Goal: Task Accomplishment & Management: Manage account settings

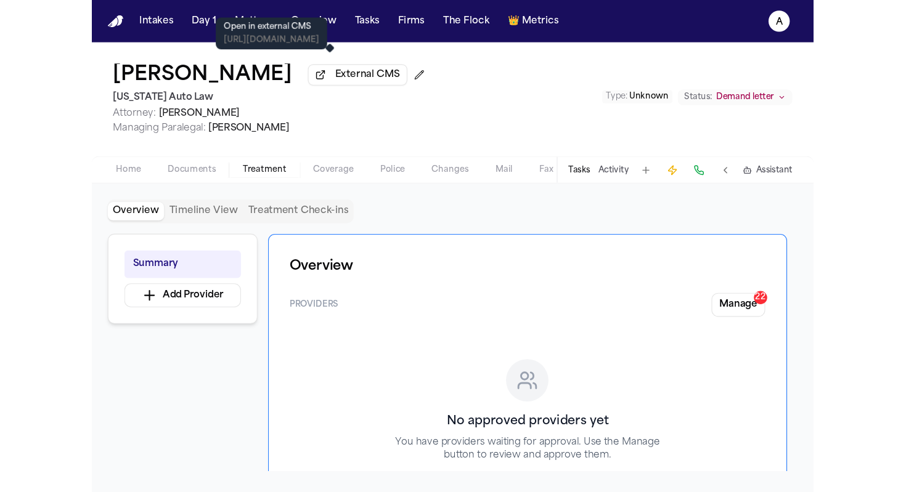
scroll to position [81, 0]
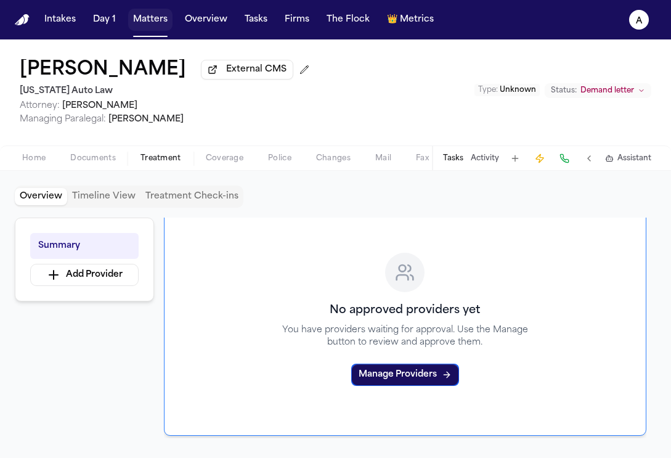
click at [150, 16] on button "Matters" at bounding box center [150, 20] width 44 height 22
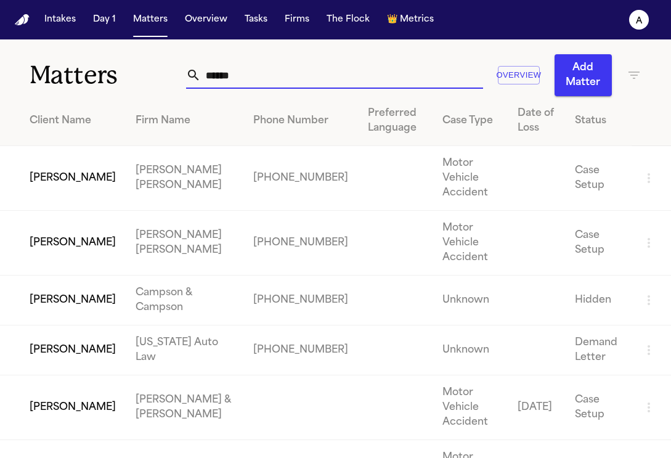
drag, startPoint x: 283, startPoint y: 78, endPoint x: 146, endPoint y: 75, distance: 136.8
click at [146, 75] on div "Matters ****** Overview Add Matter" at bounding box center [335, 67] width 671 height 57
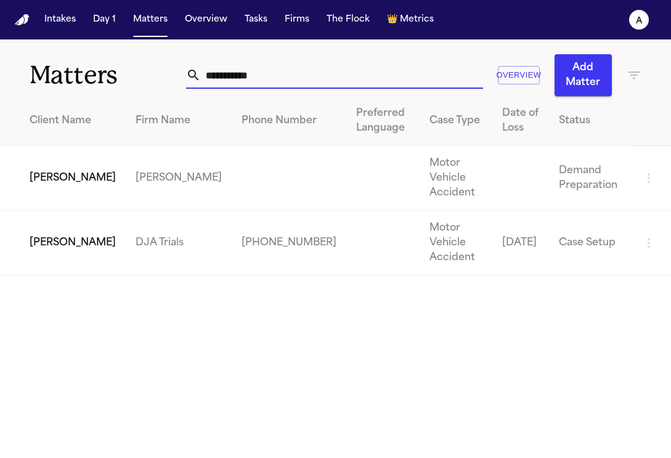
type input "**********"
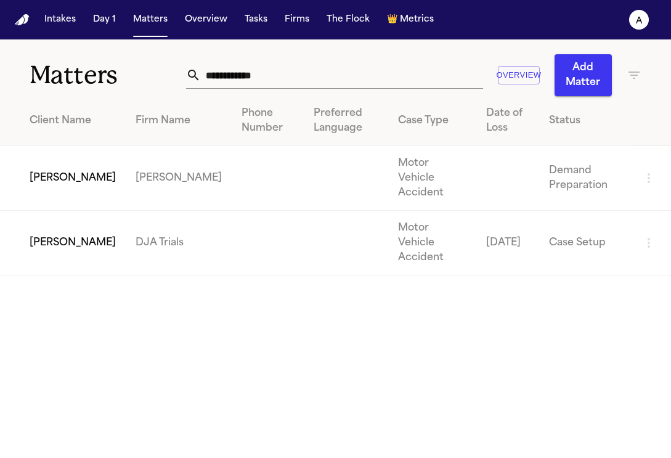
click at [76, 178] on td "[PERSON_NAME]" at bounding box center [63, 178] width 126 height 65
click at [144, 215] on td "DJA Trials" at bounding box center [179, 243] width 106 height 65
click at [85, 219] on td "[PERSON_NAME]" at bounding box center [63, 243] width 126 height 65
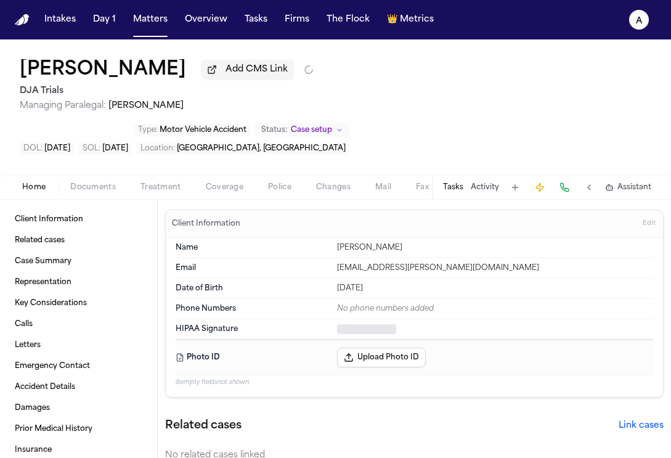
type textarea "*"
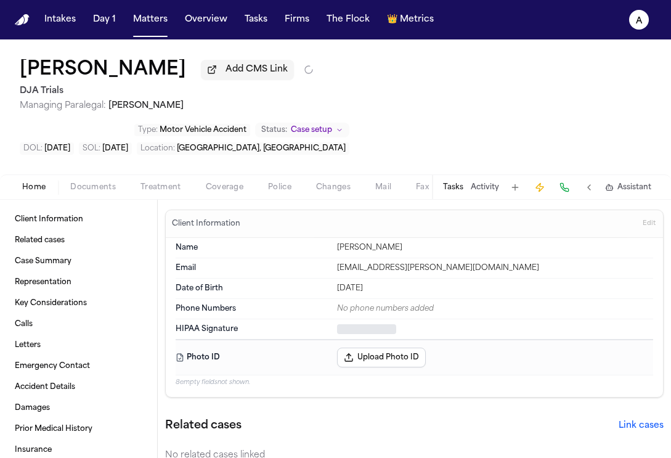
type textarea "*"
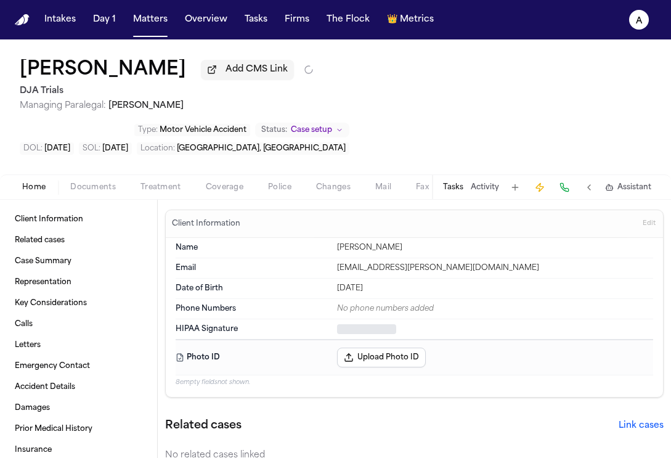
type textarea "*"
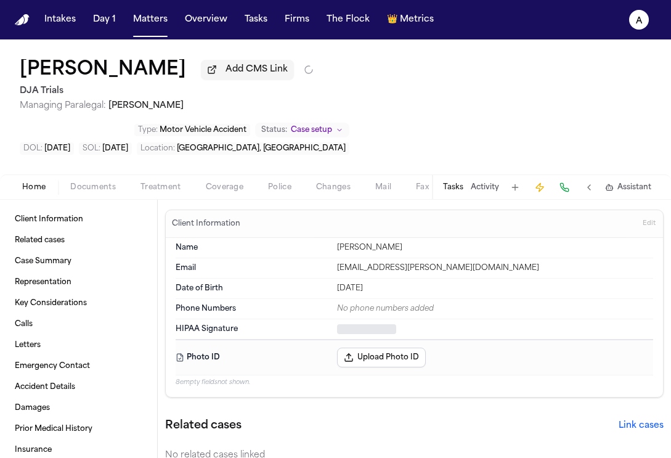
type textarea "*"
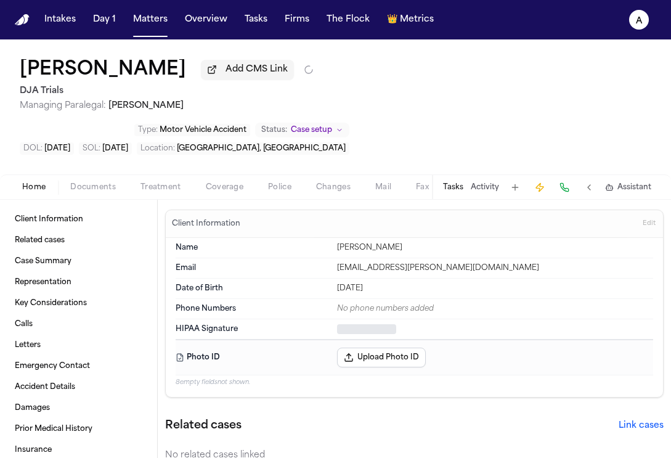
type textarea "*"
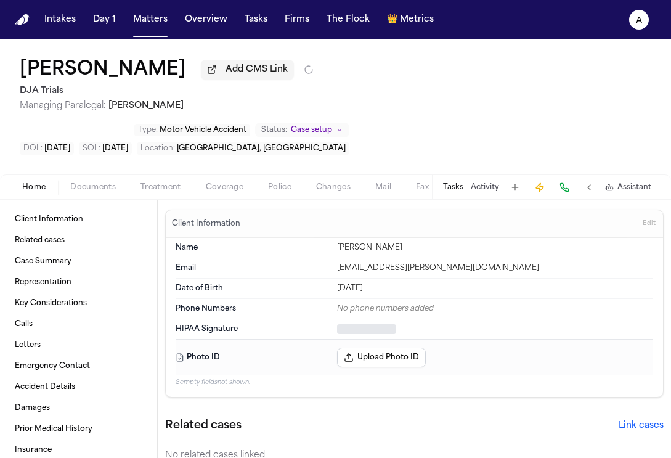
type textarea "*"
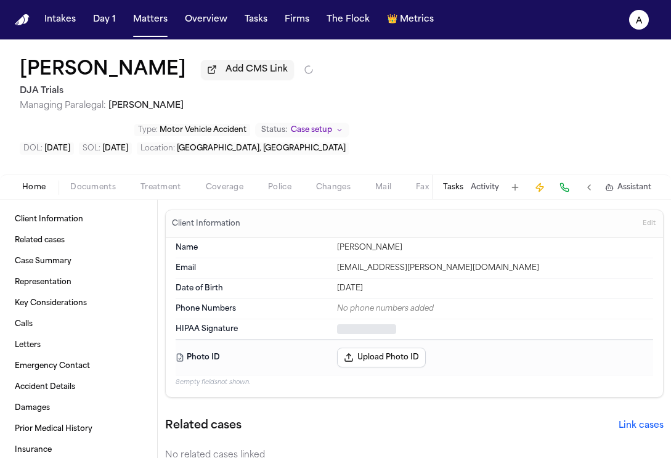
type textarea "*"
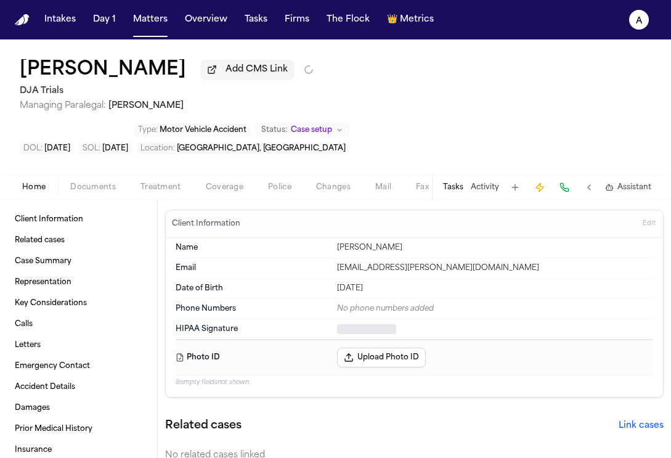
type textarea "*"
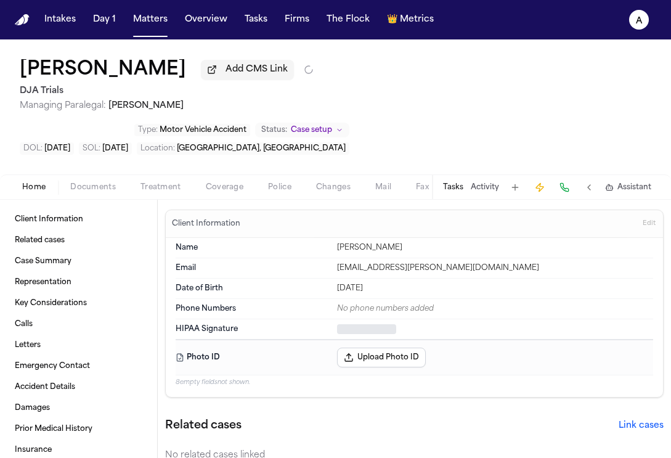
type textarea "*"
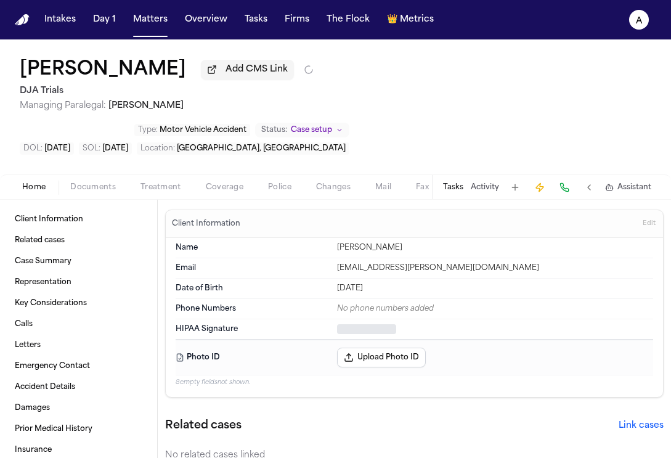
type textarea "*"
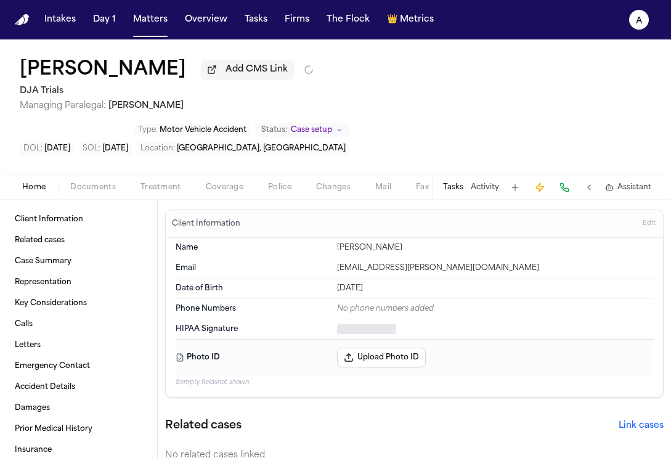
type textarea "*"
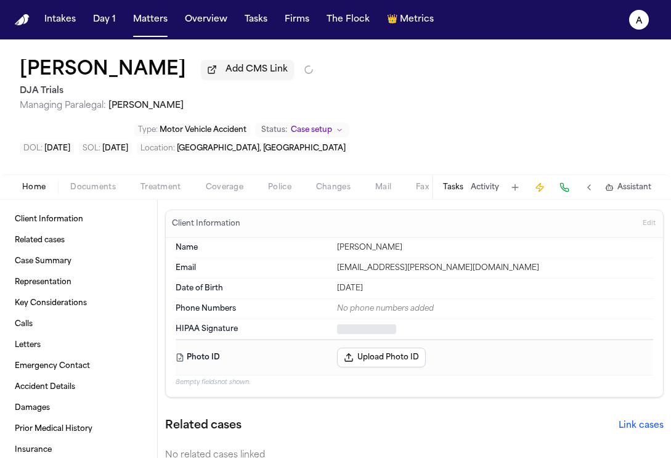
type textarea "*"
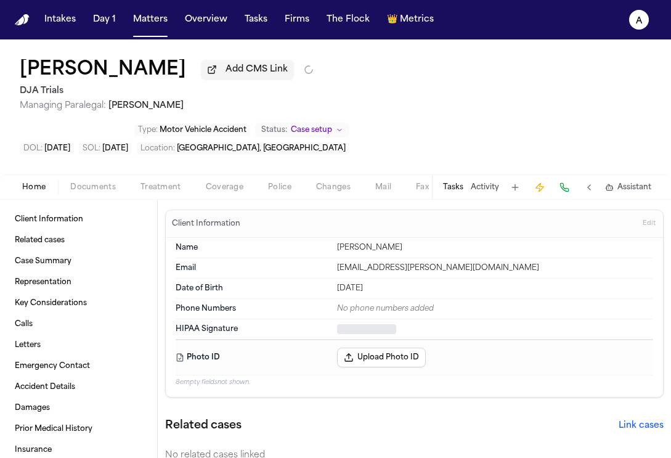
type textarea "*"
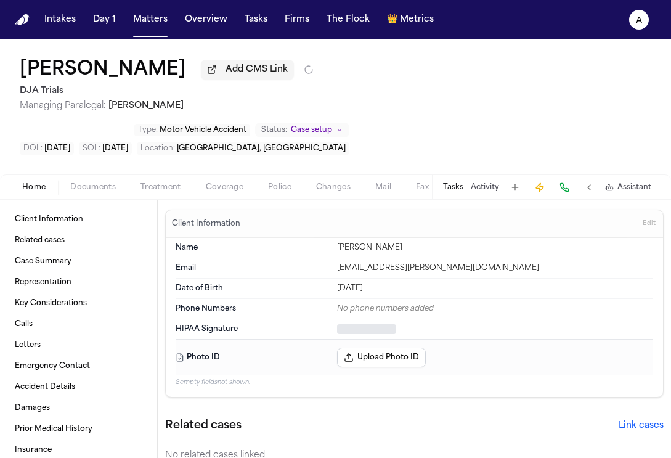
type textarea "*"
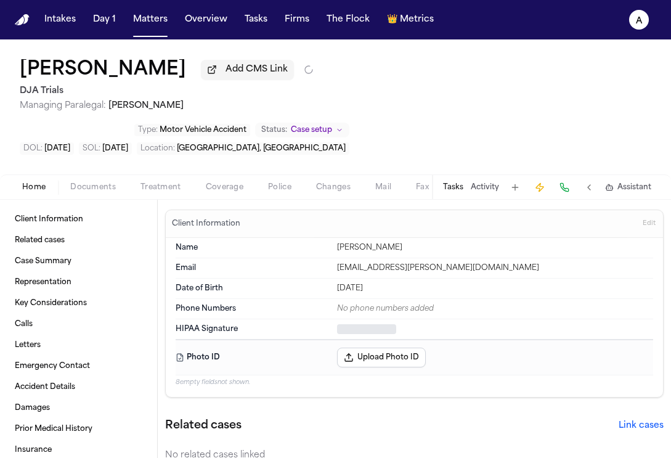
type textarea "*"
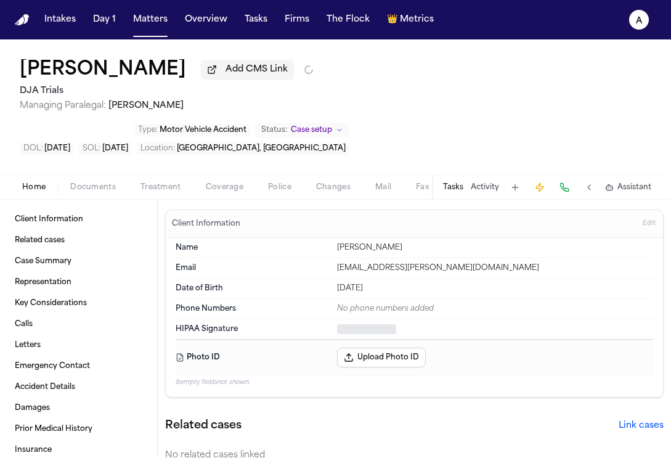
type textarea "*"
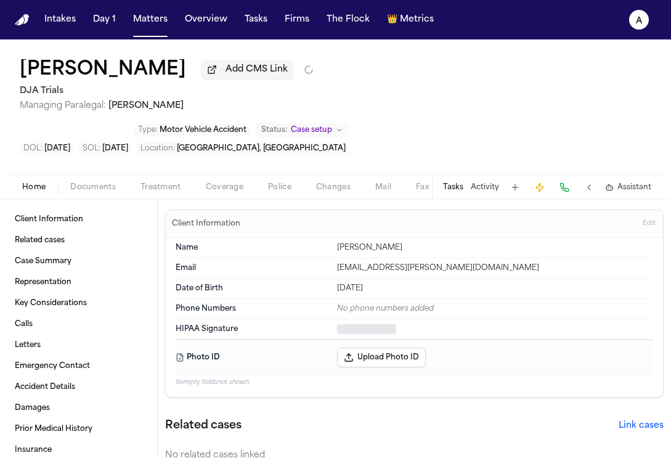
type textarea "*"
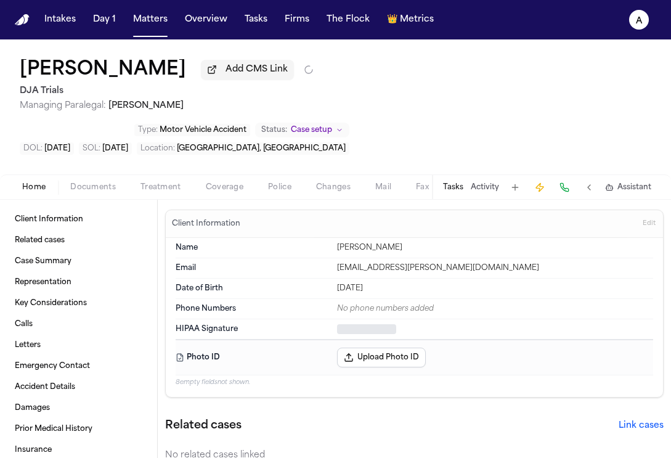
type textarea "*"
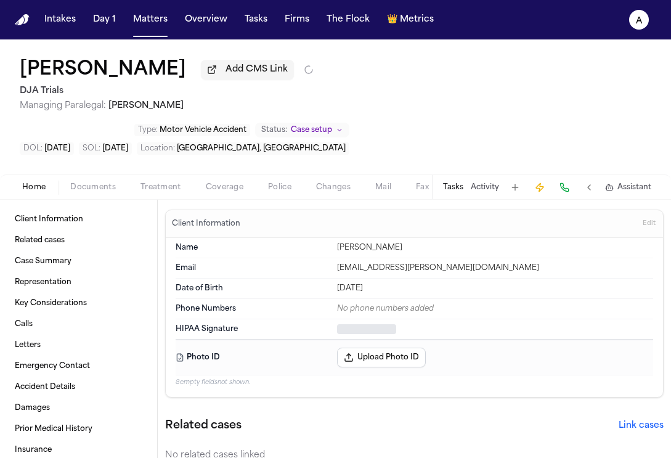
type textarea "*"
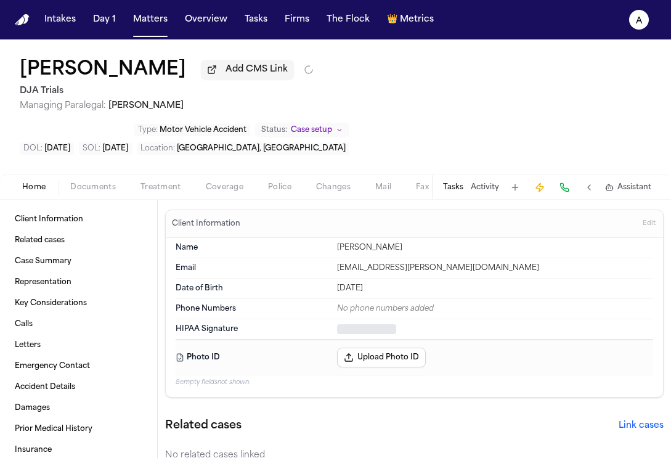
type textarea "*"
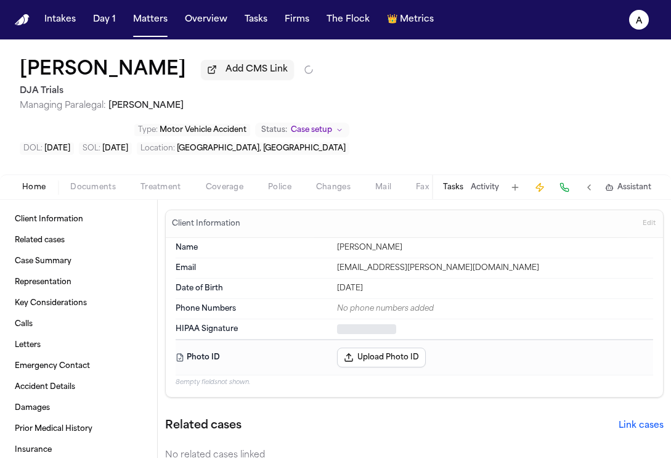
type textarea "*"
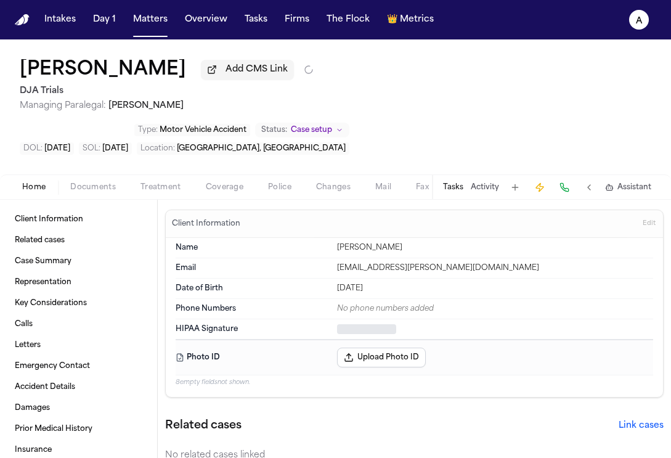
type textarea "*"
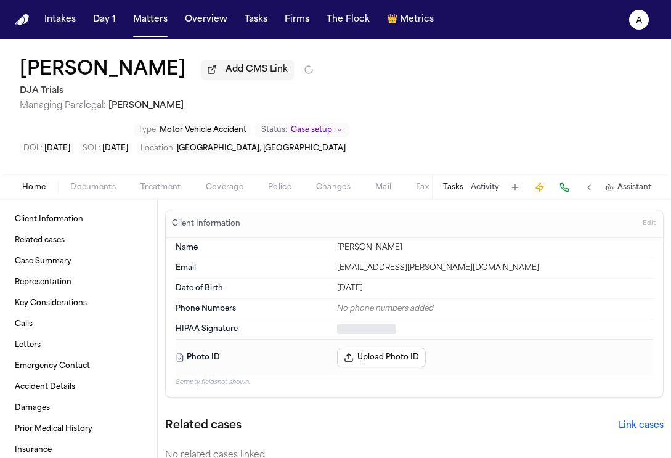
type textarea "*"
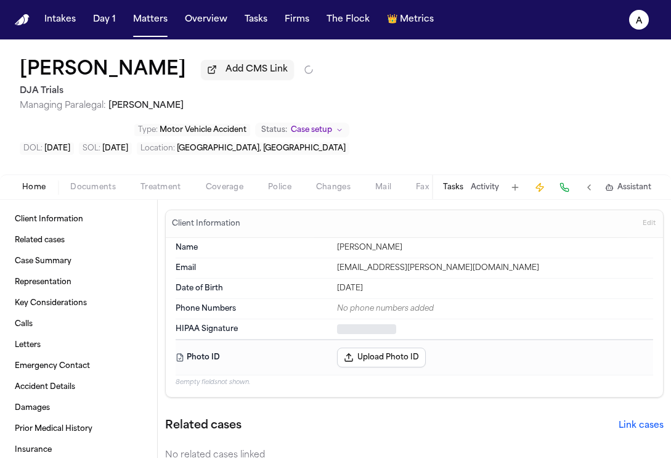
type textarea "*"
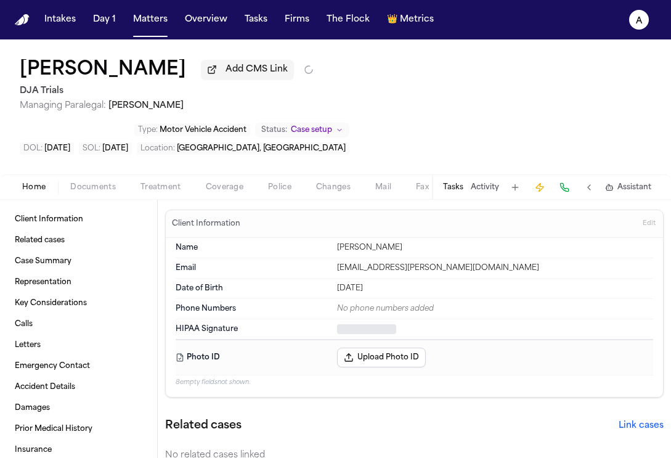
type textarea "*"
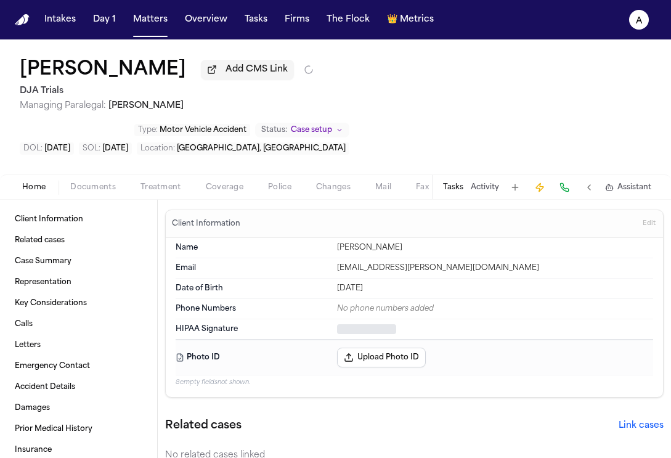
type textarea "*"
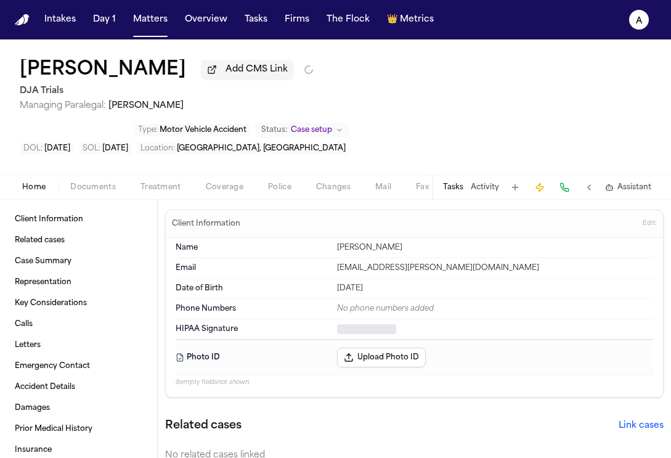
type textarea "*"
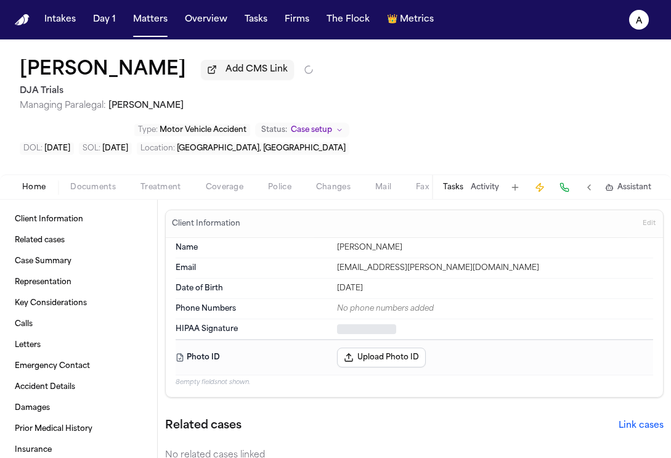
type textarea "*"
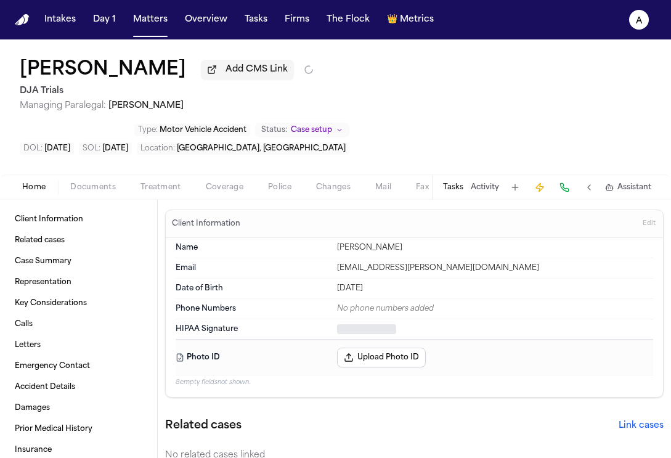
type textarea "*"
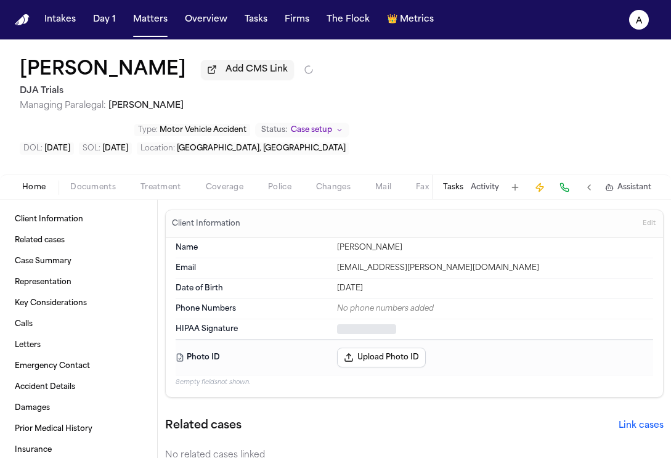
type textarea "*"
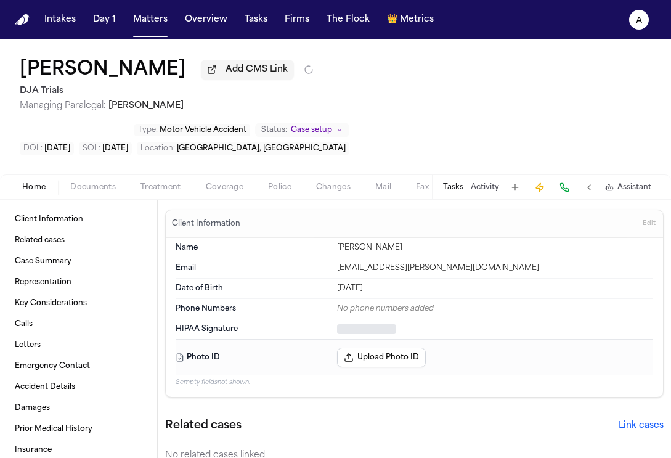
type textarea "*"
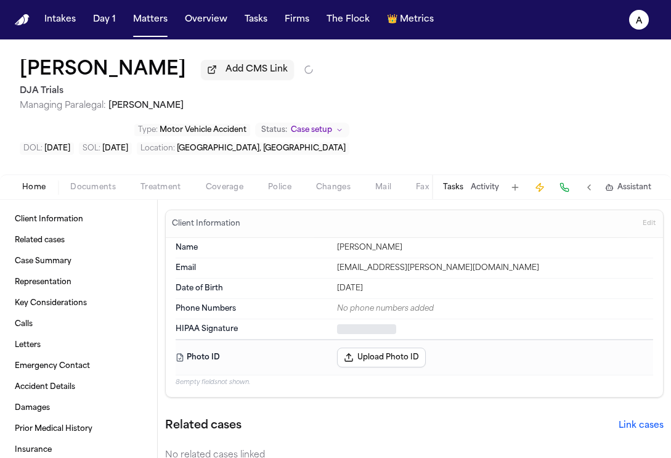
type textarea "*"
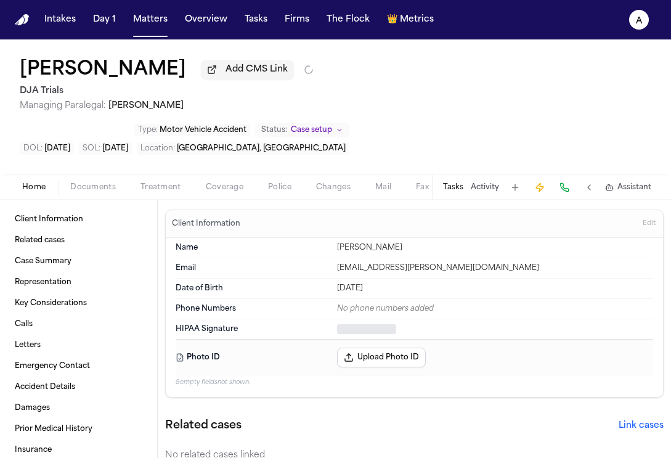
type textarea "*"
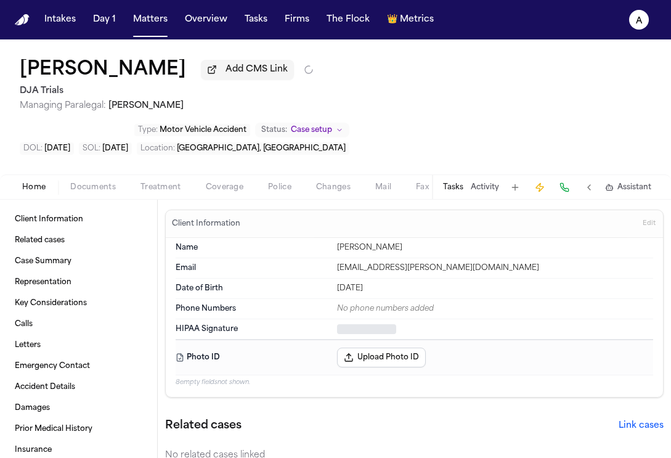
type textarea "*"
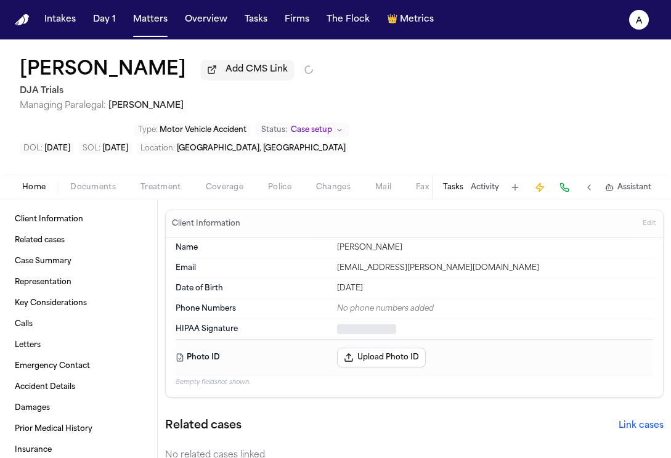
type textarea "*"
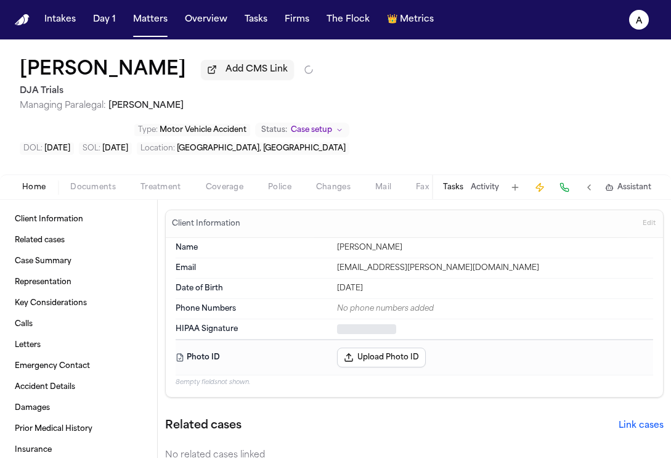
type textarea "*"
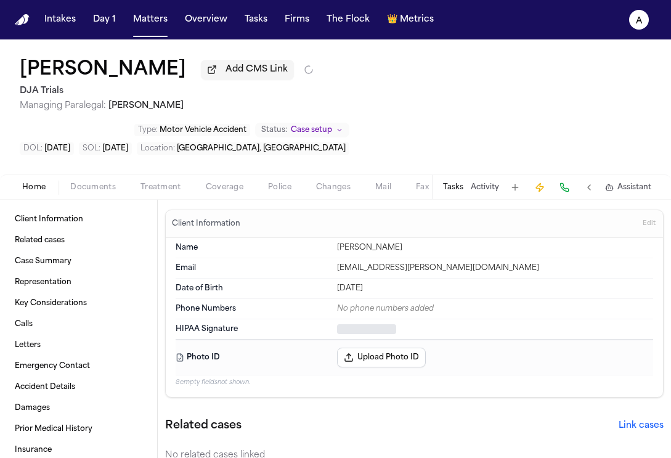
type textarea "*"
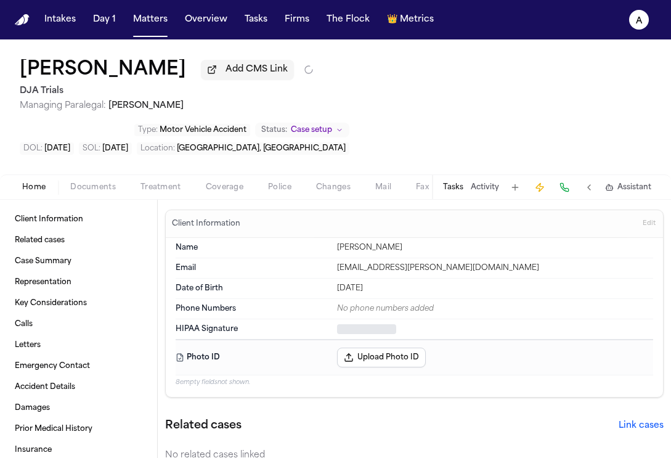
type textarea "*"
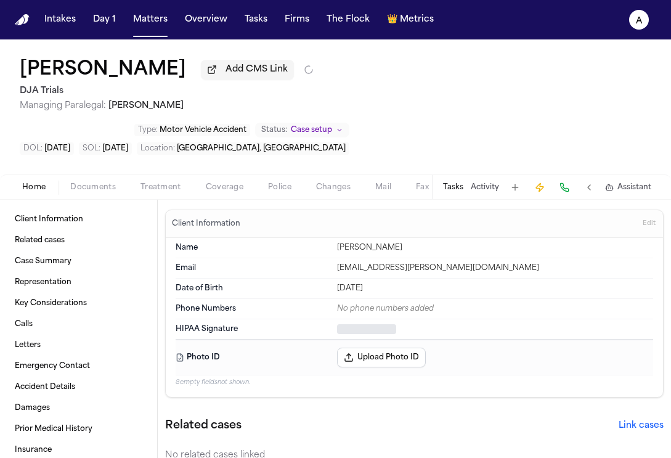
type textarea "*"
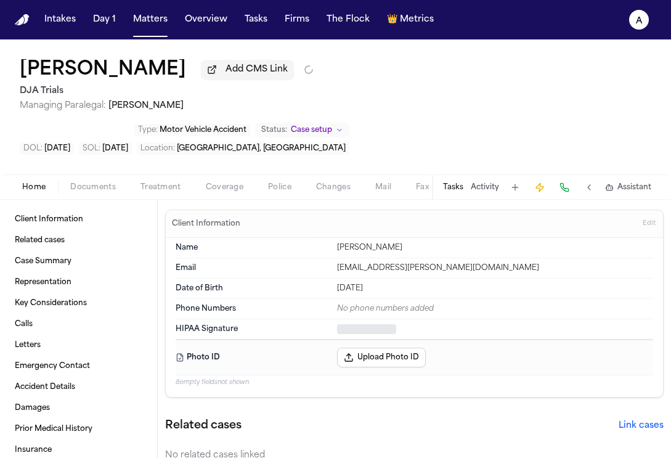
type textarea "*"
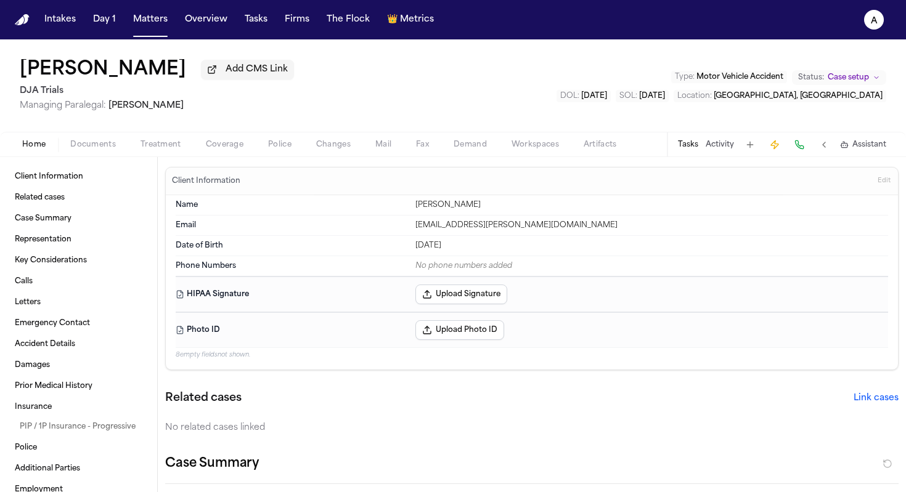
click at [670, 150] on button "Tasks" at bounding box center [688, 145] width 20 height 10
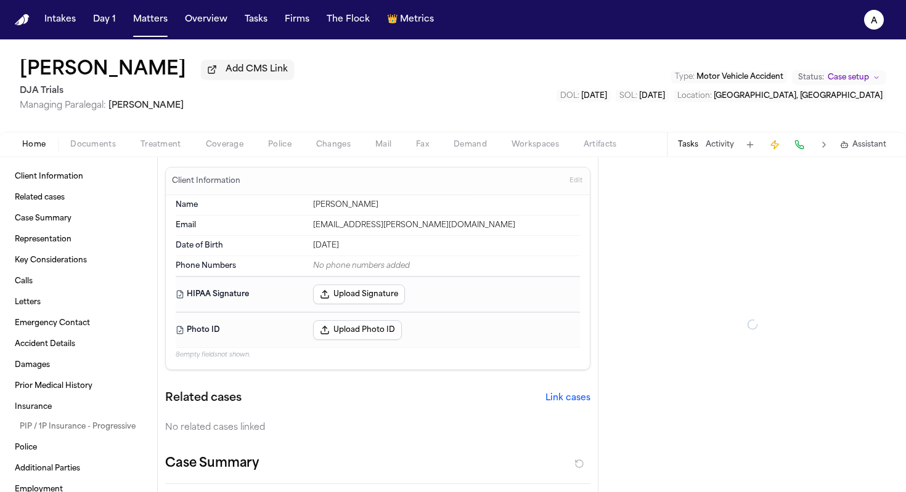
click at [670, 150] on button "Tasks" at bounding box center [688, 145] width 20 height 10
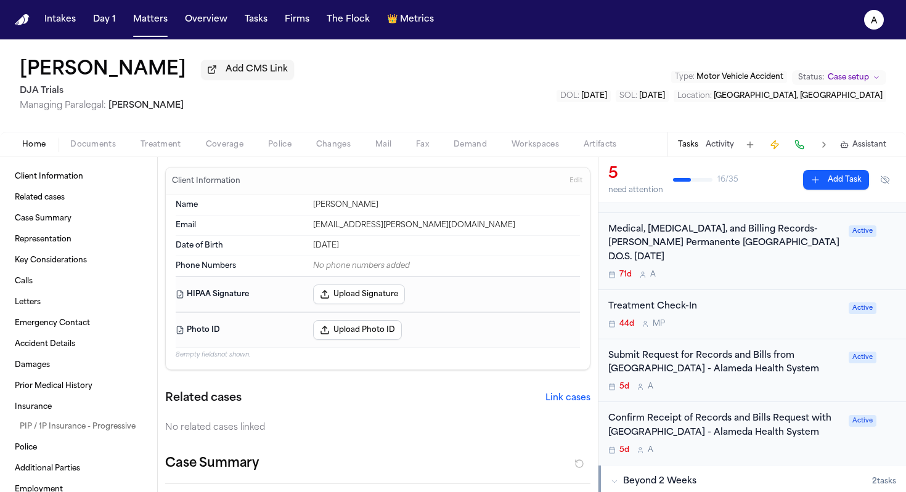
scroll to position [160, 0]
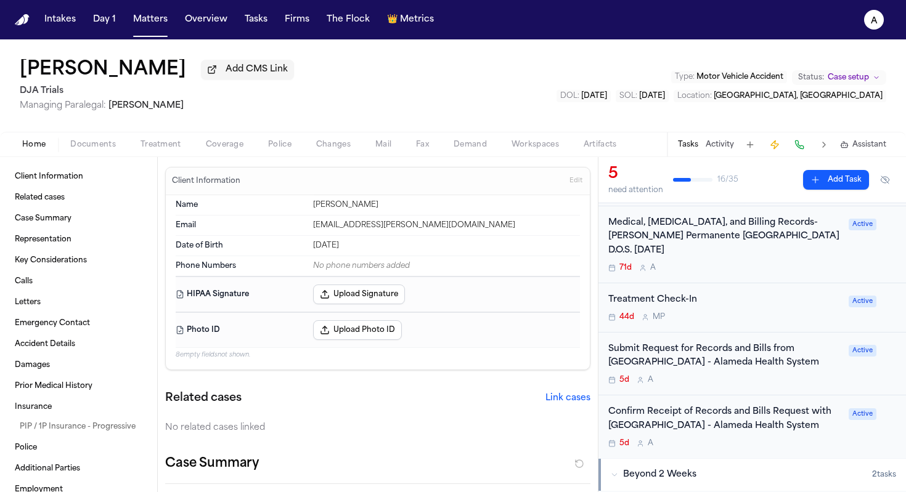
click at [670, 388] on div "Submit Request for Records and Bills from Highland Hospital - Alameda Health Sy…" at bounding box center [751, 364] width 307 height 63
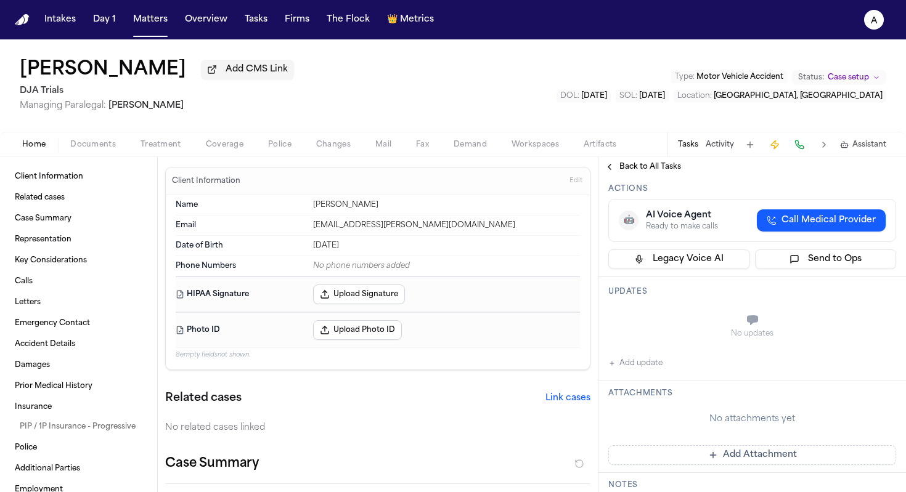
scroll to position [173, 0]
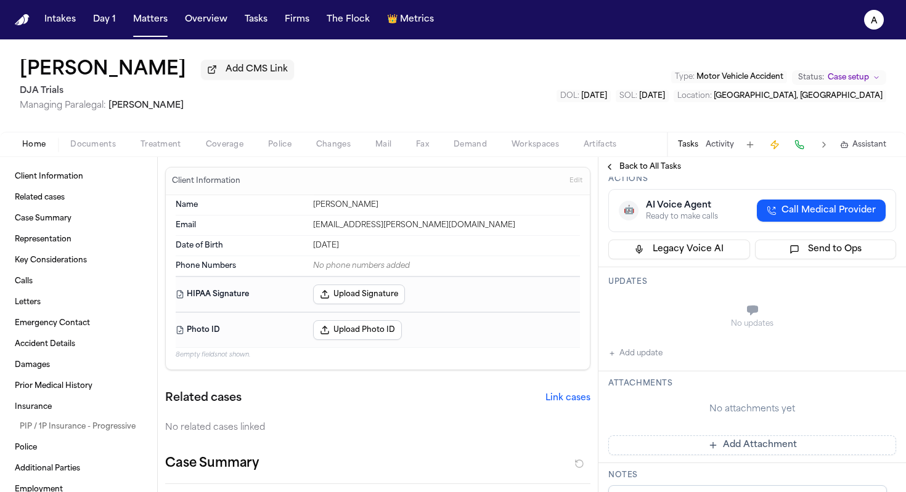
click at [651, 346] on button "Add update" at bounding box center [635, 353] width 54 height 15
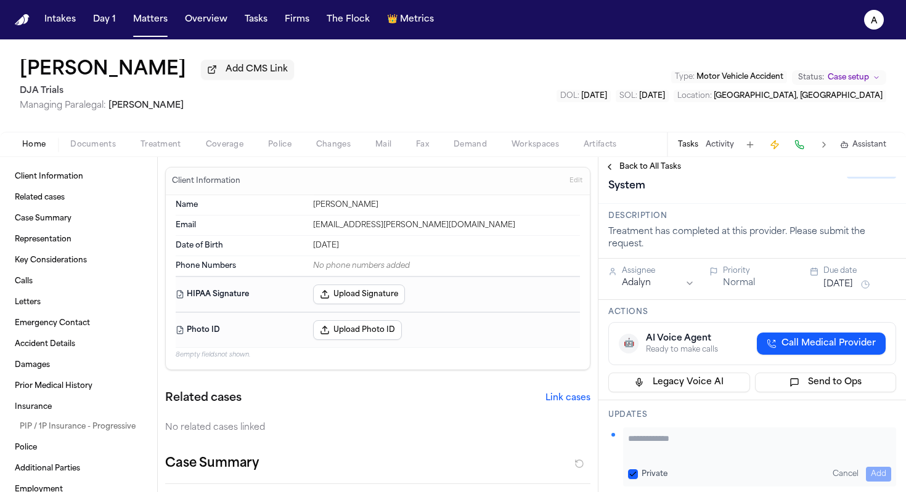
scroll to position [0, 0]
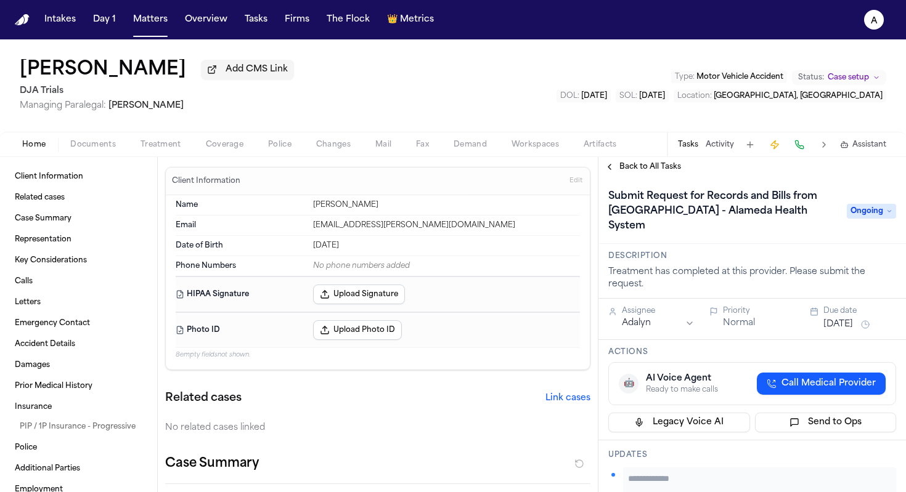
click at [670, 208] on icon at bounding box center [889, 211] width 6 height 6
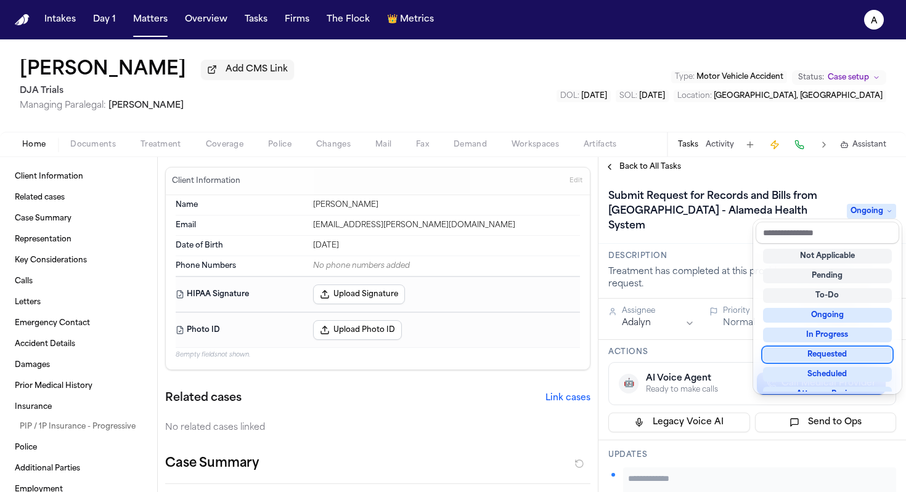
click at [670, 349] on div "Requested" at bounding box center [827, 354] width 129 height 15
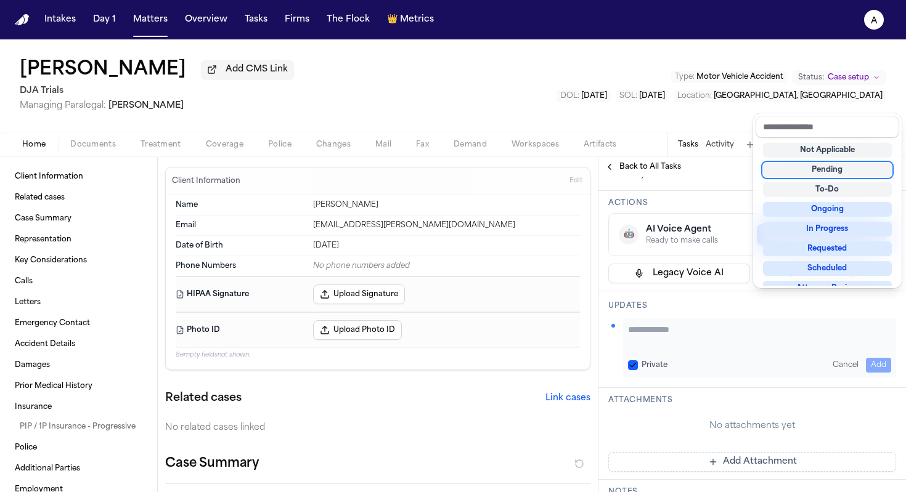
scroll to position [164, 0]
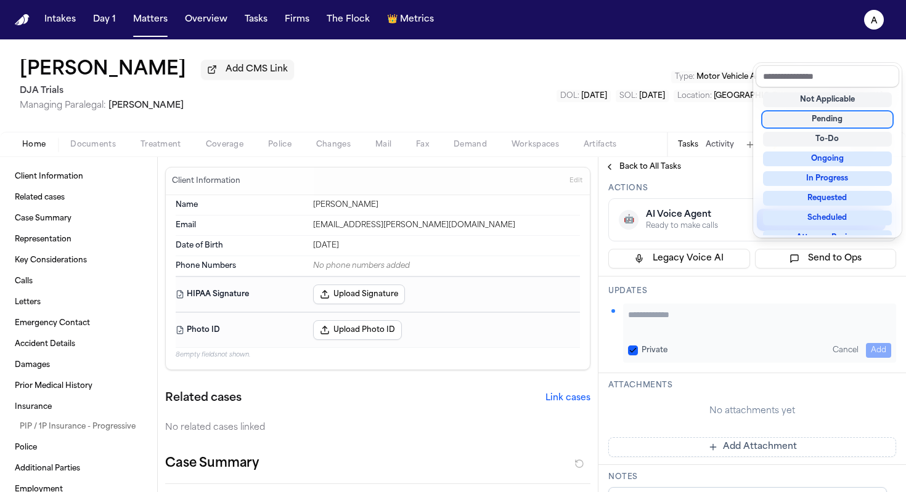
click at [670, 316] on div "**********" at bounding box center [751, 426] width 307 height 827
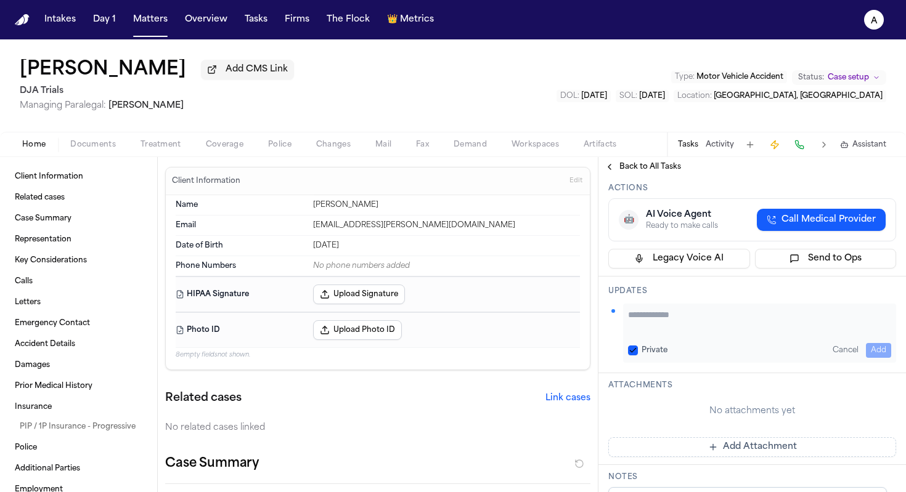
click at [670, 321] on textarea "Add your update" at bounding box center [759, 321] width 263 height 25
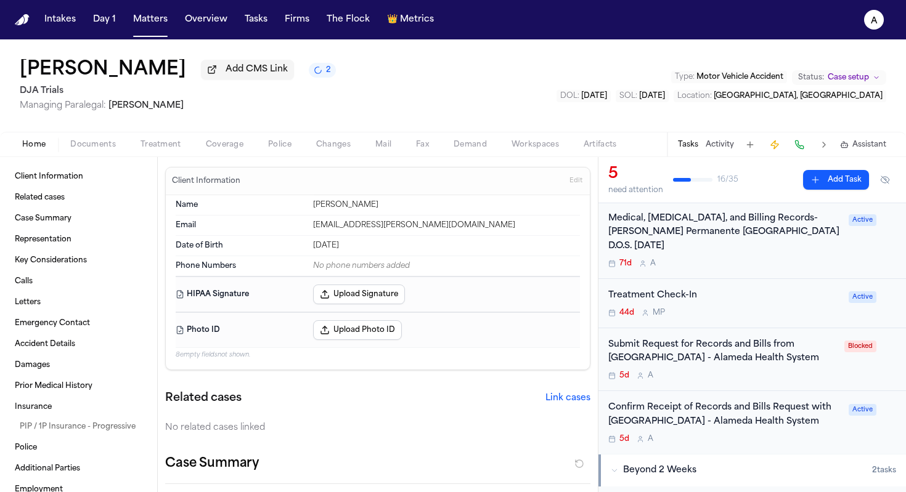
scroll to position [163, 0]
click at [799, 380] on div "5d A" at bounding box center [722, 376] width 229 height 10
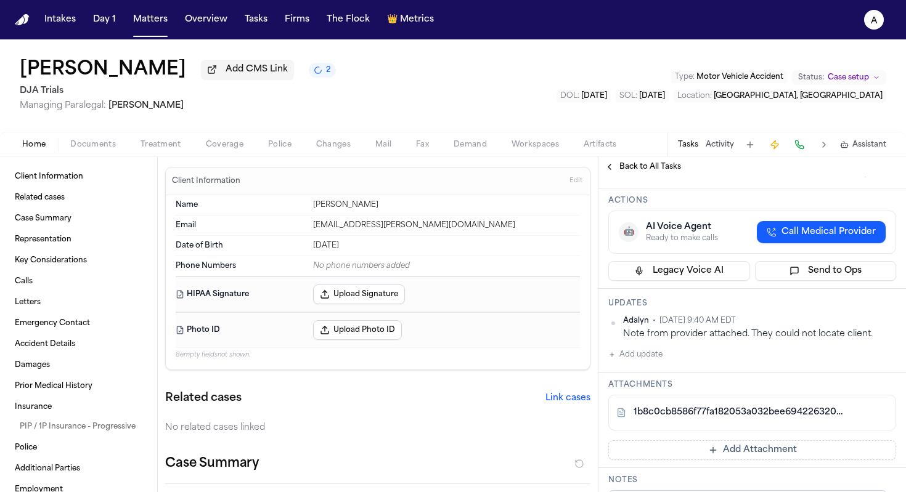
scroll to position [173, 0]
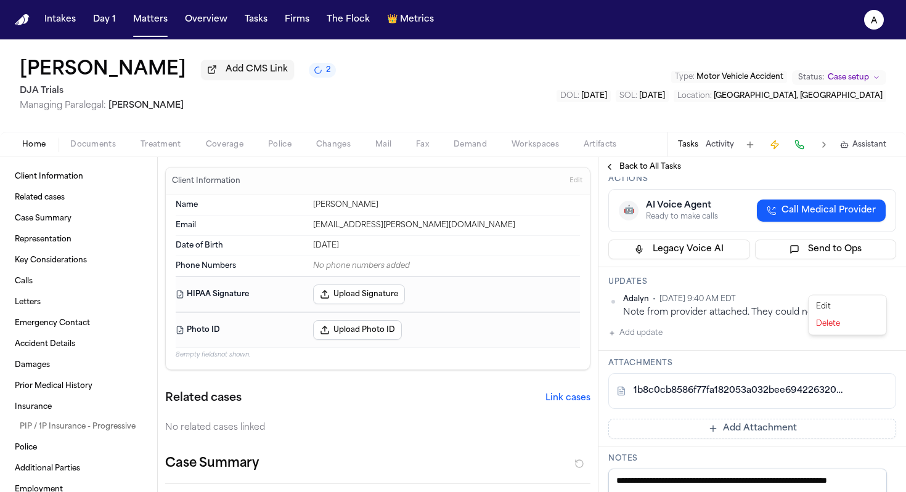
click at [879, 283] on html "**********" at bounding box center [453, 246] width 906 height 492
click at [838, 307] on div "Edit" at bounding box center [847, 306] width 73 height 17
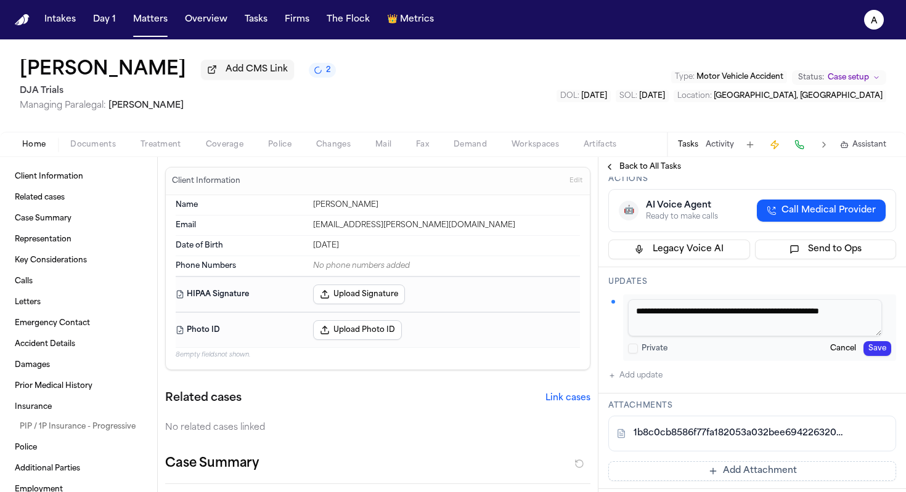
click at [869, 303] on textarea "**********" at bounding box center [755, 317] width 254 height 37
click at [745, 315] on textarea "**********" at bounding box center [755, 317] width 254 height 37
type textarea "**********"
click at [882, 341] on div "**********" at bounding box center [759, 327] width 273 height 67
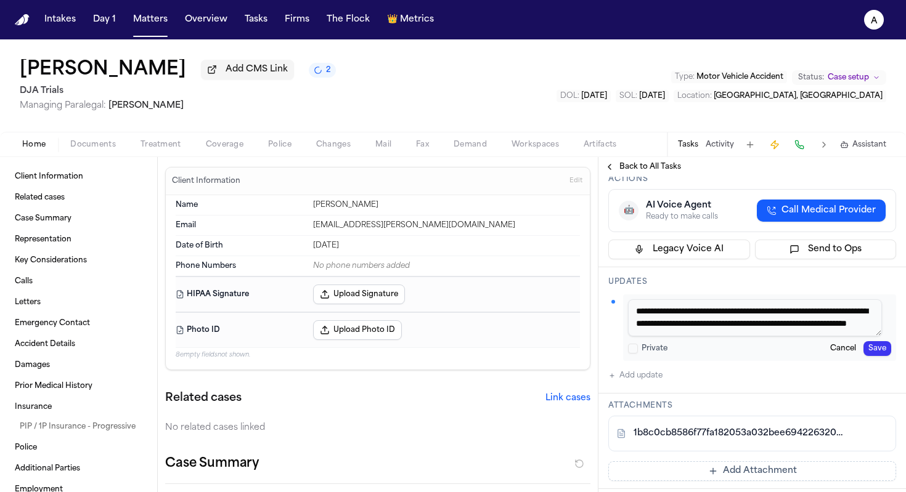
click at [867, 341] on button "Save" at bounding box center [877, 348] width 28 height 15
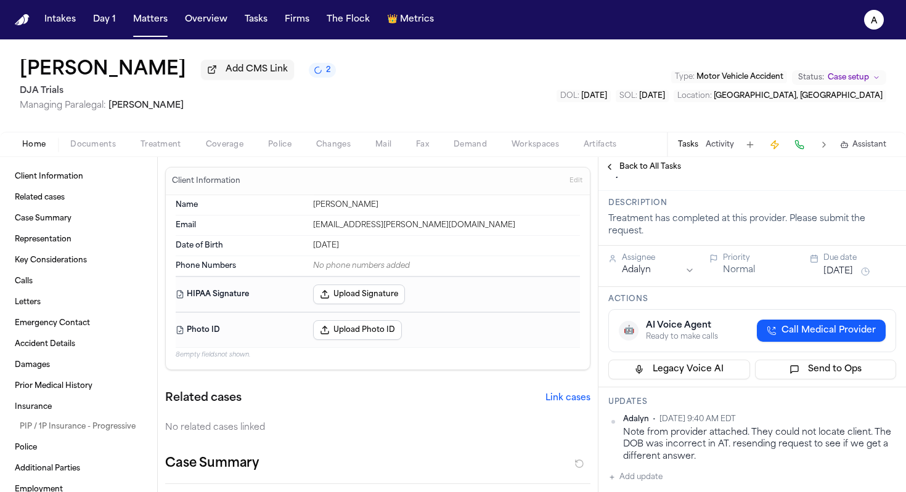
scroll to position [36, 0]
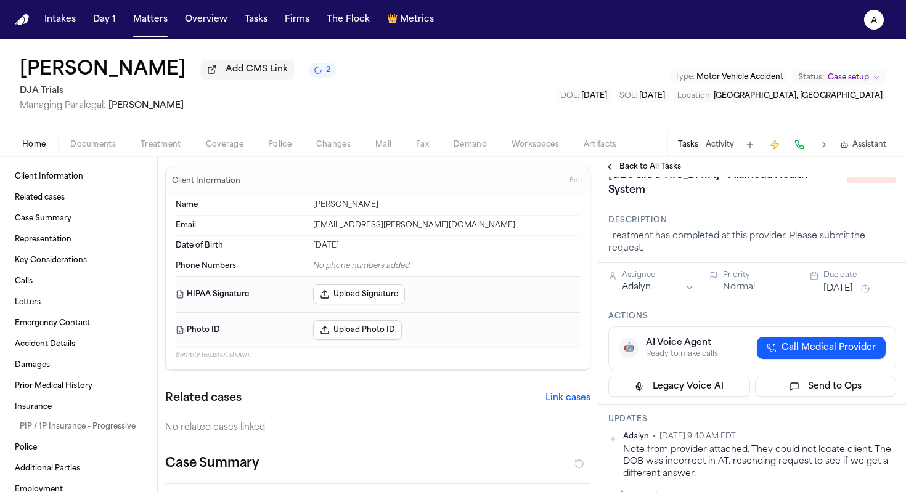
click at [834, 270] on div "Due date" at bounding box center [859, 275] width 73 height 10
click at [837, 283] on button "Sep 27, 2025" at bounding box center [838, 289] width 30 height 12
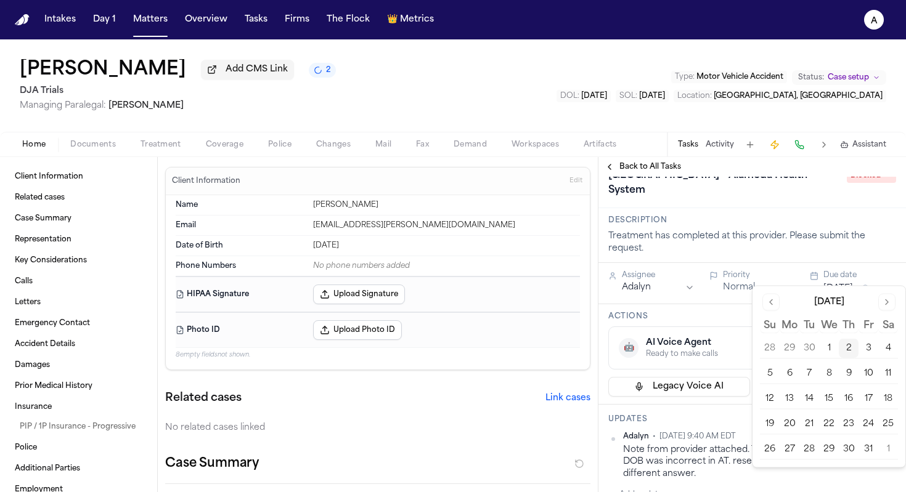
click at [795, 378] on button "6" at bounding box center [789, 374] width 20 height 20
click at [803, 237] on div "Treatment has completed at this provider. Please submit the request." at bounding box center [752, 242] width 288 height 25
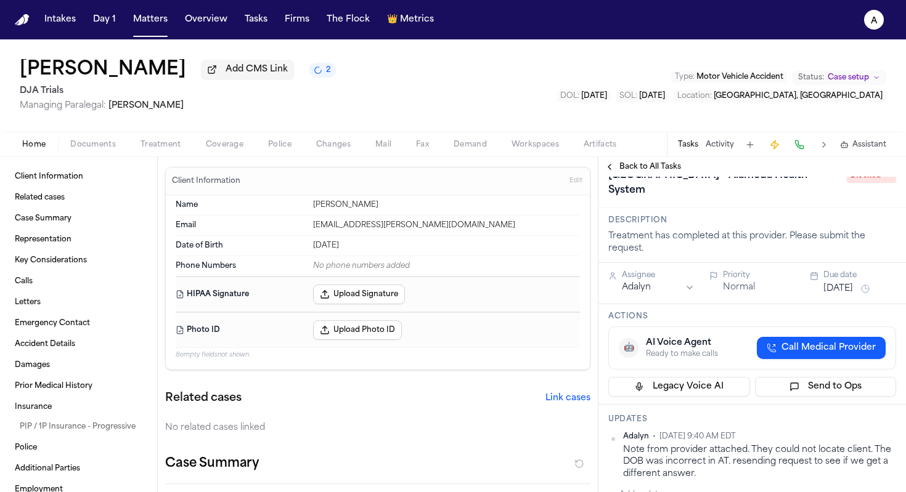
scroll to position [0, 0]
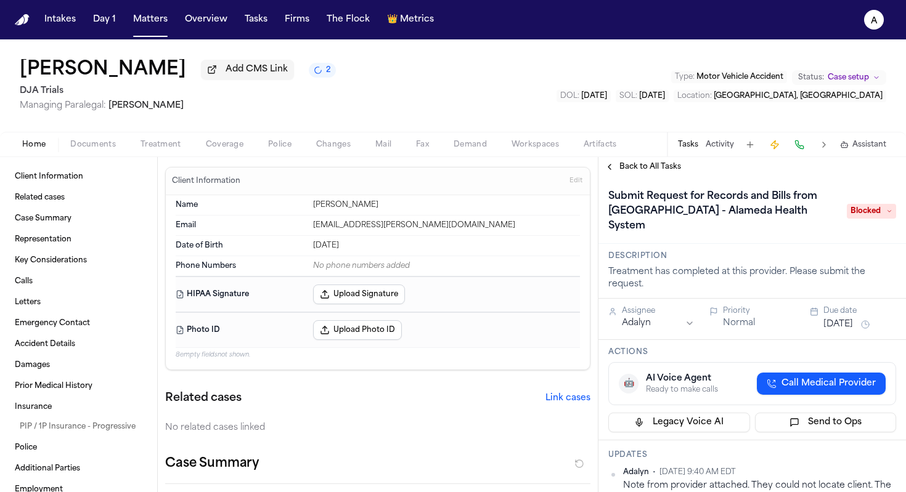
click at [855, 205] on span "Blocked" at bounding box center [870, 211] width 49 height 15
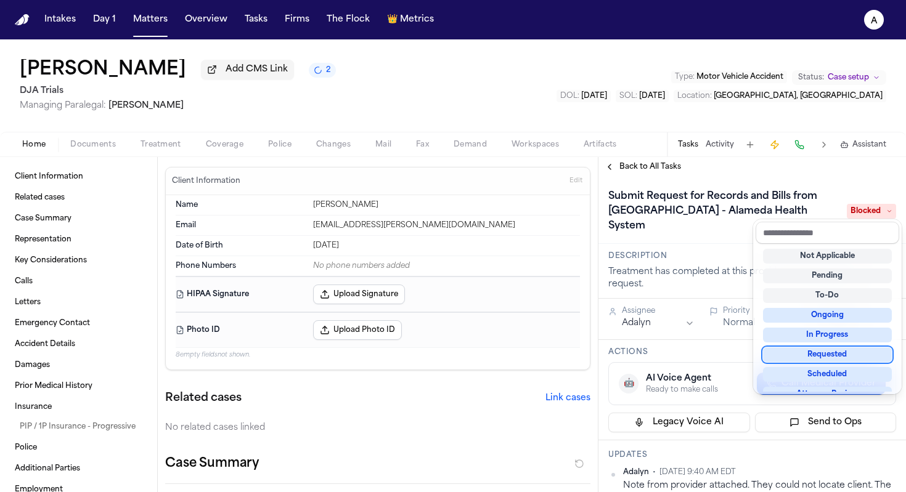
click at [853, 351] on div "Requested" at bounding box center [827, 354] width 129 height 15
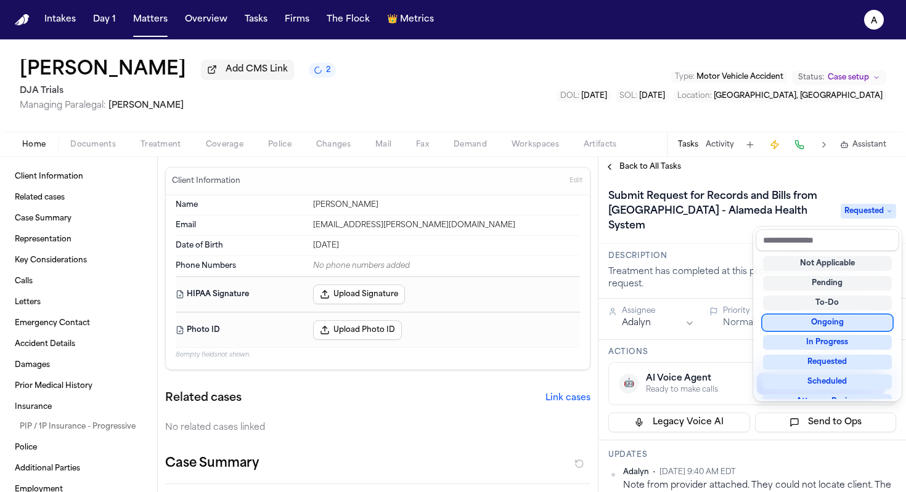
click at [734, 240] on div "Submit Request for Records and Bills from Highland Hospital - Alameda Health Sy…" at bounding box center [751, 210] width 307 height 67
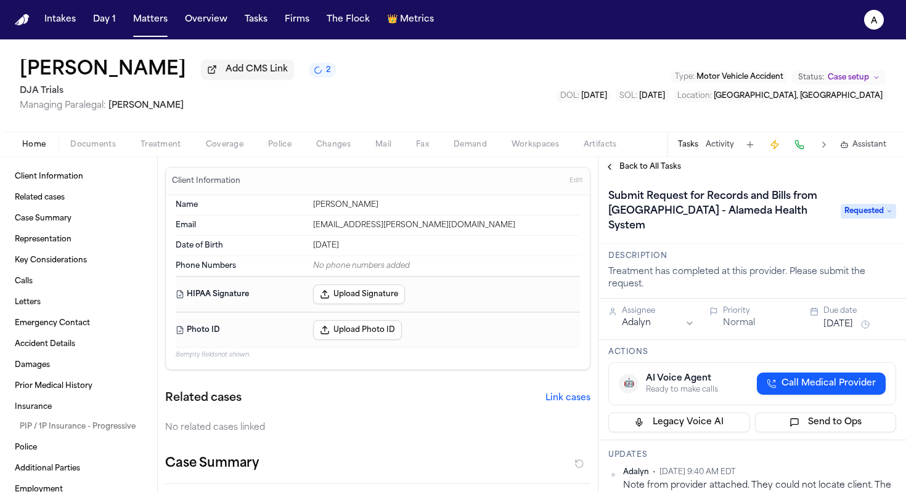
click at [165, 139] on button "Treatment" at bounding box center [160, 144] width 65 height 15
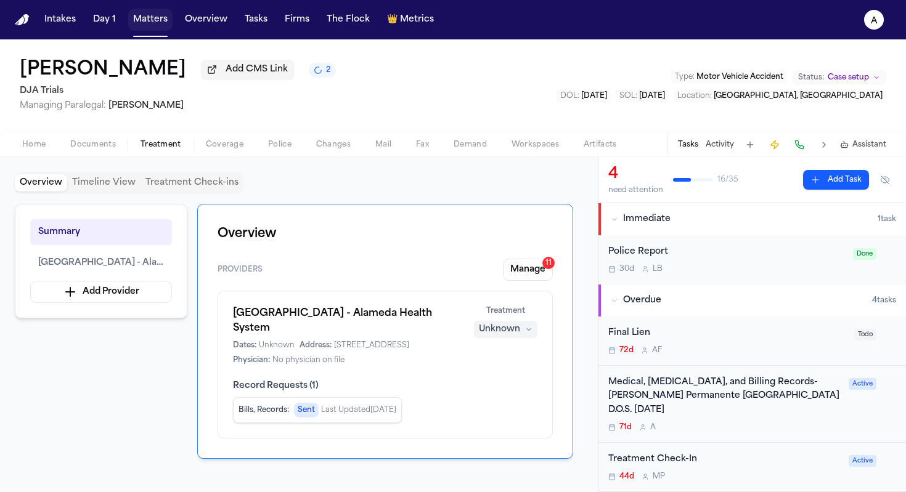
click at [167, 20] on button "Matters" at bounding box center [150, 20] width 44 height 22
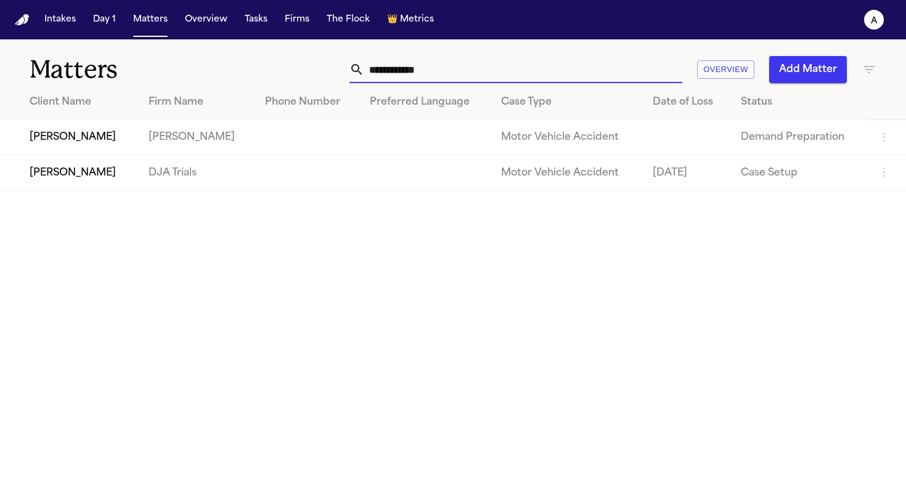
drag, startPoint x: 455, startPoint y: 67, endPoint x: 210, endPoint y: 61, distance: 245.3
click at [210, 61] on div "**********" at bounding box center [453, 62] width 906 height 46
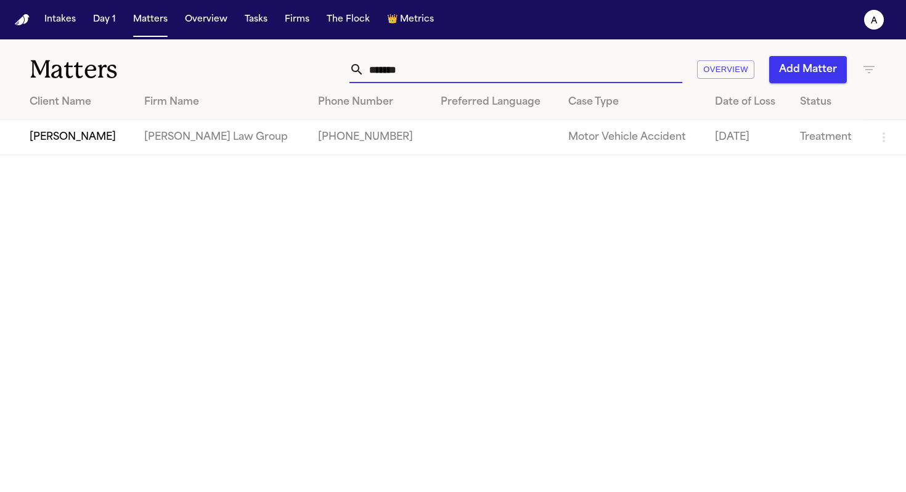
type input "*******"
click at [79, 139] on td "[PERSON_NAME]" at bounding box center [67, 137] width 134 height 35
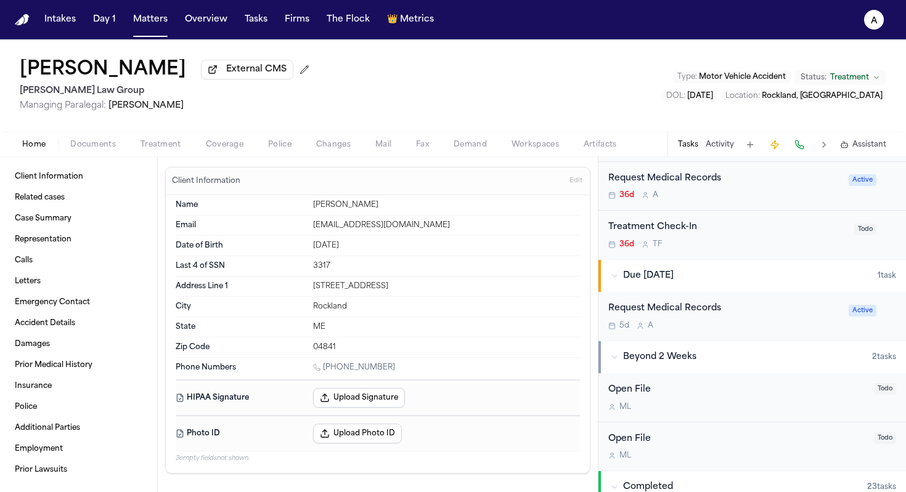
scroll to position [394, 0]
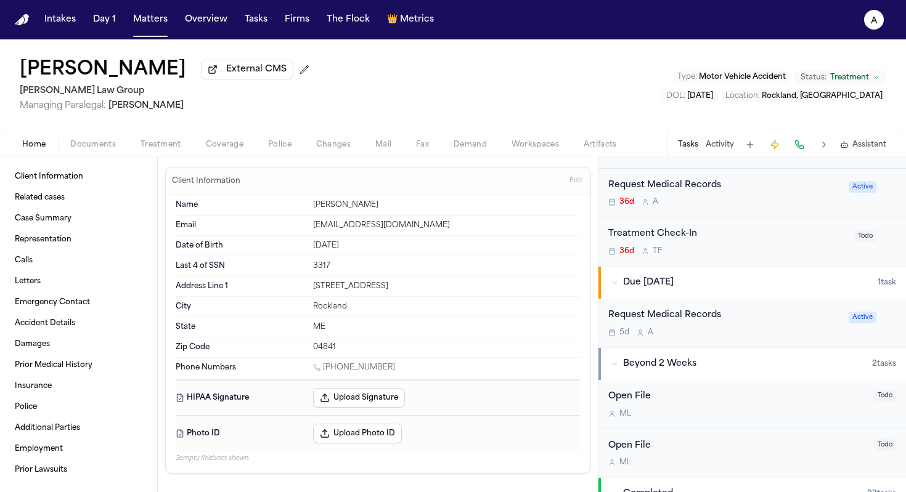
click at [769, 328] on div "Request Medical Records 5d A" at bounding box center [724, 323] width 233 height 29
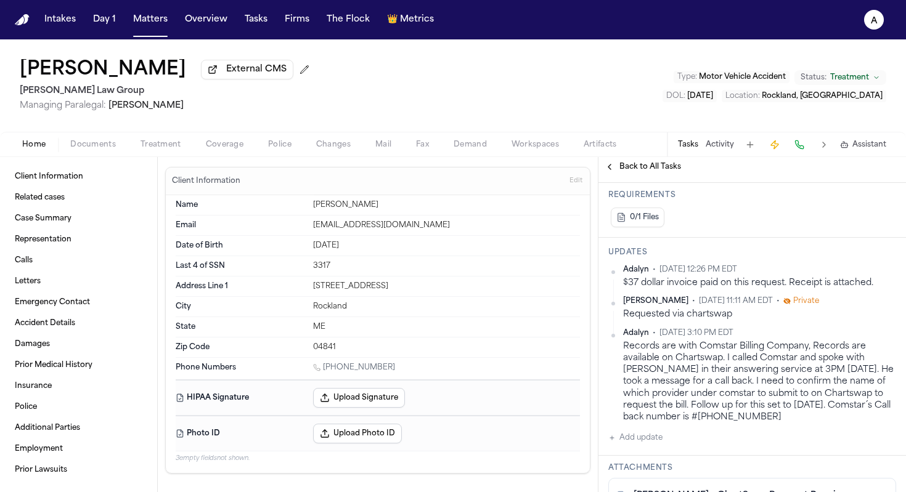
scroll to position [307, 0]
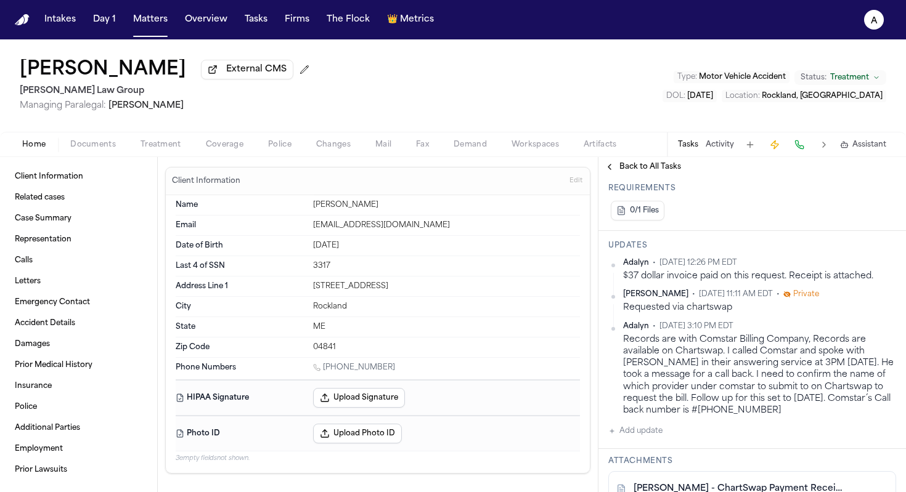
click at [631, 166] on span "Back to All Tasks" at bounding box center [650, 167] width 62 height 10
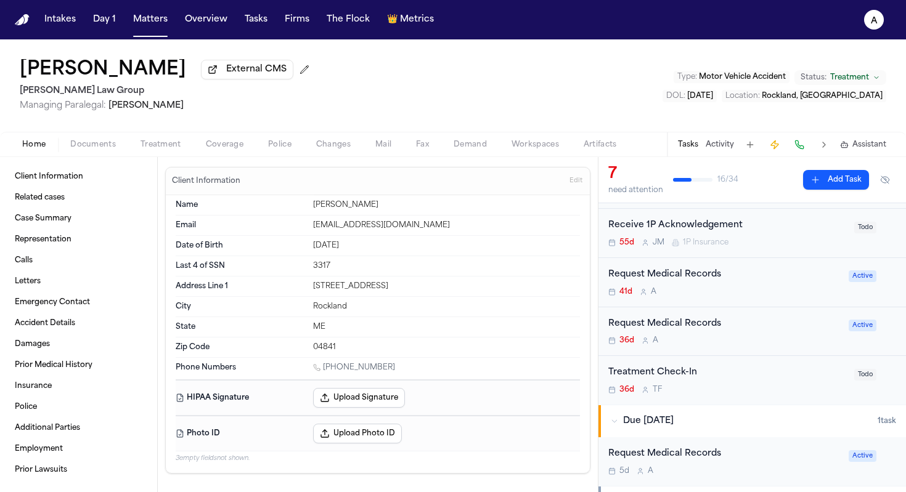
scroll to position [259, 0]
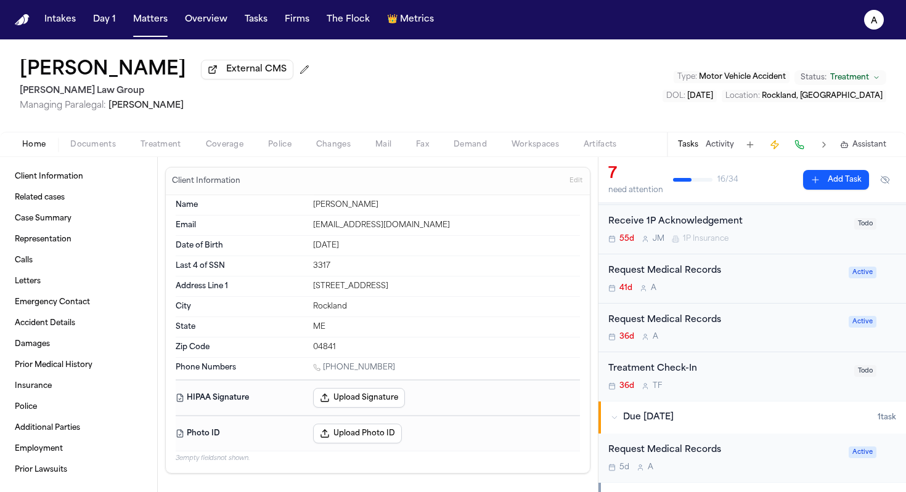
click at [741, 319] on div "Request Medical Records" at bounding box center [724, 321] width 233 height 14
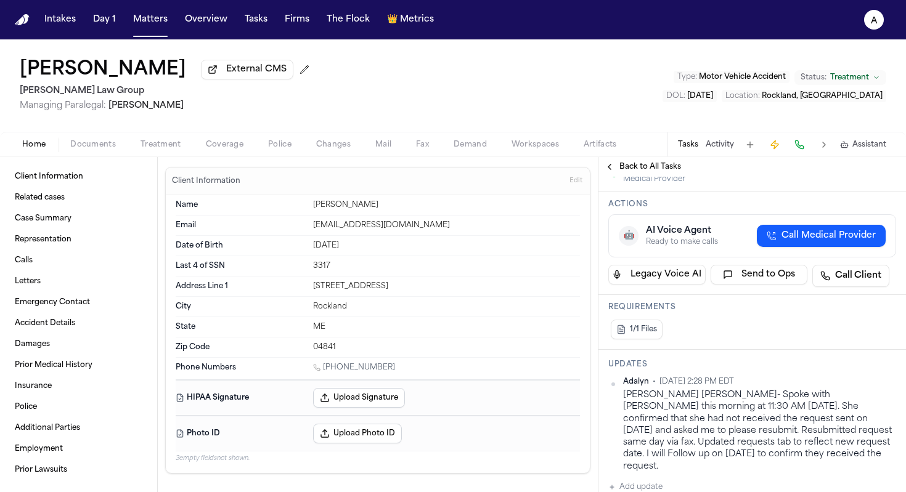
scroll to position [159, 0]
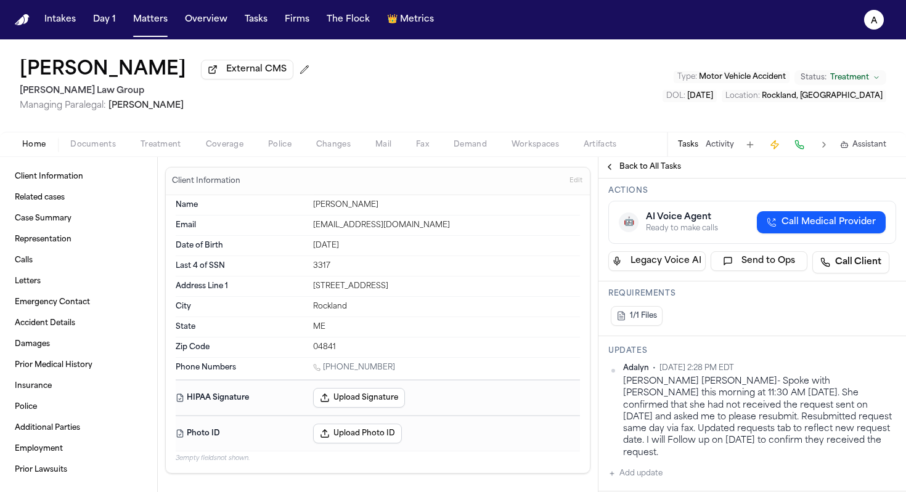
click at [638, 171] on span "Back to All Tasks" at bounding box center [650, 167] width 62 height 10
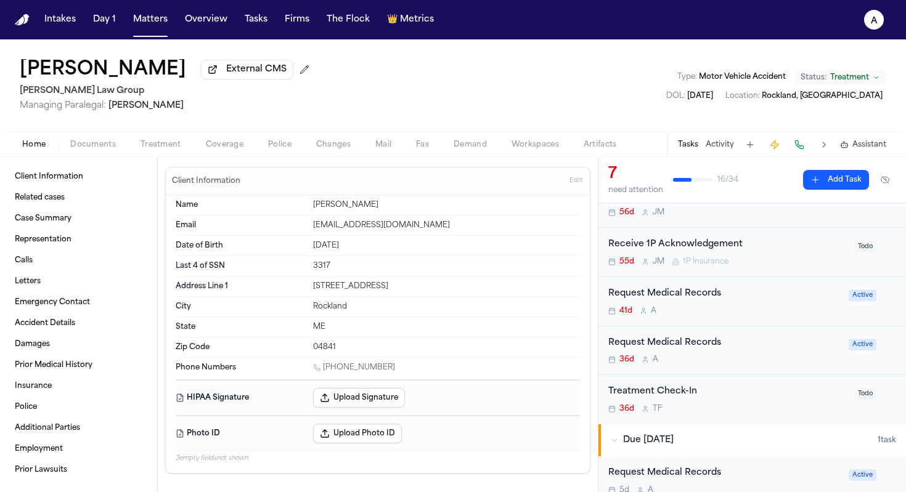
scroll to position [242, 0]
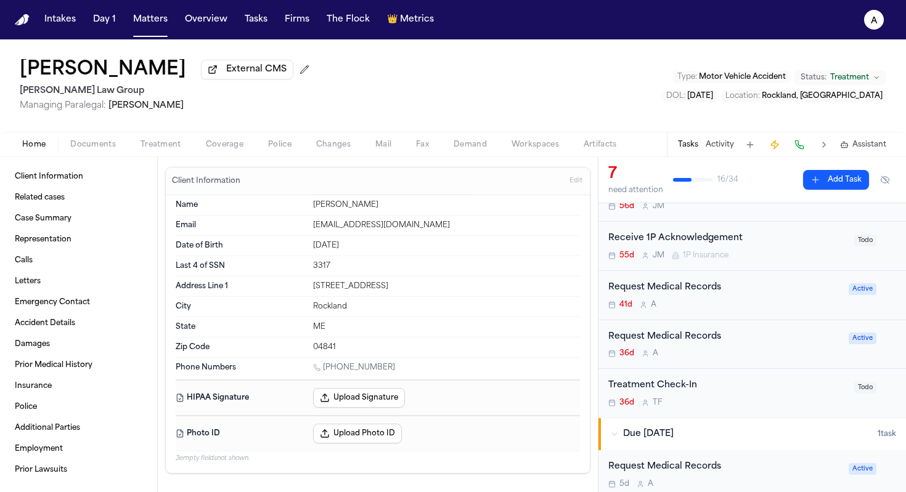
click at [774, 298] on div "Request Medical Records 41d A" at bounding box center [724, 295] width 233 height 29
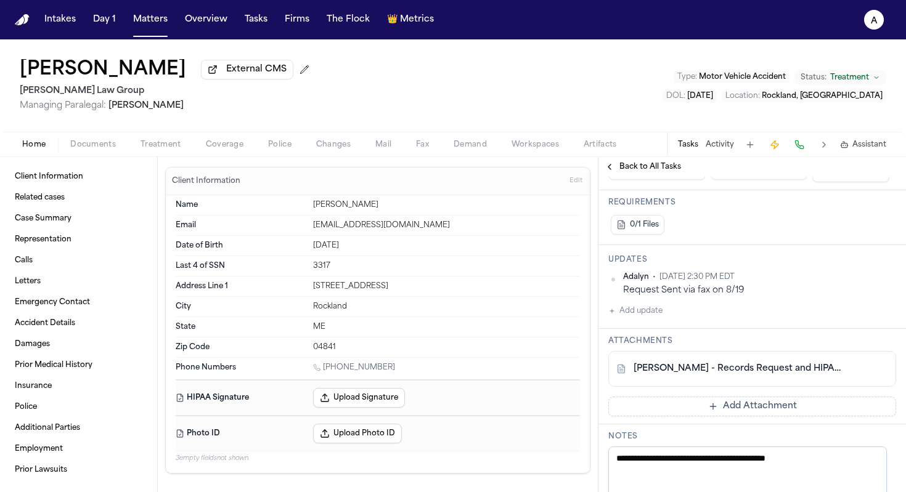
scroll to position [264, 0]
click at [652, 171] on span "Back to All Tasks" at bounding box center [650, 167] width 62 height 10
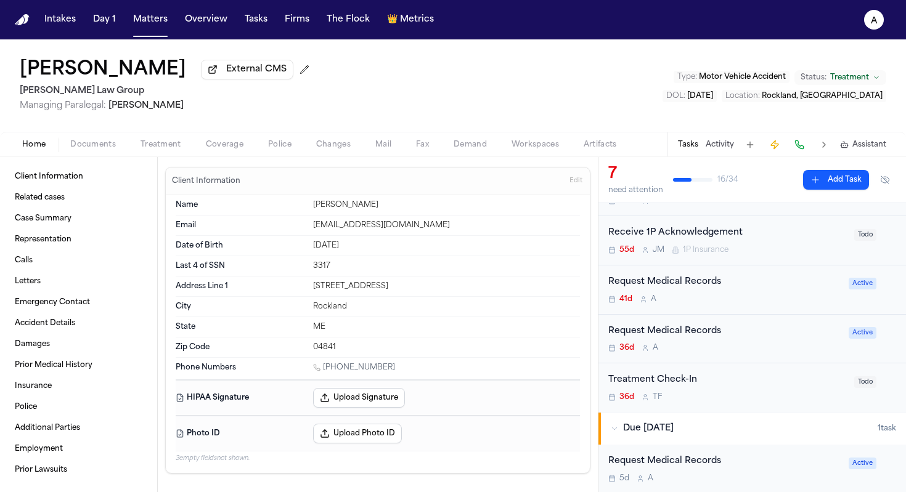
scroll to position [251, 0]
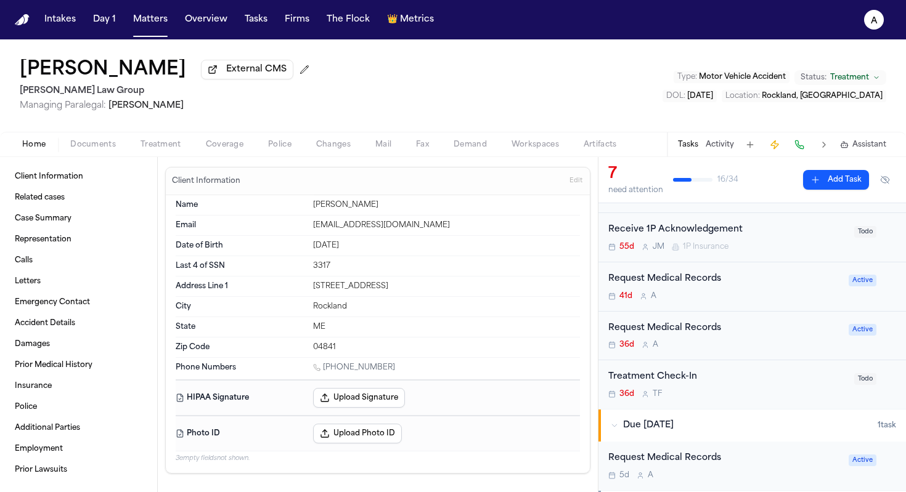
click at [741, 282] on div "Request Medical Records" at bounding box center [724, 279] width 233 height 14
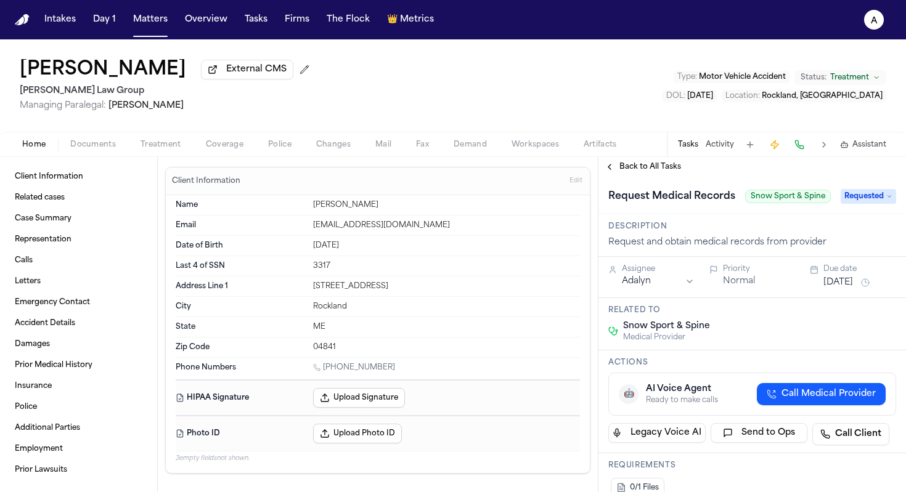
click at [673, 176] on div "Back to All Tasks" at bounding box center [751, 167] width 307 height 20
click at [669, 164] on span "Back to All Tasks" at bounding box center [650, 167] width 62 height 10
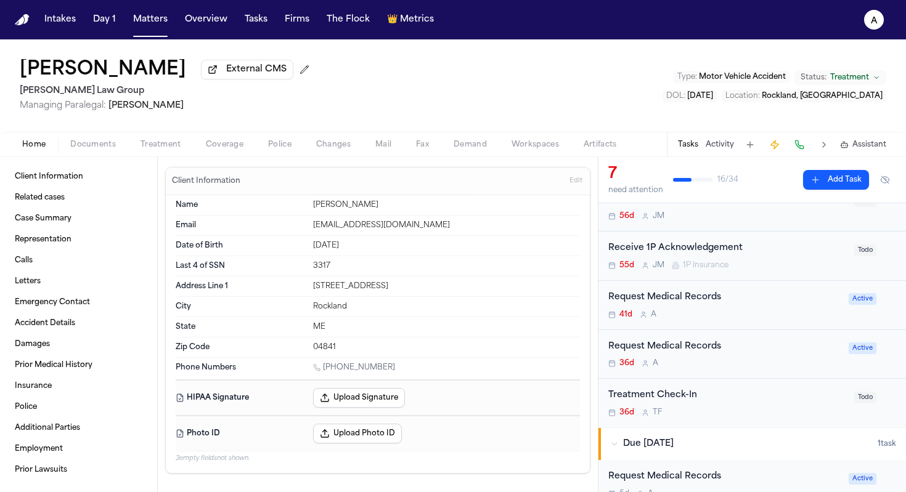
scroll to position [234, 0]
click at [778, 296] on div "Request Medical Records" at bounding box center [724, 296] width 233 height 14
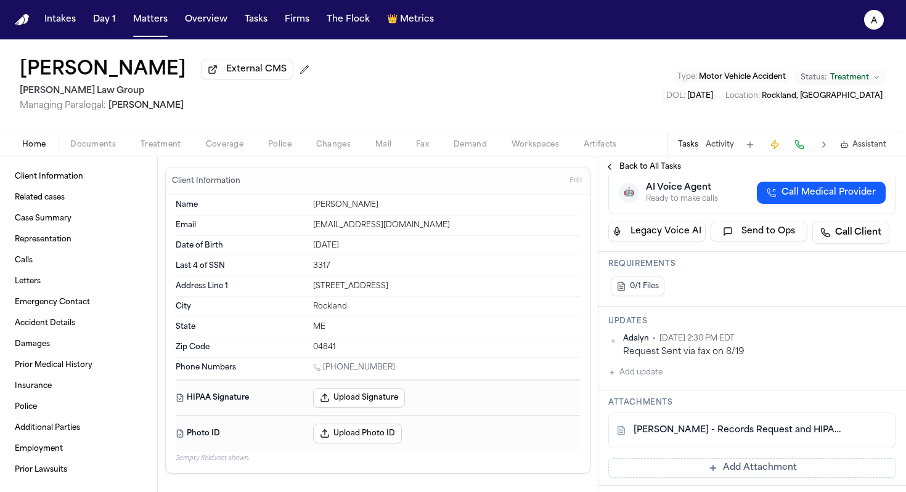
scroll to position [200, 0]
click at [659, 172] on span "Back to All Tasks" at bounding box center [650, 167] width 62 height 10
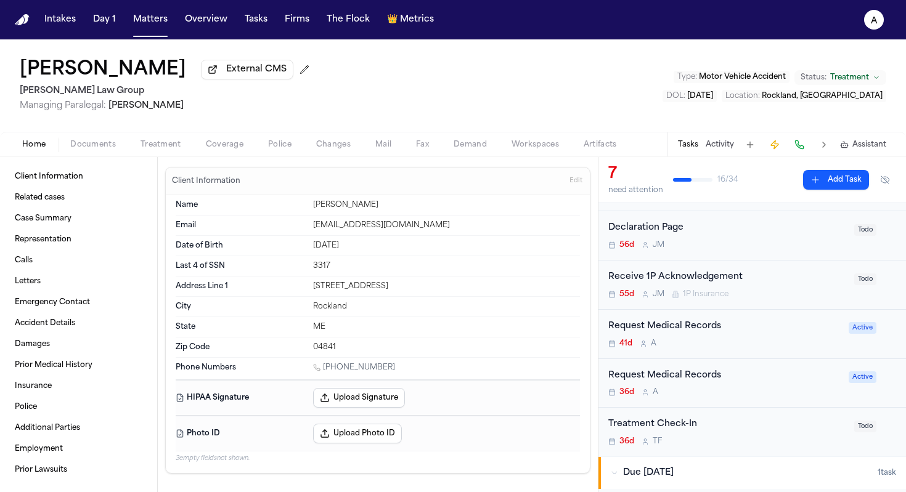
scroll to position [209, 0]
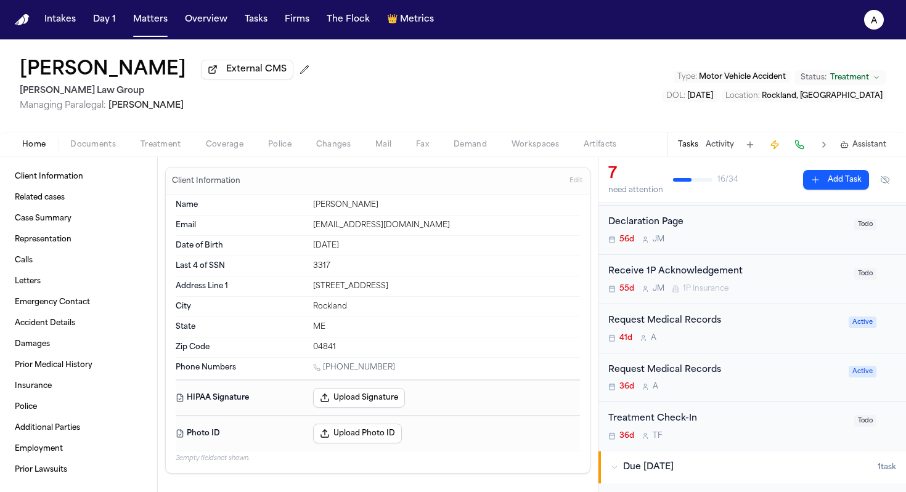
click at [762, 382] on div "Request Medical Records 36d A" at bounding box center [724, 377] width 233 height 29
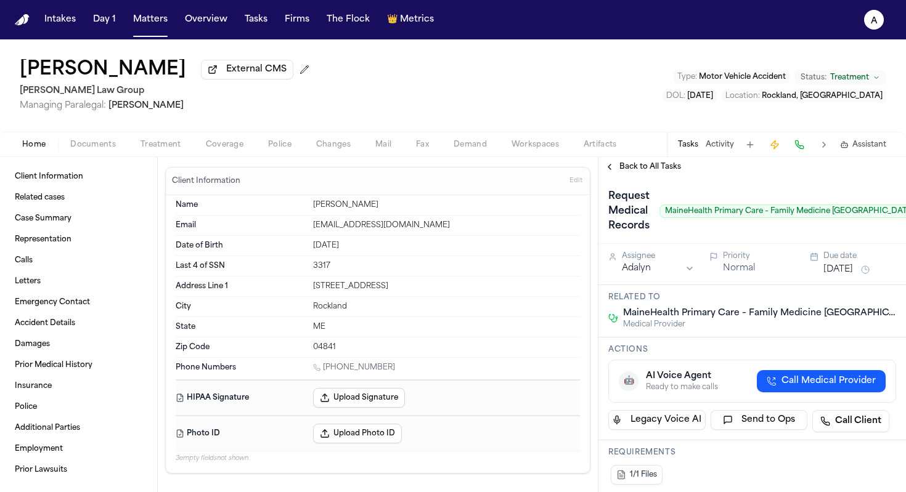
click at [657, 163] on div "Back to All Tasks" at bounding box center [751, 167] width 307 height 20
click at [657, 172] on span "Back to All Tasks" at bounding box center [650, 167] width 62 height 10
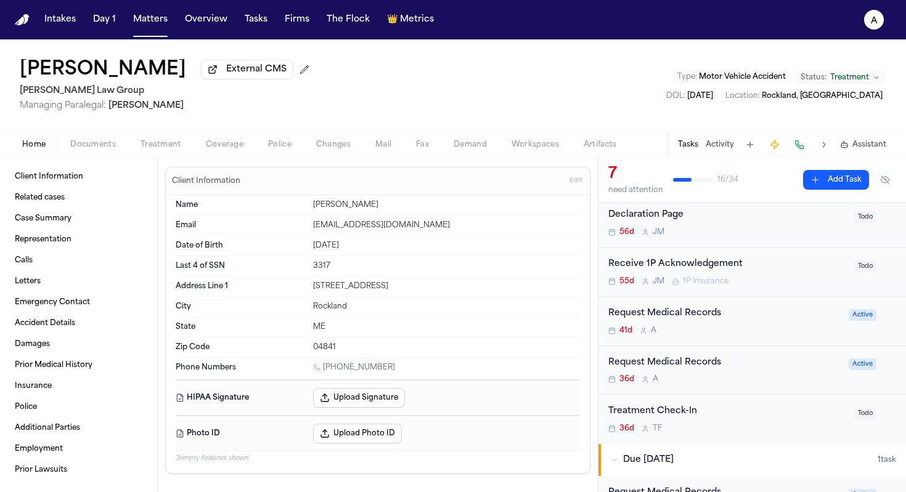
scroll to position [216, 0]
click at [784, 341] on div "Request Medical Records 41d A Active" at bounding box center [751, 322] width 307 height 49
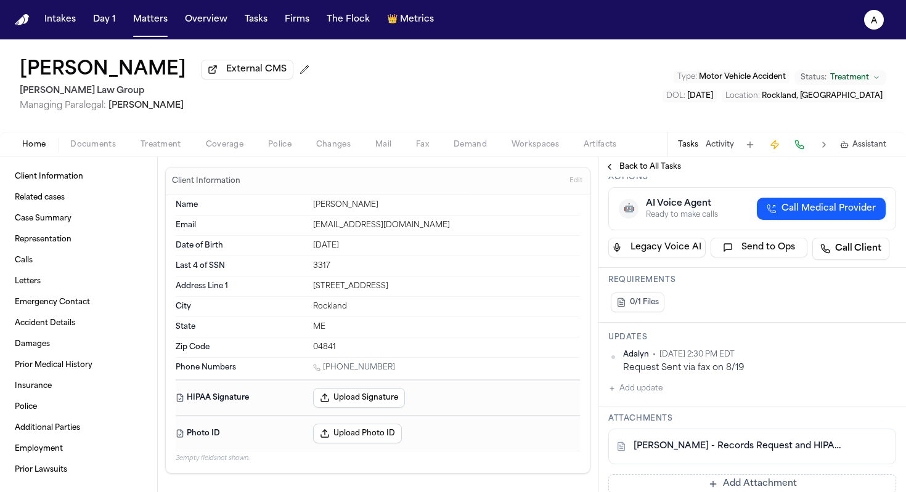
scroll to position [208, 0]
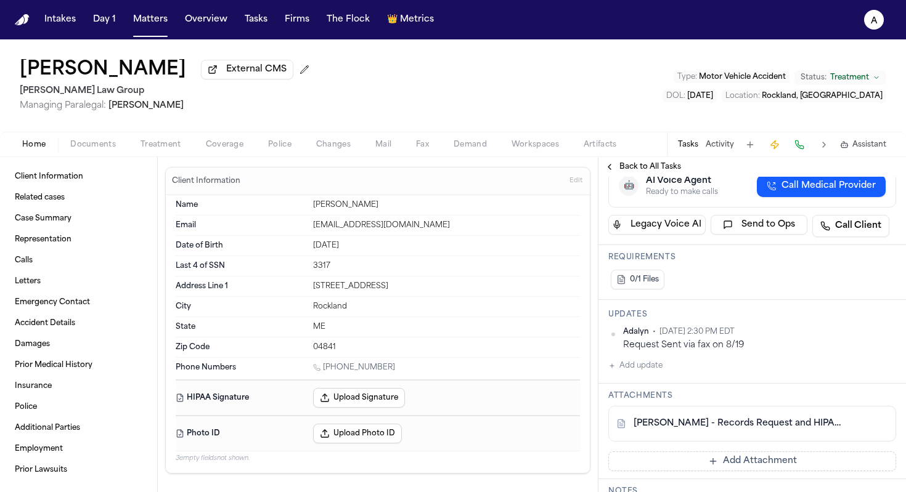
click at [660, 172] on span "Back to All Tasks" at bounding box center [650, 167] width 62 height 10
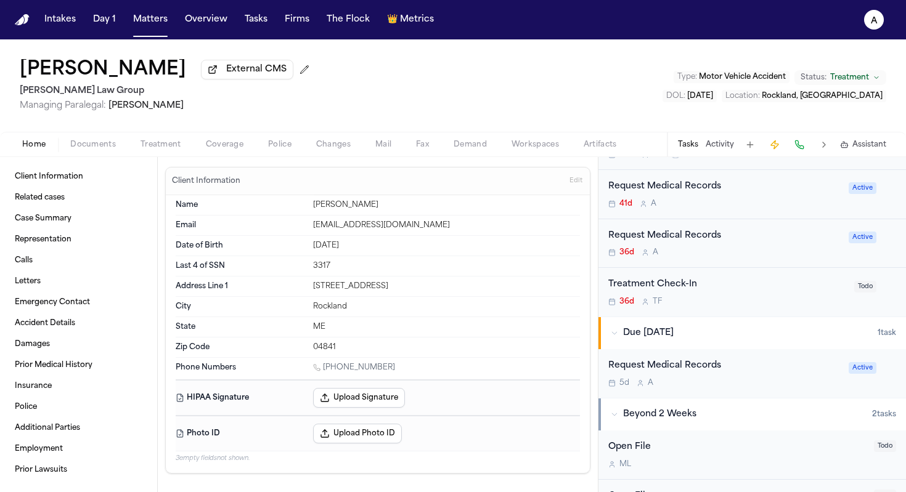
scroll to position [346, 0]
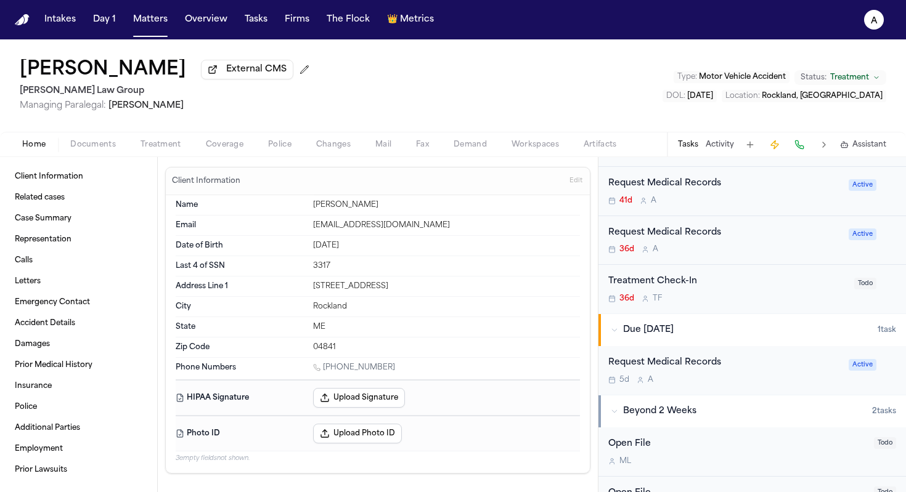
click at [749, 375] on div "Request Medical Records 5d A" at bounding box center [724, 370] width 233 height 29
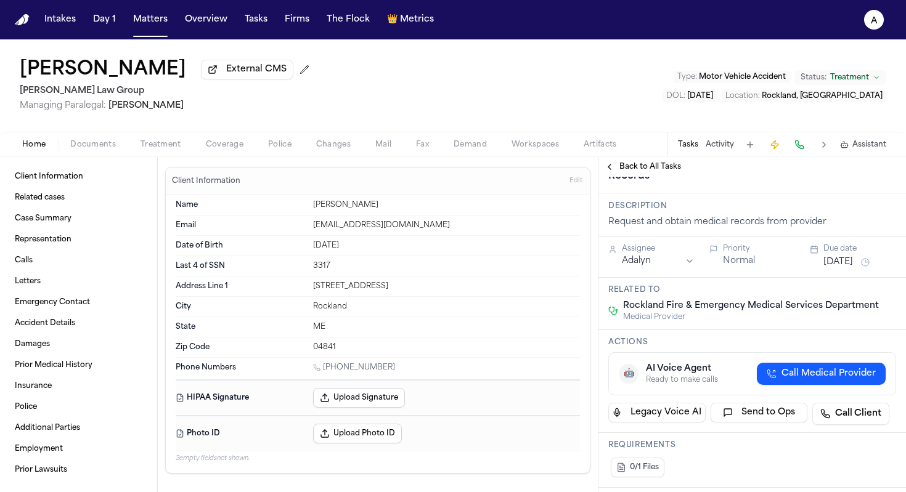
scroll to position [60, 0]
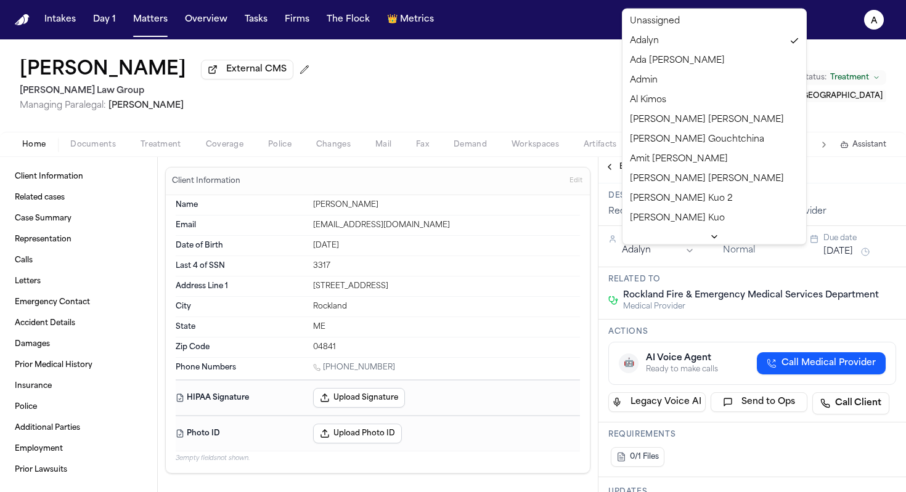
click at [684, 251] on html "Intakes Day 1 Matters Overview Tasks Firms The Flock 👑 Metrics A Ily Shofestall…" at bounding box center [453, 246] width 906 height 492
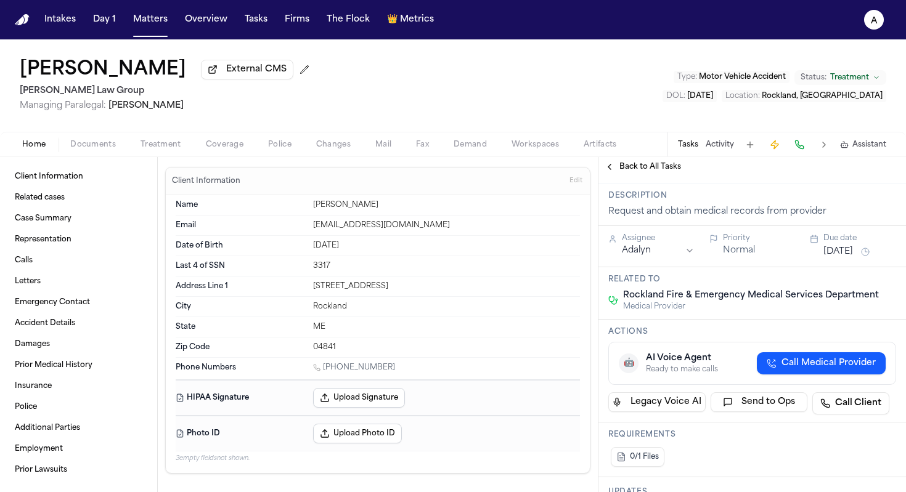
click at [684, 252] on html "Intakes Day 1 Matters Overview Tasks Firms The Flock 👑 Metrics A Ily Shofestall…" at bounding box center [453, 246] width 906 height 492
click at [707, 285] on h3 "Related to" at bounding box center [752, 280] width 288 height 10
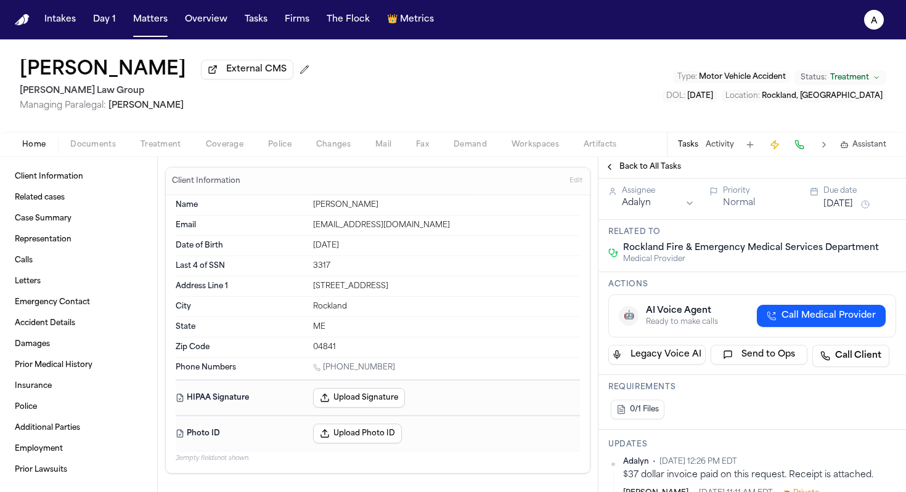
scroll to position [100, 0]
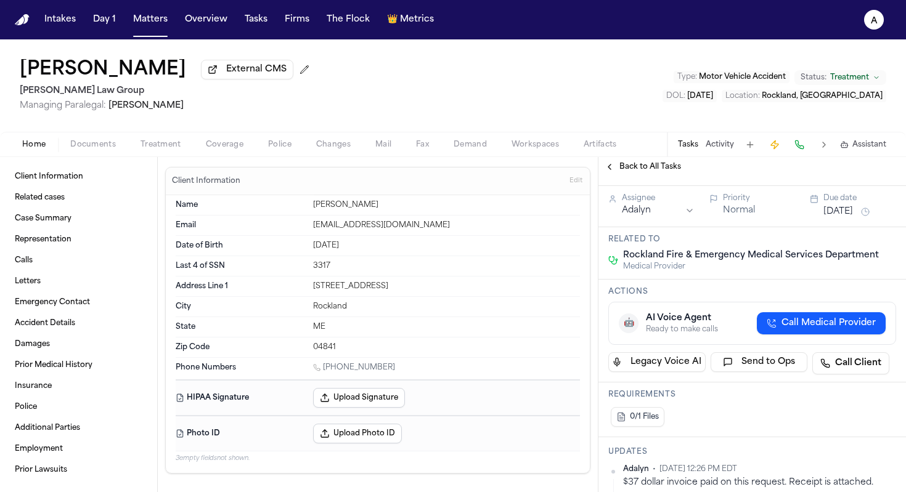
click at [687, 212] on html "Intakes Day 1 Matters Overview Tasks Firms The Flock 👑 Metrics A Ily Shofestall…" at bounding box center [453, 246] width 906 height 492
click at [792, 399] on html "Intakes Day 1 Matters Overview Tasks Firms The Flock 👑 Metrics A Ily Shofestall…" at bounding box center [453, 246] width 906 height 492
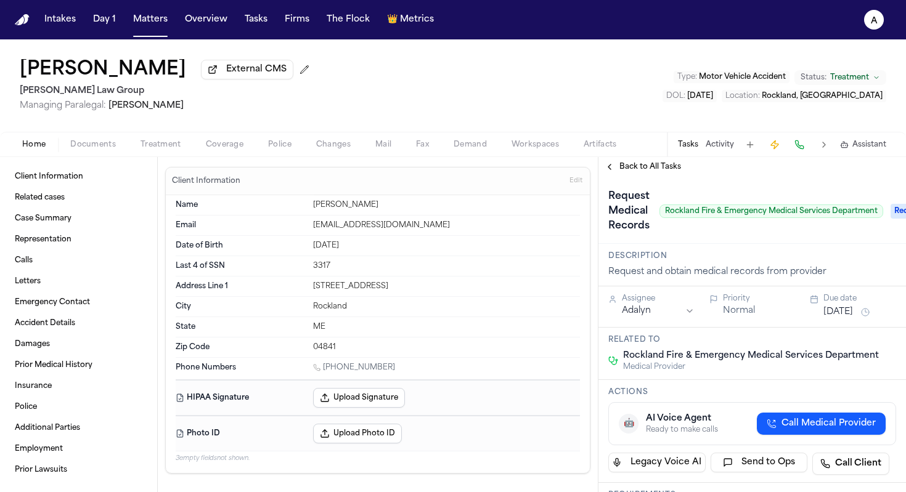
scroll to position [7, 0]
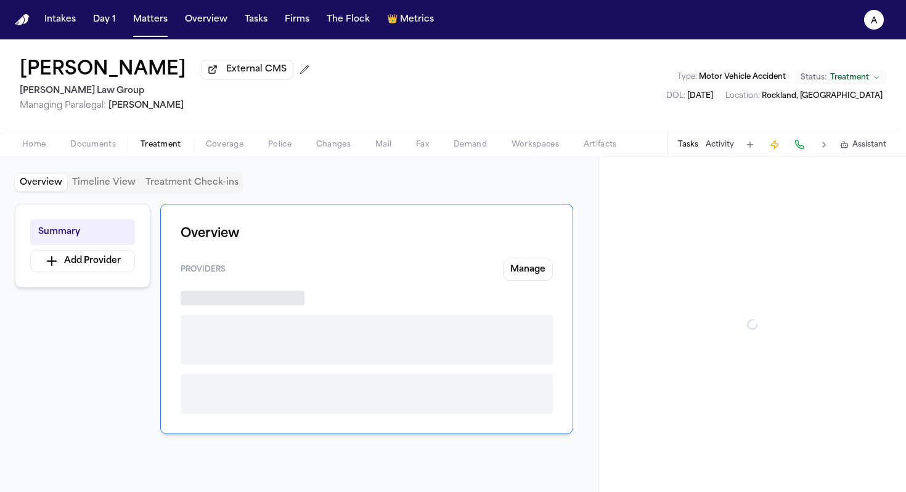
click at [168, 147] on span "Treatment" at bounding box center [160, 145] width 41 height 10
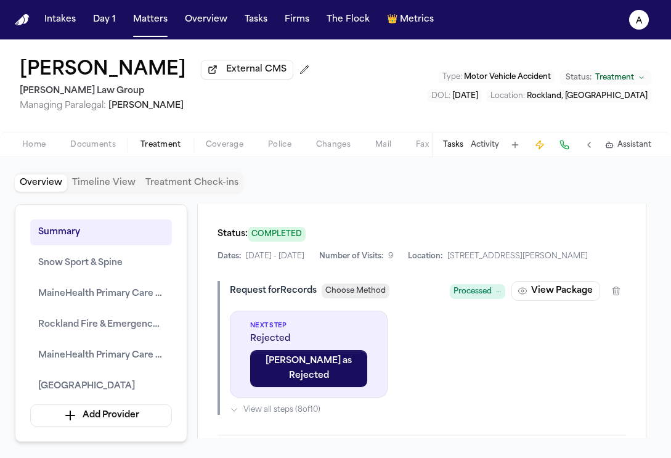
scroll to position [2558, 0]
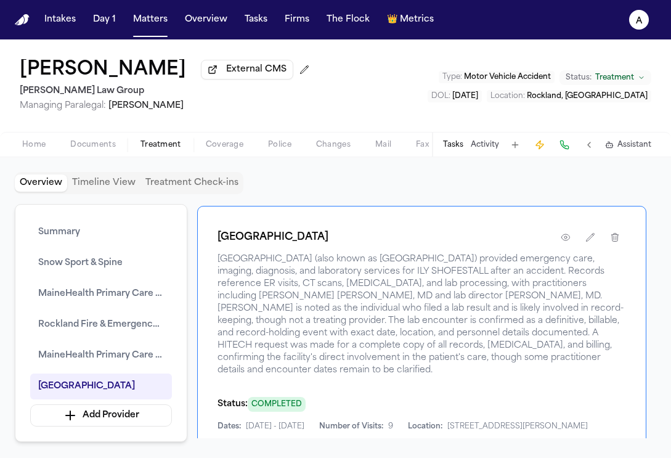
click at [148, 34] on nav "Intakes Day 1 Matters Overview Tasks Firms The Flock 👑 Metrics A" at bounding box center [335, 19] width 671 height 39
click at [152, 20] on button "Matters" at bounding box center [150, 20] width 44 height 22
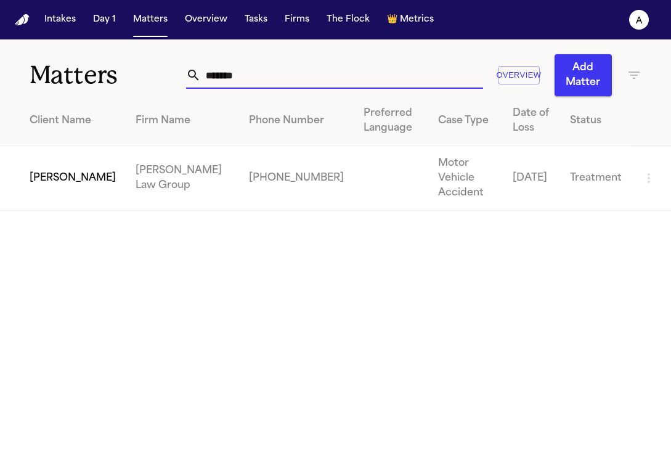
drag, startPoint x: 262, startPoint y: 76, endPoint x: 84, endPoint y: 76, distance: 178.7
click at [84, 76] on div "Matters ******* Overview Add Matter" at bounding box center [335, 67] width 671 height 57
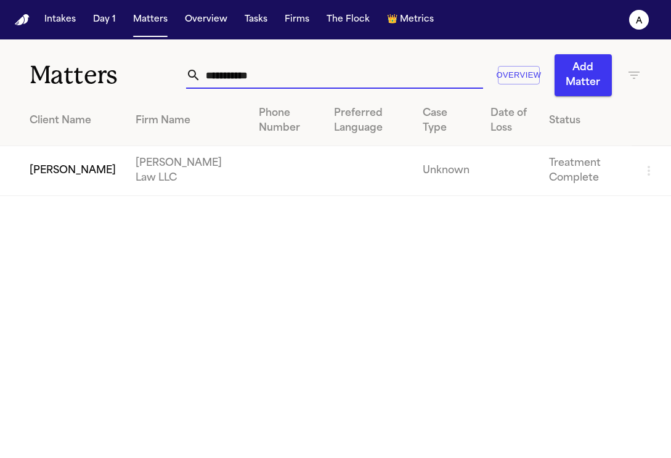
type input "**********"
click at [51, 179] on td "[PERSON_NAME]" at bounding box center [63, 171] width 126 height 50
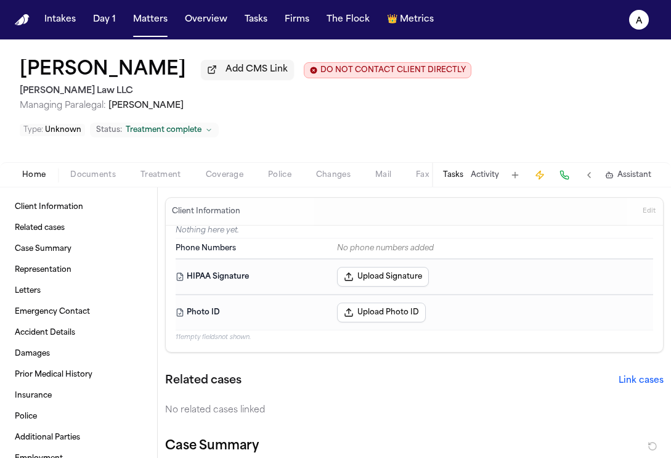
click at [449, 170] on button "Tasks" at bounding box center [453, 175] width 20 height 10
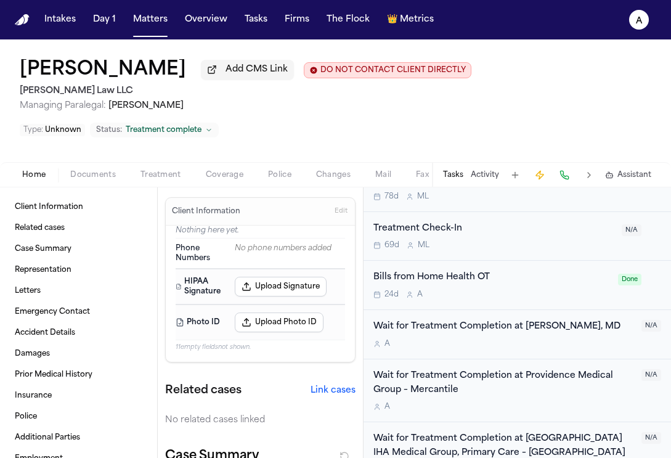
scroll to position [544, 0]
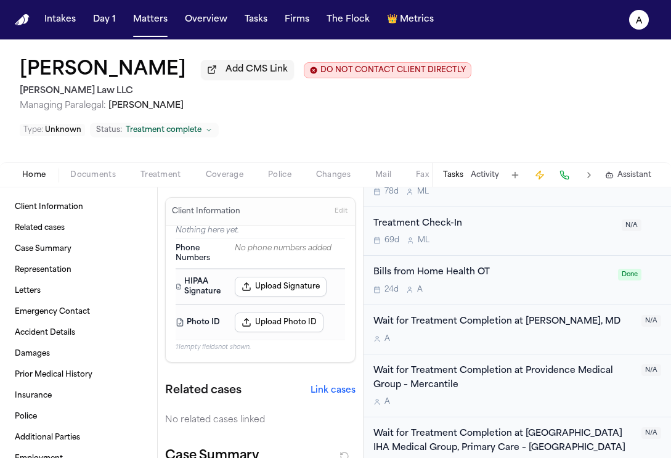
click at [530, 285] on div "24d A" at bounding box center [491, 290] width 237 height 10
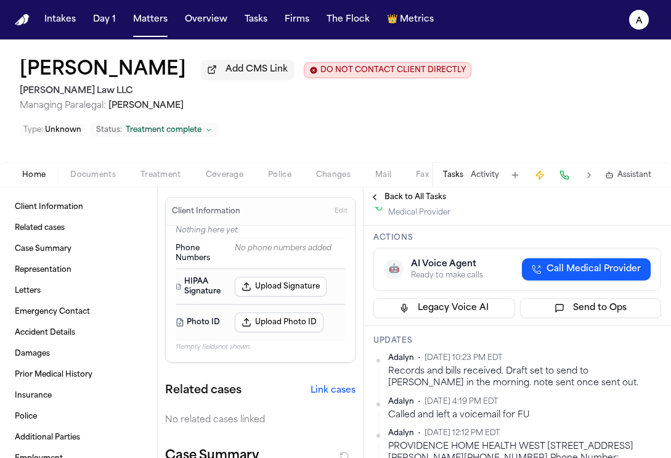
scroll to position [168, 0]
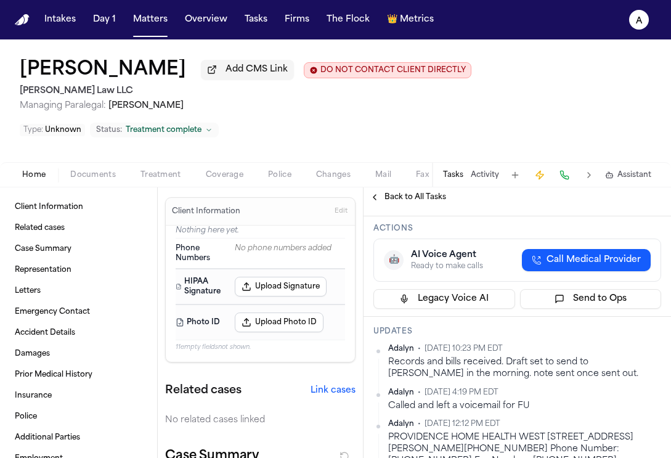
click at [420, 192] on span "Back to All Tasks" at bounding box center [415, 197] width 62 height 10
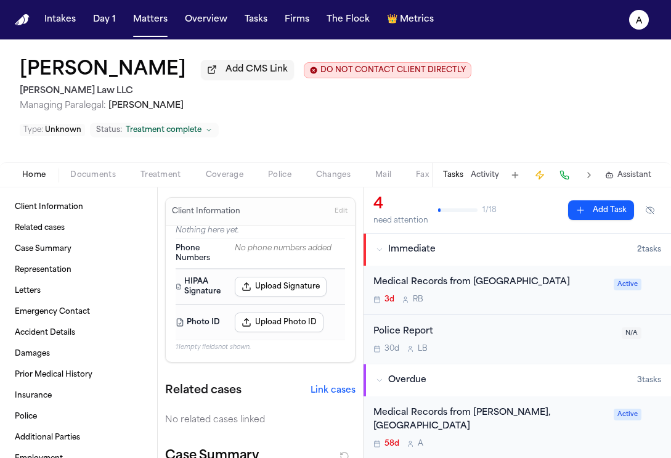
click at [543, 294] on div "3d R B" at bounding box center [489, 299] width 233 height 10
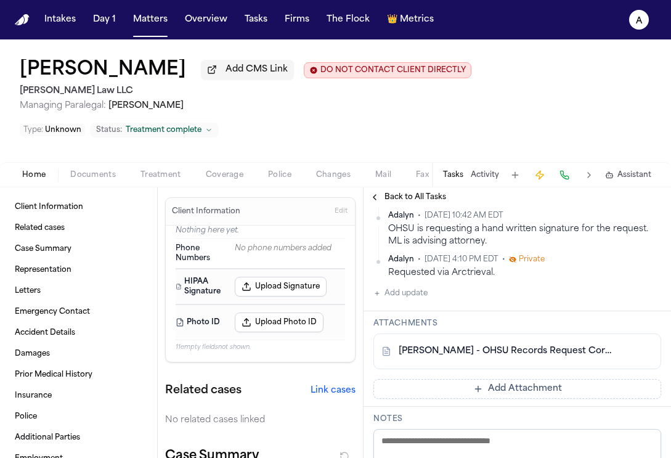
scroll to position [405, 0]
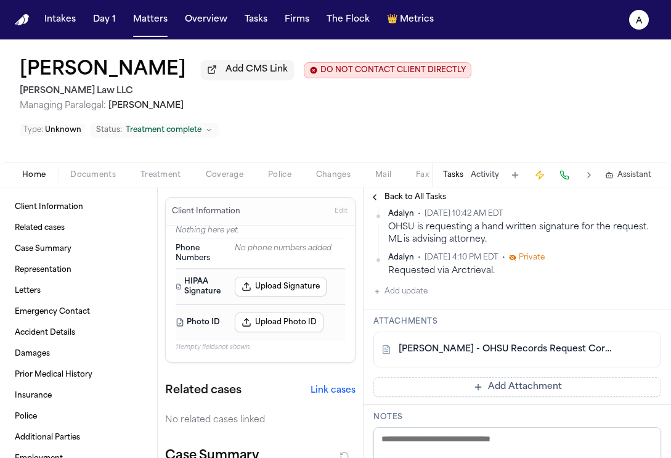
click at [437, 252] on div "Adalyn • Sep 25, 2025 2:05 PM EDT ML messaged Elizabeth for the template for th…" at bounding box center [517, 160] width 288 height 275
click at [416, 284] on button "Add update" at bounding box center [400, 291] width 54 height 15
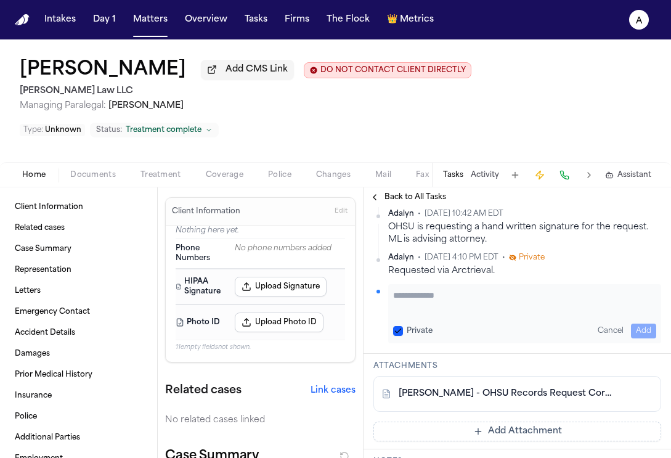
click at [431, 289] on textarea "Add your update" at bounding box center [524, 301] width 263 height 25
paste textarea "**********"
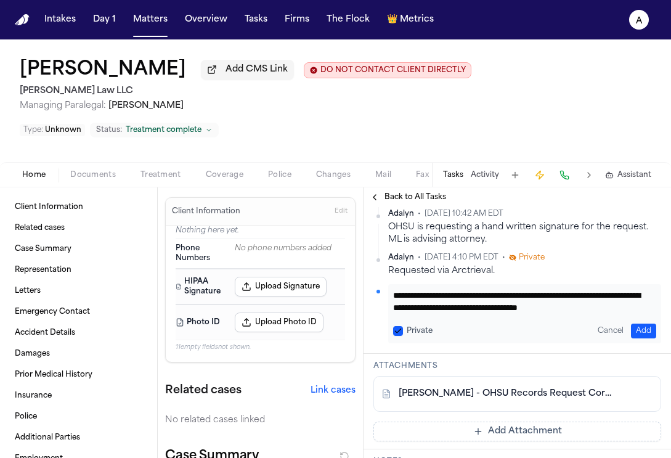
scroll to position [13, 0]
click at [400, 326] on button "Private" at bounding box center [398, 331] width 10 height 10
drag, startPoint x: 498, startPoint y: 269, endPoint x: 374, endPoint y: 269, distance: 124.4
click at [374, 284] on div "**********" at bounding box center [517, 313] width 288 height 59
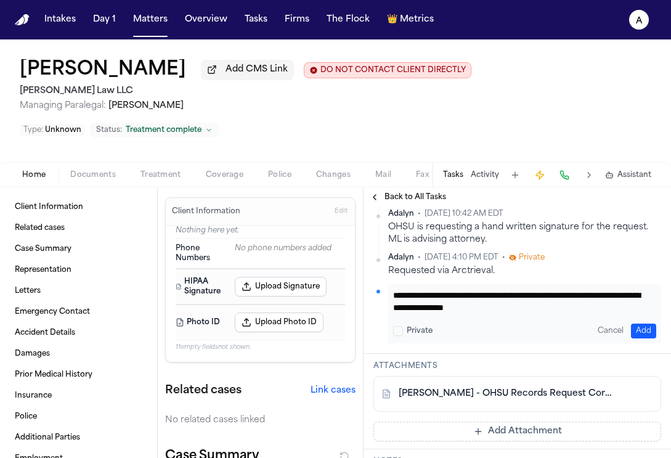
click at [525, 289] on textarea "**********" at bounding box center [520, 301] width 254 height 25
type textarea "**********"
click at [636, 323] on button "Add" at bounding box center [643, 330] width 25 height 15
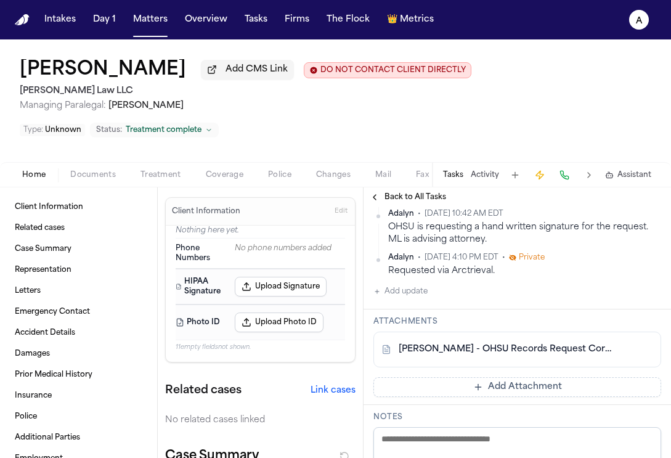
scroll to position [448, 0]
click at [47, 65] on h1 "[PERSON_NAME]" at bounding box center [103, 70] width 166 height 22
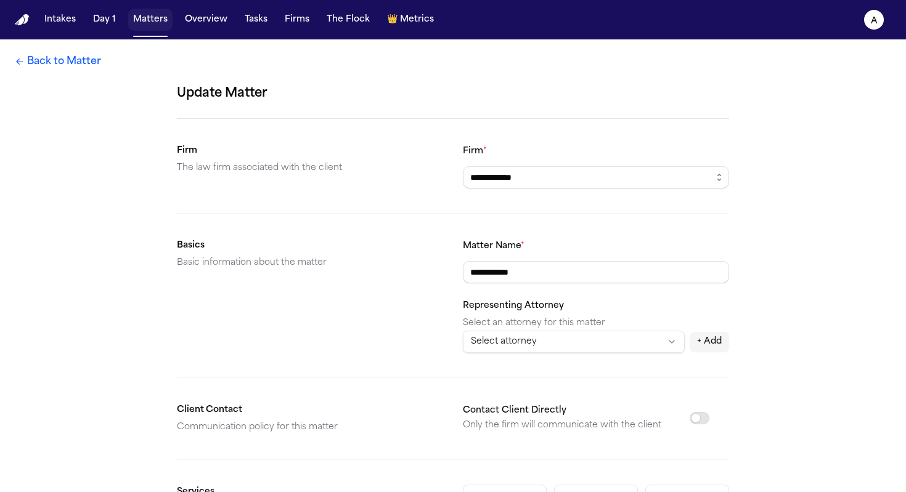
click at [160, 20] on button "Matters" at bounding box center [150, 20] width 44 height 22
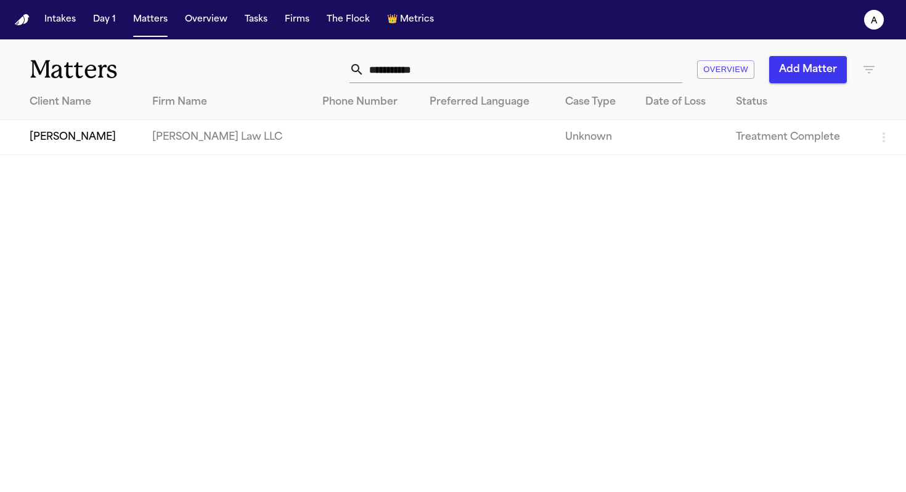
click at [85, 152] on td "[PERSON_NAME]" at bounding box center [71, 137] width 142 height 35
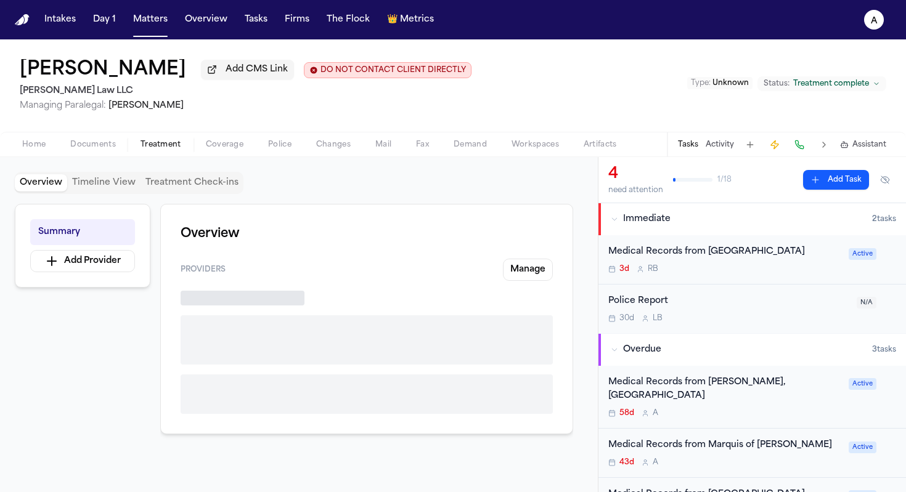
click at [172, 150] on span "Treatment" at bounding box center [160, 145] width 41 height 10
click at [95, 150] on span "Documents" at bounding box center [93, 145] width 46 height 10
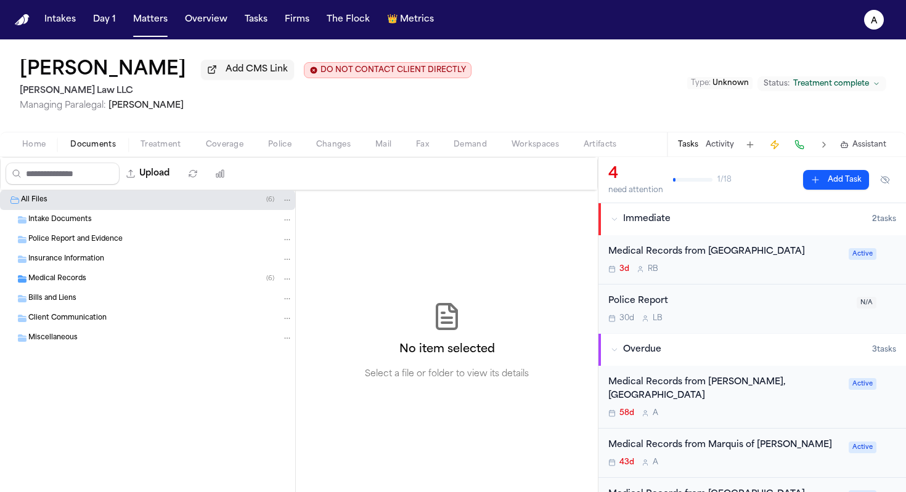
click at [31, 150] on span "Home" at bounding box center [33, 145] width 23 height 10
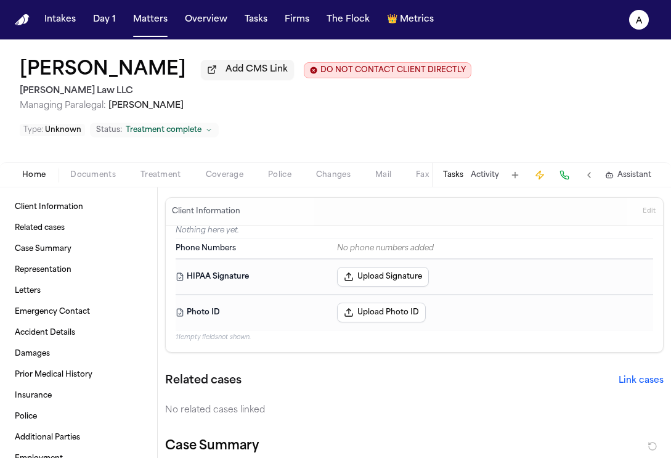
click at [28, 170] on span "Home" at bounding box center [33, 175] width 23 height 10
click at [164, 170] on span "Treatment" at bounding box center [160, 175] width 41 height 10
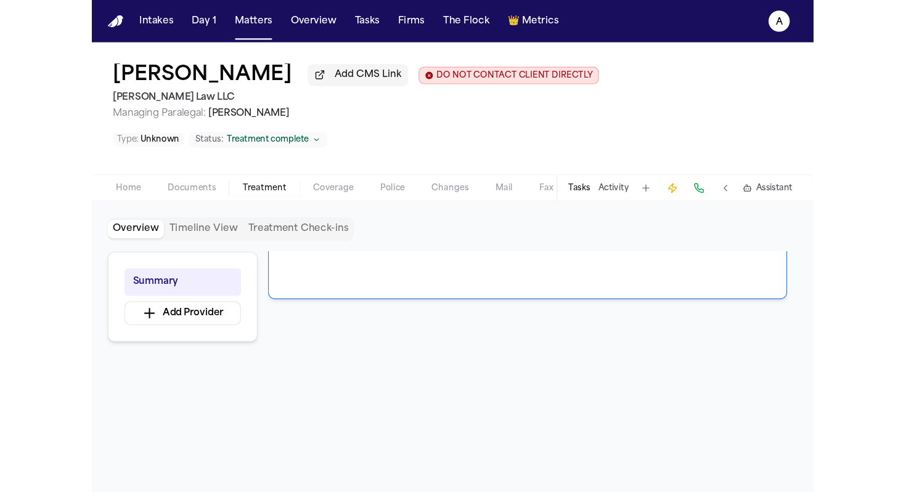
scroll to position [221, 0]
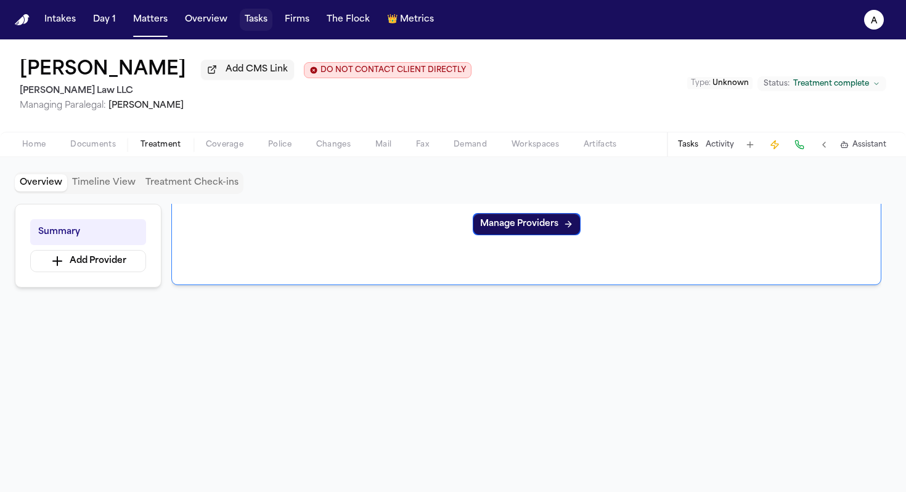
click at [259, 21] on button "Tasks" at bounding box center [256, 20] width 33 height 22
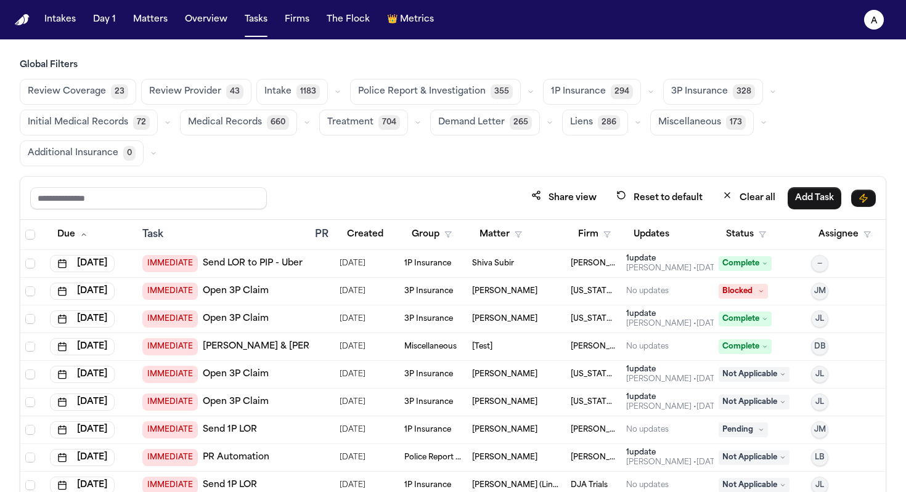
click at [513, 322] on span "[PERSON_NAME]" at bounding box center [504, 319] width 65 height 10
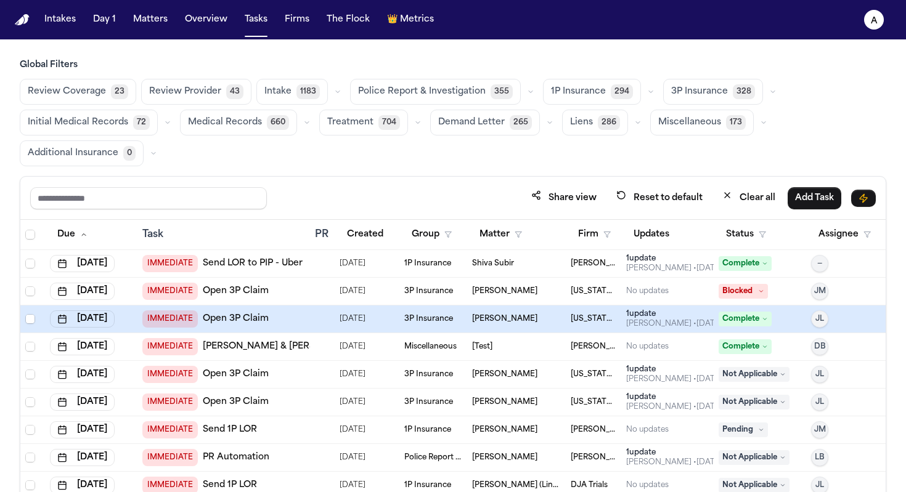
click at [505, 322] on span "[PERSON_NAME]" at bounding box center [504, 319] width 65 height 10
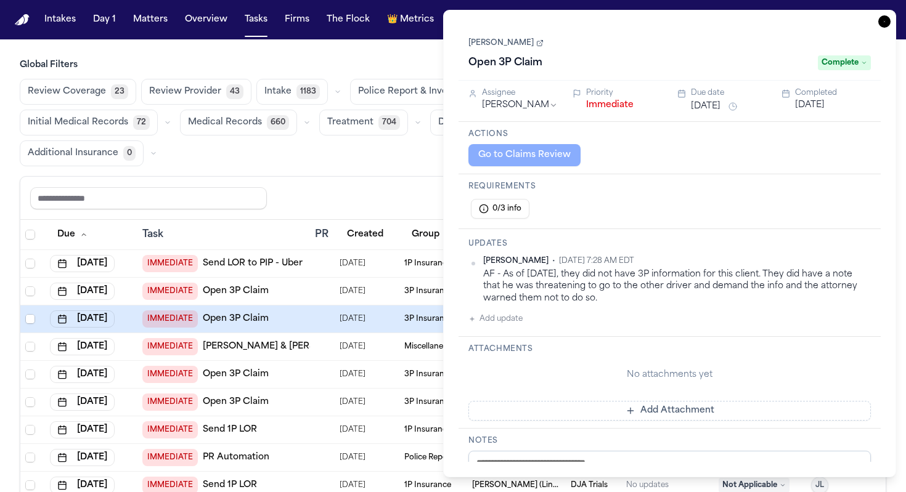
click at [500, 44] on link "[PERSON_NAME]" at bounding box center [505, 43] width 75 height 10
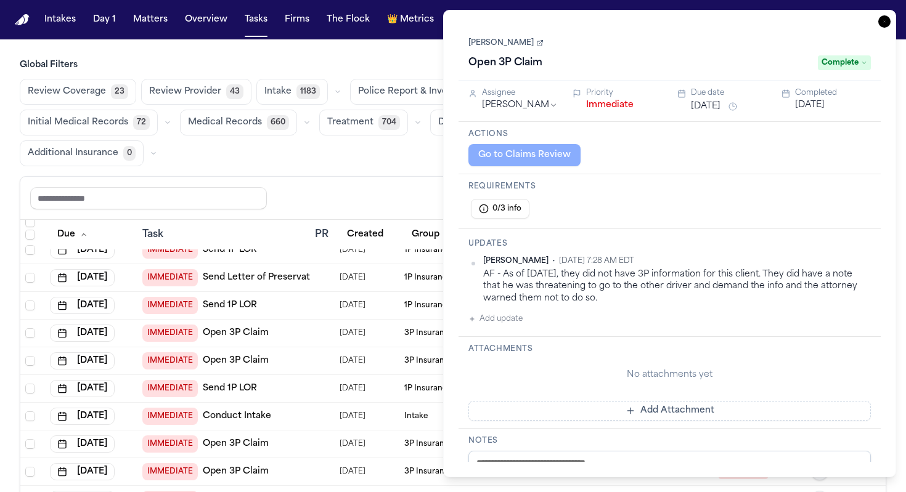
scroll to position [256, 0]
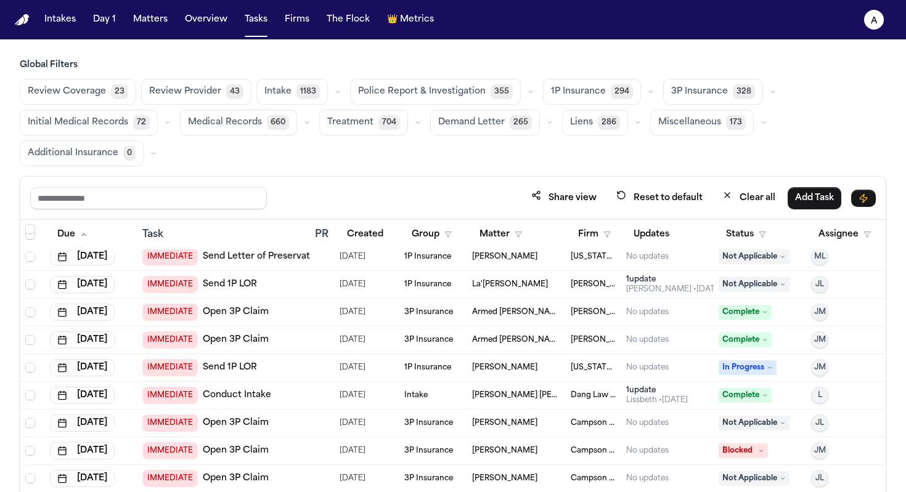
click at [401, 398] on td "Intake" at bounding box center [433, 396] width 68 height 28
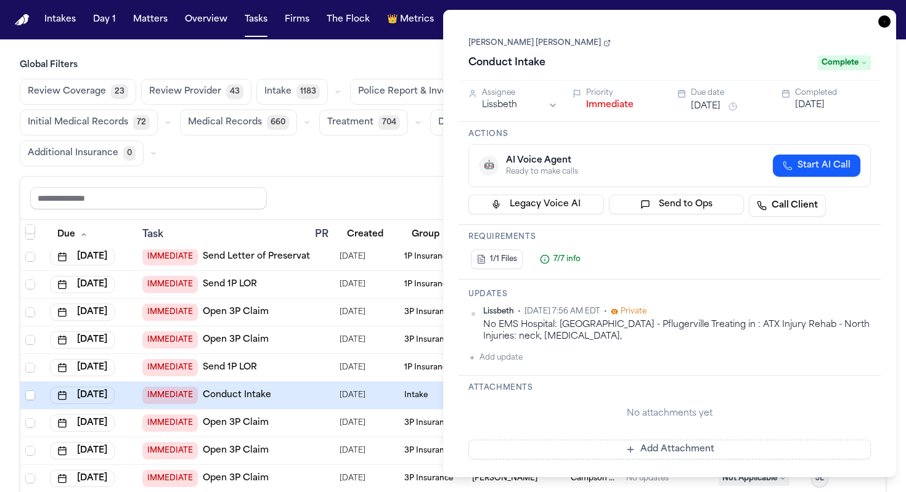
click at [552, 44] on link "[PERSON_NAME] [PERSON_NAME]" at bounding box center [539, 43] width 142 height 10
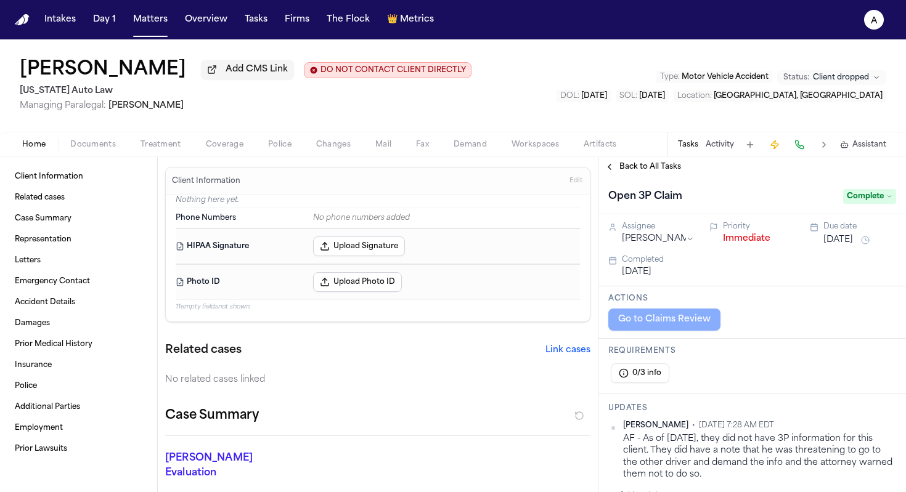
click at [166, 150] on span "Treatment" at bounding box center [160, 145] width 41 height 10
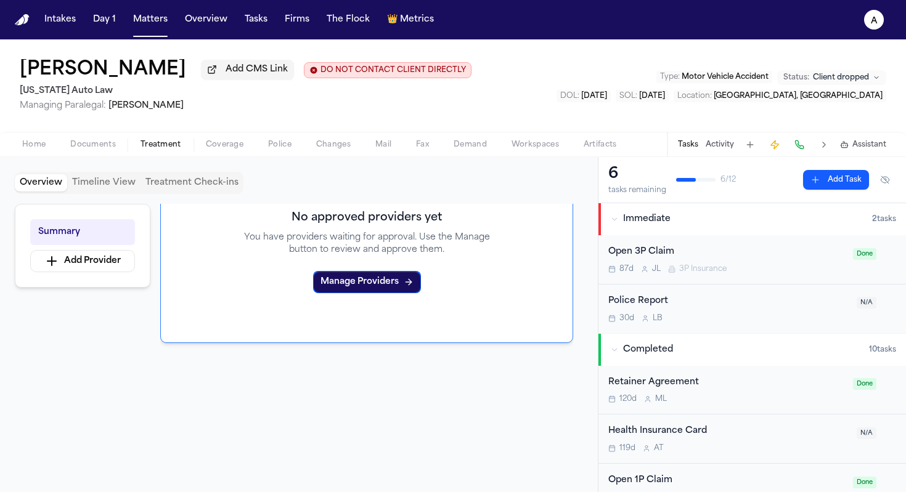
scroll to position [221, 0]
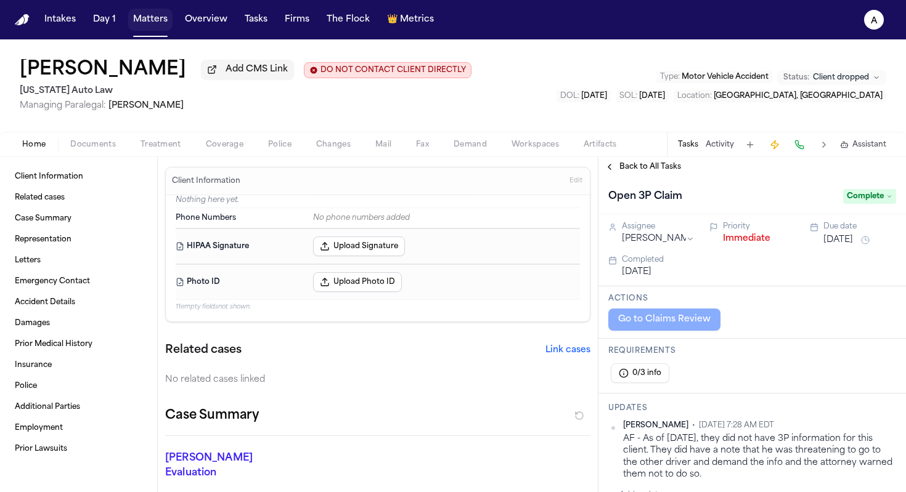
click at [152, 20] on button "Matters" at bounding box center [150, 20] width 44 height 22
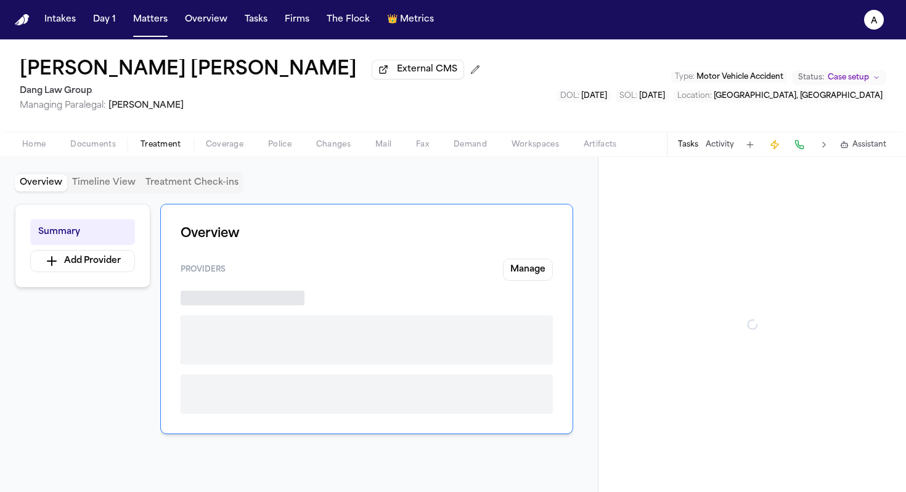
click at [158, 148] on span "Treatment" at bounding box center [160, 145] width 41 height 10
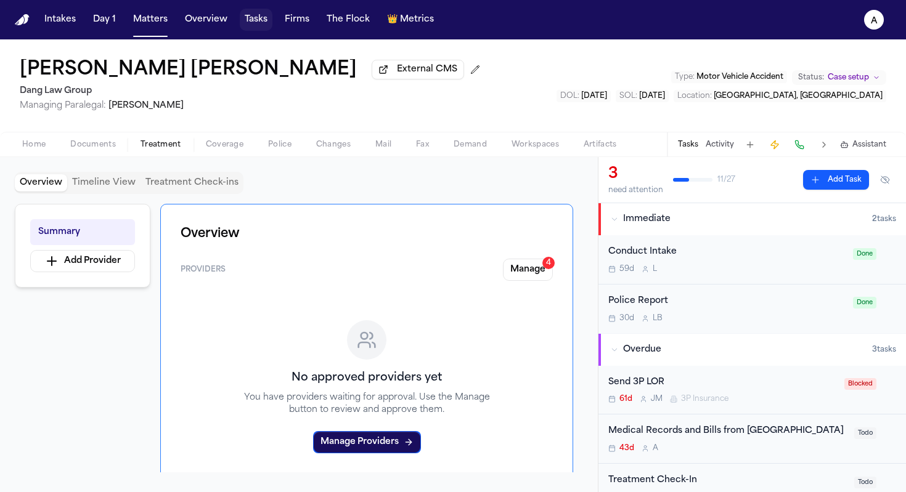
click at [256, 16] on button "Tasks" at bounding box center [256, 20] width 33 height 22
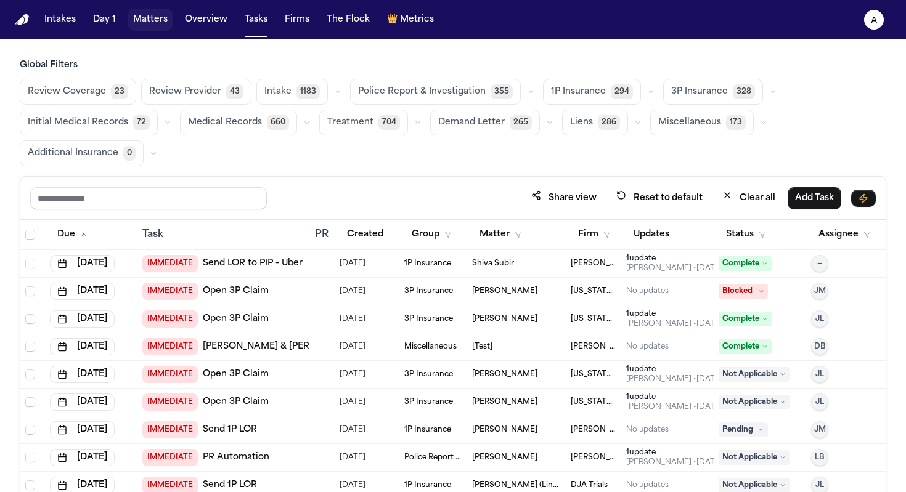
click at [142, 17] on button "Matters" at bounding box center [150, 20] width 44 height 22
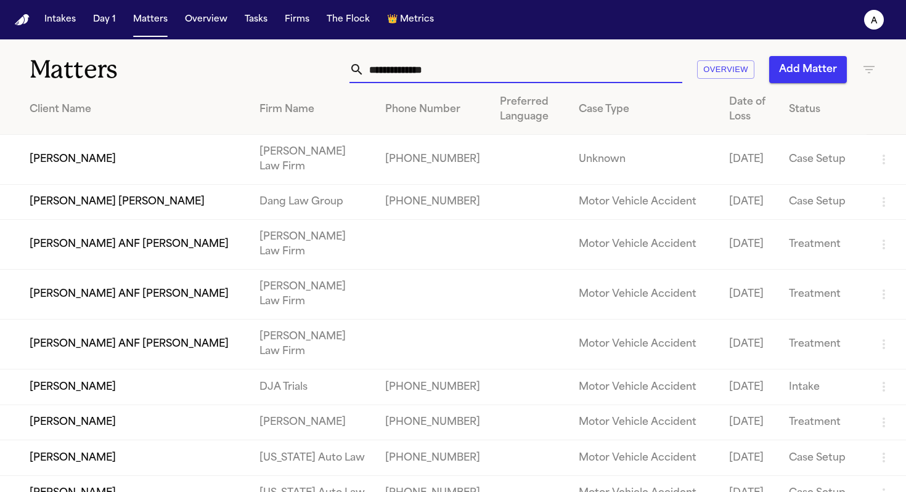
click at [423, 65] on input "text" at bounding box center [523, 69] width 318 height 27
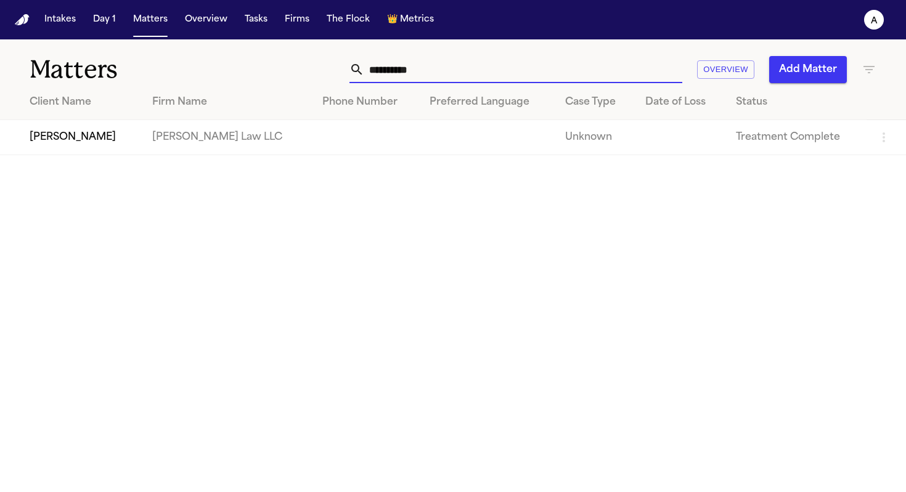
type input "**********"
click at [174, 129] on td "[PERSON_NAME] Law LLC" at bounding box center [227, 137] width 170 height 35
click at [63, 137] on td "[PERSON_NAME]" at bounding box center [71, 137] width 142 height 35
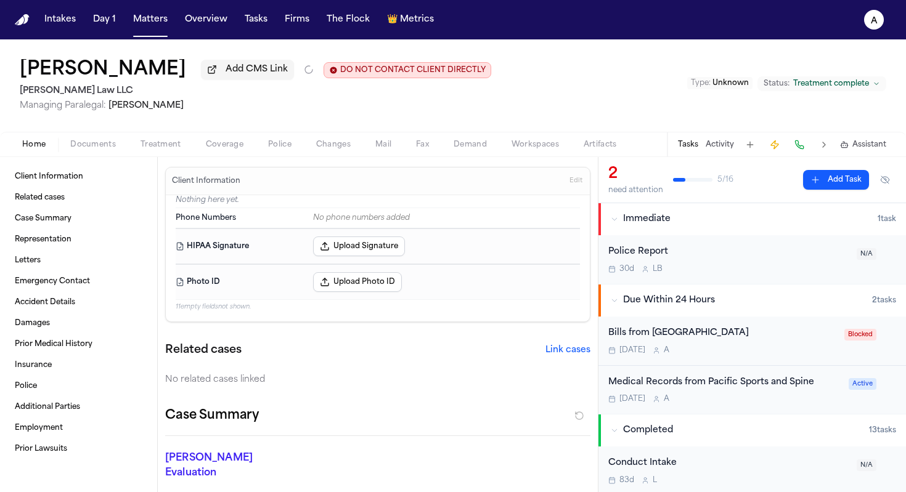
click at [173, 147] on span "Treatment" at bounding box center [160, 145] width 41 height 10
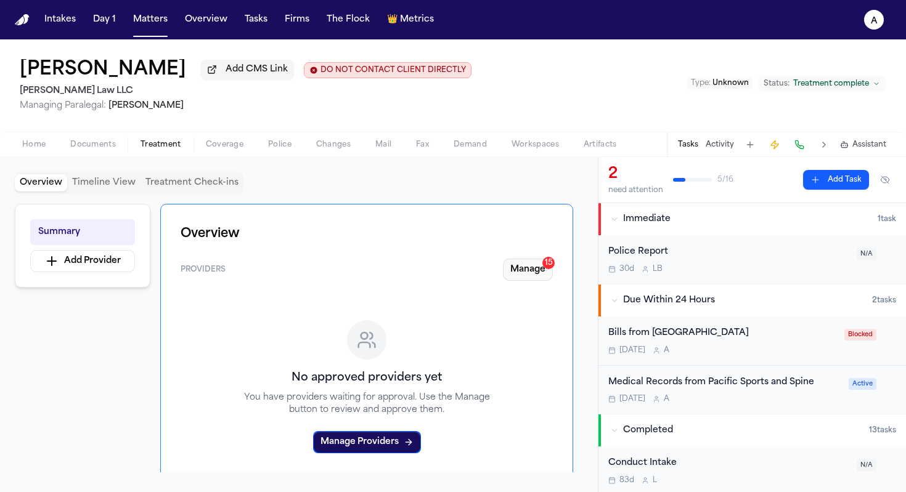
click at [540, 268] on button "Manage 15" at bounding box center [528, 270] width 50 height 22
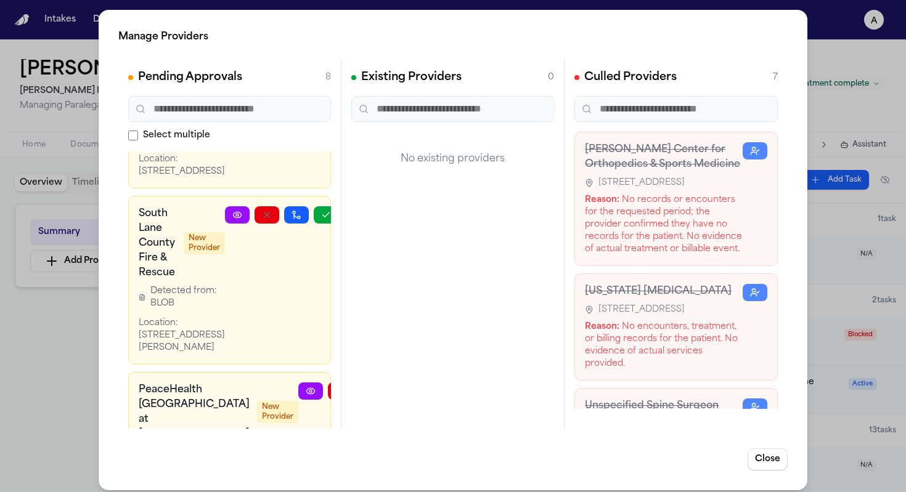
scroll to position [509, 0]
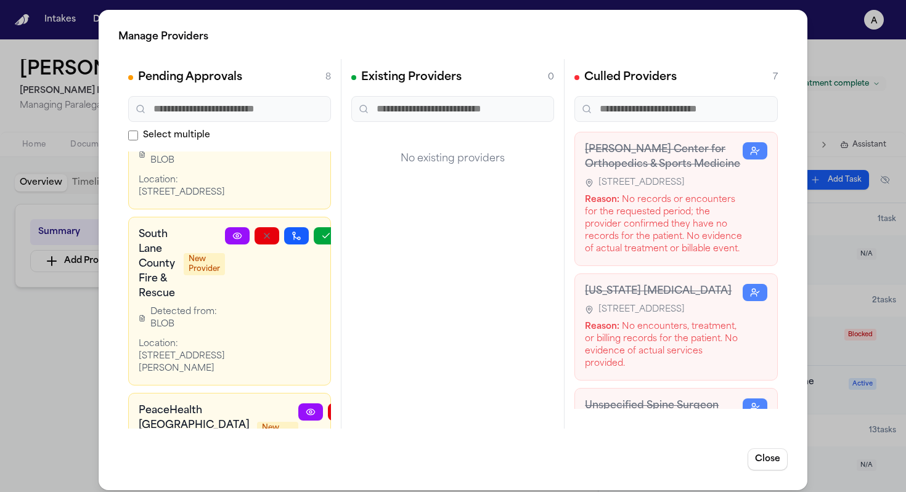
click at [321, 107] on icon "button" at bounding box center [326, 102] width 10 height 10
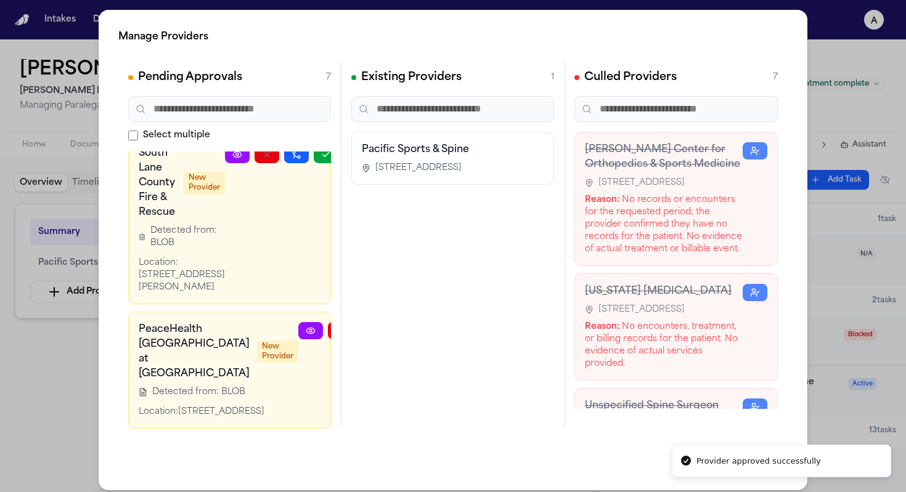
scroll to position [8, 0]
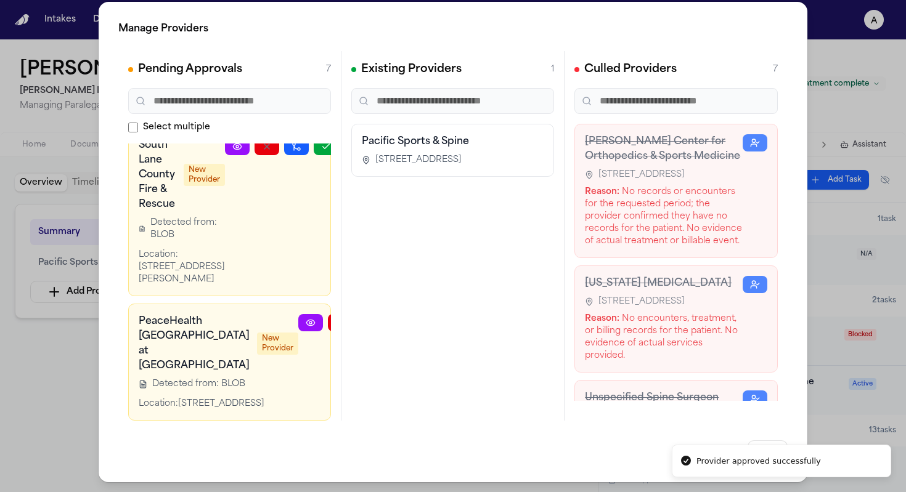
click at [74, 408] on div "Manage Providers Pending Approvals 7 Select multiple Slocum Center for Orthoped…" at bounding box center [453, 242] width 906 height 500
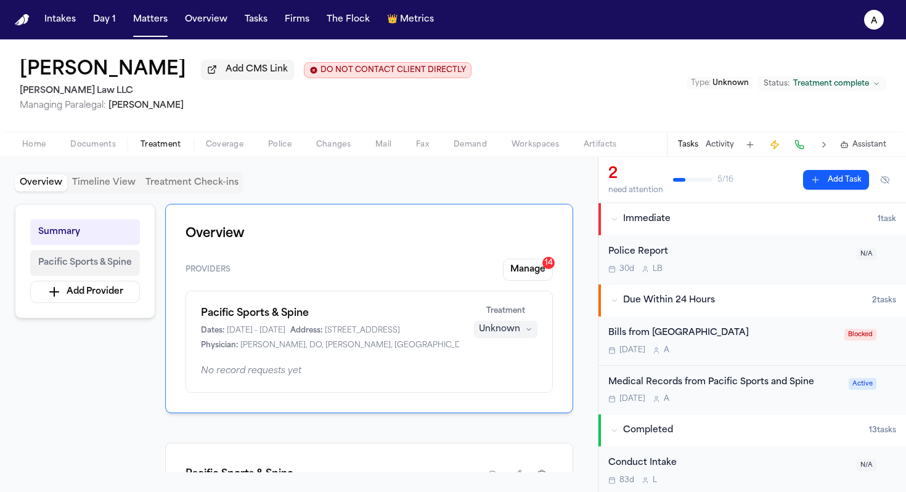
click at [109, 259] on span "Pacific Sports & Spine" at bounding box center [85, 263] width 94 height 15
click at [108, 267] on span "Pacific Sports & Spine" at bounding box center [85, 263] width 94 height 15
click at [213, 258] on div "Overview Providers Manage 14 Pacific Sports & Spine Dates: 4/2/2023 - 6/26/2023…" at bounding box center [369, 308] width 408 height 209
click at [256, 319] on h1 "Pacific Sports & Spine" at bounding box center [330, 313] width 258 height 15
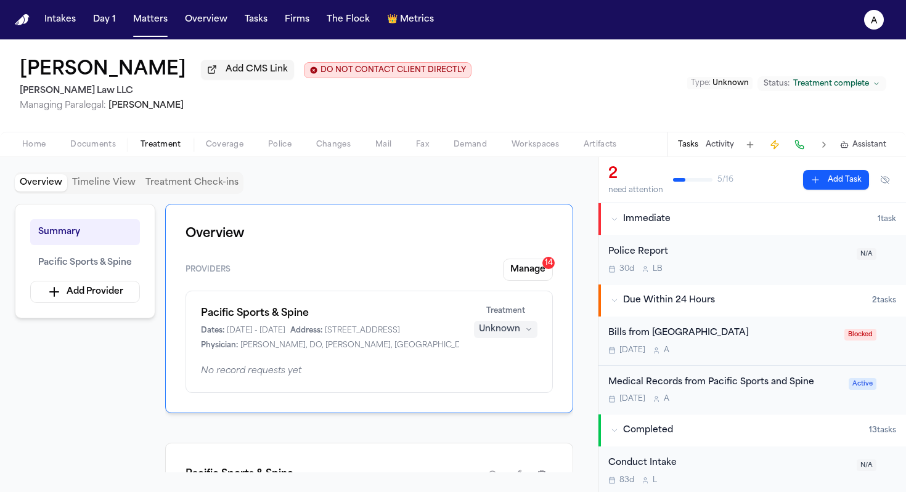
click at [226, 331] on div "Dates: 4/2/2023 - 6/26/2023" at bounding box center [243, 331] width 84 height 10
click at [72, 262] on span "Pacific Sports & Spine" at bounding box center [85, 263] width 94 height 15
click at [109, 183] on button "Timeline View" at bounding box center [103, 182] width 73 height 17
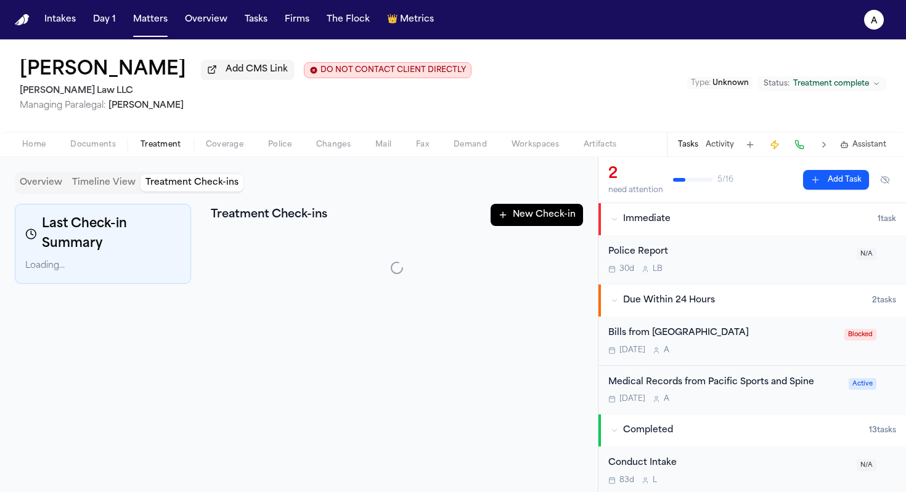
click at [184, 185] on button "Treatment Check-ins" at bounding box center [191, 182] width 103 height 17
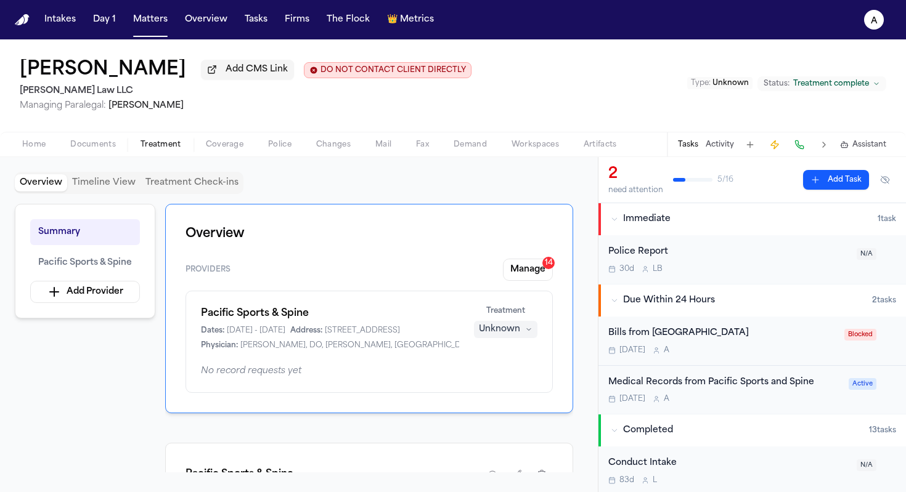
click at [43, 187] on button "Overview" at bounding box center [41, 182] width 52 height 17
click at [54, 270] on span "Pacific Sports & Spine" at bounding box center [85, 263] width 94 height 15
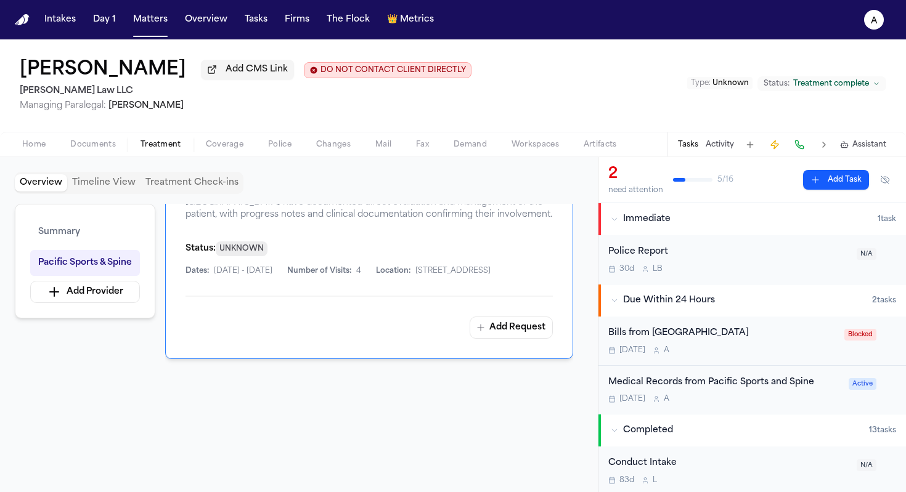
scroll to position [333, 0]
click at [229, 155] on div "Home Documents Treatment Coverage Police Changes Mail Fax Demand Workspaces Art…" at bounding box center [453, 144] width 906 height 25
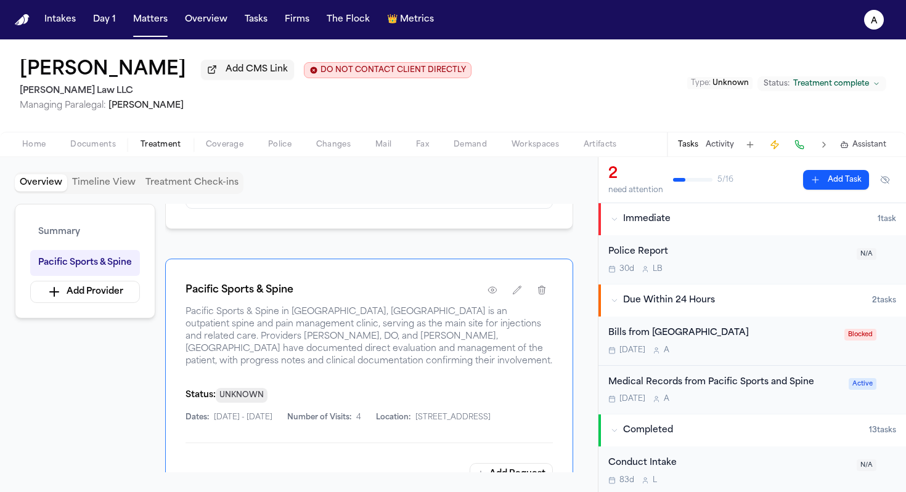
scroll to position [182, 0]
click at [490, 297] on icon "button" at bounding box center [492, 292] width 10 height 10
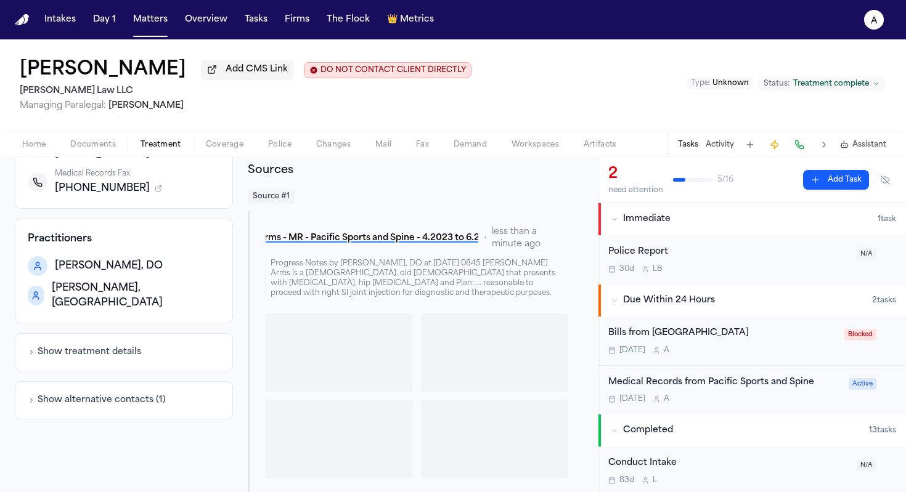
scroll to position [309, 0]
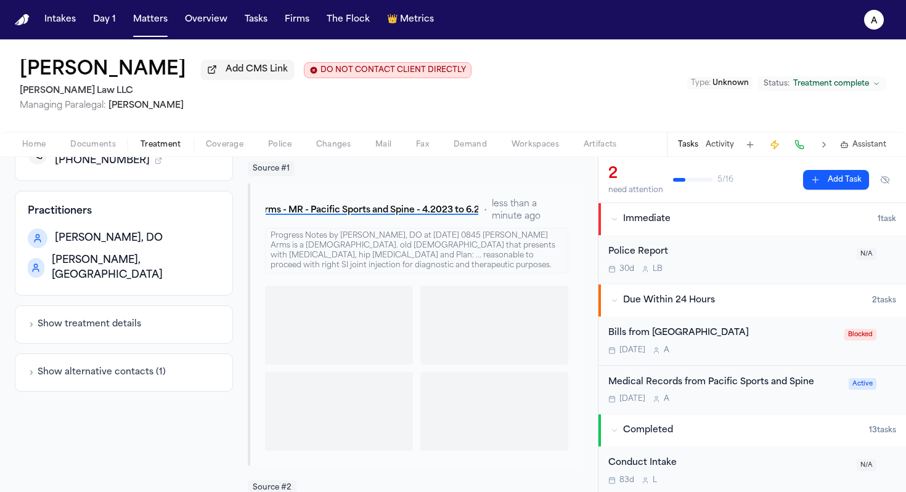
click at [99, 368] on button "Show alternative contacts ( 1 )" at bounding box center [97, 373] width 138 height 12
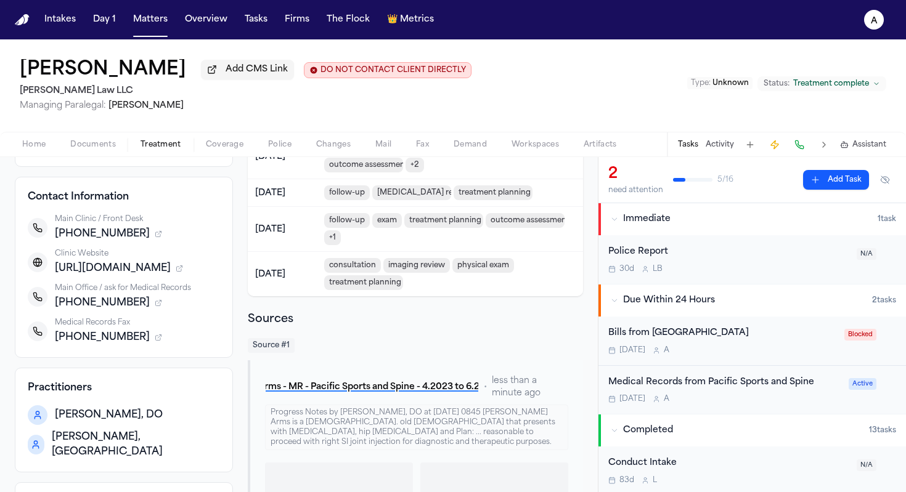
scroll to position [0, 0]
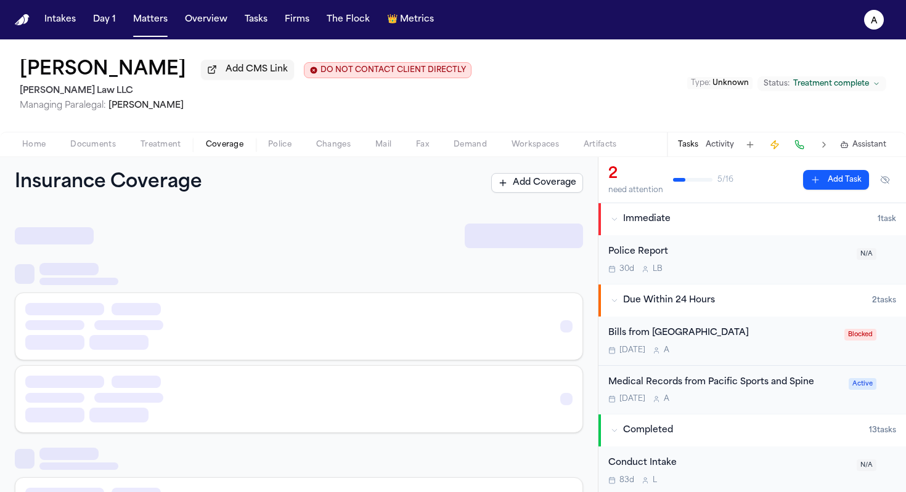
click at [226, 150] on span "Coverage" at bounding box center [225, 145] width 38 height 10
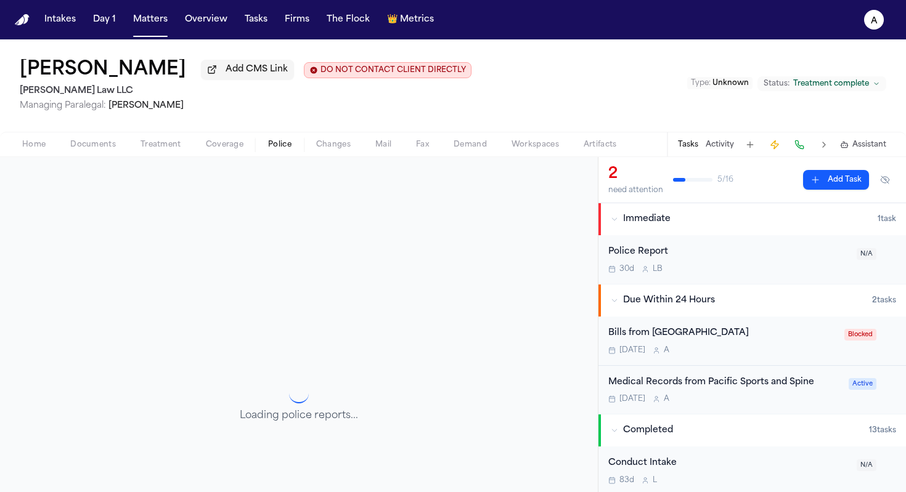
click at [285, 147] on span "Police" at bounding box center [279, 145] width 23 height 10
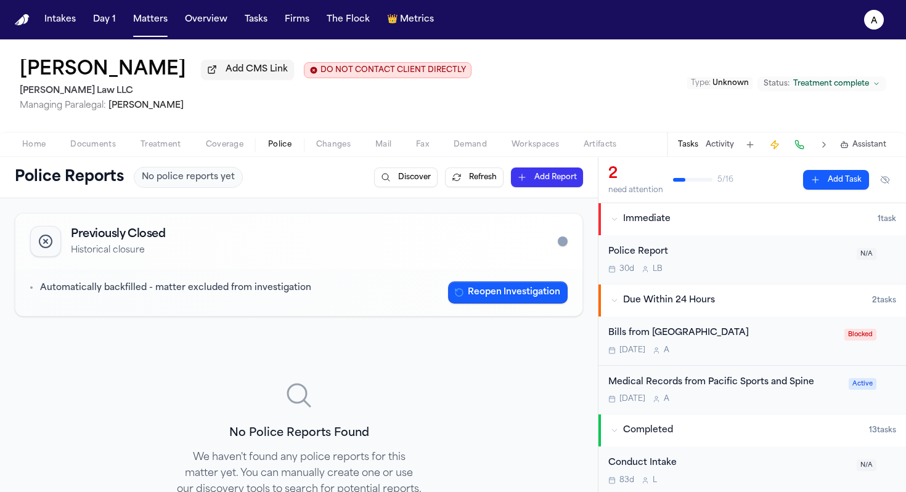
click at [328, 143] on span "Changes" at bounding box center [333, 145] width 35 height 10
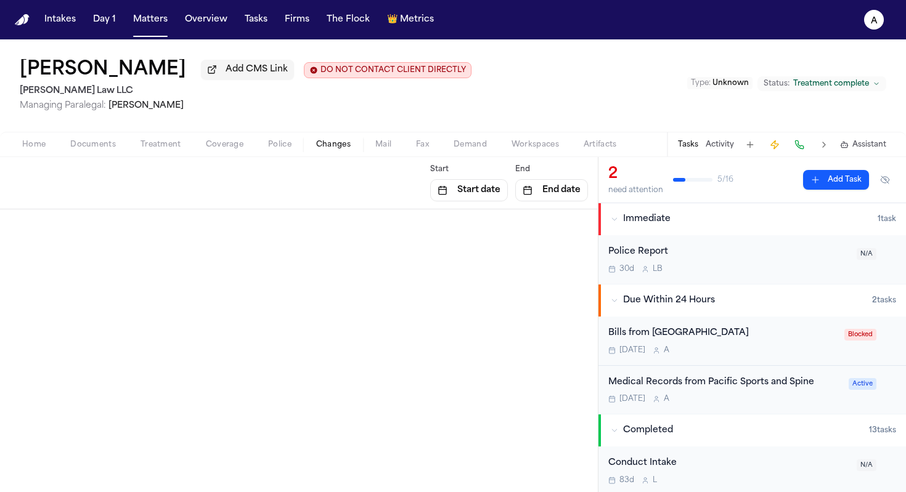
click at [165, 149] on span "Treatment" at bounding box center [160, 145] width 41 height 10
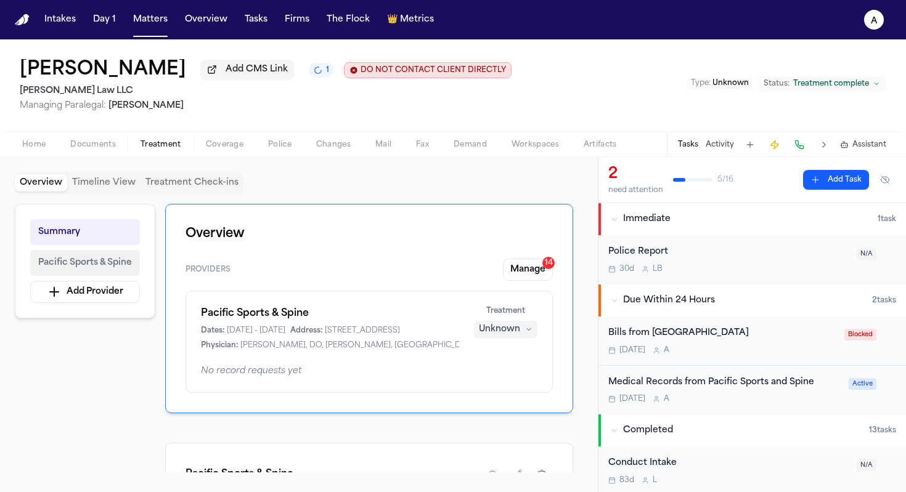
click at [124, 268] on span "Pacific Sports & Spine" at bounding box center [85, 263] width 94 height 15
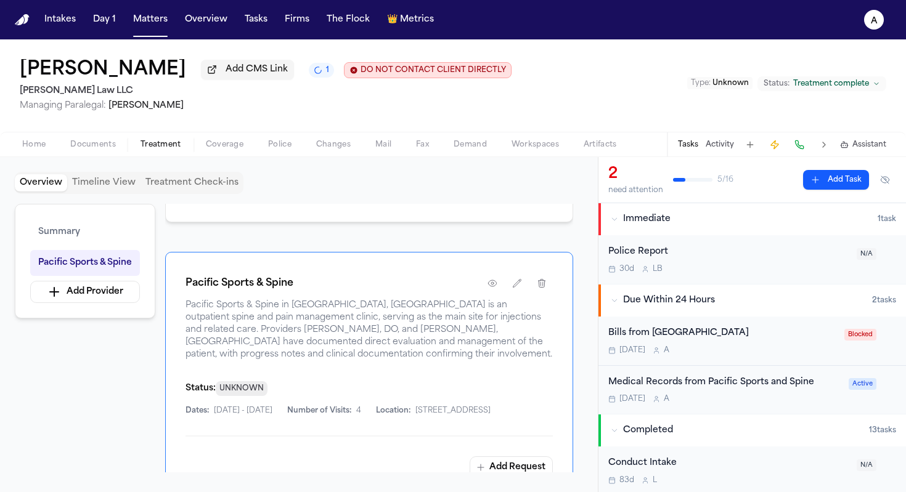
scroll to position [87, 0]
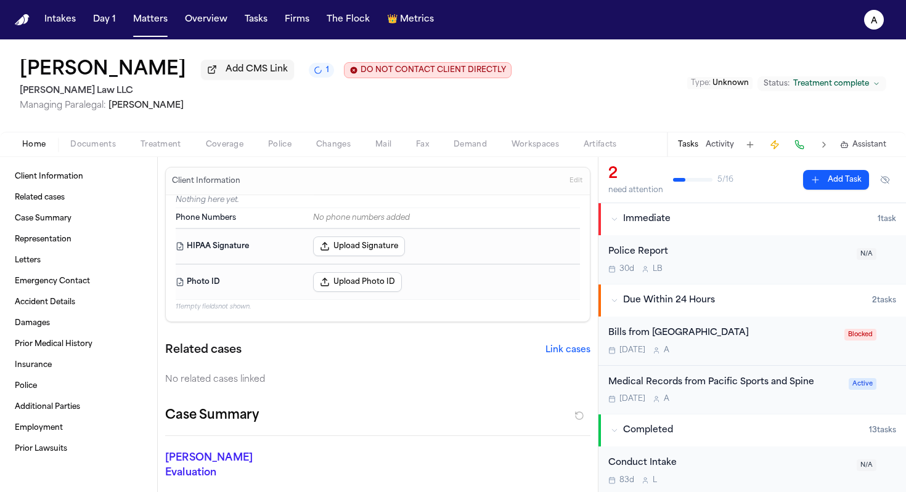
click at [44, 150] on span "Home" at bounding box center [33, 145] width 23 height 10
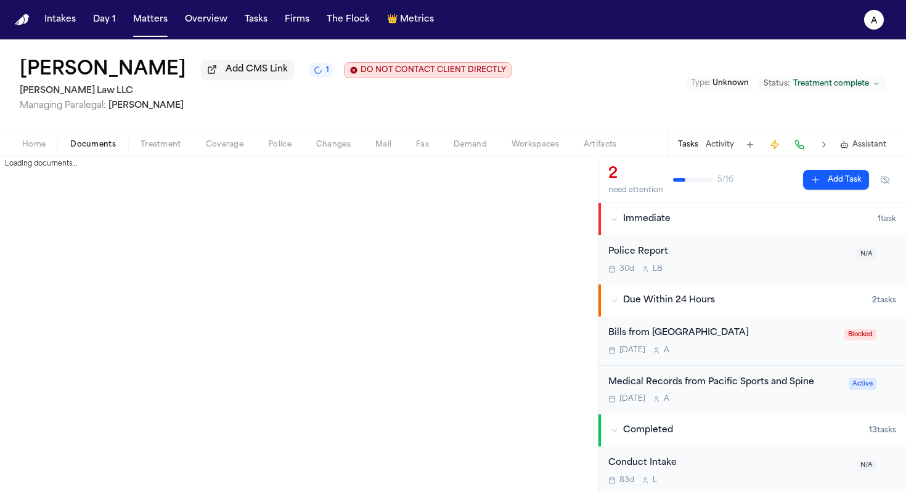
click at [103, 143] on span "Documents" at bounding box center [93, 145] width 46 height 10
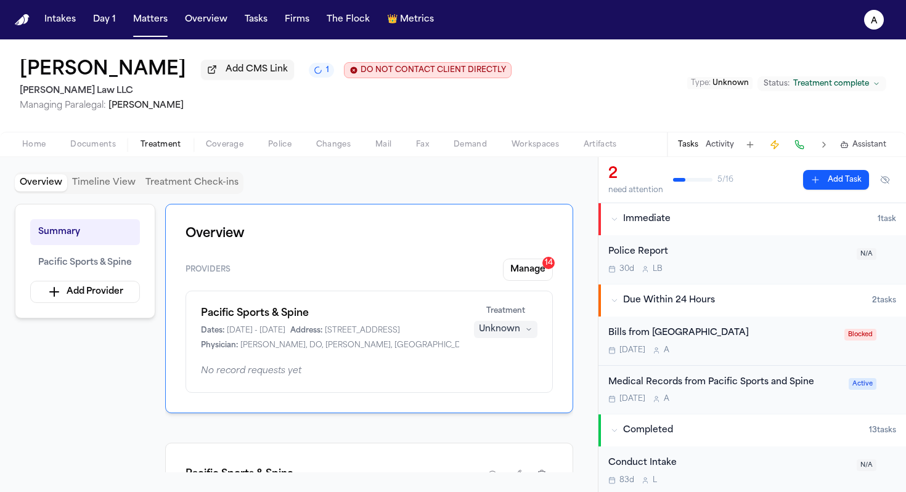
click at [161, 150] on span "Treatment" at bounding box center [160, 145] width 41 height 10
click at [98, 267] on span "Pacific Sports & Spine" at bounding box center [85, 263] width 94 height 15
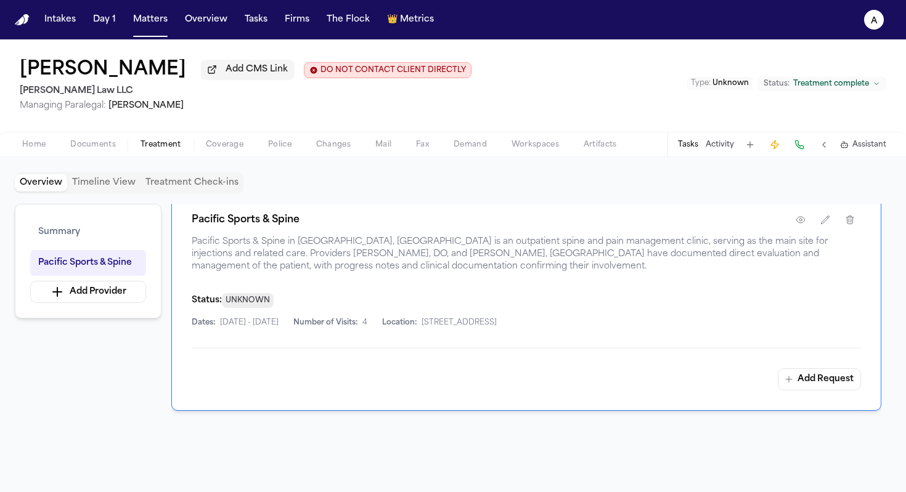
scroll to position [230, 0]
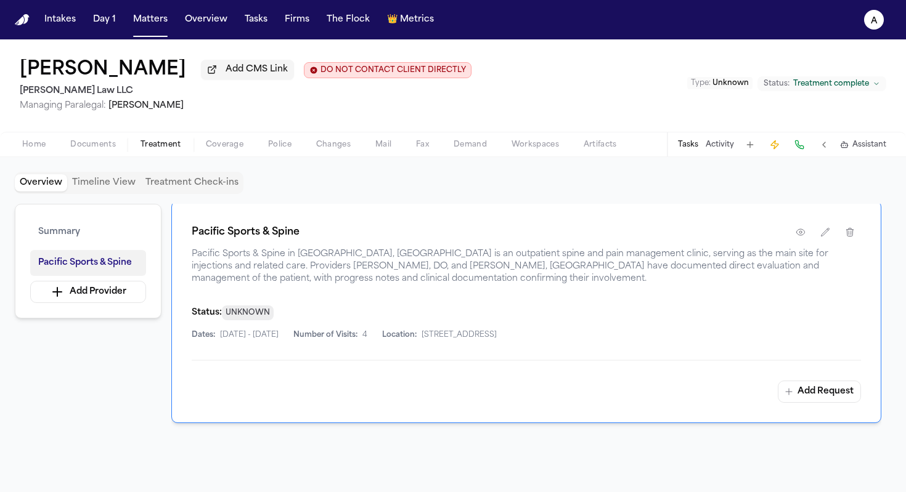
click at [120, 264] on span "Pacific Sports & Spine" at bounding box center [85, 263] width 94 height 15
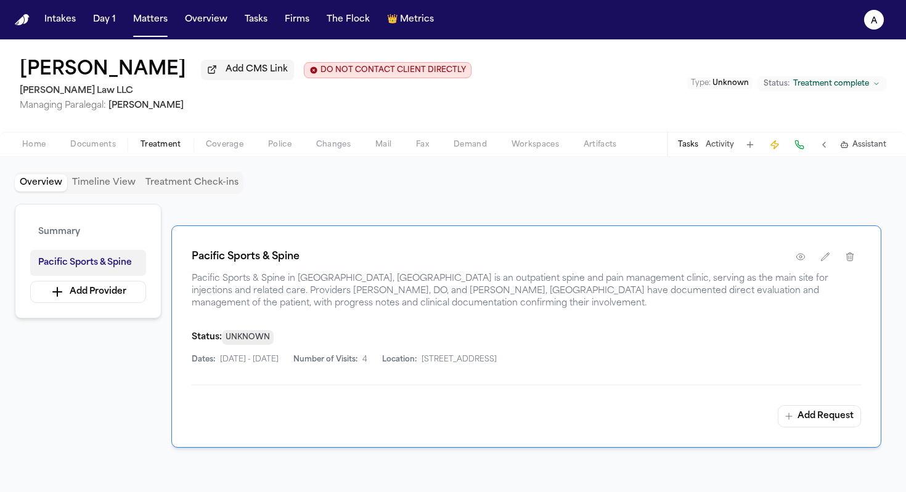
click at [120, 264] on span "Pacific Sports & Spine" at bounding box center [85, 263] width 94 height 15
click at [111, 228] on button "Summary" at bounding box center [88, 232] width 116 height 26
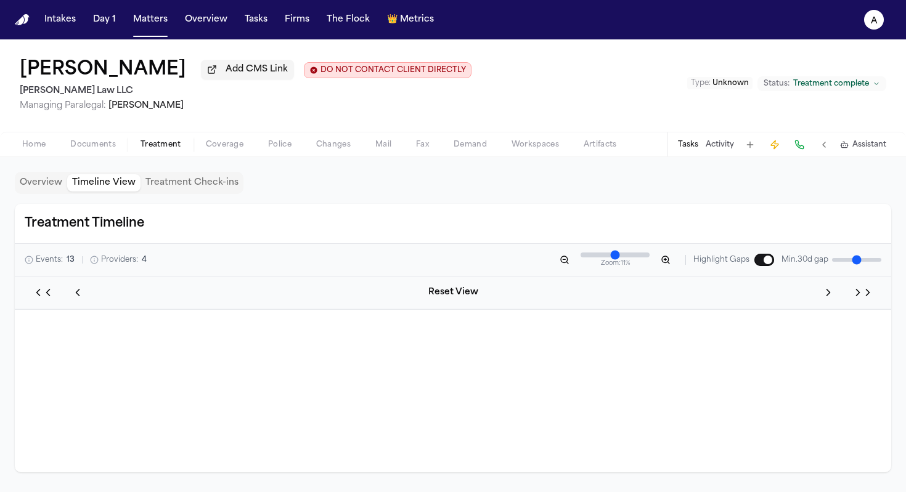
click at [98, 185] on button "Timeline View" at bounding box center [103, 182] width 73 height 17
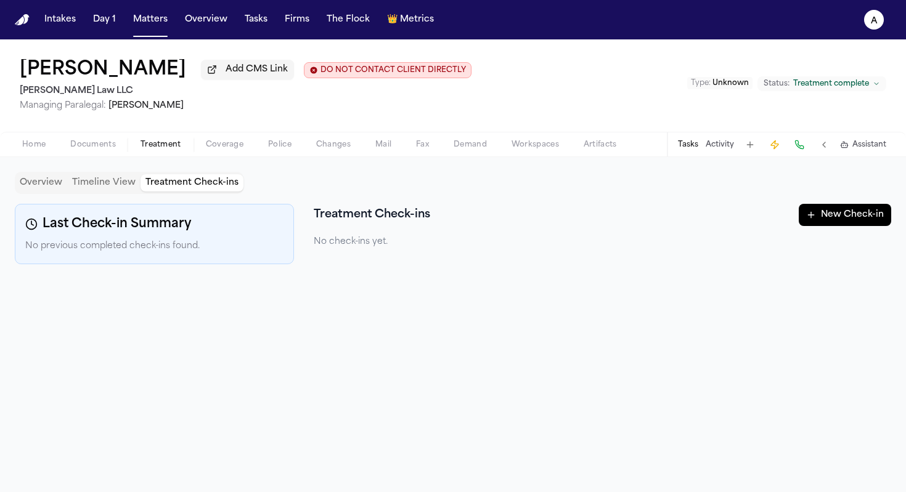
click at [168, 190] on button "Treatment Check-ins" at bounding box center [191, 182] width 103 height 17
click at [108, 184] on button "Timeline View" at bounding box center [103, 182] width 73 height 17
click at [232, 186] on button "Treatment Check-ins" at bounding box center [191, 182] width 103 height 17
click at [91, 181] on button "Timeline View" at bounding box center [103, 182] width 73 height 17
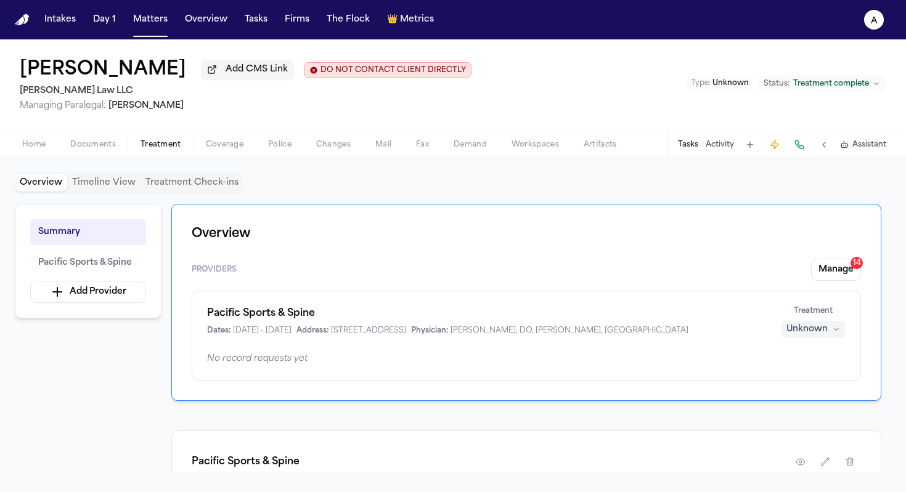
click at [35, 182] on button "Overview" at bounding box center [41, 182] width 52 height 17
click at [103, 270] on span "Pacific Sports & Spine" at bounding box center [85, 263] width 94 height 15
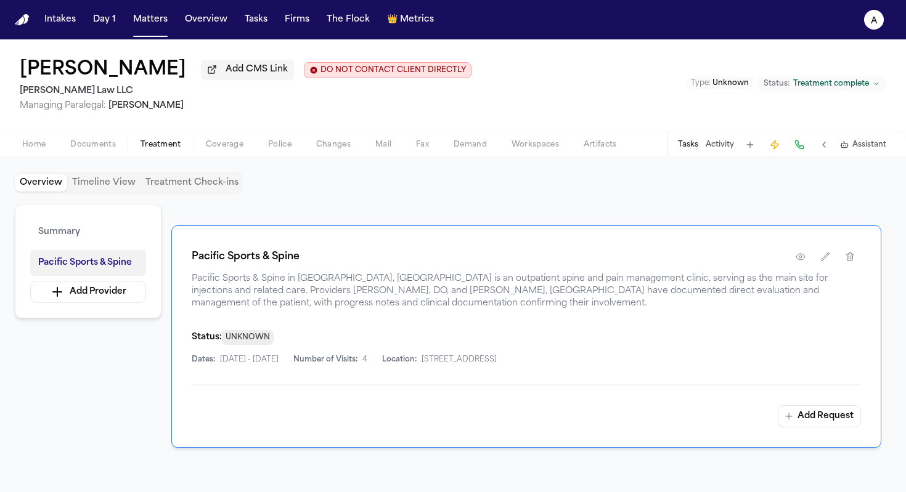
click at [108, 269] on span "Pacific Sports & Spine" at bounding box center [85, 263] width 94 height 15
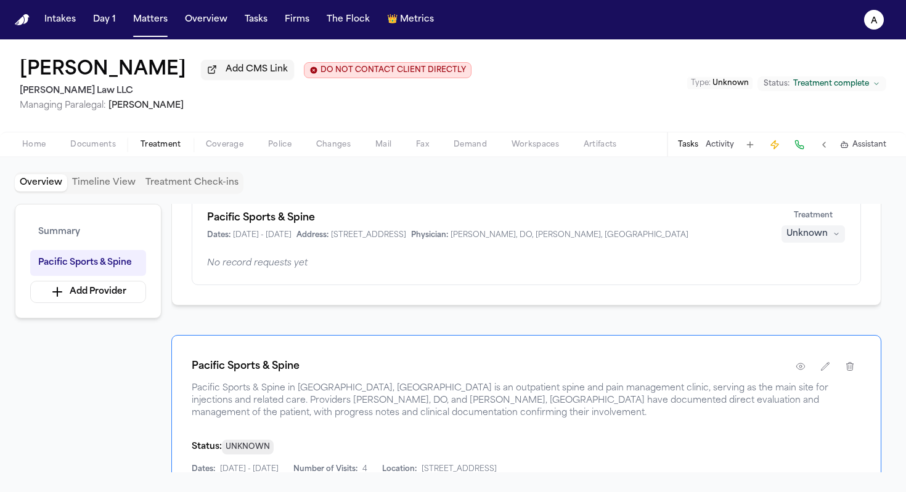
scroll to position [0, 0]
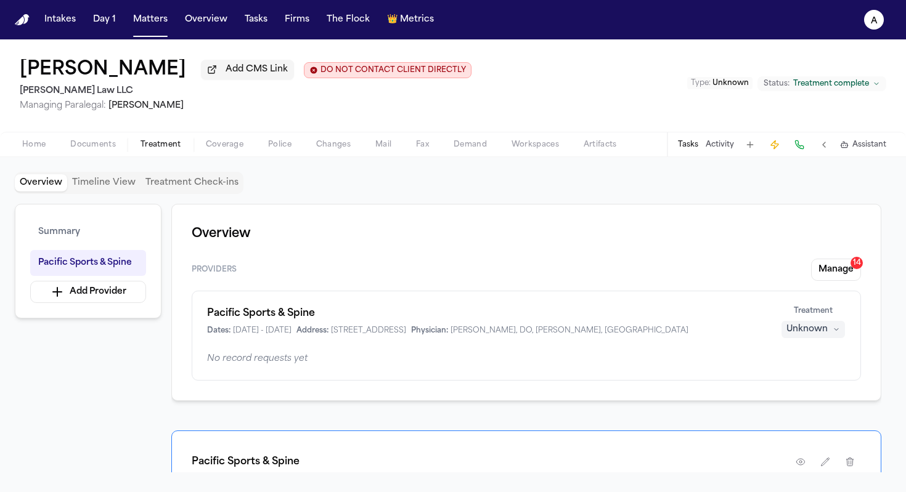
click at [822, 330] on div "Unknown" at bounding box center [806, 329] width 41 height 12
click at [824, 384] on button "Completed" at bounding box center [813, 379] width 99 height 22
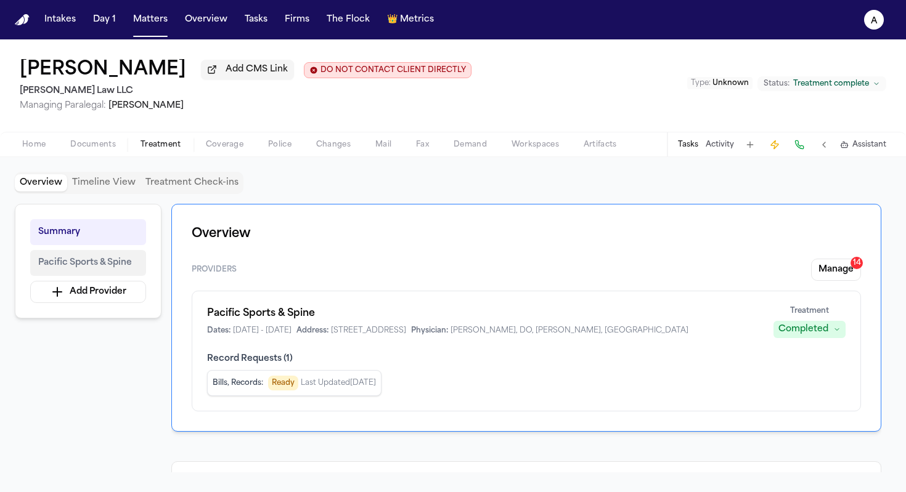
click at [119, 270] on span "Pacific Sports & Spine" at bounding box center [85, 263] width 94 height 15
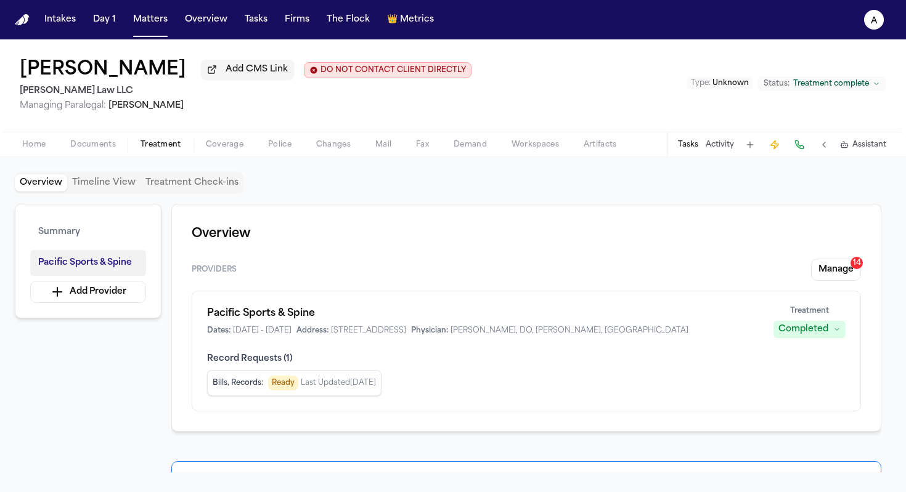
scroll to position [319, 0]
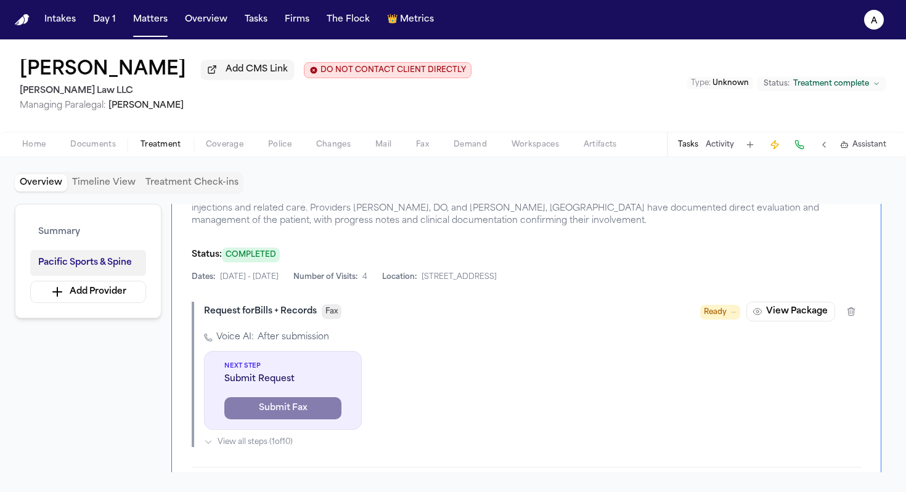
click at [121, 270] on span "Pacific Sports & Spine" at bounding box center [85, 263] width 94 height 15
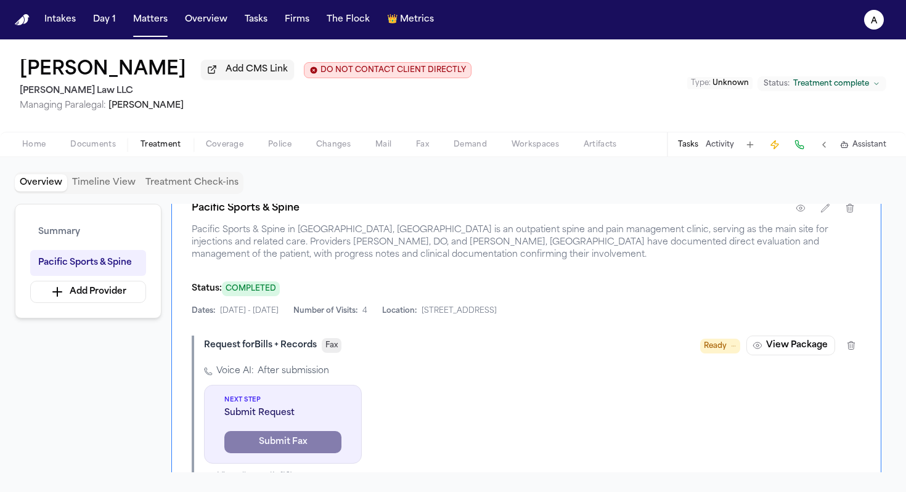
scroll to position [228, 0]
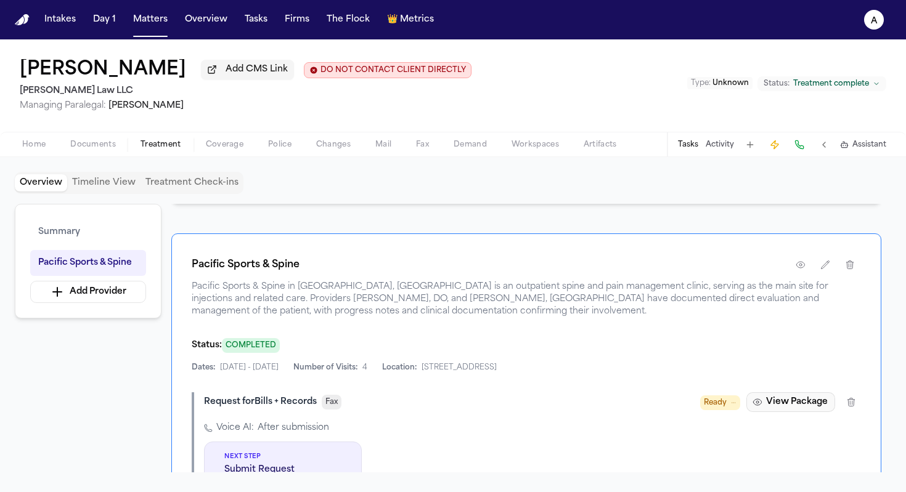
click at [789, 408] on button "View Package" at bounding box center [790, 402] width 89 height 20
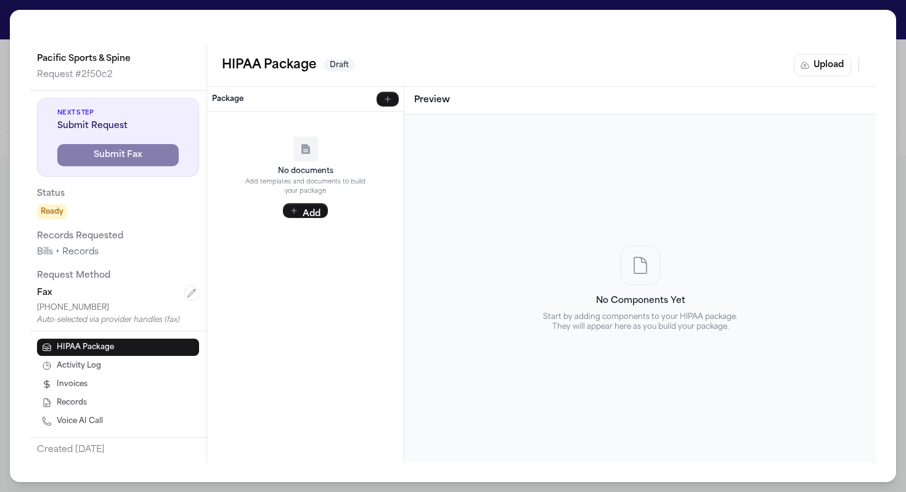
click at [895, 10] on div "Pacific Sports & Spine Request # 2f50c2 Next Step Submit Request Submit Fax Sta…" at bounding box center [453, 246] width 906 height 492
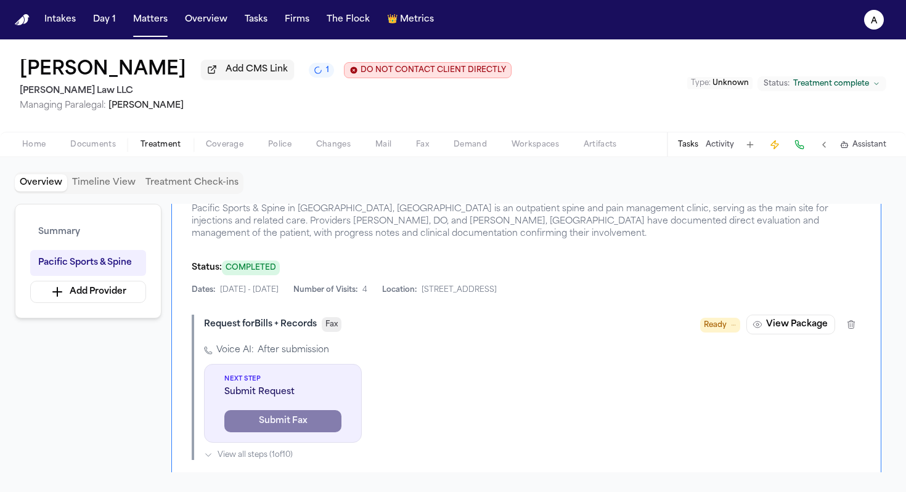
scroll to position [309, 0]
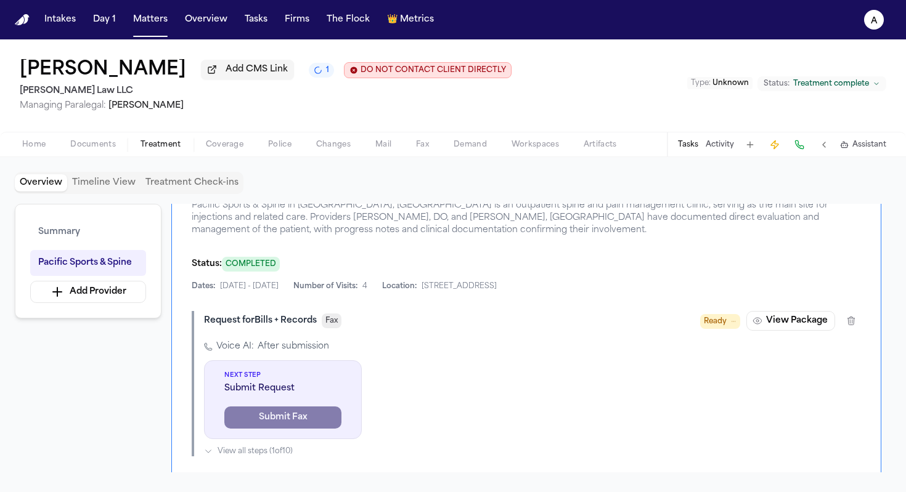
click at [267, 267] on span "COMPLETED" at bounding box center [251, 264] width 58 height 15
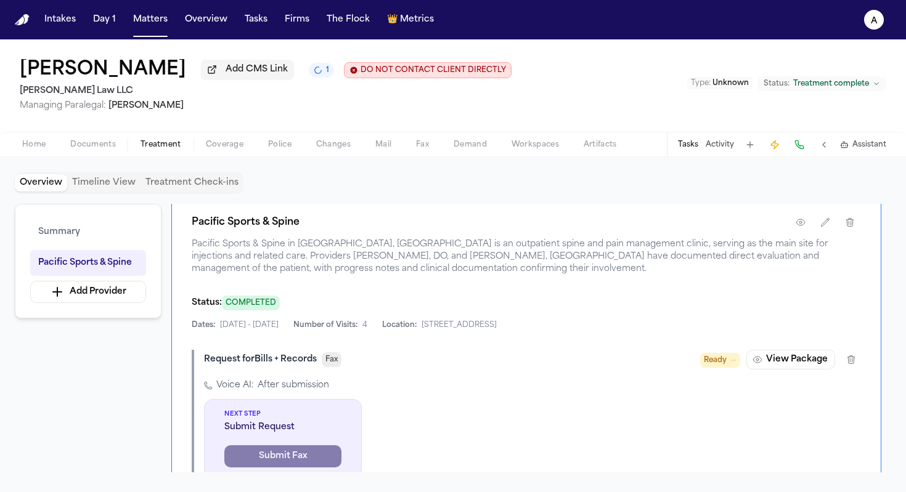
scroll to position [271, 0]
click at [797, 365] on button "View Package" at bounding box center [790, 359] width 89 height 20
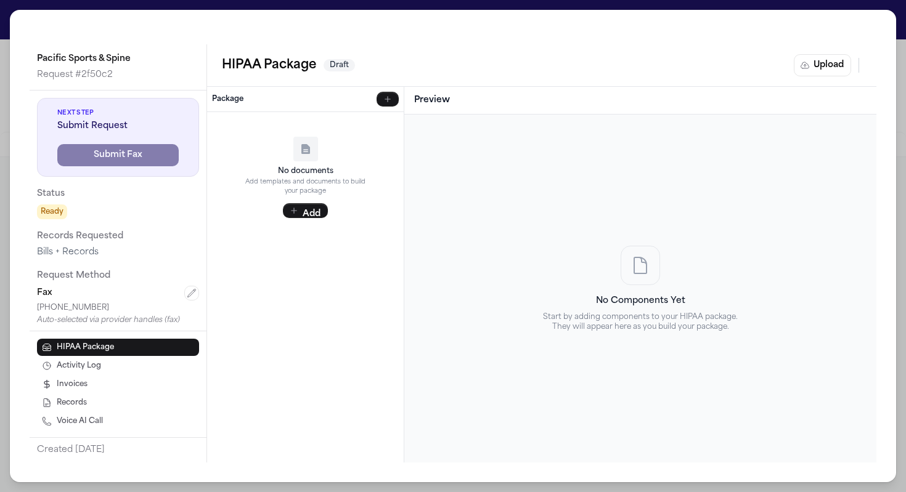
click at [659, 7] on div "Pacific Sports & Spine Request # 2f50c2 Next Step Submit Request Submit Fax Sta…" at bounding box center [453, 246] width 906 height 492
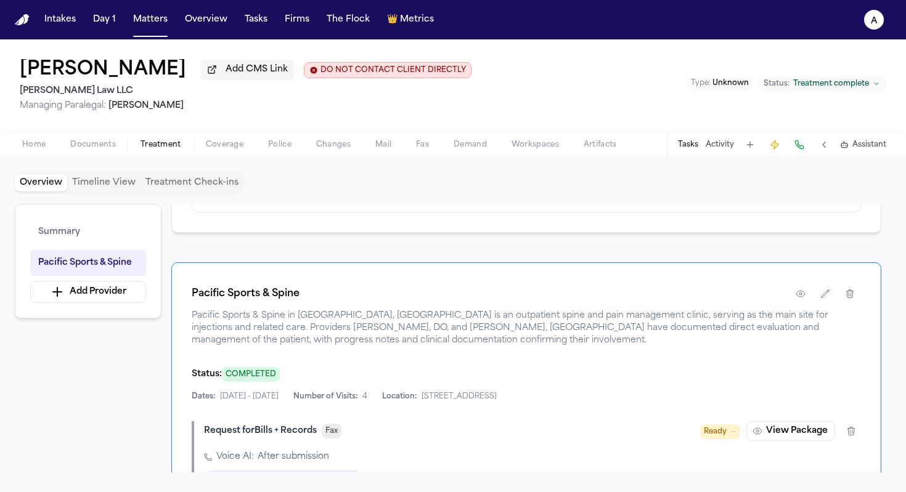
scroll to position [211, 0]
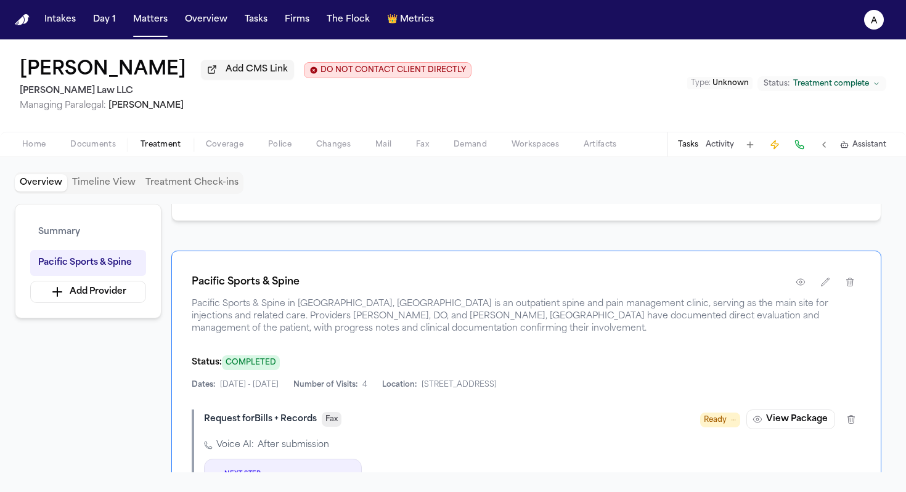
click at [649, 81] on div "Karen Arms Add CMS Link DO NOT CONTACT CLIENT DIRECTLY DO NOT CONTACT Morse Law…" at bounding box center [453, 85] width 906 height 92
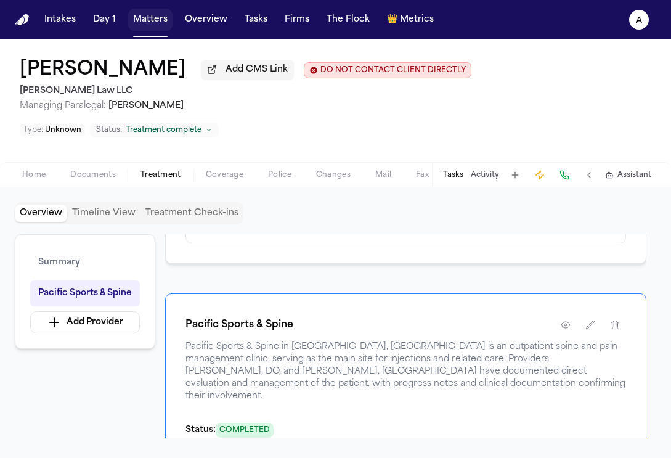
click at [158, 25] on button "Matters" at bounding box center [150, 20] width 44 height 22
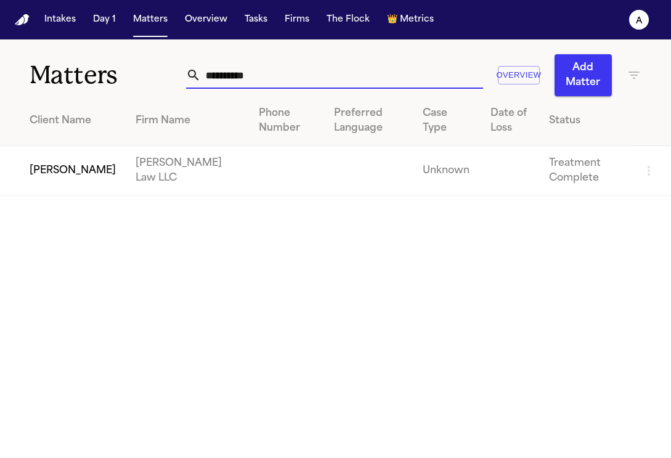
drag, startPoint x: 277, startPoint y: 75, endPoint x: -43, endPoint y: 71, distance: 320.4
click at [0, 71] on html "**********" at bounding box center [335, 229] width 671 height 458
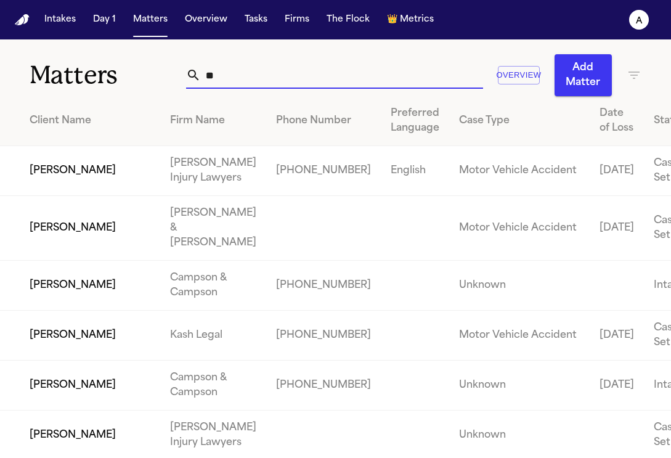
type input "*"
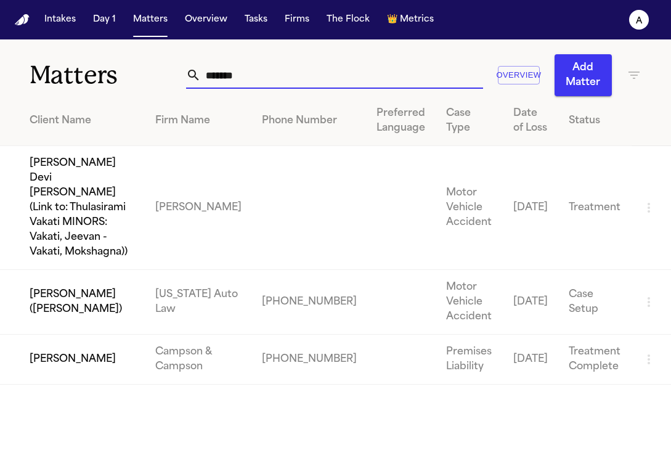
type input "*******"
click at [76, 335] on td "[PERSON_NAME]" at bounding box center [72, 360] width 145 height 50
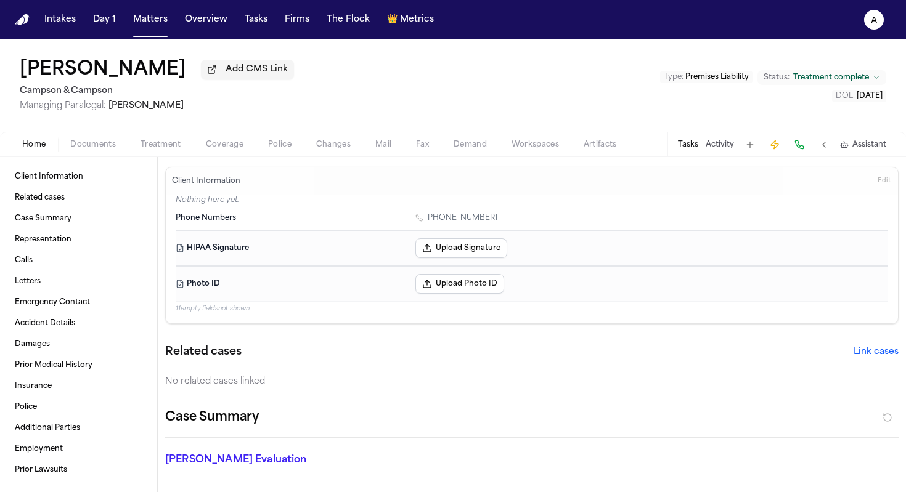
click at [684, 150] on button "Tasks" at bounding box center [688, 145] width 20 height 10
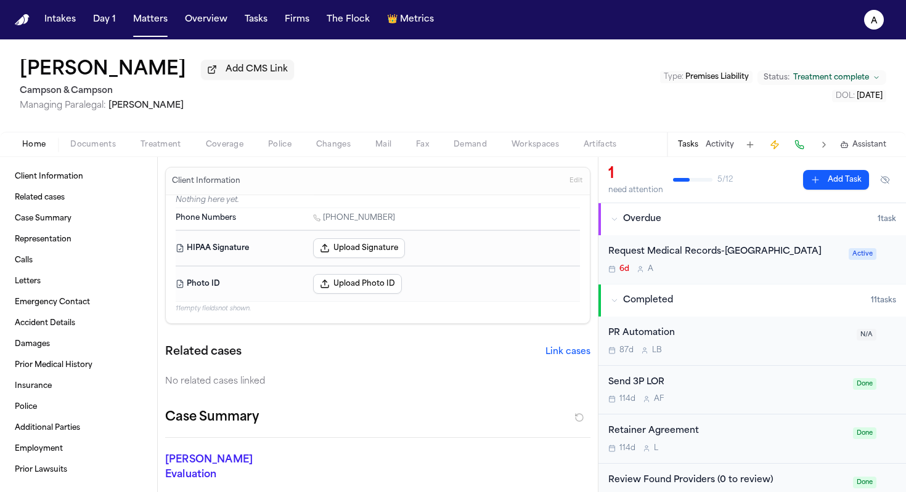
click at [738, 259] on div "Request Medical Records-Hackensack Medical Center" at bounding box center [724, 252] width 233 height 14
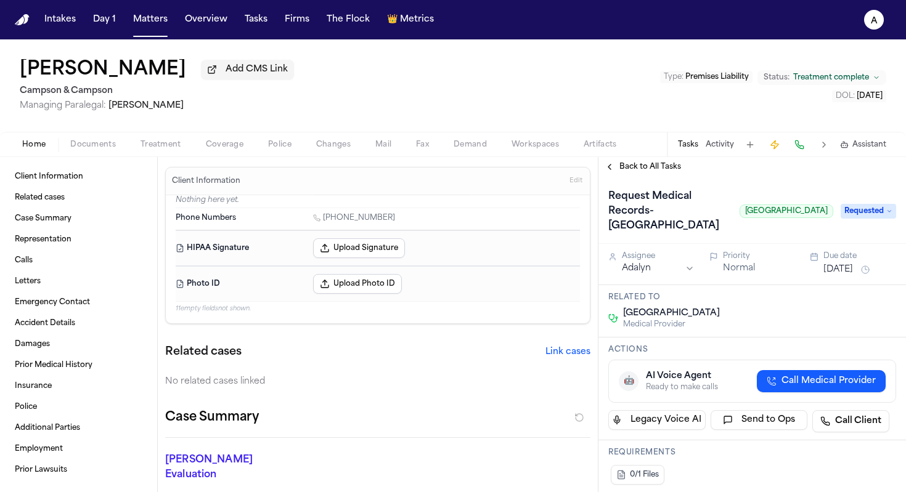
drag, startPoint x: 683, startPoint y: 233, endPoint x: 830, endPoint y: 238, distance: 147.9
click at [830, 236] on div "Request Medical Records-Hackensack Medical Center Hackensack University Medical…" at bounding box center [752, 211] width 288 height 49
copy span "Hackensack University Medical Center"
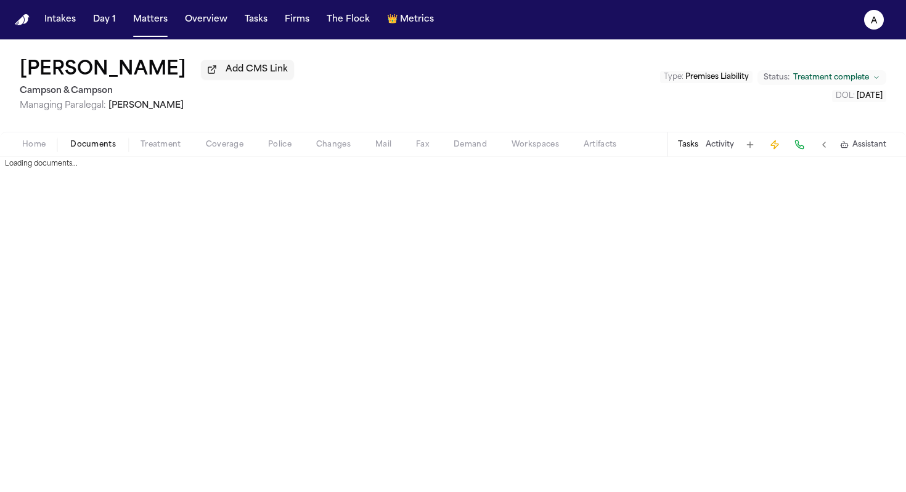
click at [97, 147] on span "Documents" at bounding box center [93, 145] width 46 height 10
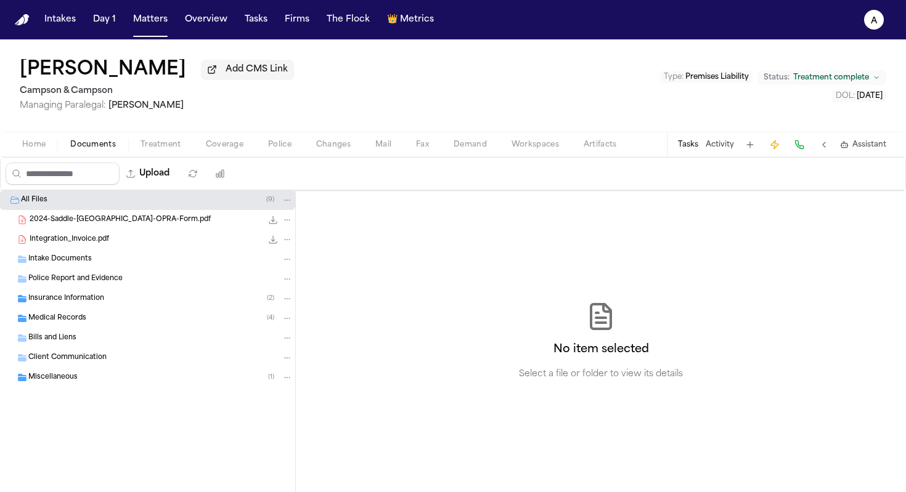
click at [166, 226] on div "2024-Saddle-Brook-OPRA-Form.pdf 2.8 MB • PDF" at bounding box center [161, 220] width 263 height 12
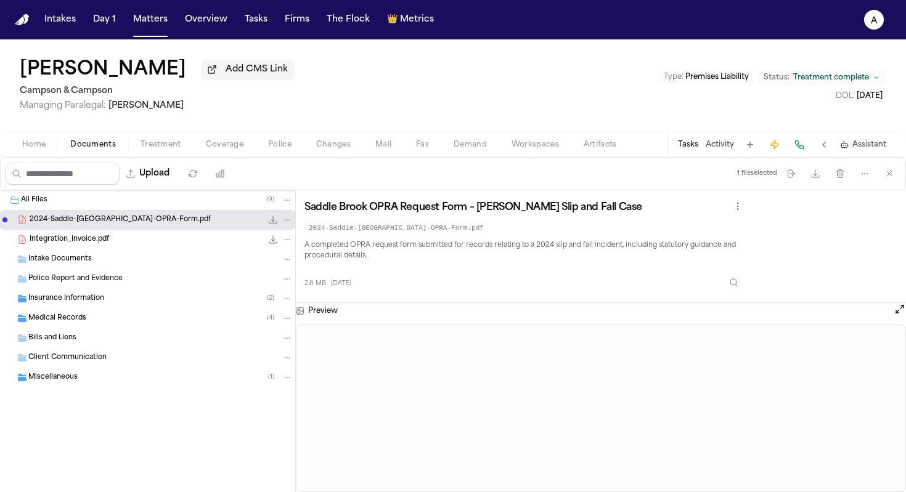
click at [699, 147] on div "Tasks Activity Assistant" at bounding box center [781, 144] width 229 height 24
click at [693, 147] on button "Tasks" at bounding box center [688, 145] width 20 height 10
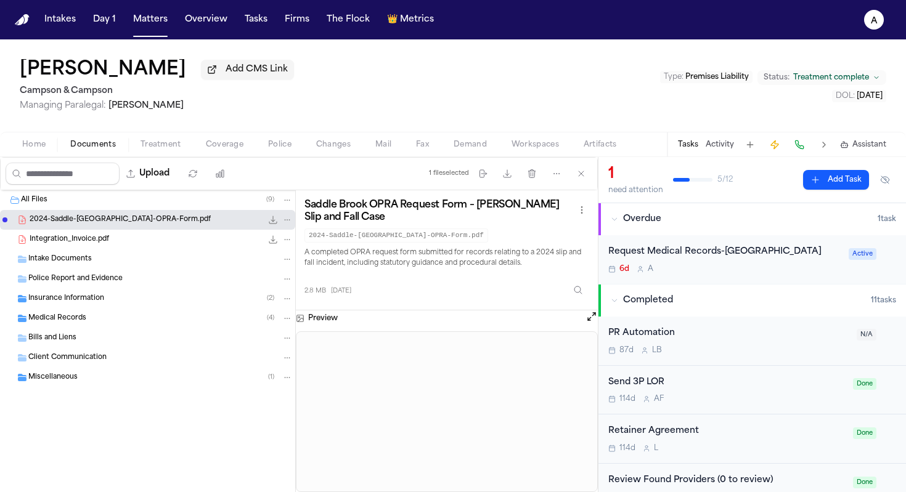
click at [744, 274] on div "6d A" at bounding box center [724, 269] width 233 height 10
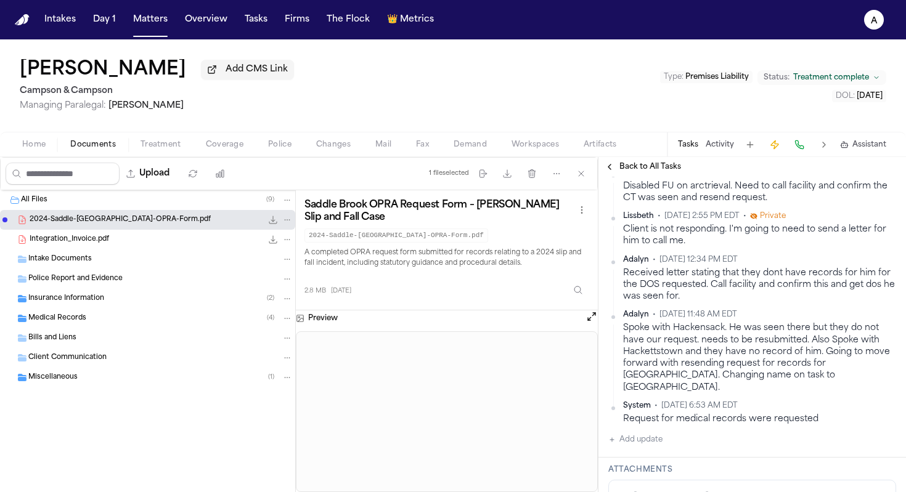
scroll to position [399, 0]
click at [712, 302] on div "Received letter stating that they dont have records for him for the DOS request…" at bounding box center [759, 285] width 273 height 36
click at [34, 150] on span "Home" at bounding box center [33, 145] width 23 height 10
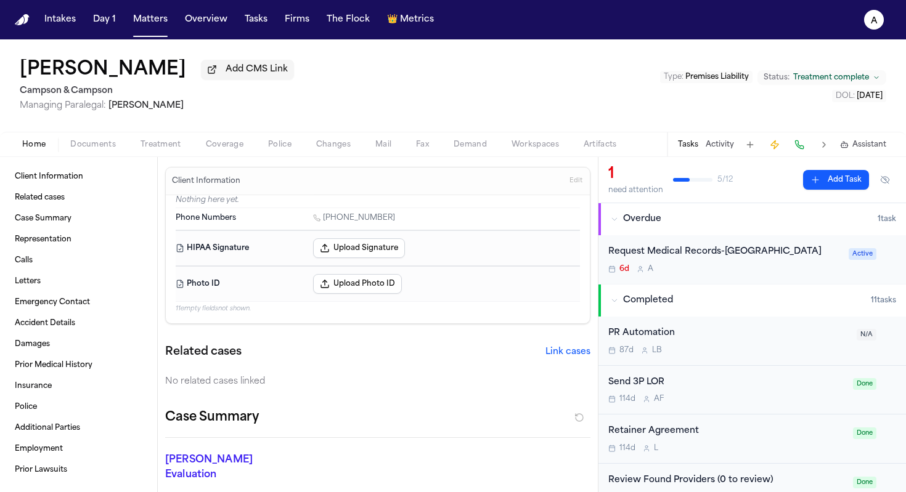
click at [721, 274] on div "Request Medical Records-Hackensack Medical Center 6d A" at bounding box center [724, 259] width 233 height 29
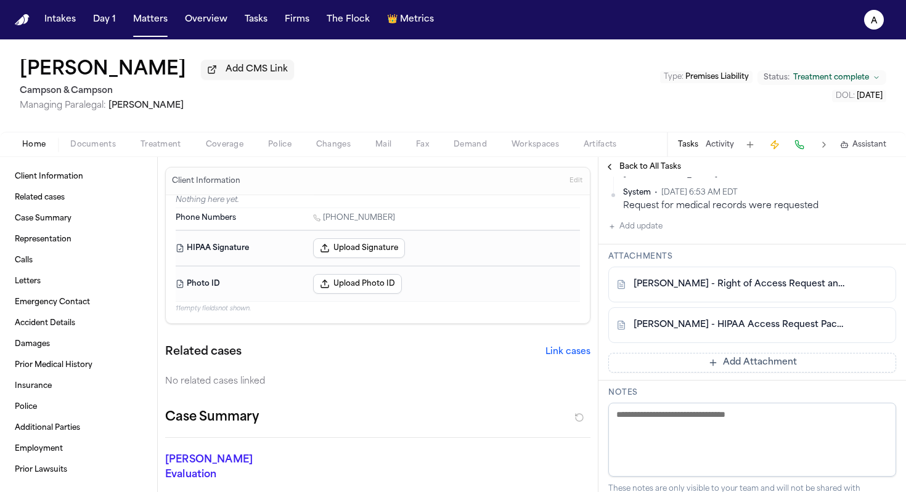
scroll to position [616, 0]
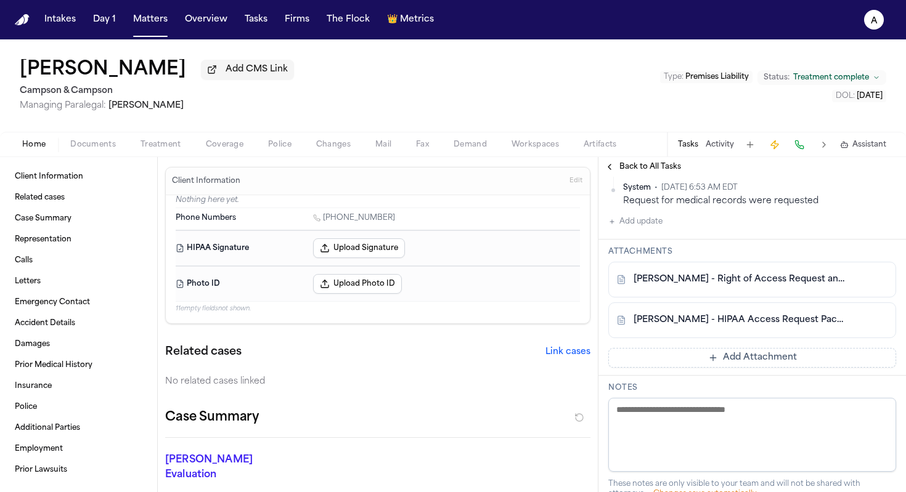
click at [777, 327] on link "A. Simkins - HIPAA Access Request Packet to Hackettstown Medical Center - 8.12.…" at bounding box center [739, 320] width 213 height 12
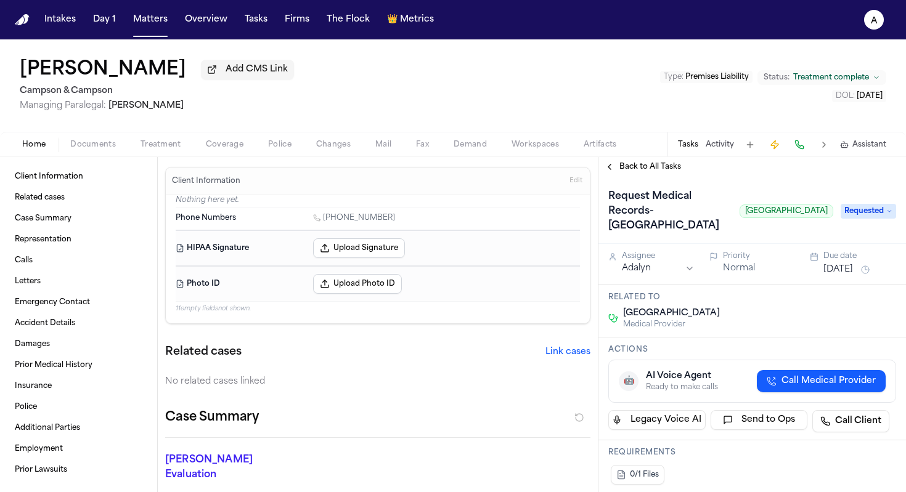
scroll to position [0, 168]
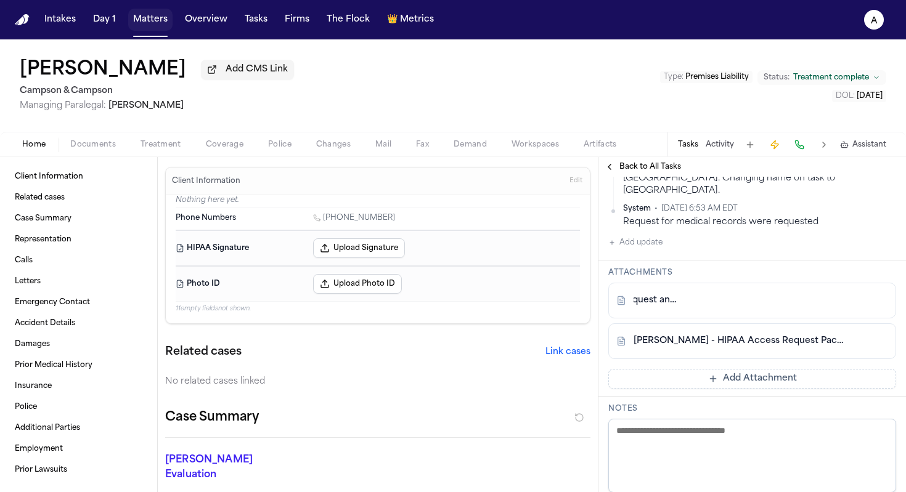
click at [158, 21] on button "Matters" at bounding box center [150, 20] width 44 height 22
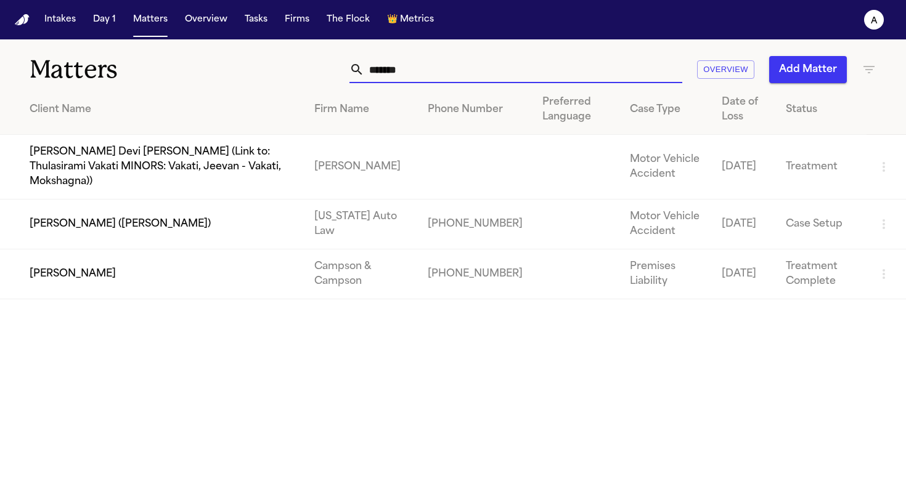
drag, startPoint x: 432, startPoint y: 62, endPoint x: 263, endPoint y: 61, distance: 168.8
click at [264, 61] on div "******* Overview Add Matter" at bounding box center [570, 69] width 612 height 27
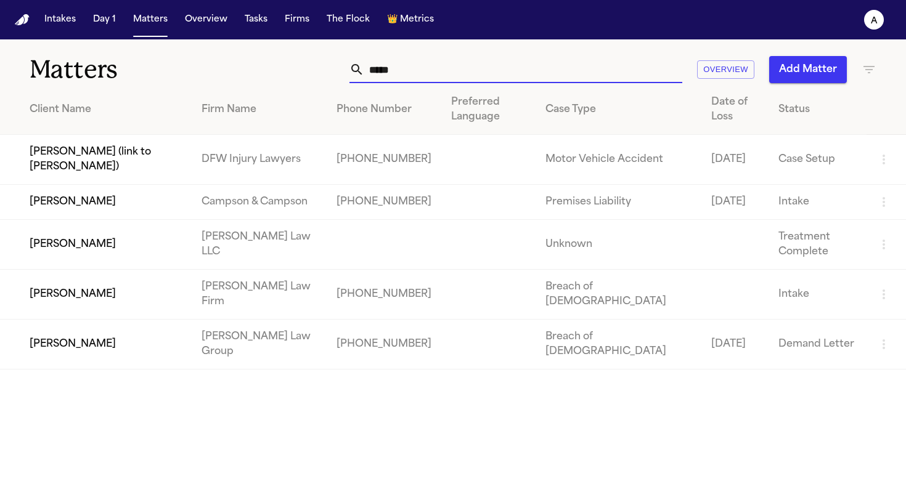
type input "*****"
click at [83, 261] on td "[PERSON_NAME]" at bounding box center [96, 245] width 192 height 50
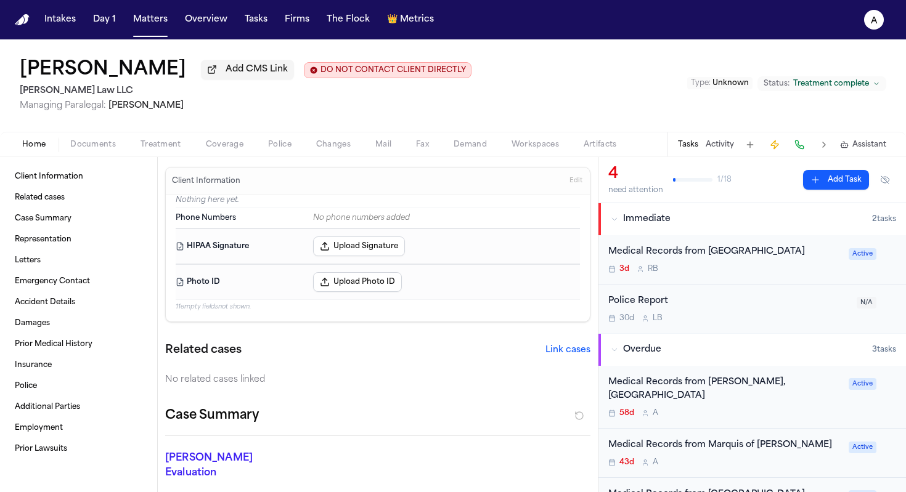
click at [769, 272] on div "3d R B" at bounding box center [724, 269] width 233 height 10
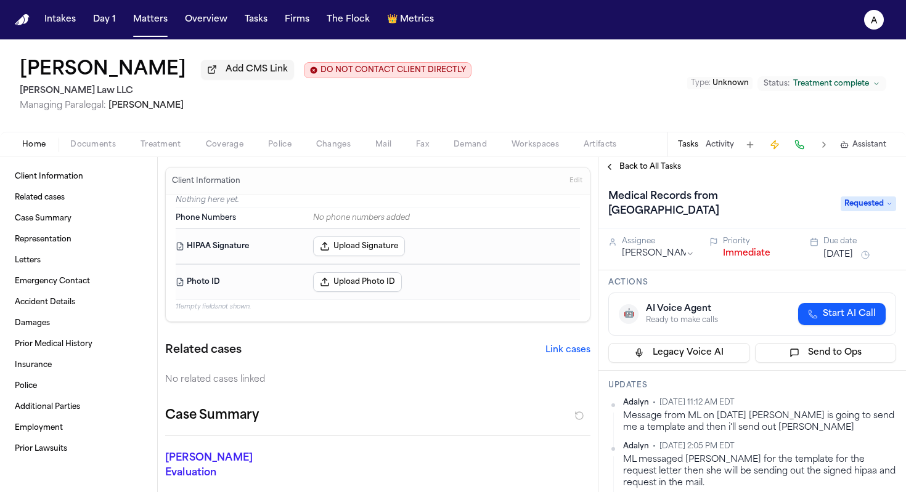
click at [685, 241] on html "Intakes Day 1 Matters Overview Tasks Firms The Flock 👑 Metrics A Marcia Flynn A…" at bounding box center [453, 246] width 906 height 492
click at [769, 278] on h3 "Actions" at bounding box center [752, 283] width 288 height 10
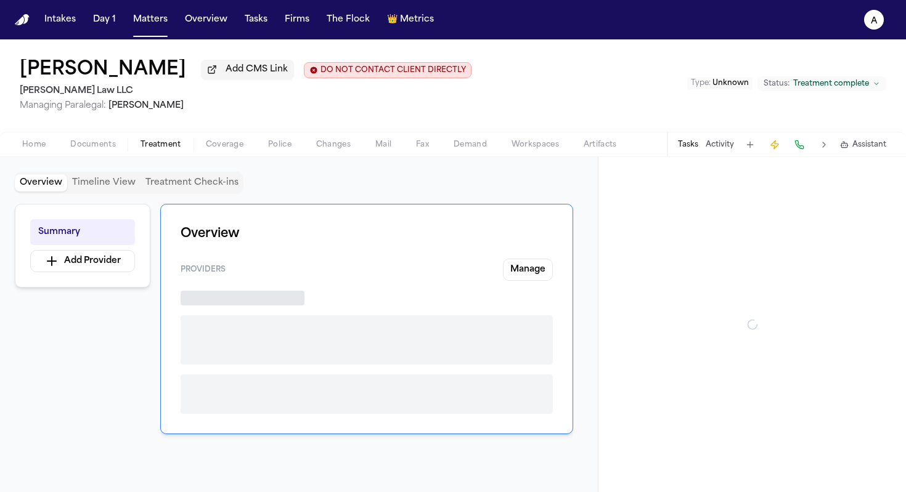
click at [160, 149] on span "Treatment" at bounding box center [160, 145] width 41 height 10
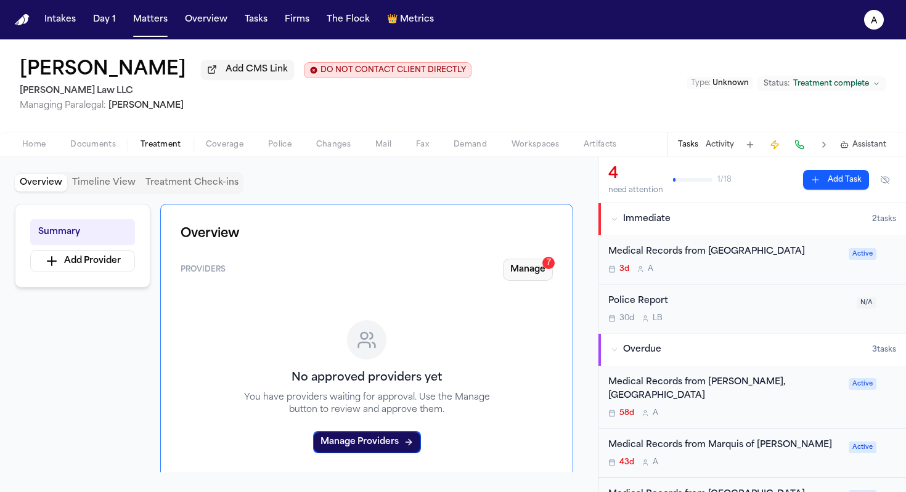
click at [513, 262] on button "Manage 7" at bounding box center [528, 270] width 50 height 22
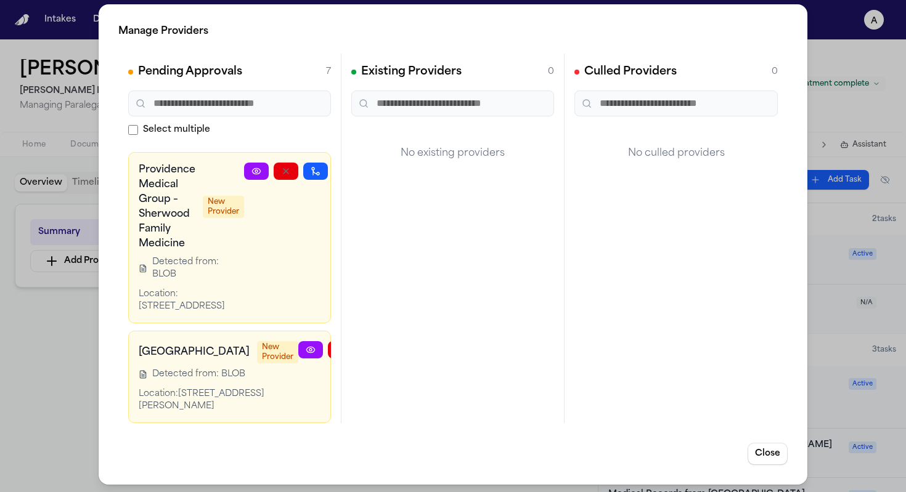
scroll to position [6, 0]
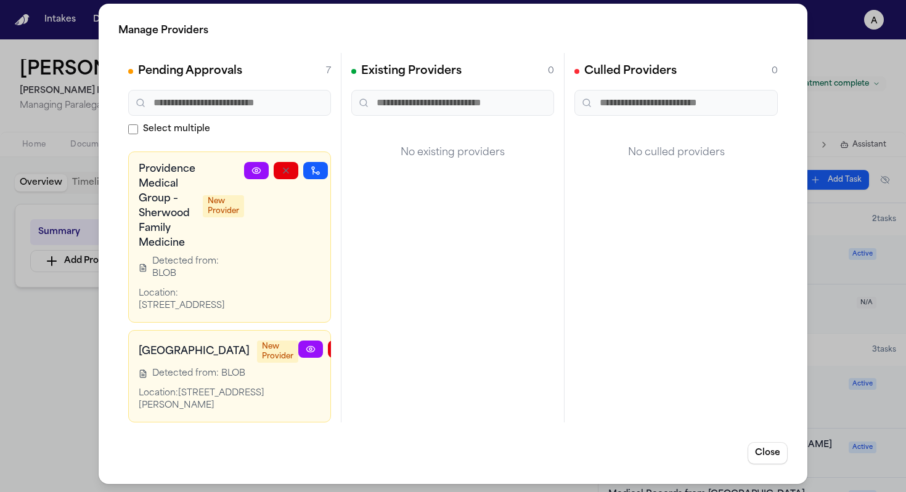
click at [298, 343] on div at bounding box center [354, 376] width 113 height 71
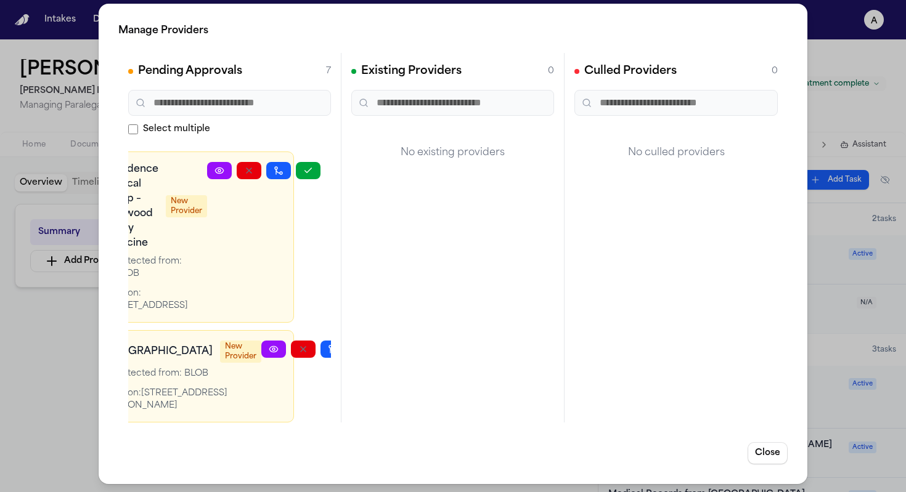
click at [350, 341] on button "button" at bounding box center [362, 349] width 25 height 17
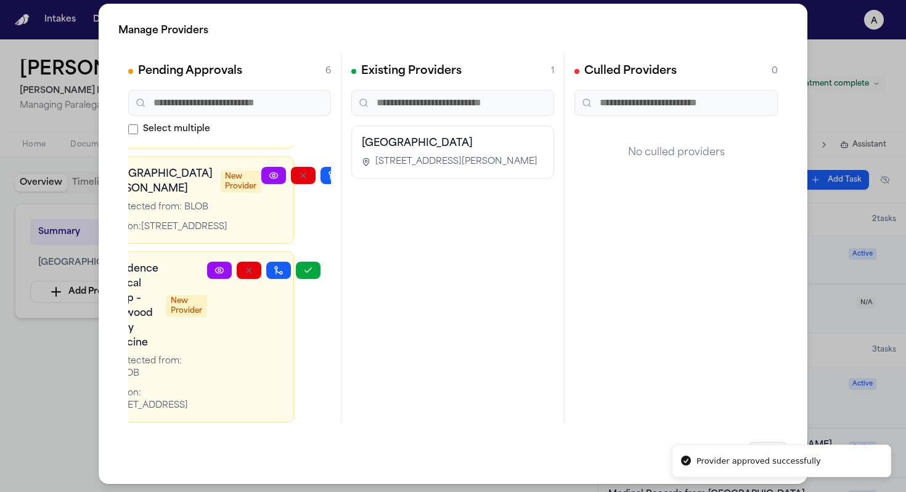
click at [758, 446] on button "Close" at bounding box center [767, 453] width 40 height 22
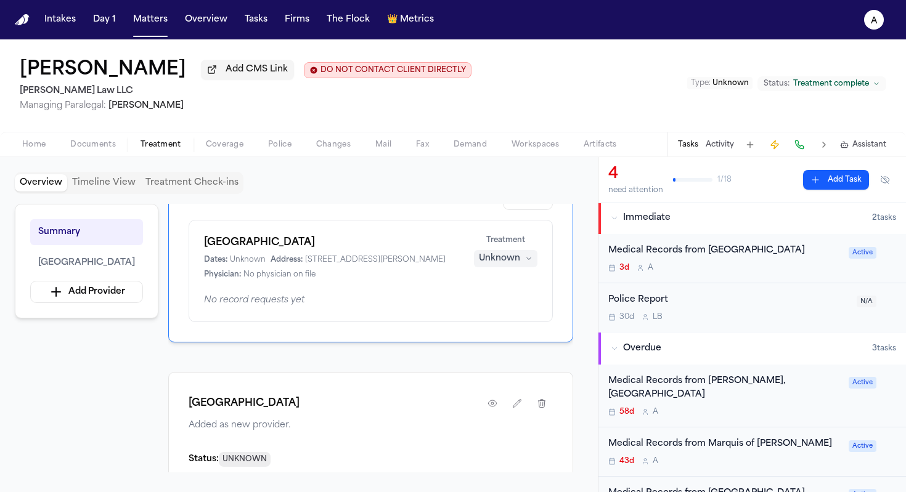
scroll to position [0, 0]
click at [768, 268] on div "3d A" at bounding box center [724, 269] width 233 height 10
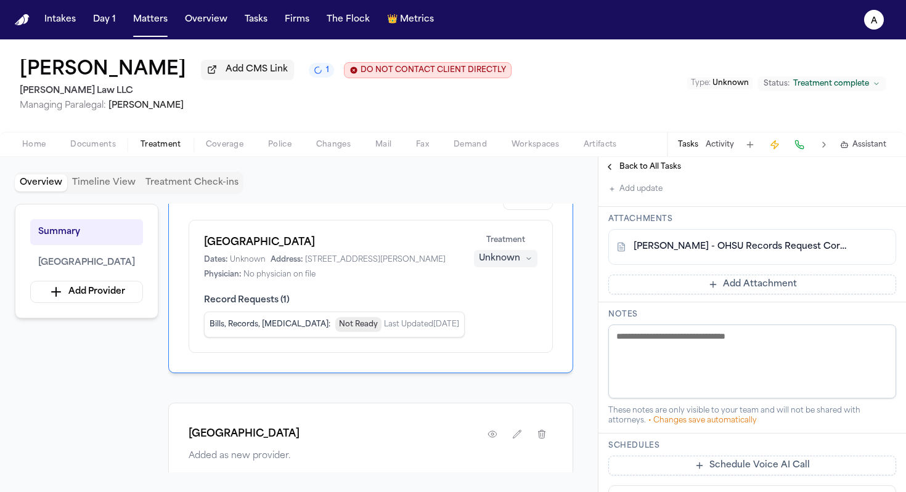
scroll to position [499, 0]
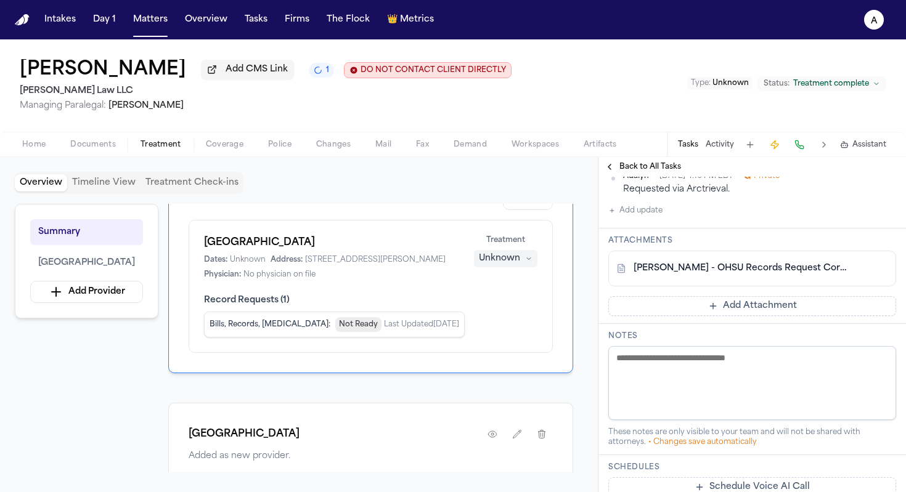
click at [797, 262] on link "M. Flynn - OHSU Records Request Correspondence and POA - 7.25.25" at bounding box center [739, 268] width 213 height 12
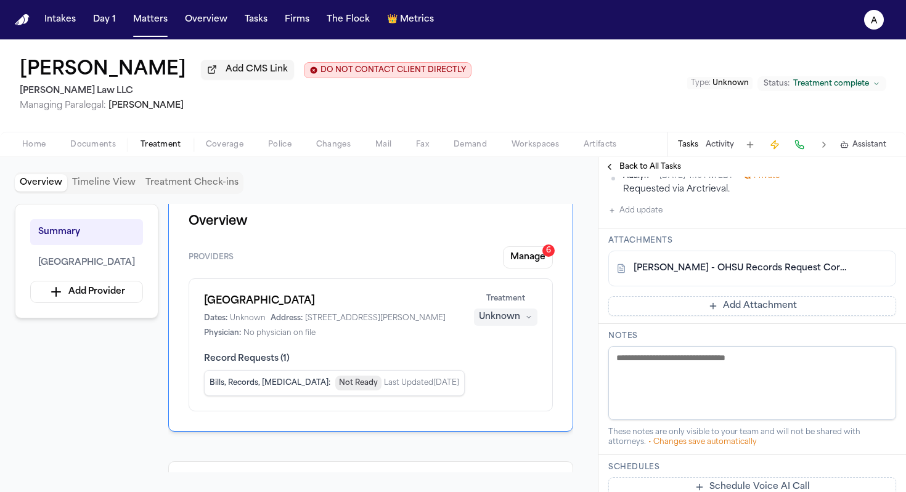
scroll to position [0, 0]
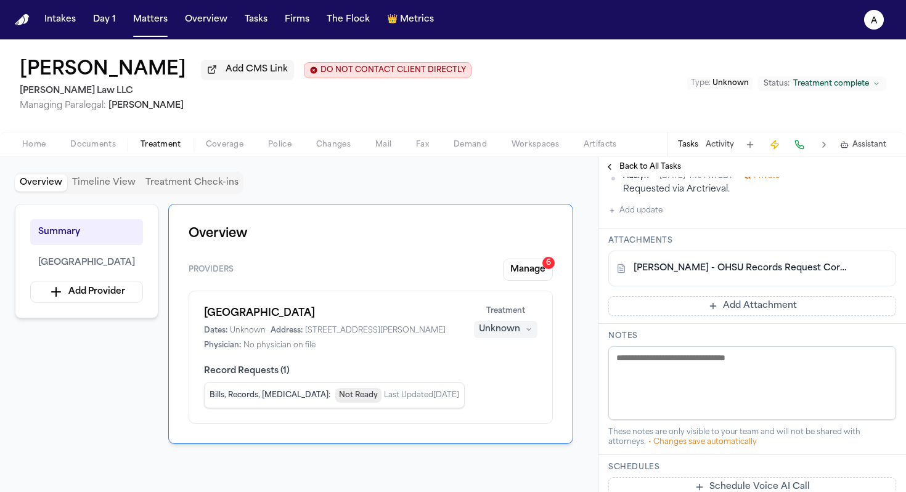
click at [702, 355] on textarea at bounding box center [752, 383] width 288 height 74
type textarea "**********"
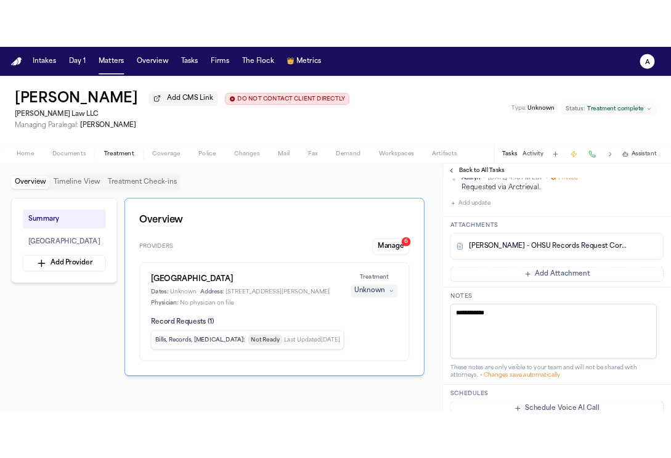
scroll to position [0, 6]
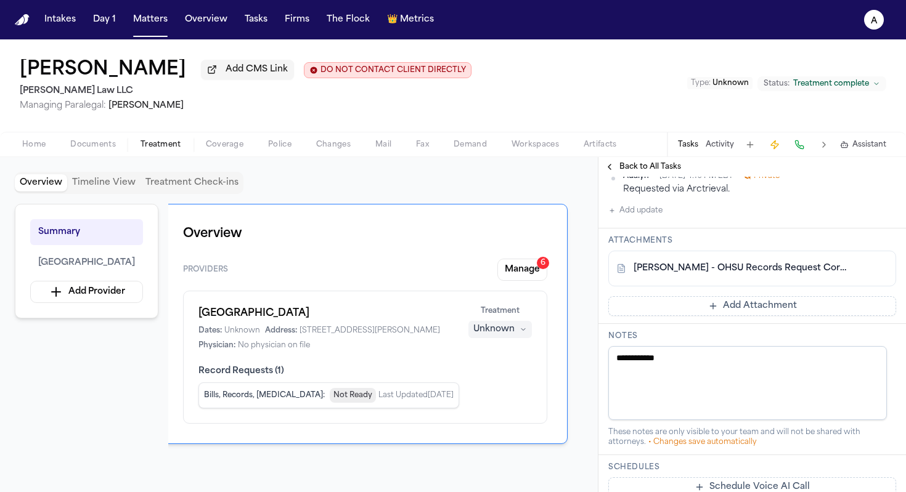
drag, startPoint x: 742, startPoint y: 359, endPoint x: 597, endPoint y: 347, distance: 145.8
click at [598, 347] on div "Back to All Tasks Medical Records from OHSU Requested Description 503-494-6970 …" at bounding box center [752, 324] width 308 height 335
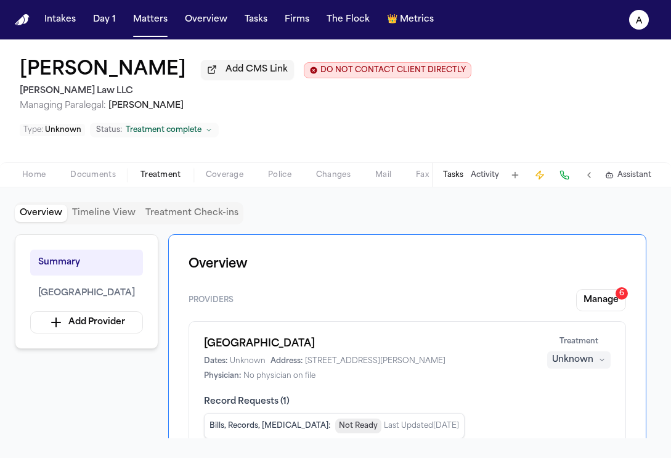
scroll to position [0, 0]
click at [444, 163] on div "Tasks Activity Assistant" at bounding box center [546, 175] width 229 height 24
click at [455, 170] on button "Tasks" at bounding box center [453, 175] width 20 height 10
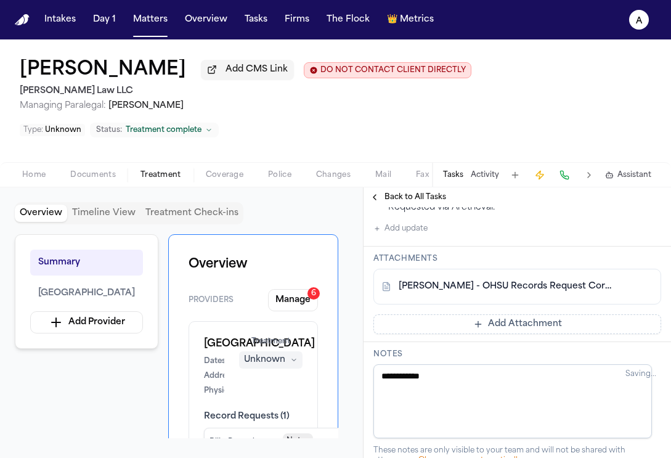
scroll to position [450, 0]
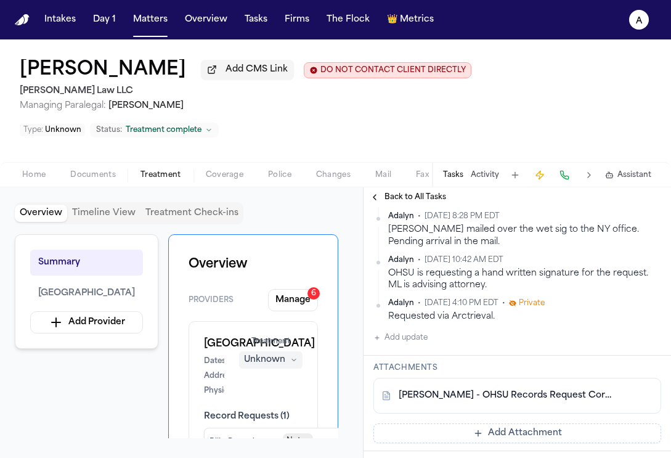
click at [413, 283] on div "Adalyn • Oct 2, 2025 11:12 AM EDT Message from ML on Sep 25th Elizabeth is goin…" at bounding box center [517, 185] width 288 height 319
click at [413, 330] on button "Add update" at bounding box center [400, 337] width 54 height 15
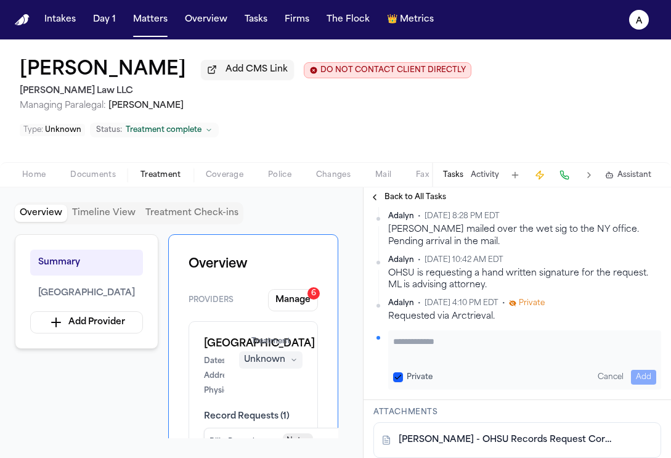
click at [415, 335] on textarea "Add your update" at bounding box center [524, 347] width 263 height 25
drag, startPoint x: 526, startPoint y: 304, endPoint x: 330, endPoint y: 293, distance: 196.2
click at [330, 293] on div "Overview Timeline View Treatment Check-ins Summary OHSU Hospital Add Provider O…" at bounding box center [335, 322] width 671 height 270
click at [399, 372] on button "Private" at bounding box center [398, 377] width 10 height 10
click at [630, 335] on textarea "**********" at bounding box center [520, 347] width 254 height 25
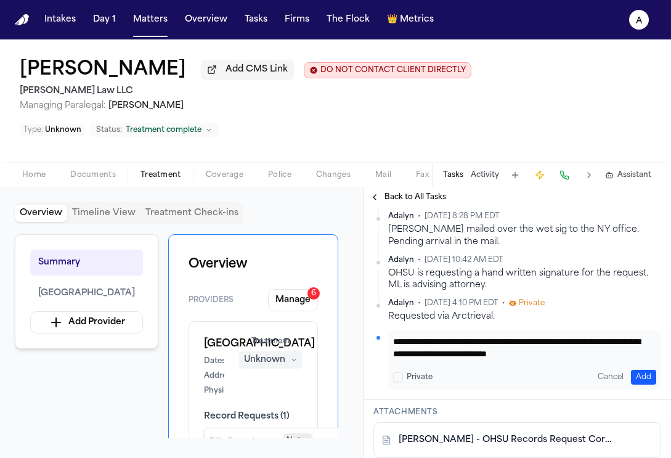
scroll to position [13, 0]
type textarea "**********"
click at [636, 370] on button "Add" at bounding box center [643, 377] width 25 height 15
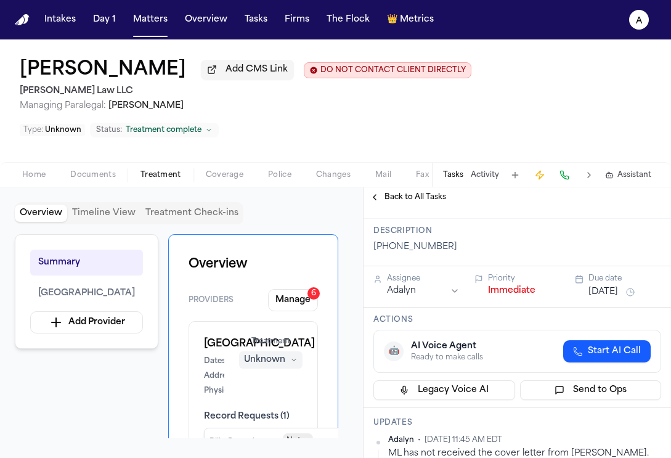
scroll to position [0, 0]
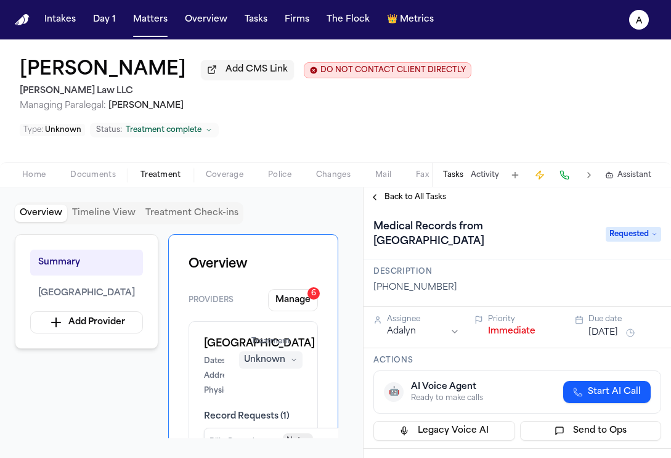
click at [599, 327] on button "Sep 29, 2025" at bounding box center [603, 333] width 30 height 12
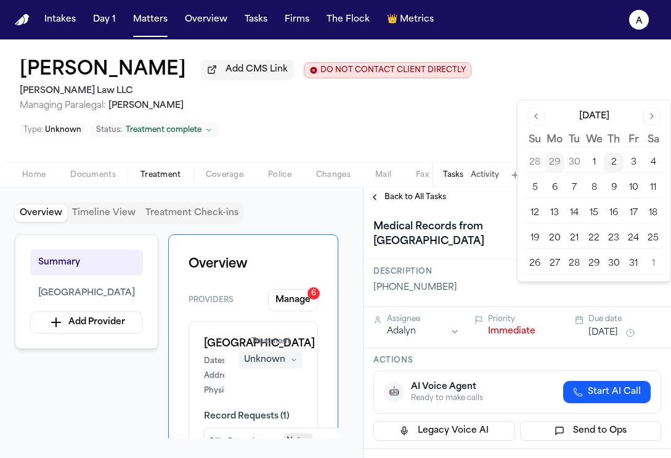
click at [635, 158] on button "3" at bounding box center [633, 163] width 20 height 20
click at [501, 187] on div "Back to All Tasks" at bounding box center [516, 197] width 307 height 20
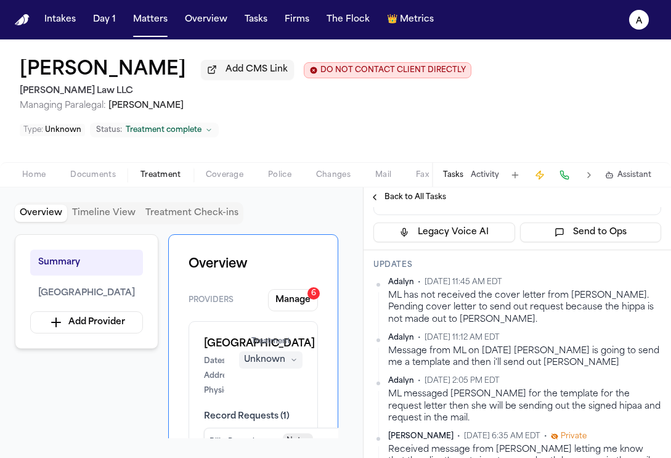
scroll to position [183, 0]
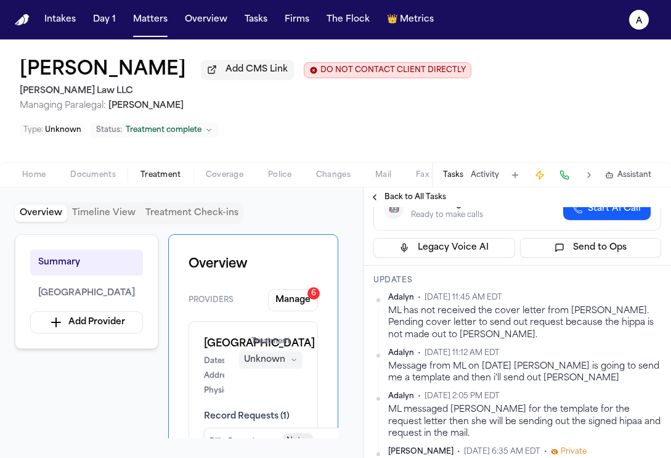
click at [436, 192] on span "Back to All Tasks" at bounding box center [415, 197] width 62 height 10
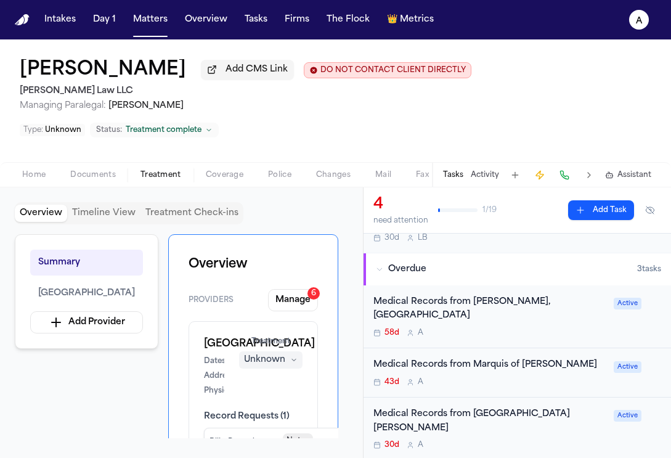
scroll to position [113, 0]
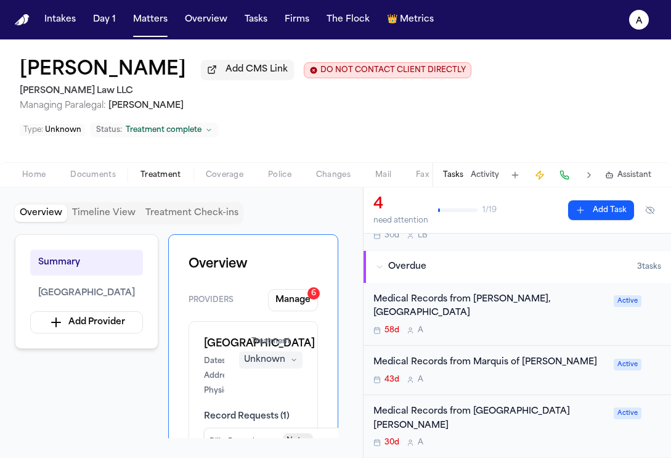
click at [558, 346] on div "Medical Records from Marquis of Newberg 43d A Active" at bounding box center [516, 370] width 307 height 49
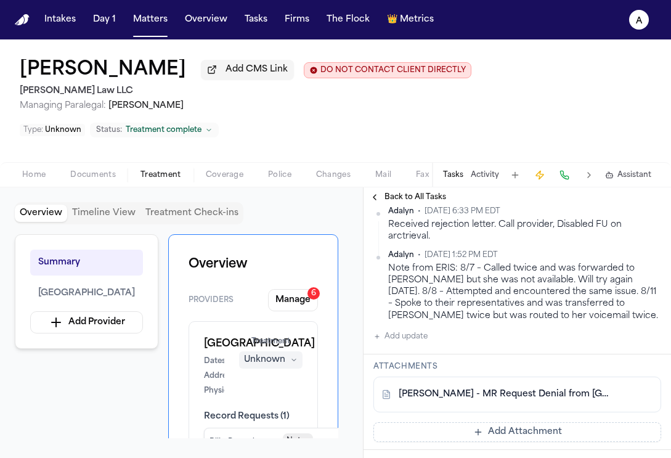
scroll to position [230, 0]
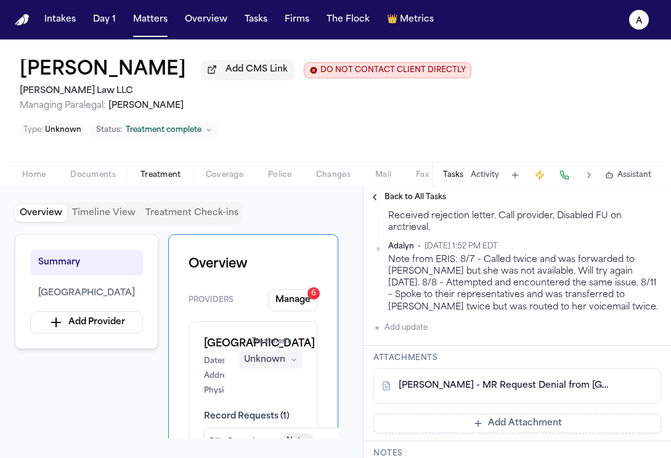
click at [539, 380] on link "M. Flynn - MR Request Denial from Providence - 7.23.25" at bounding box center [505, 386] width 213 height 12
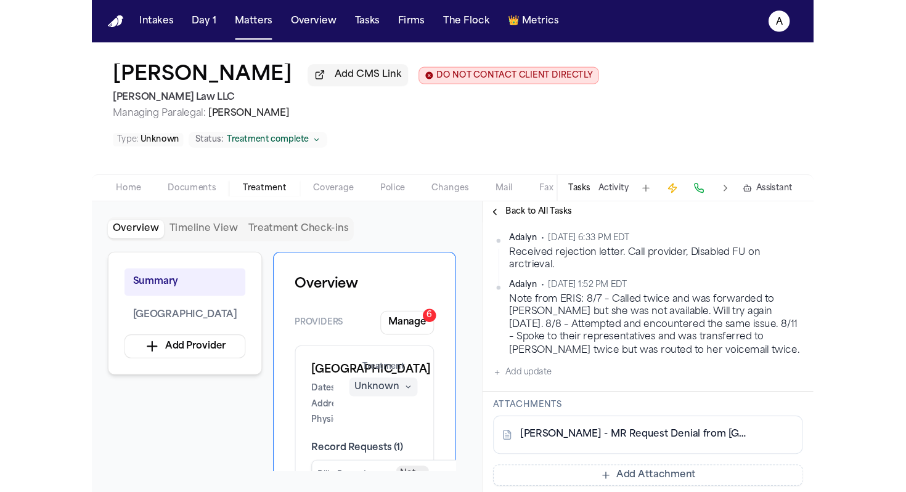
scroll to position [227, 0]
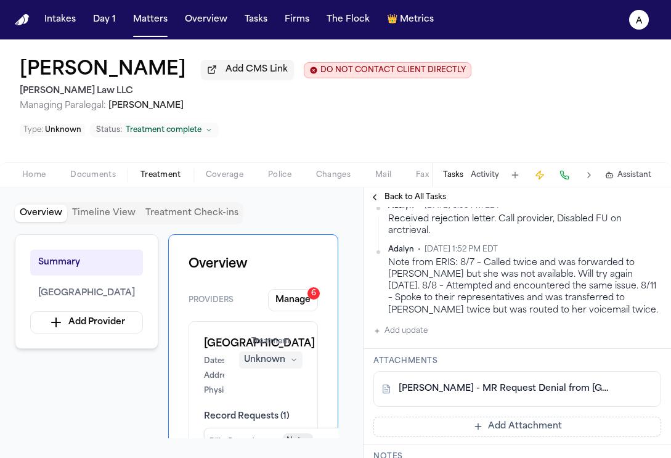
click at [527, 383] on link "M. Flynn - MR Request Denial from Providence - 7.23.25" at bounding box center [505, 389] width 213 height 12
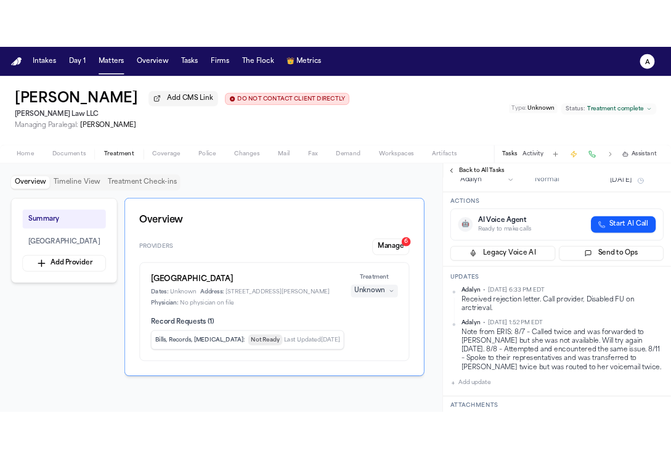
scroll to position [100, 0]
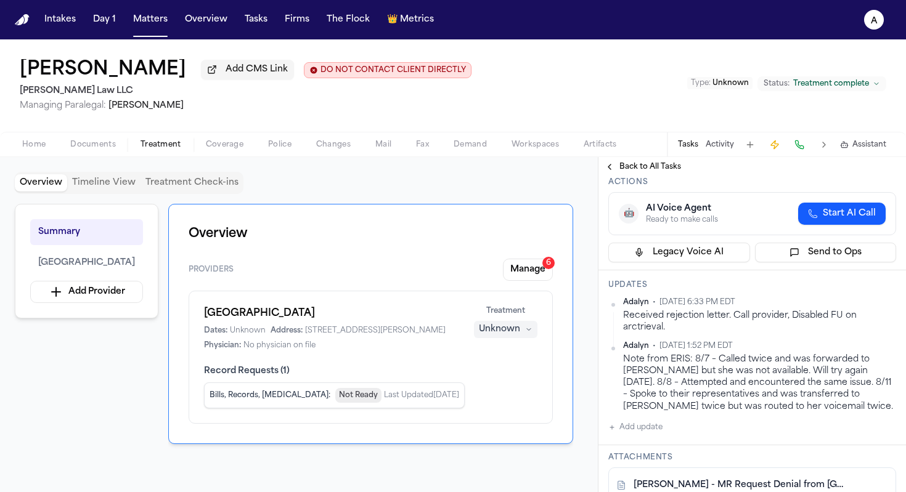
click at [652, 171] on span "Back to All Tasks" at bounding box center [650, 167] width 62 height 10
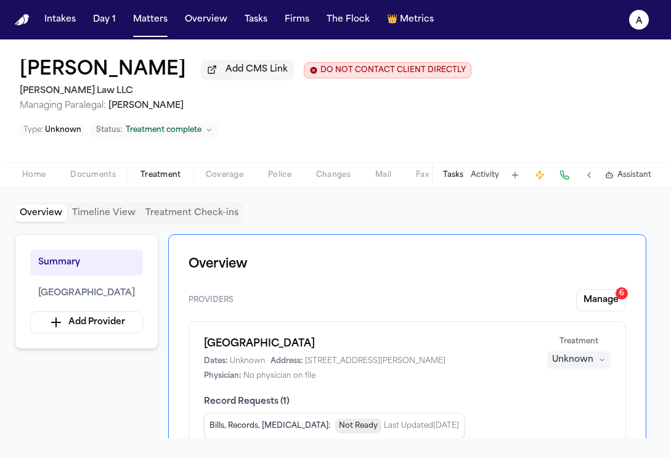
click at [452, 187] on div "Overview Timeline View Treatment Check-ins Summary OHSU Hospital Add Provider O…" at bounding box center [335, 322] width 671 height 270
click at [452, 170] on button "Tasks" at bounding box center [453, 175] width 20 height 10
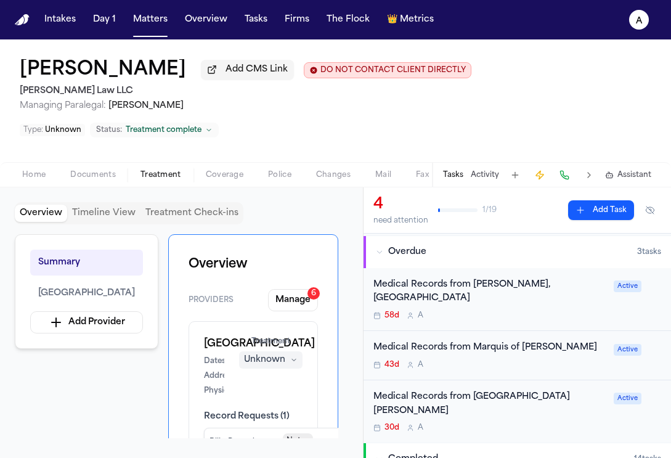
scroll to position [137, 0]
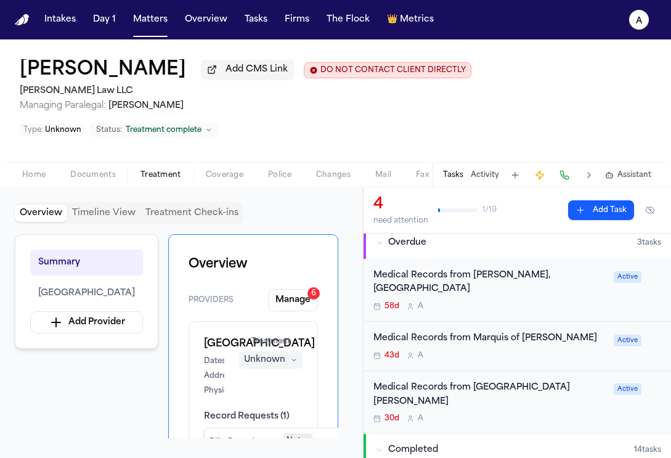
click at [495, 322] on div "Medical Records from Marquis of Newberg 43d A Active" at bounding box center [516, 346] width 307 height 49
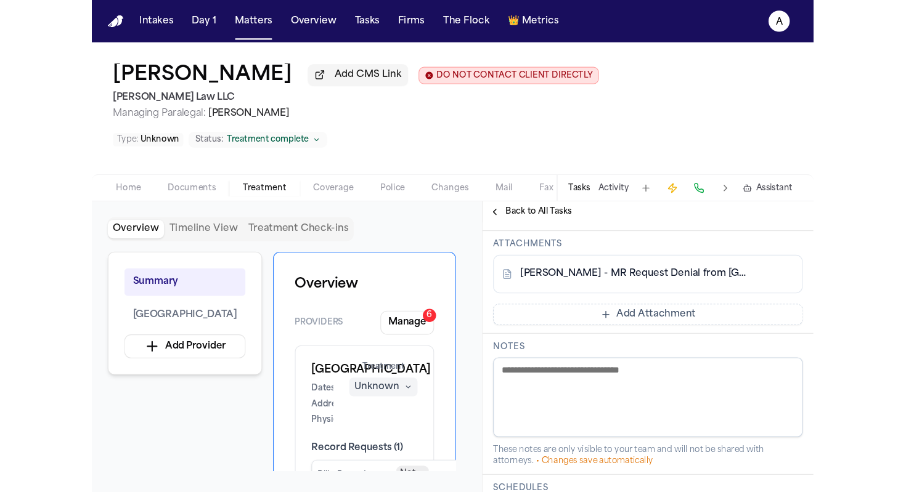
scroll to position [364, 0]
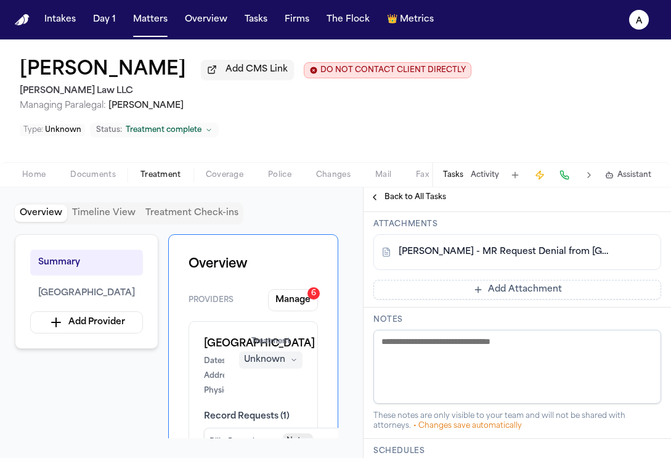
click at [537, 246] on link "M. Flynn - MR Request Denial from Providence - 7.23.25" at bounding box center [505, 252] width 213 height 12
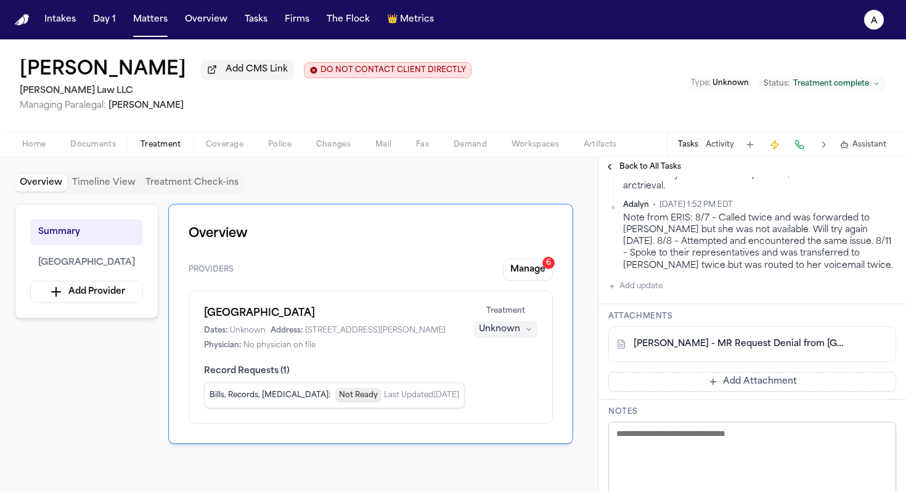
scroll to position [215, 0]
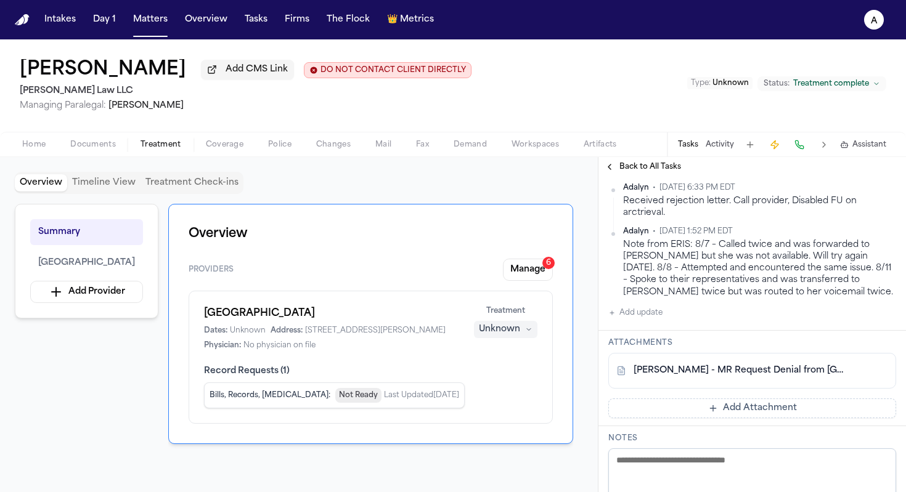
click at [753, 380] on div "M. Flynn - MR Request Denial from Providence - 7.23.25" at bounding box center [752, 371] width 288 height 36
click at [768, 371] on link "M. Flynn - MR Request Denial from Providence - 7.23.25" at bounding box center [739, 371] width 213 height 12
click at [643, 171] on span "Back to All Tasks" at bounding box center [650, 167] width 62 height 10
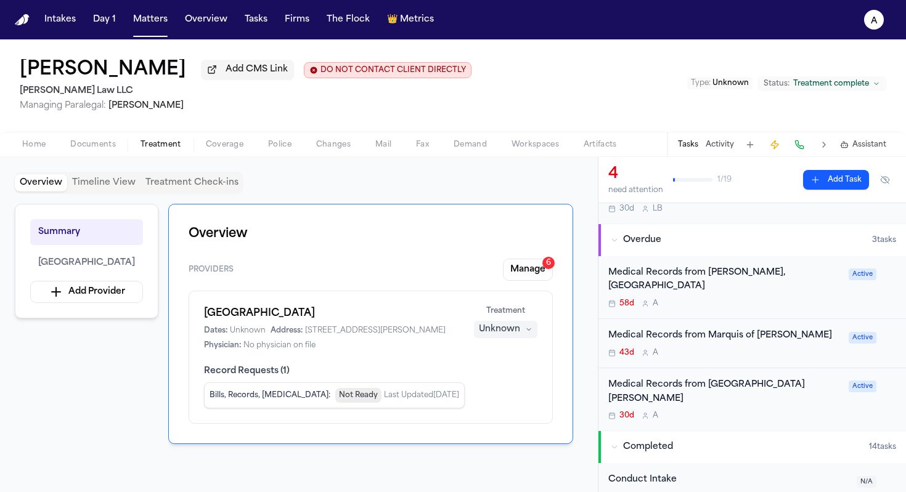
scroll to position [110, 0]
click at [742, 395] on div "Medical Records from Providence Newberg Medical Center 30d A" at bounding box center [724, 399] width 233 height 43
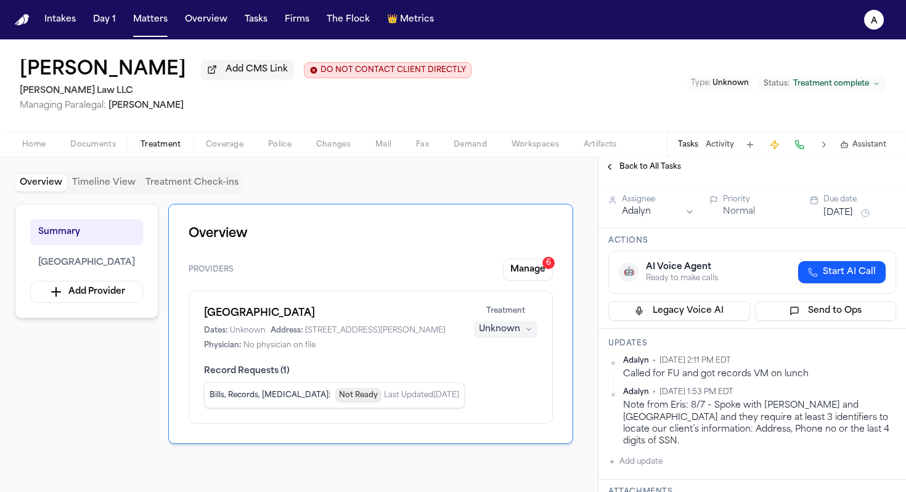
scroll to position [63, 0]
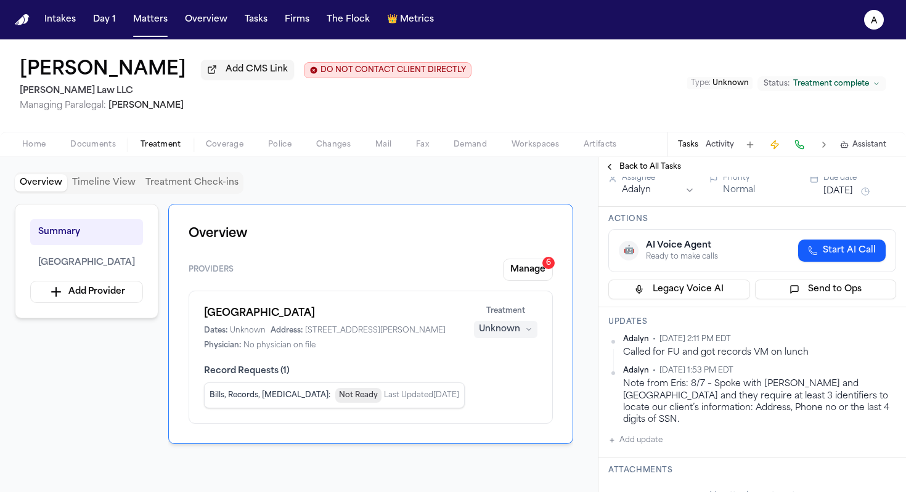
click at [656, 433] on button "Add update" at bounding box center [635, 440] width 54 height 15
click at [662, 438] on textarea "Add your update" at bounding box center [759, 450] width 263 height 25
type textarea "**********"
click at [631, 475] on div "Private Cancel Add" at bounding box center [759, 480] width 263 height 15
click at [633, 475] on button "Private" at bounding box center [633, 480] width 10 height 10
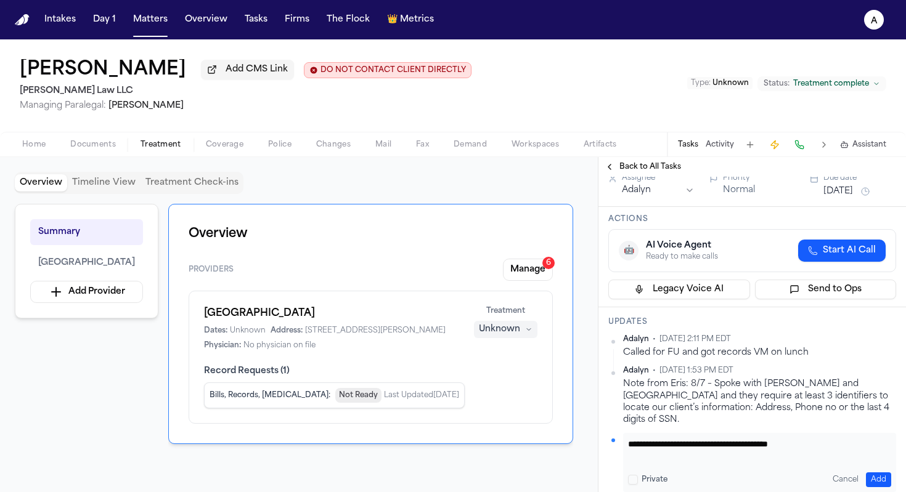
click at [876, 473] on button "Add" at bounding box center [878, 480] width 25 height 15
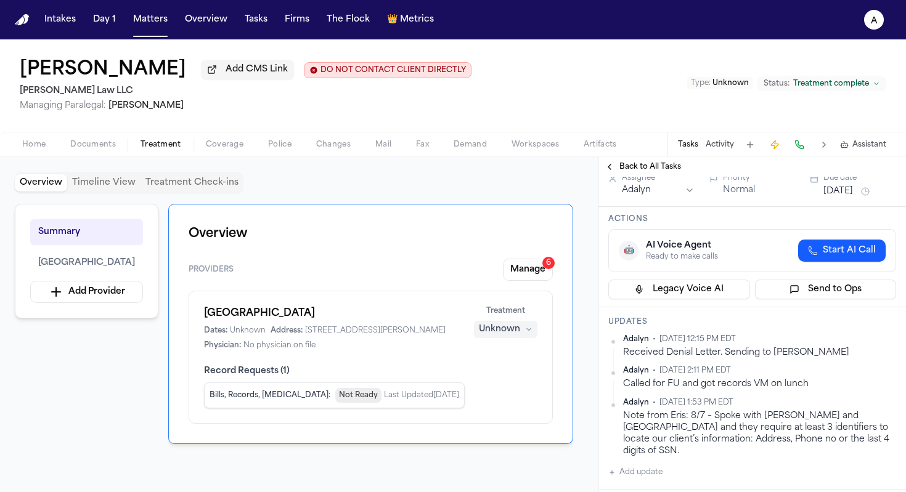
click at [652, 167] on span "Back to All Tasks" at bounding box center [650, 167] width 62 height 10
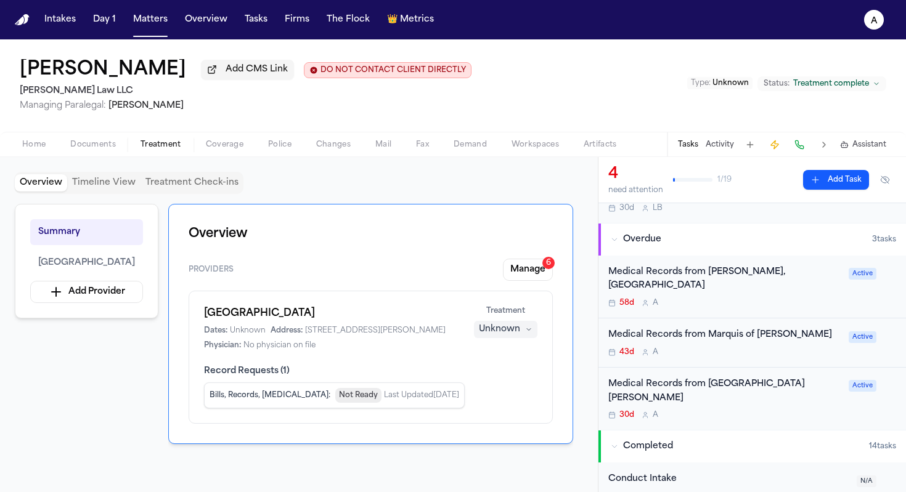
scroll to position [120, 0]
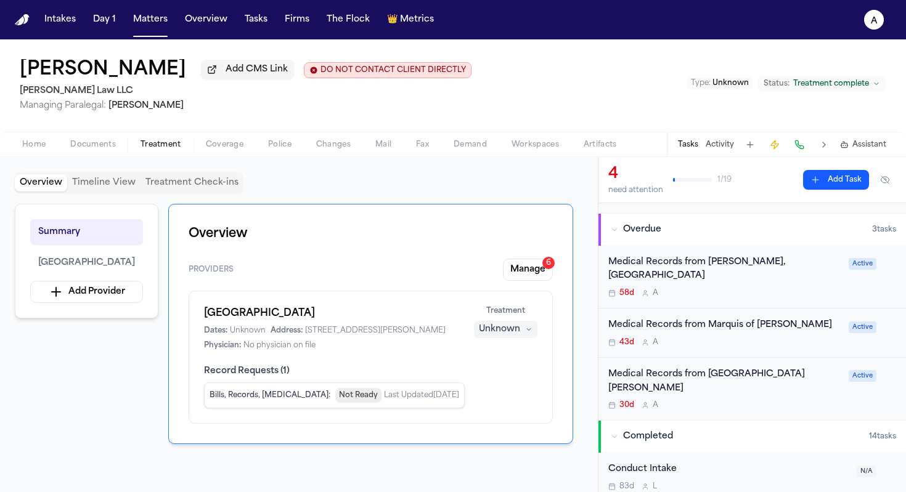
click at [747, 338] on div "43d A" at bounding box center [724, 343] width 233 height 10
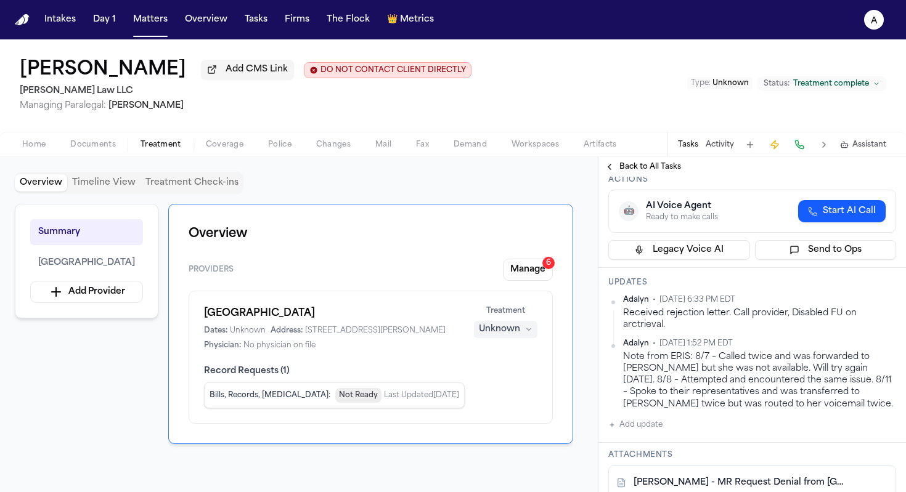
scroll to position [115, 0]
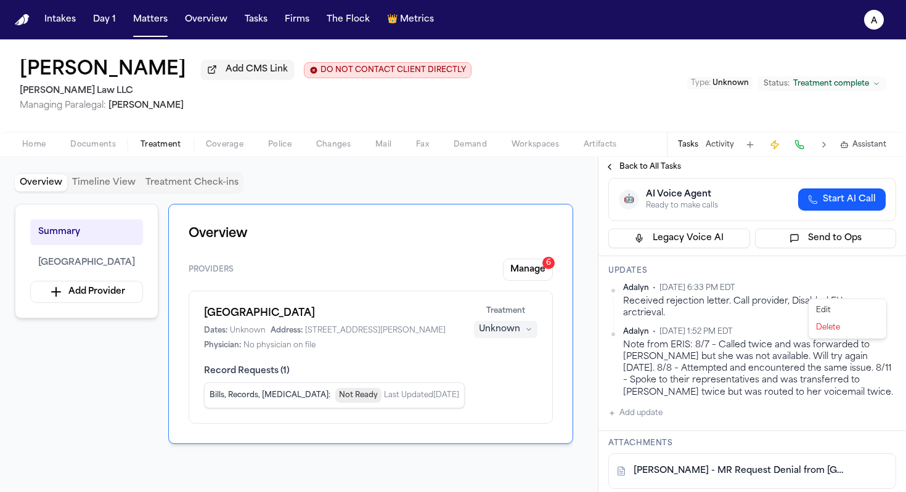
click at [880, 288] on html "Intakes Day 1 Matters Overview Tasks Firms The Flock 👑 Metrics A Marcia Flynn A…" at bounding box center [453, 246] width 906 height 492
click at [837, 310] on div "Edit" at bounding box center [847, 310] width 73 height 17
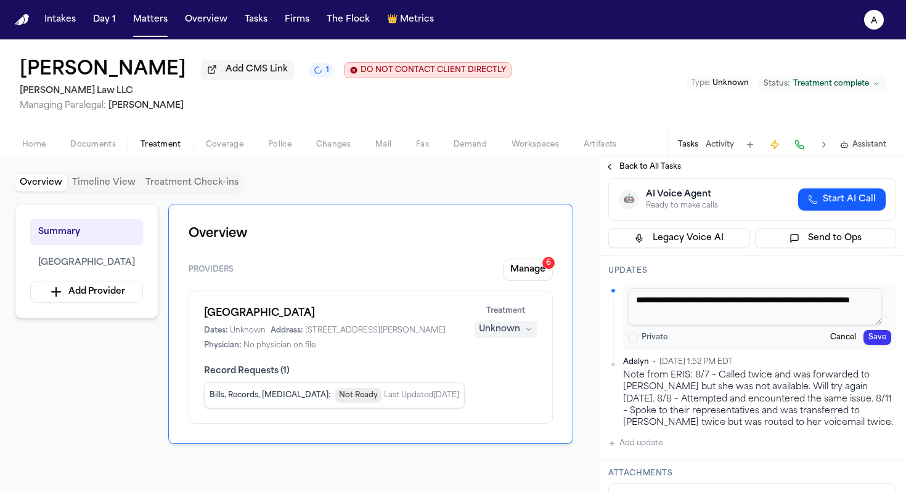
drag, startPoint x: 699, startPoint y: 316, endPoint x: 628, endPoint y: 300, distance: 72.0
click at [628, 300] on textarea "**********" at bounding box center [755, 306] width 254 height 37
type textarea "**********"
click at [872, 342] on button "Save" at bounding box center [877, 337] width 28 height 15
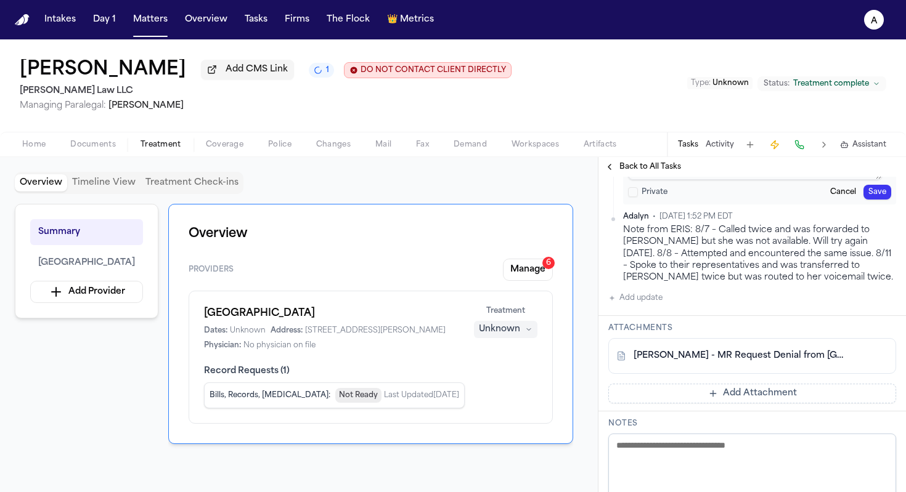
scroll to position [278, 0]
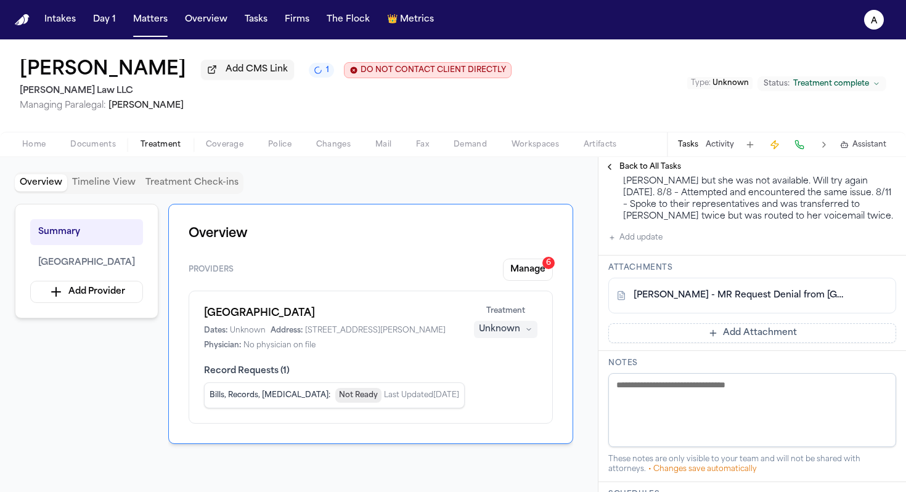
click at [651, 168] on span "Back to All Tasks" at bounding box center [650, 167] width 62 height 10
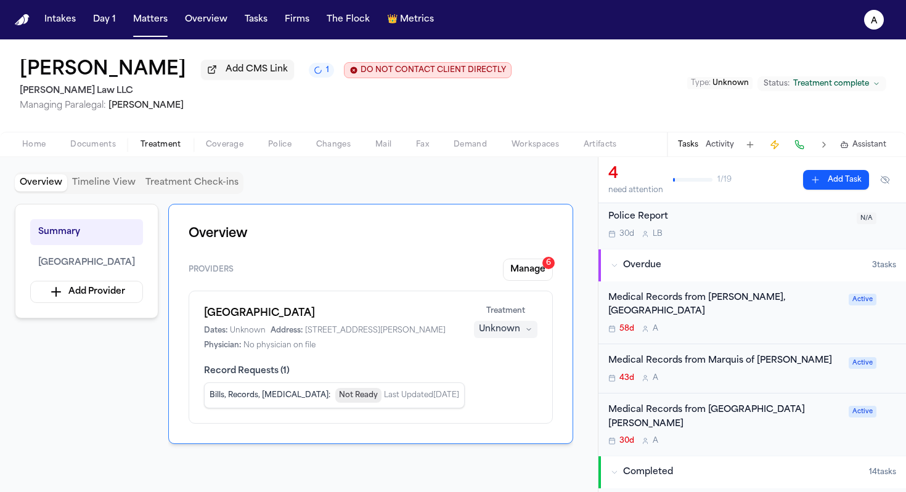
scroll to position [87, 0]
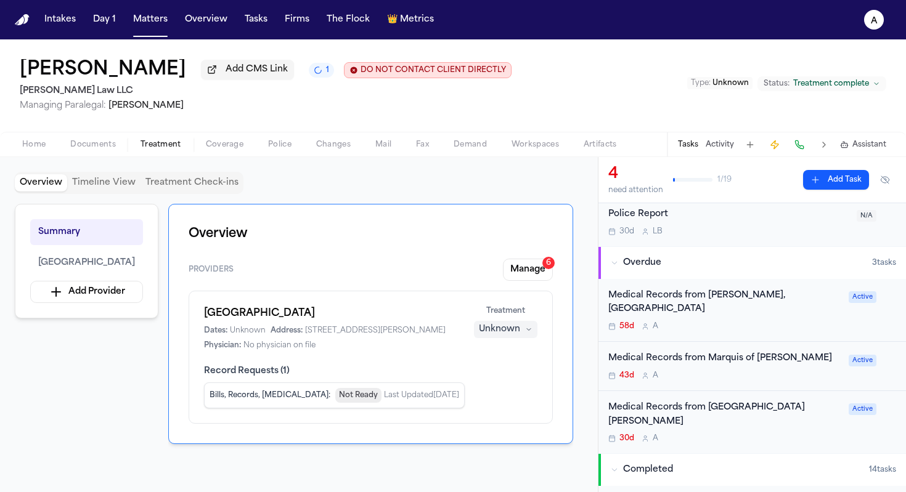
click at [795, 420] on div "Medical Records from Providence Newberg Medical Center 30d A" at bounding box center [724, 422] width 233 height 43
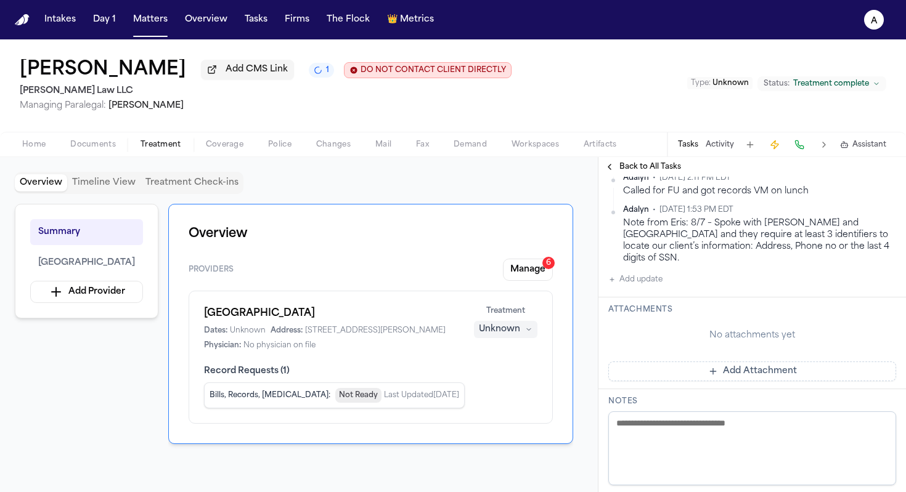
scroll to position [282, 0]
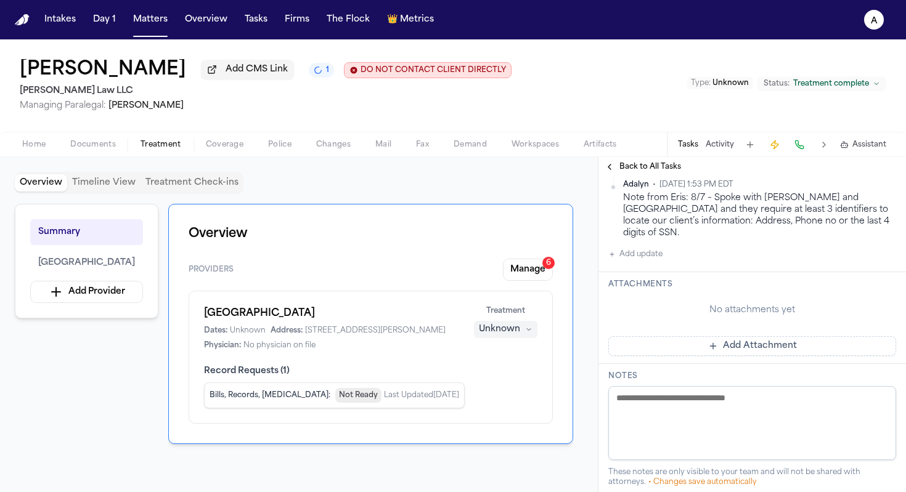
click at [726, 336] on button "Add Attachment" at bounding box center [752, 346] width 288 height 20
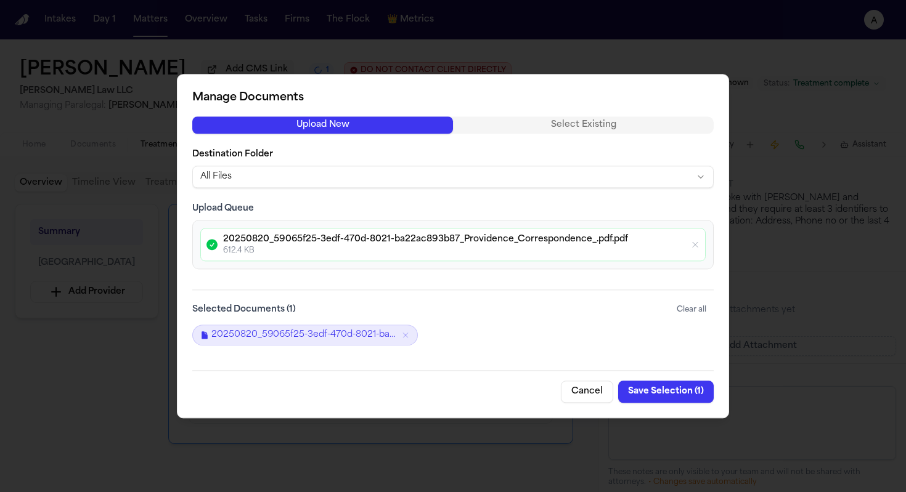
click at [679, 392] on button "Save Selection ( 1 )" at bounding box center [665, 392] width 95 height 22
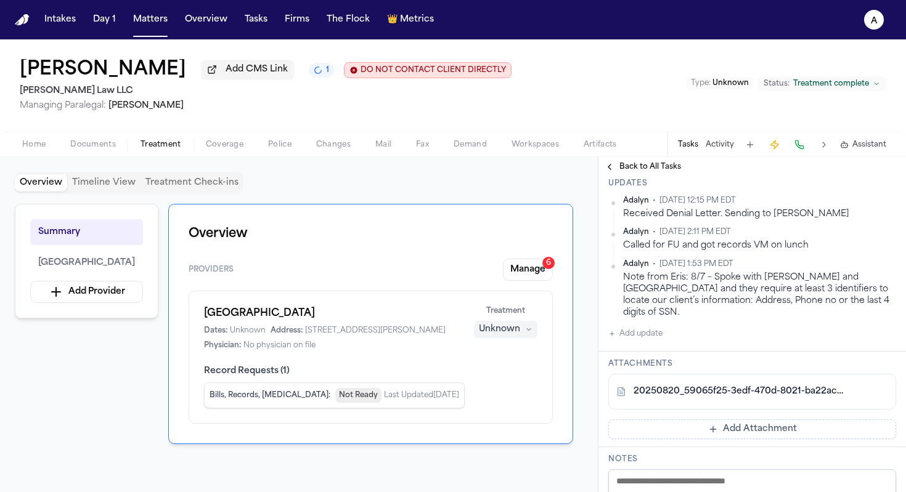
scroll to position [198, 0]
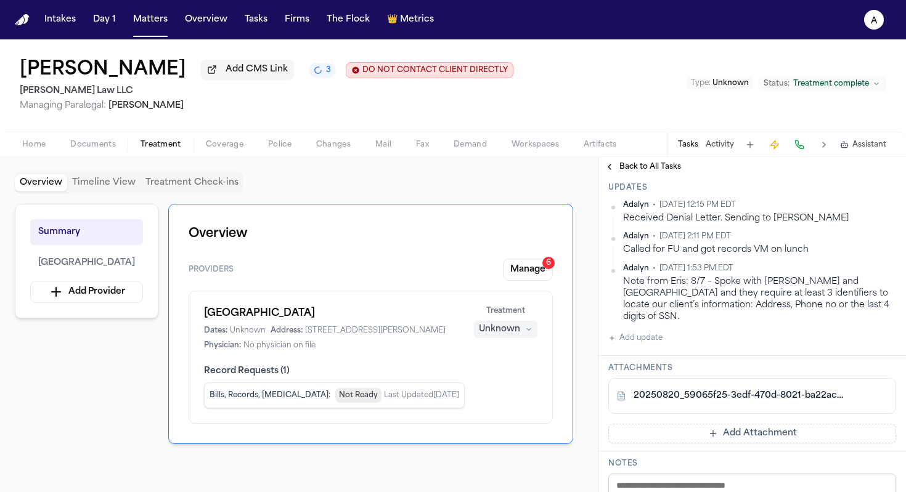
click at [648, 169] on span "Back to All Tasks" at bounding box center [650, 167] width 62 height 10
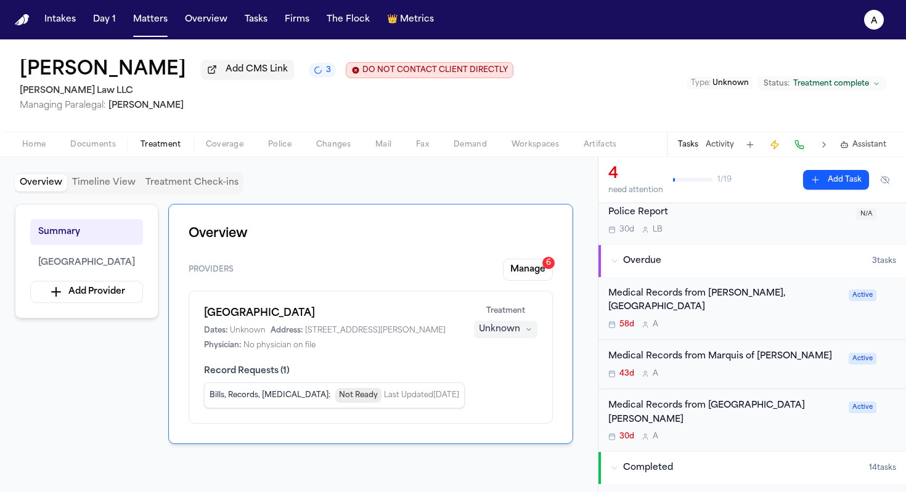
scroll to position [91, 0]
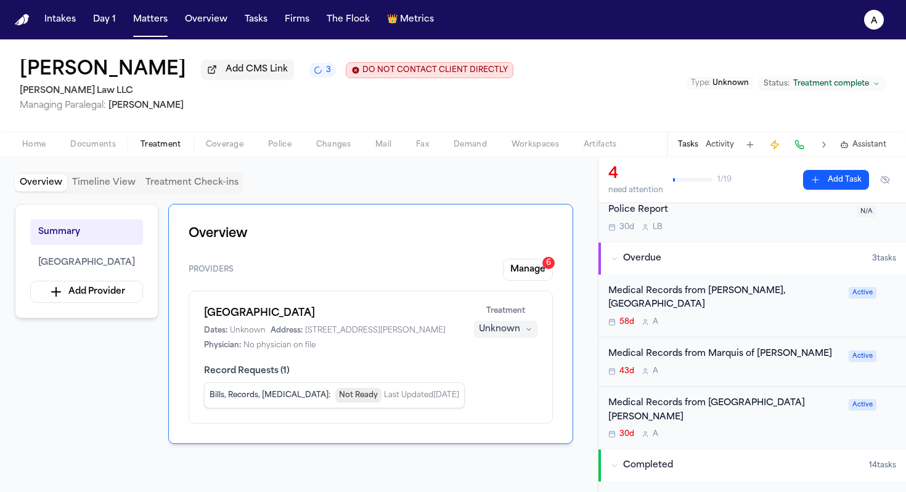
click at [783, 351] on div "Medical Records from Marquis of Newberg 43d A" at bounding box center [724, 361] width 233 height 29
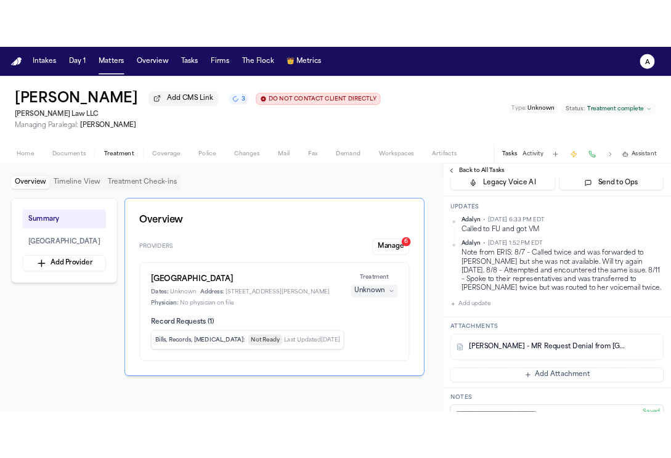
scroll to position [169, 0]
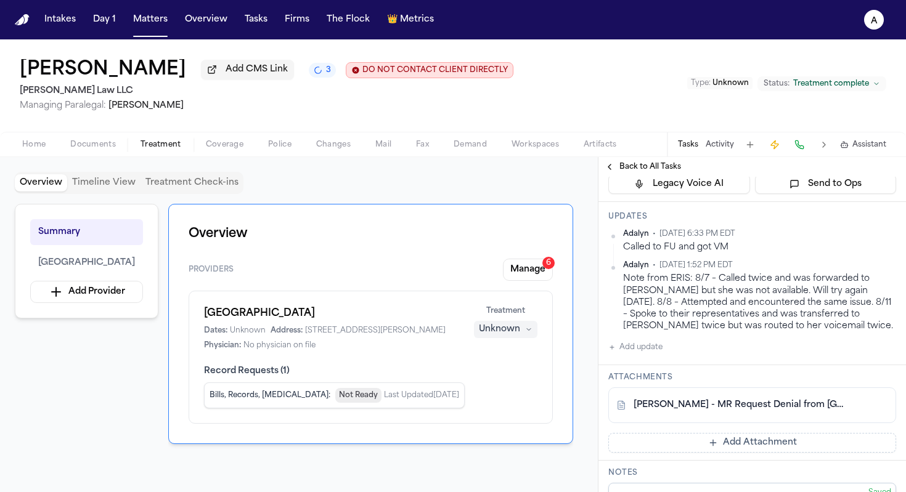
click at [871, 409] on button at bounding box center [878, 406] width 20 height 20
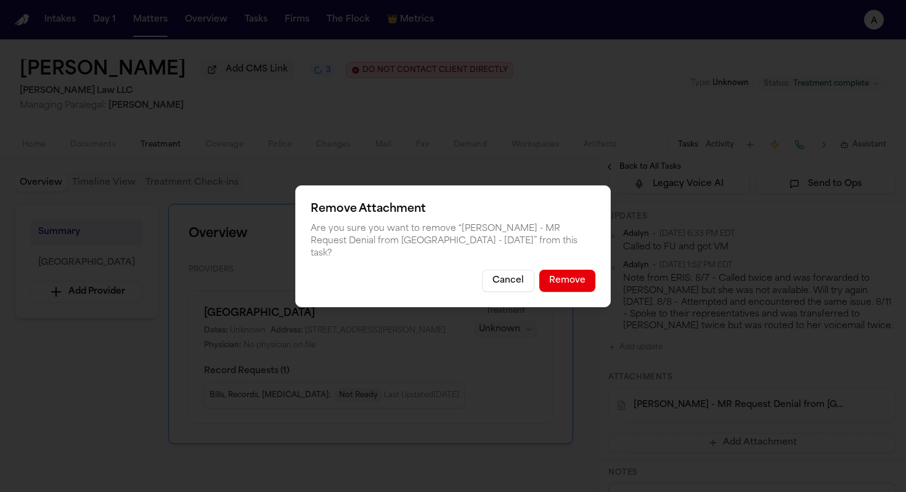
click at [578, 277] on button "Remove" at bounding box center [567, 281] width 56 height 22
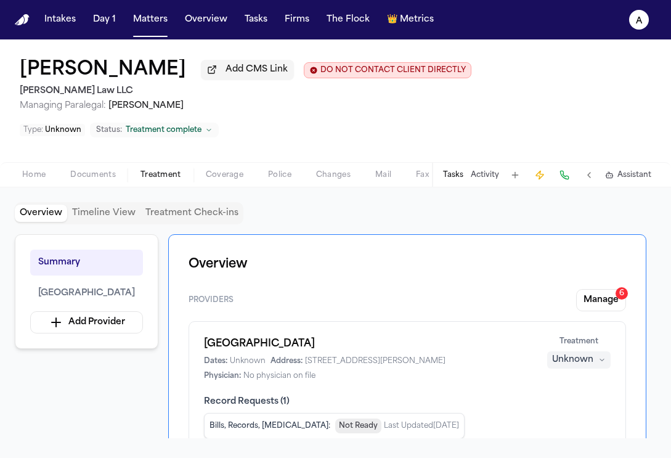
click at [456, 170] on button "Tasks" at bounding box center [453, 175] width 20 height 10
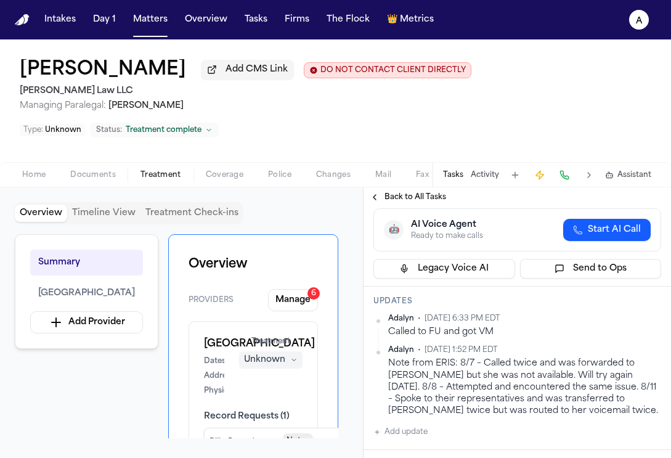
scroll to position [115, 0]
click at [418, 424] on button "Add update" at bounding box center [400, 431] width 54 height 15
click at [437, 424] on div "Private Cancel Add" at bounding box center [524, 453] width 273 height 59
click at [438, 429] on textarea "Add your update" at bounding box center [524, 441] width 263 height 25
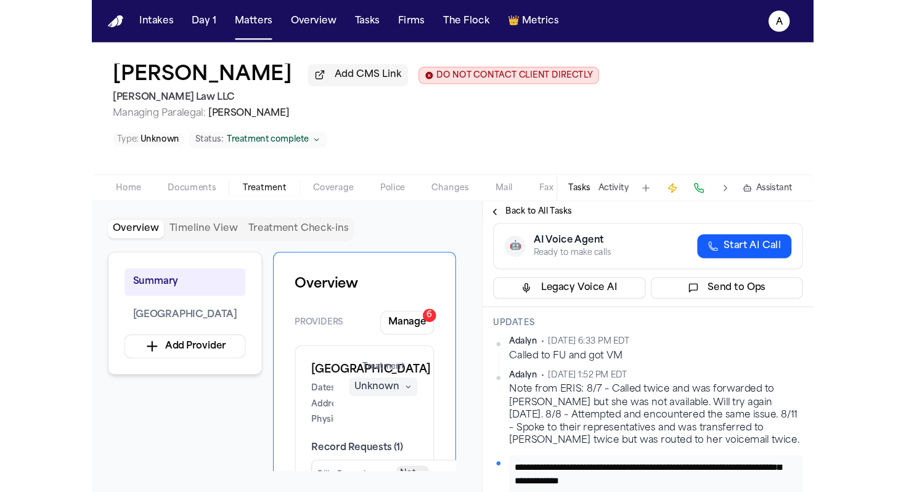
scroll to position [25, 0]
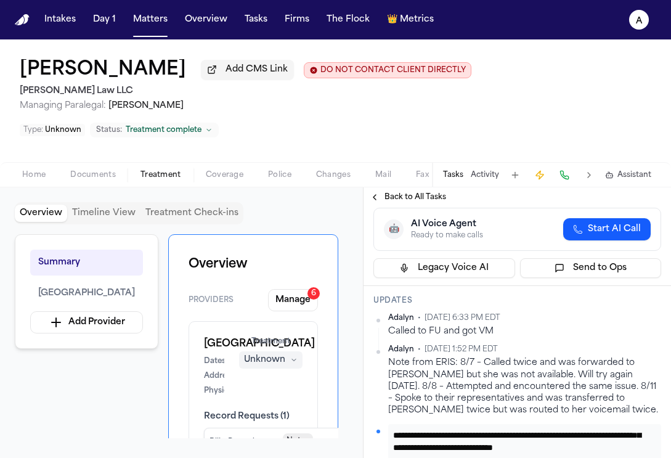
type textarea "**********"
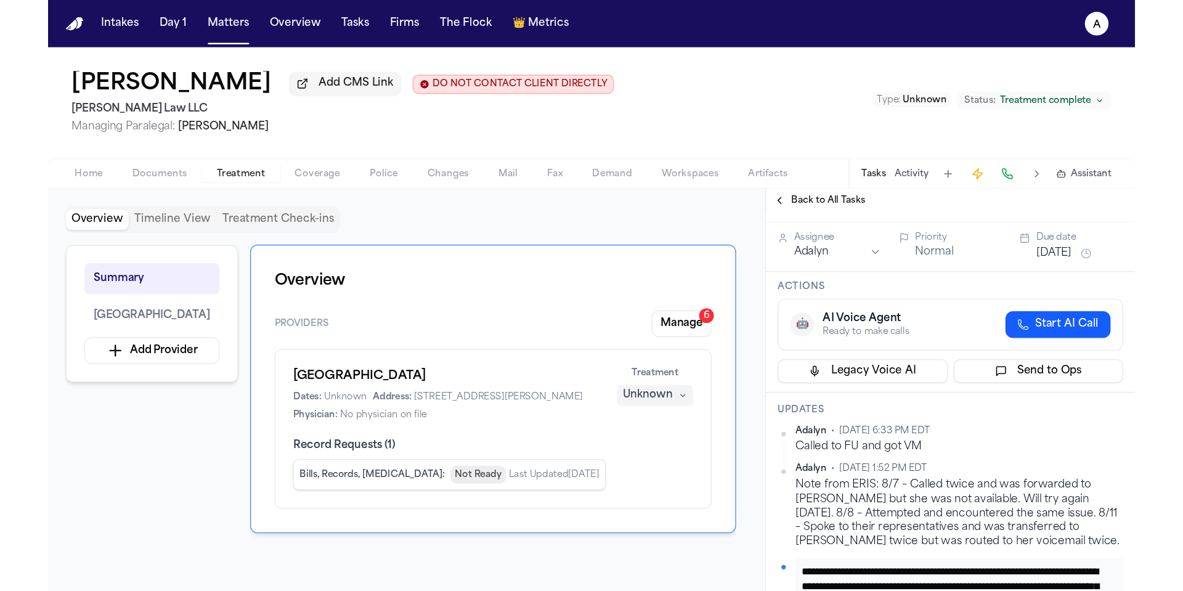
scroll to position [0, 0]
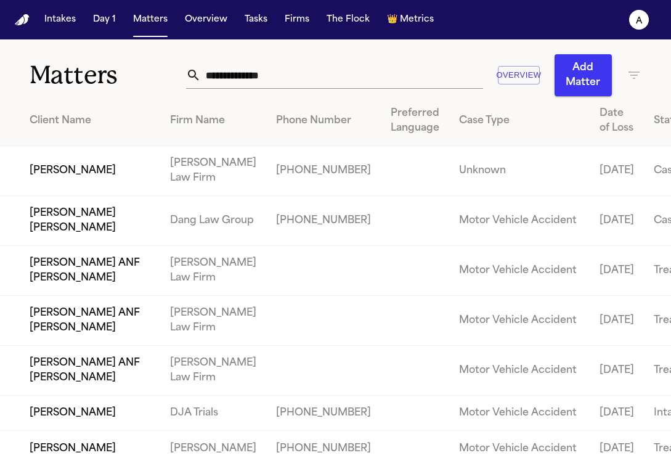
click at [155, 31] on nav "Intakes Day 1 Matters Overview Tasks Firms The Flock 👑 Metrics A" at bounding box center [335, 19] width 671 height 39
click at [265, 70] on input "text" at bounding box center [342, 75] width 282 height 27
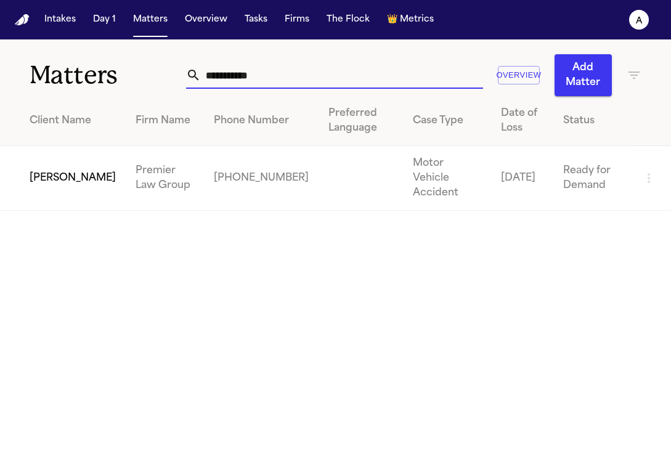
type input "**********"
click at [59, 171] on td "[PERSON_NAME]" at bounding box center [63, 178] width 126 height 65
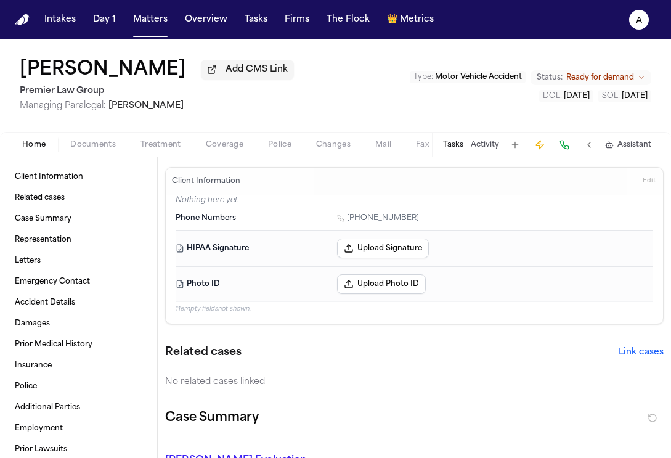
click at [458, 147] on button "Tasks" at bounding box center [453, 145] width 20 height 10
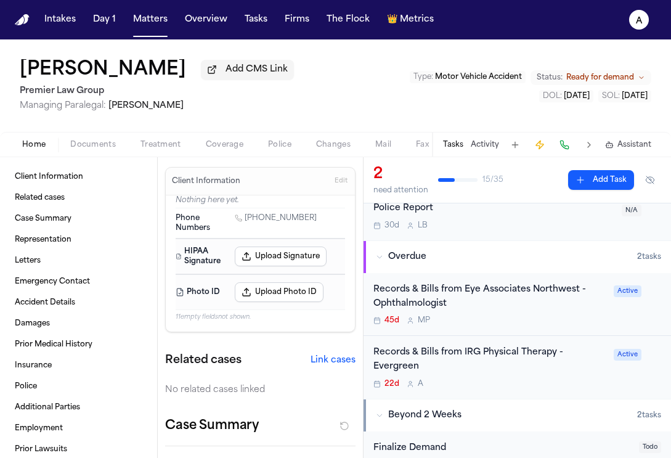
scroll to position [45, 0]
click at [534, 316] on div "Records & Bills from Eye Associates Northwest - Ophthalmologist 45d M P" at bounding box center [489, 303] width 233 height 43
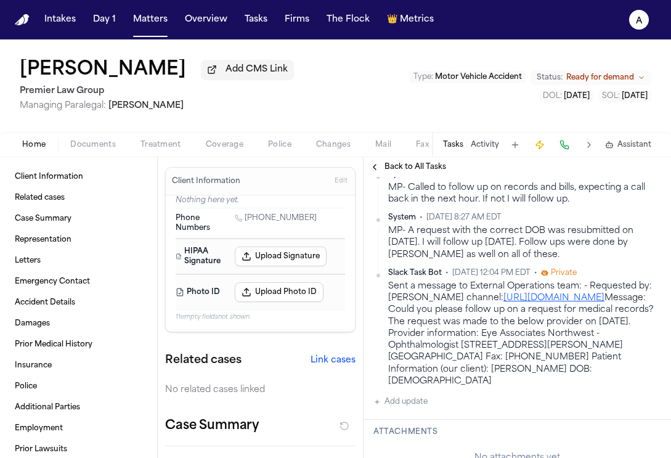
scroll to position [676, 0]
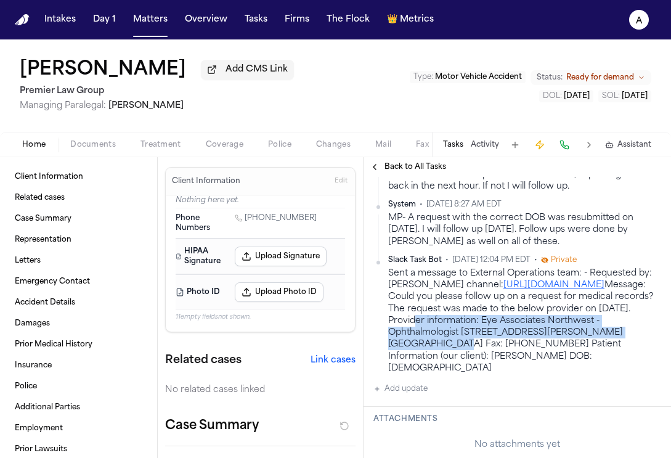
drag, startPoint x: 495, startPoint y: 336, endPoint x: 466, endPoint y: 362, distance: 38.4
click at [466, 362] on div "Sent a message to External Operations team: - Requested by: [PERSON_NAME] chann…" at bounding box center [524, 320] width 273 height 107
copy div "Provider information: Eye Associates Northwest - Ophthalmologist [STREET_ADDRES…"
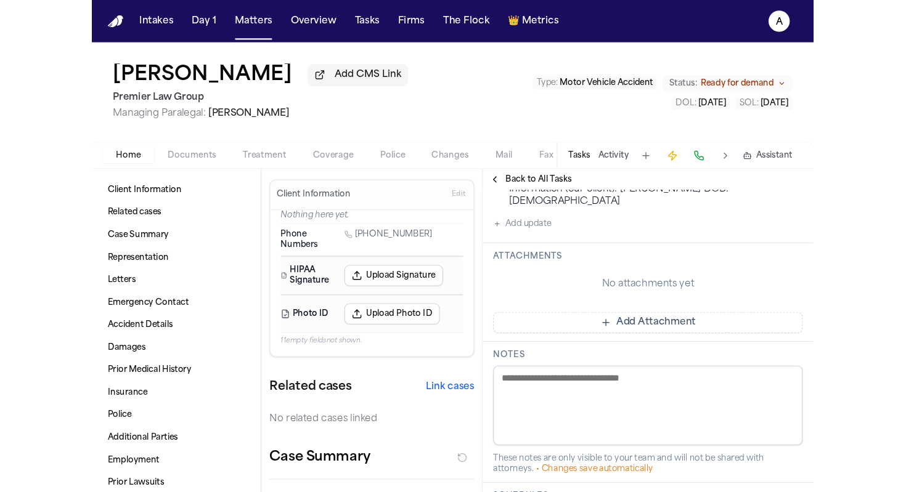
scroll to position [859, 0]
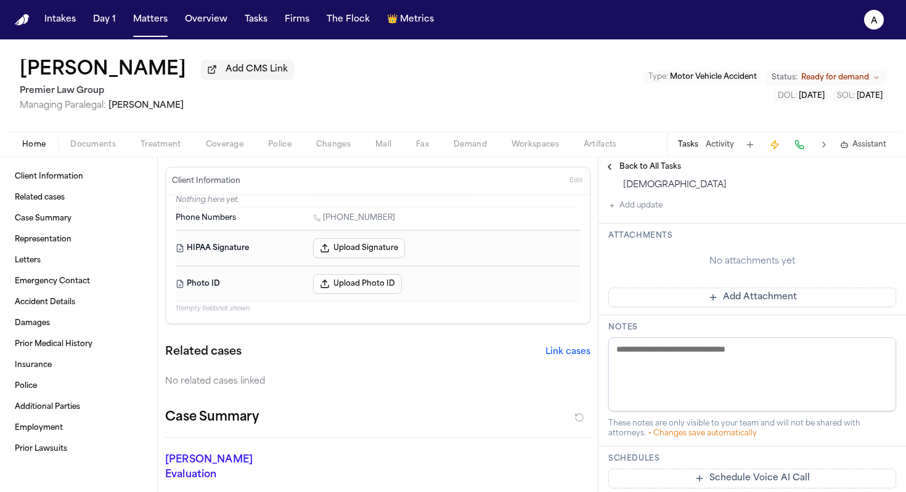
click at [97, 144] on span "Documents" at bounding box center [93, 145] width 46 height 10
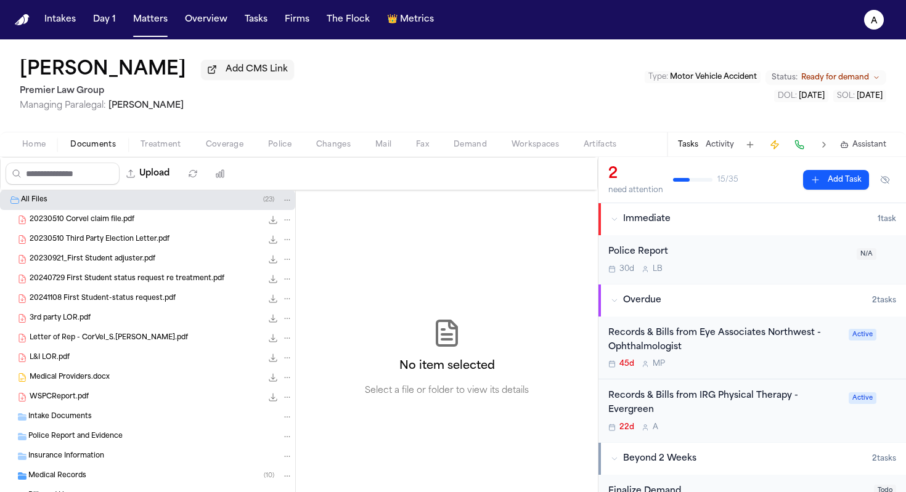
click at [670, 362] on div "45d M P" at bounding box center [724, 364] width 233 height 10
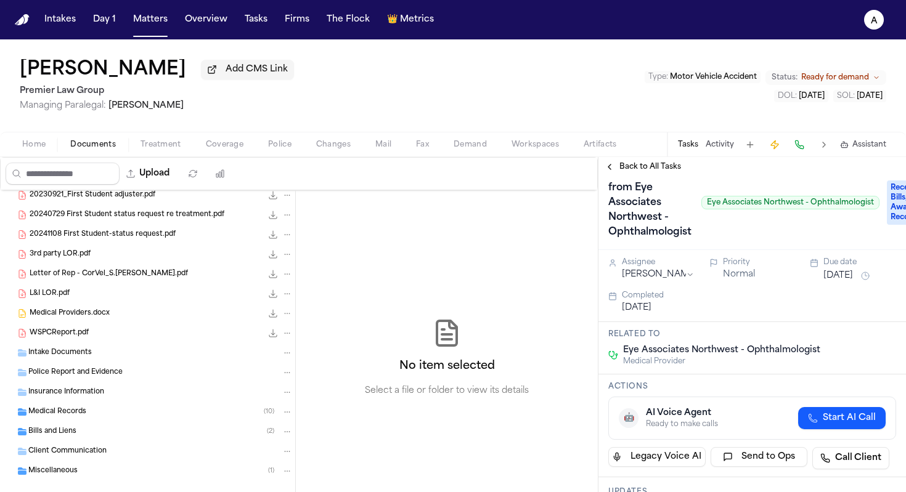
scroll to position [84, 0]
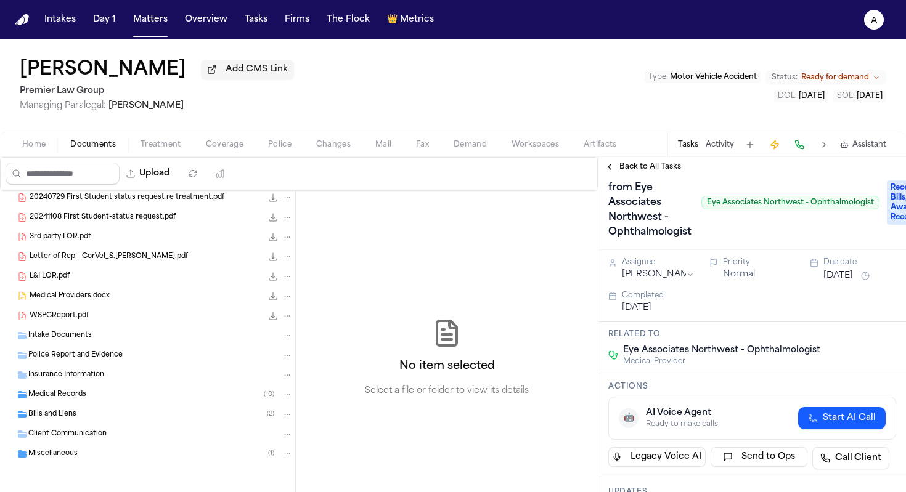
click at [113, 394] on div "Medical Records ( 10 )" at bounding box center [160, 394] width 264 height 11
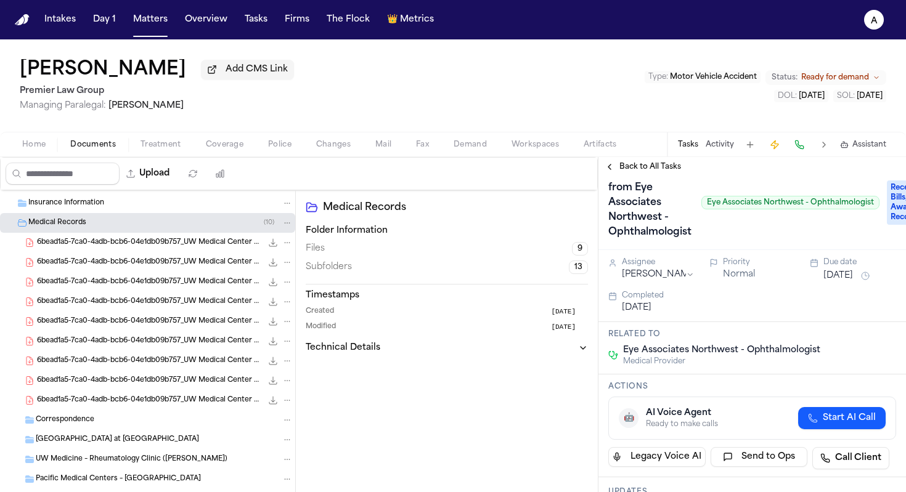
scroll to position [246, 0]
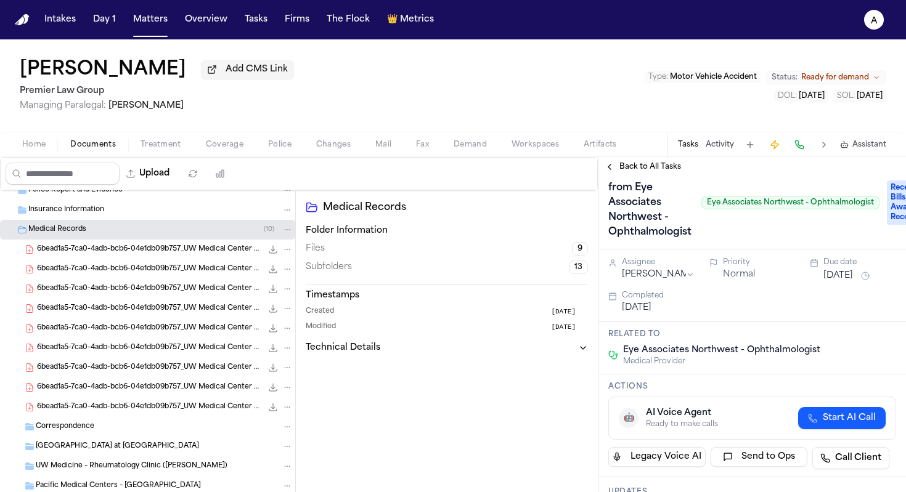
click at [174, 255] on span "6bead1a5-7ca0-4adb-bcb6-04e1db09b757_UW Medical Center Records_Sharon Jones_Par…" at bounding box center [149, 250] width 225 height 10
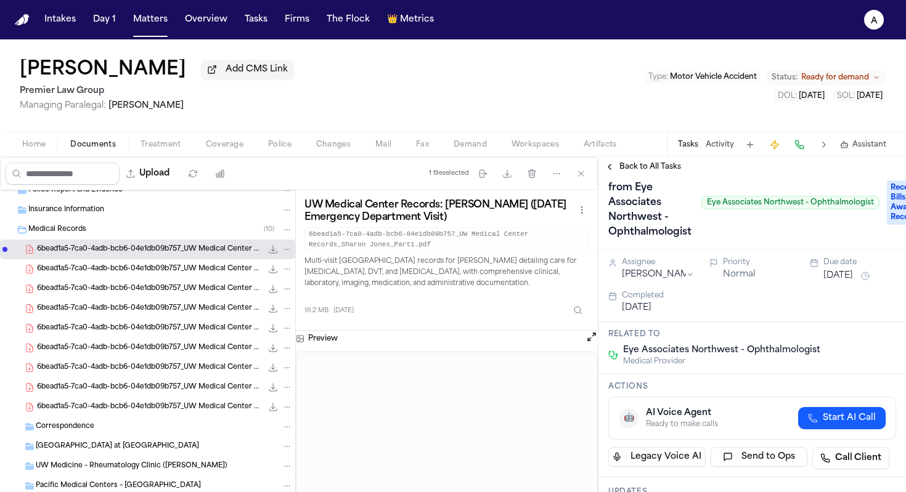
click at [161, 282] on div "6bead1a5-7ca0-4adb-bcb6-04e1db09b757_UW Medical Center Records_Sharon Jones_Par…" at bounding box center [147, 289] width 295 height 20
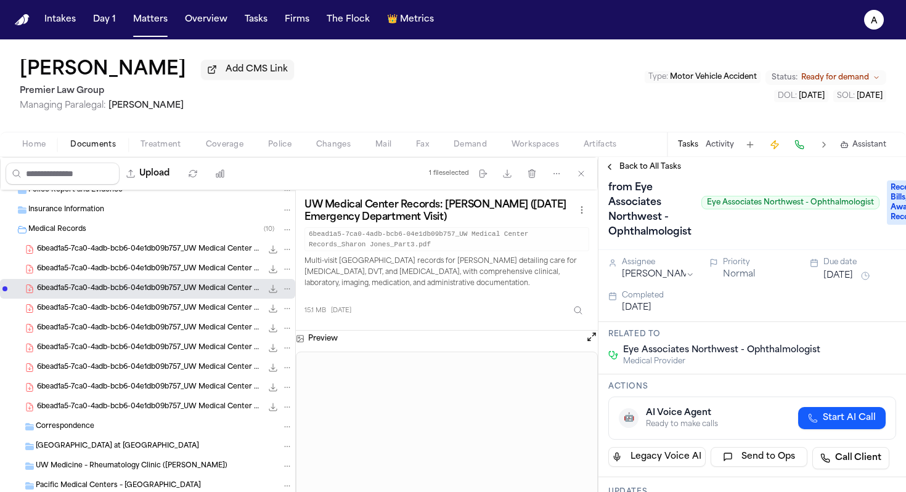
click at [166, 271] on span "6bead1a5-7ca0-4adb-bcb6-04e1db09b757_UW Medical Center Records_Sharon Jones_Par…" at bounding box center [149, 269] width 225 height 10
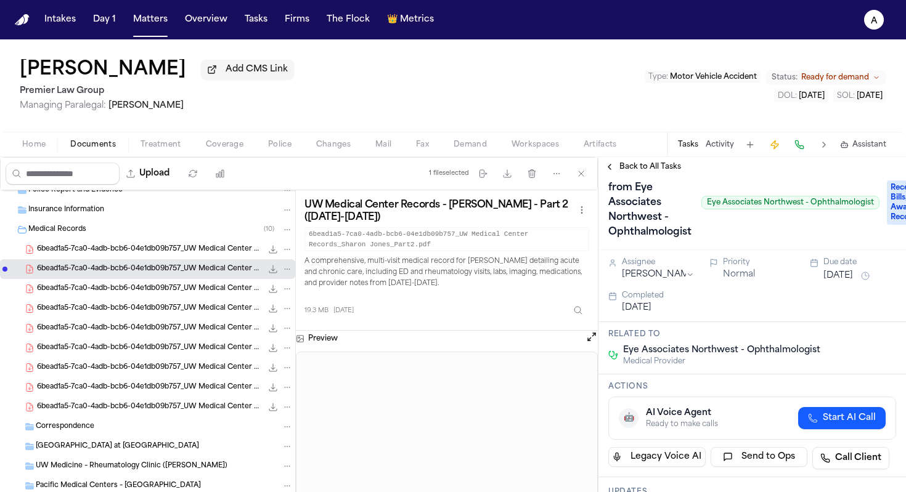
click at [147, 312] on span "6bead1a5-7ca0-4adb-bcb6-04e1db09b757_UW Medical Center Records_Sharon Jones_Par…" at bounding box center [149, 309] width 225 height 10
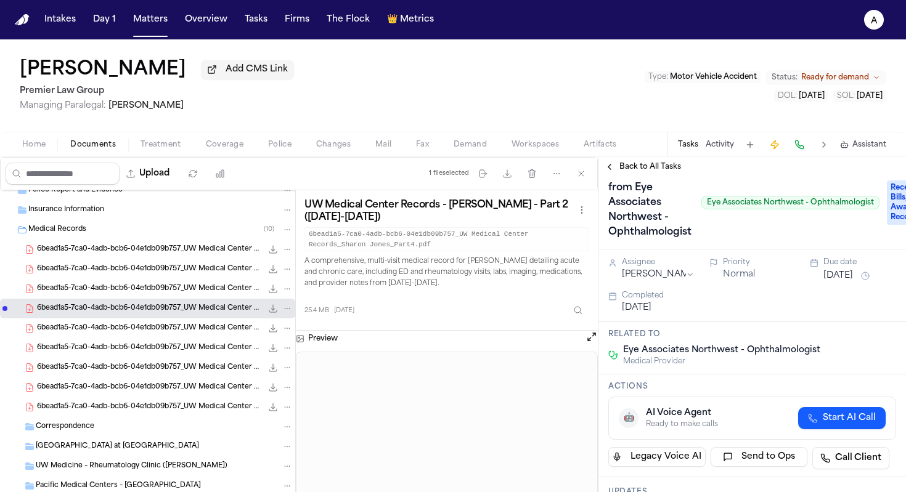
click at [151, 332] on span "6bead1a5-7ca0-4adb-bcb6-04e1db09b757_UW Medical Center Records_Sharon Jones_Par…" at bounding box center [149, 328] width 225 height 10
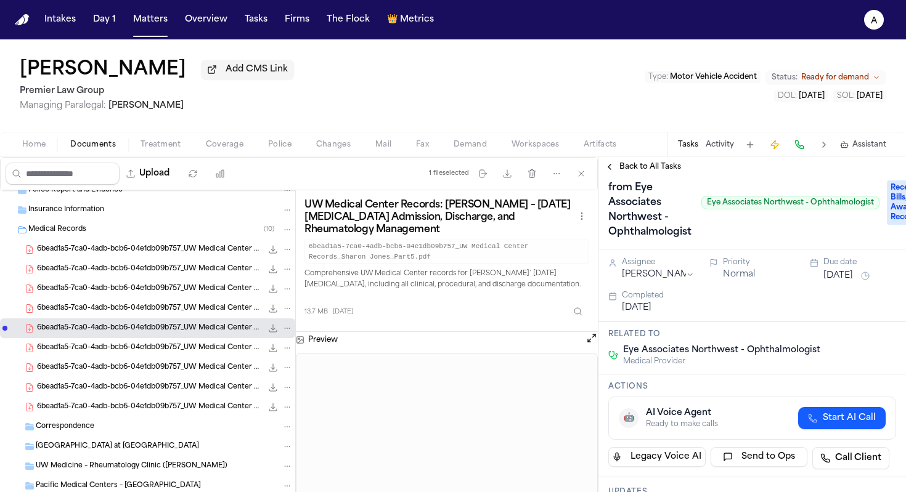
click at [158, 350] on span "6bead1a5-7ca0-4adb-bcb6-04e1db09b757_UW Medical Center Records_Sharon Jones_Par…" at bounding box center [149, 348] width 225 height 10
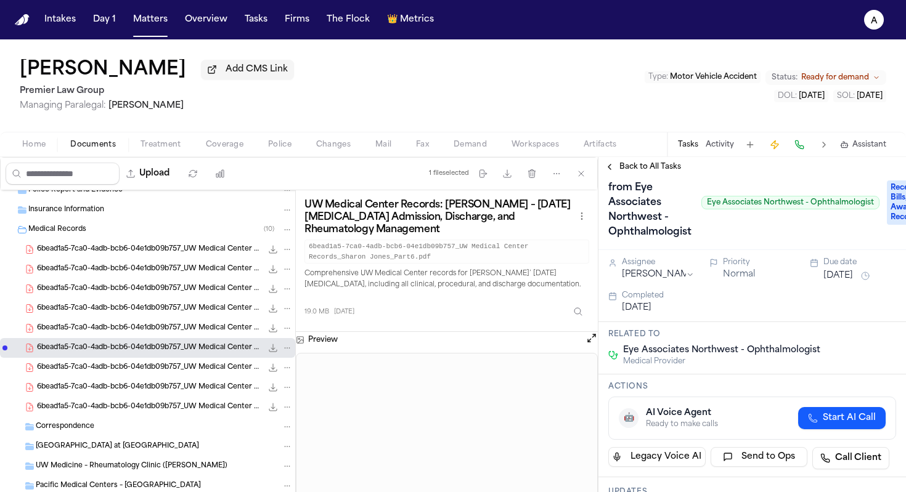
click at [166, 371] on span "6bead1a5-7ca0-4adb-bcb6-04e1db09b757_UW Medical Center Records_Sharon Jones_Par…" at bounding box center [149, 368] width 225 height 10
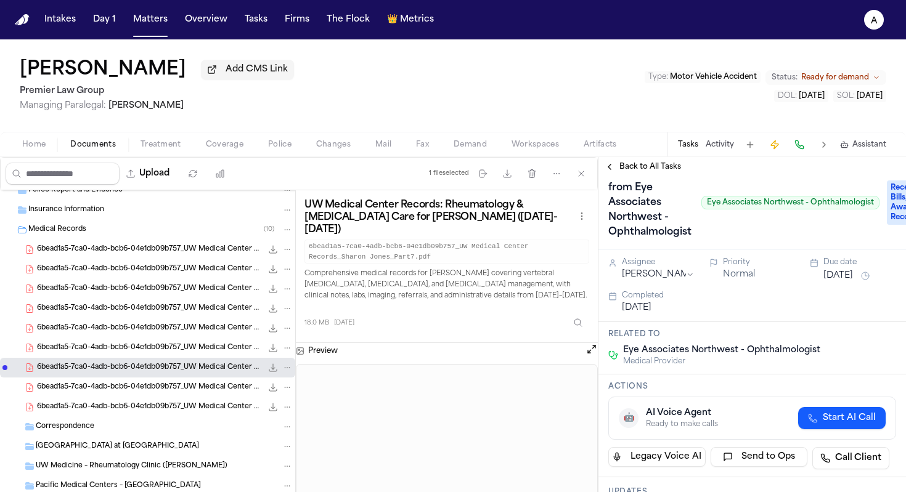
click at [153, 392] on span "6bead1a5-7ca0-4adb-bcb6-04e1db09b757_UW Medical Center Records_Sharon Jones_Par…" at bounding box center [149, 388] width 225 height 10
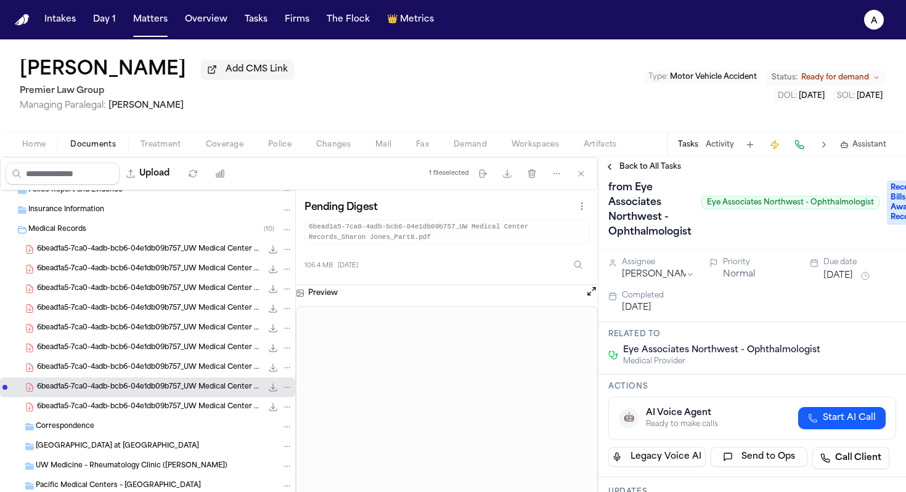
click at [156, 408] on span "6bead1a5-7ca0-4adb-bcb6-04e1db09b757_UW Medical Center Records_Sharon Jones_Par…" at bounding box center [149, 407] width 225 height 10
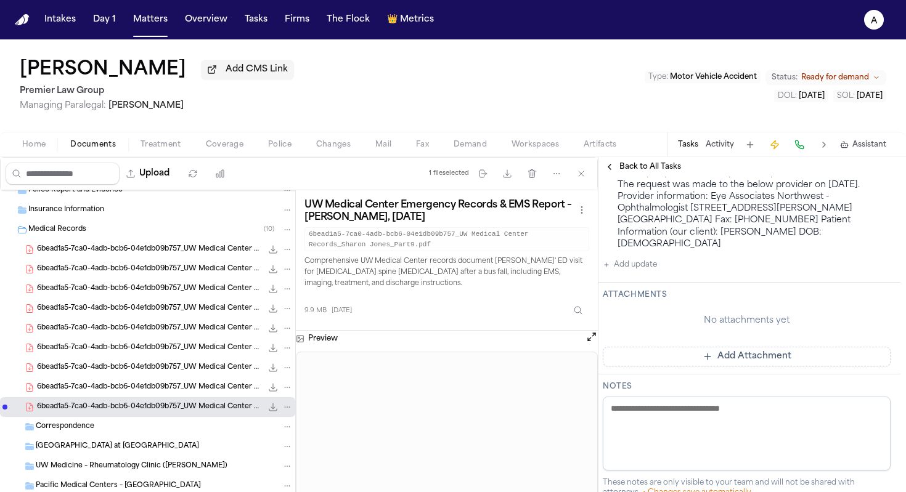
scroll to position [802, 6]
click at [661, 436] on textarea at bounding box center [747, 432] width 288 height 74
click at [646, 412] on textarea "**********" at bounding box center [742, 432] width 278 height 74
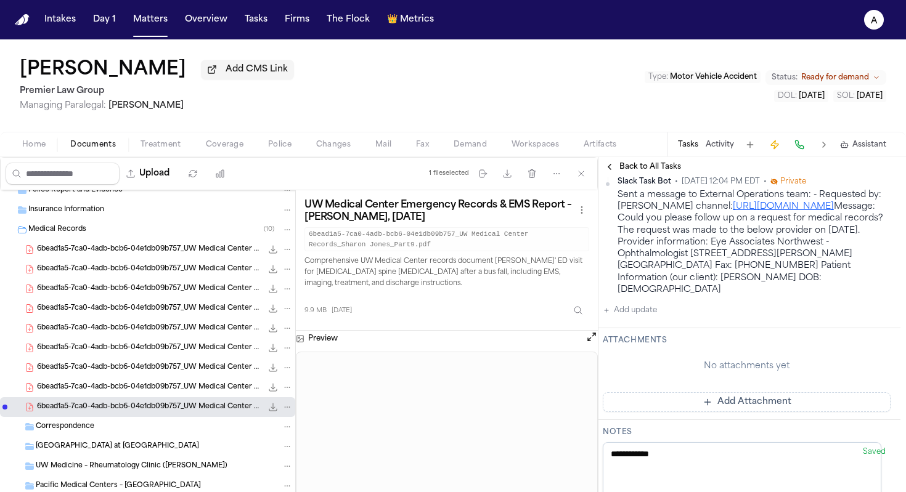
scroll to position [849, 6]
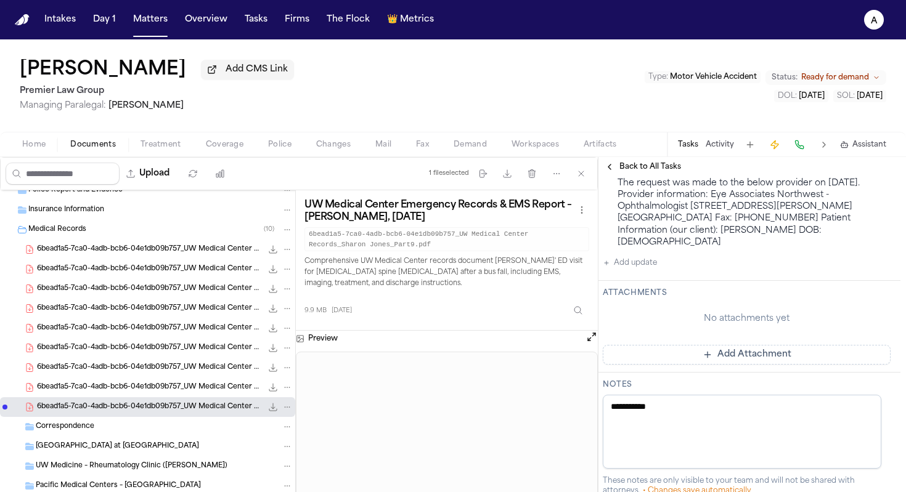
type textarea "**********"
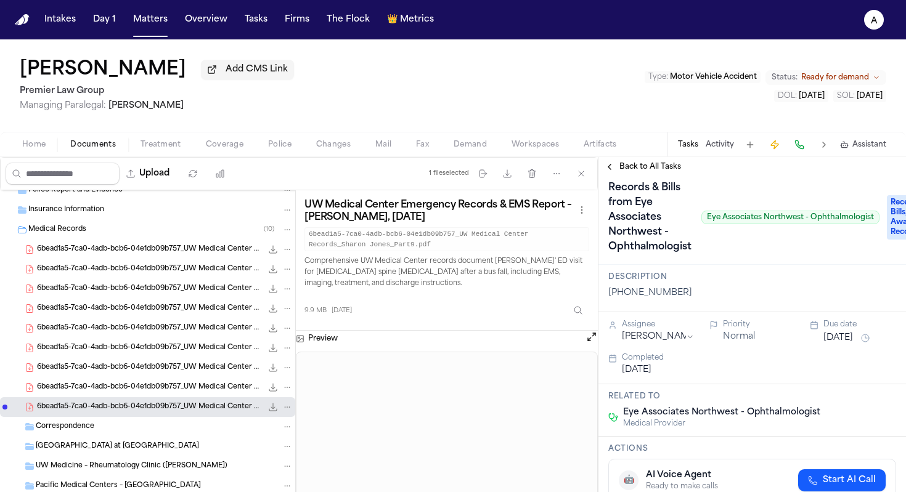
scroll to position [0, 0]
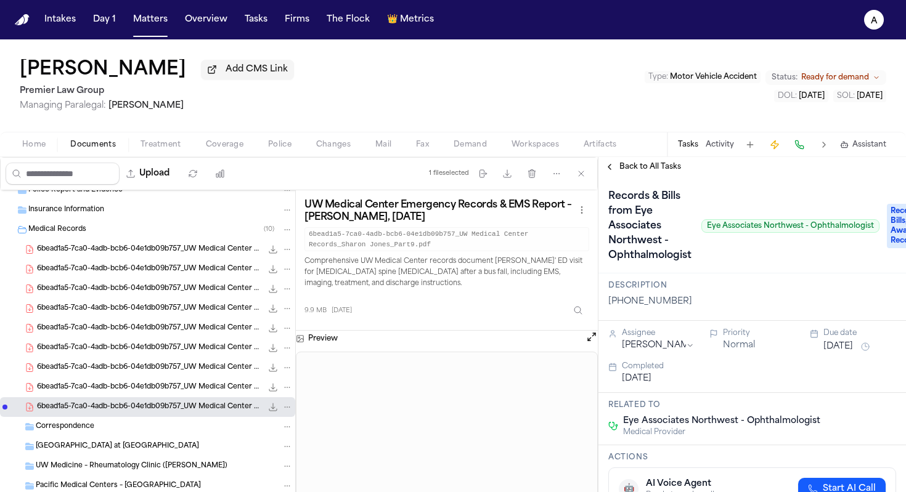
click at [161, 149] on span "Treatment" at bounding box center [160, 145] width 41 height 10
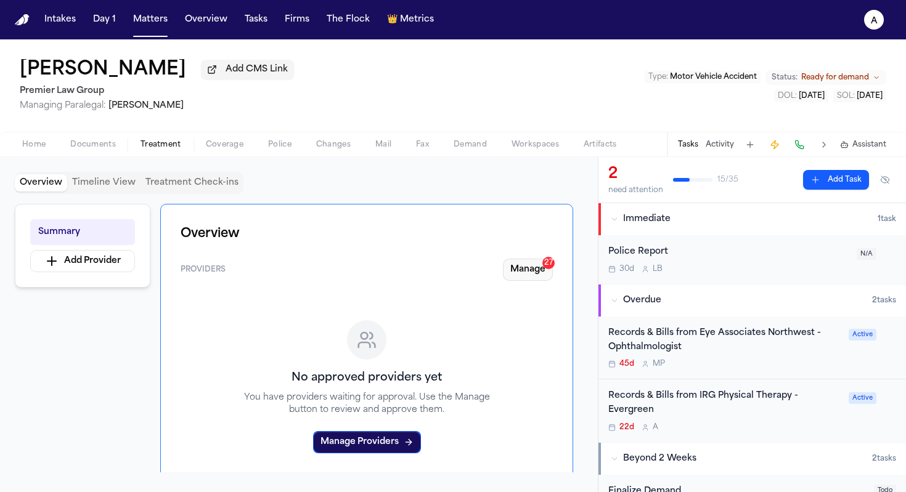
click at [532, 271] on button "Manage 27" at bounding box center [528, 270] width 50 height 22
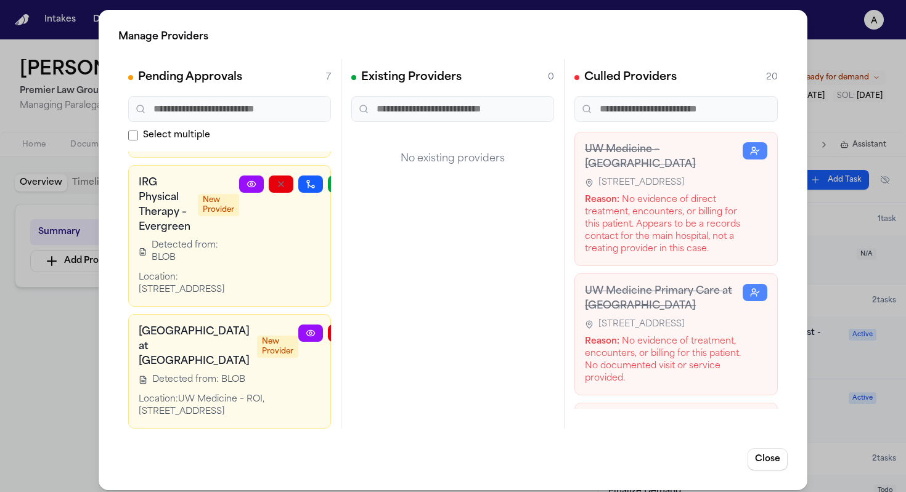
scroll to position [1042, 0]
click at [36, 347] on div "Manage Providers Pending Approvals 7 Select multiple UW Medicine – [MEDICAL_DAT…" at bounding box center [453, 250] width 906 height 500
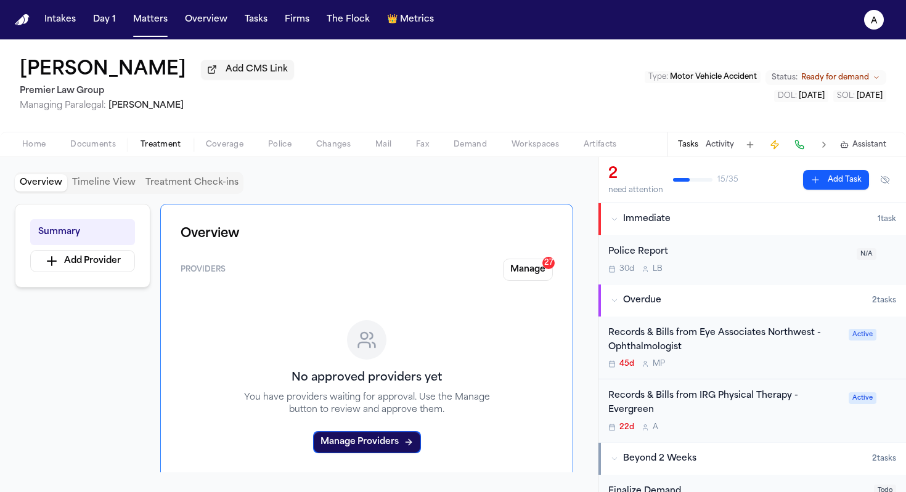
click at [104, 142] on span "Documents" at bounding box center [93, 145] width 46 height 10
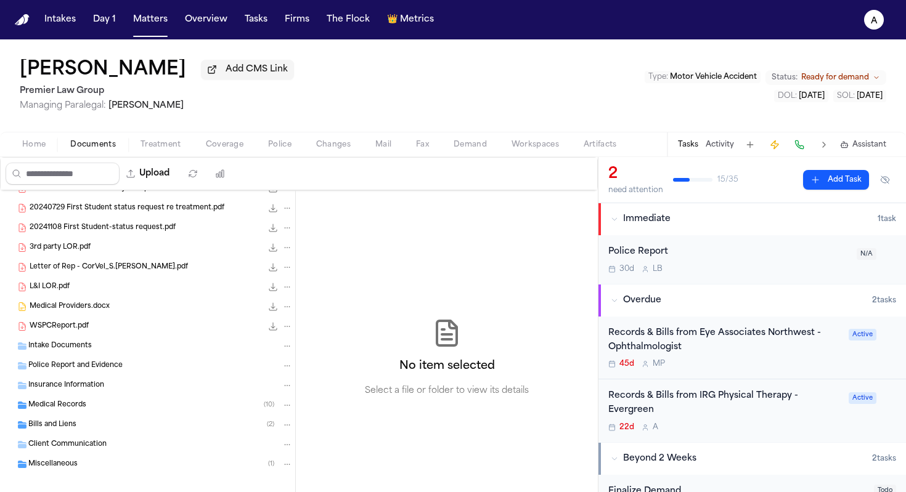
scroll to position [71, 0]
click at [104, 418] on div "Bills and Liens ( 2 )" at bounding box center [147, 425] width 295 height 20
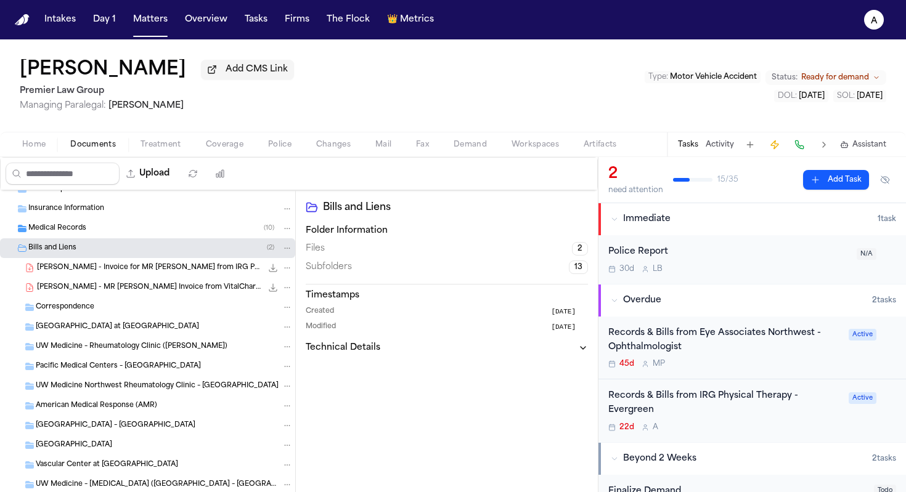
scroll to position [242, 0]
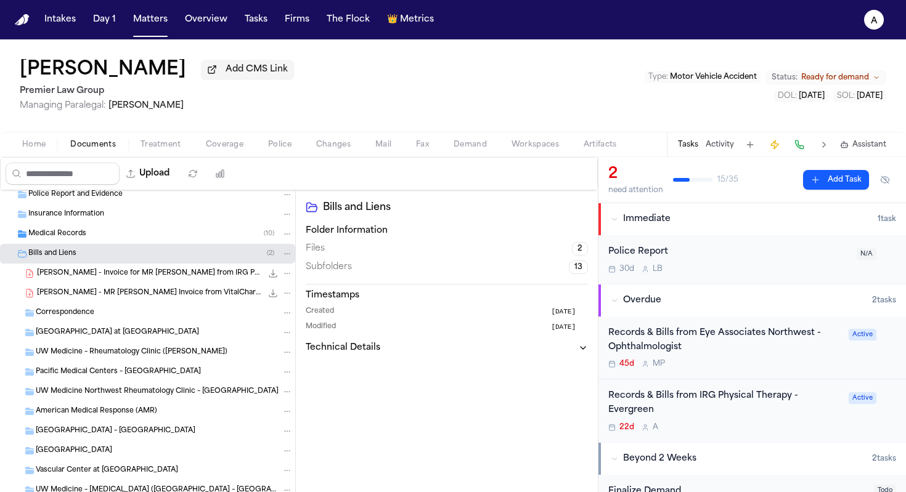
click at [670, 363] on div "45d M P" at bounding box center [724, 364] width 233 height 10
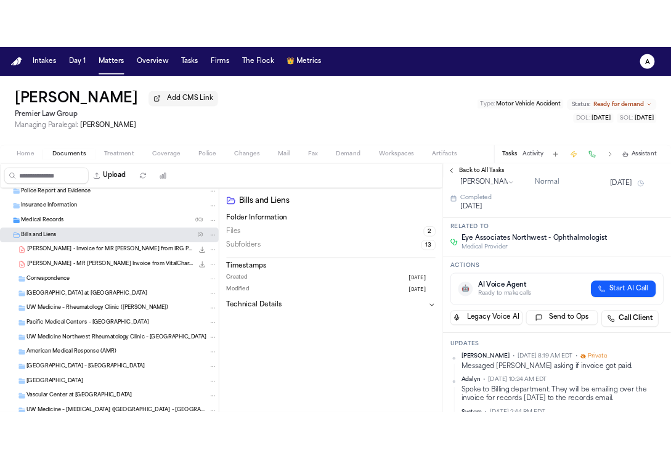
scroll to position [164, 0]
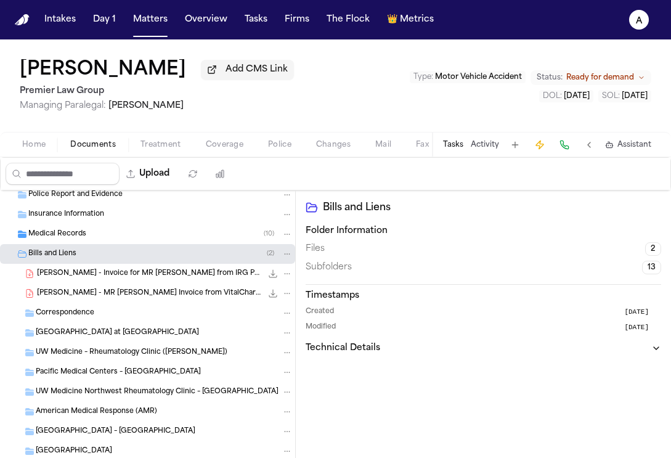
click at [454, 150] on button "Tasks" at bounding box center [453, 145] width 20 height 10
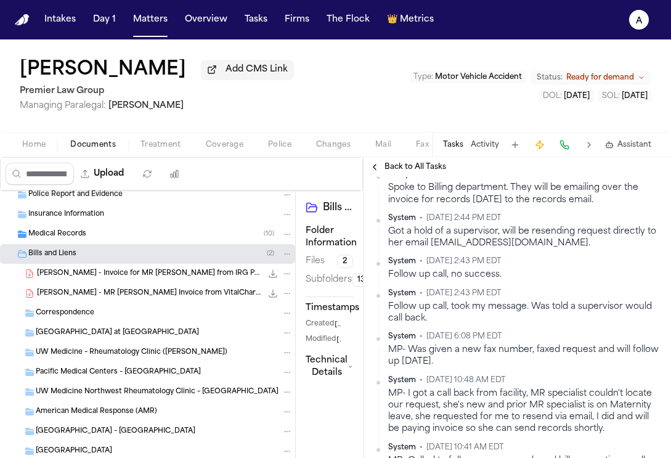
scroll to position [427, 38]
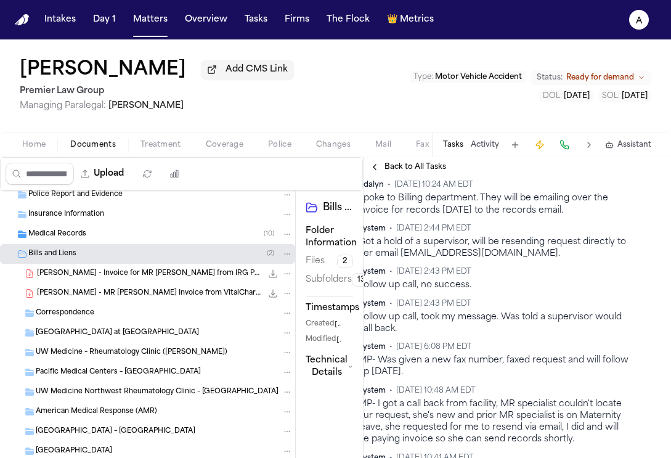
click at [524, 295] on div "[PERSON_NAME] • [DATE] 8:19 AM EDT • Private Messaged [PERSON_NAME] asking if i…" at bounding box center [487, 409] width 288 height 522
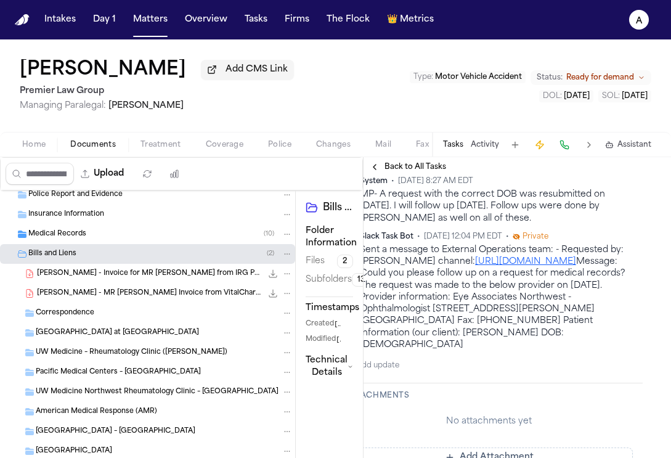
scroll to position [747, 28]
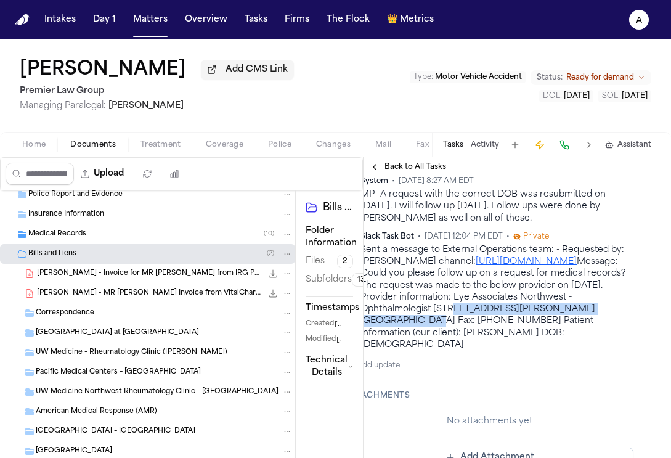
drag, startPoint x: 436, startPoint y: 335, endPoint x: 485, endPoint y: 325, distance: 50.4
click at [485, 325] on div "Sent a message to External Operations team: - Requested by: [PERSON_NAME] chann…" at bounding box center [496, 297] width 273 height 107
copy div "[STREET_ADDRESS][PERSON_NAME]"
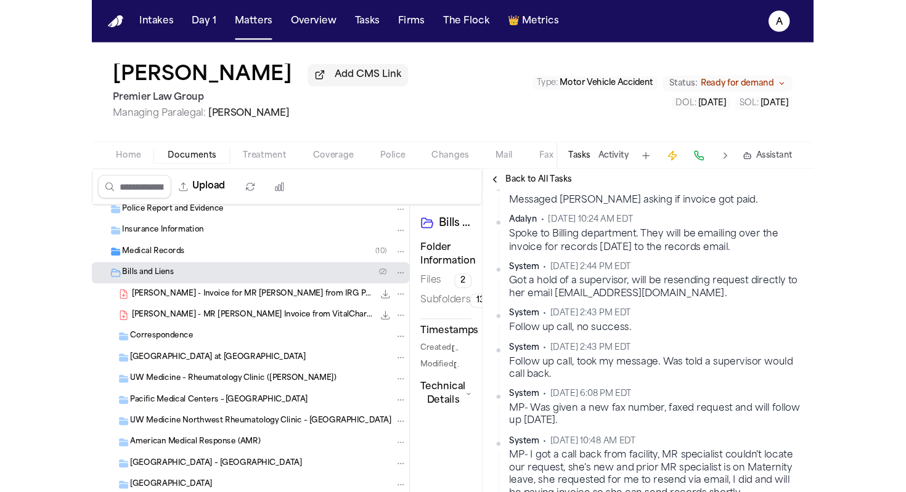
scroll to position [382, 0]
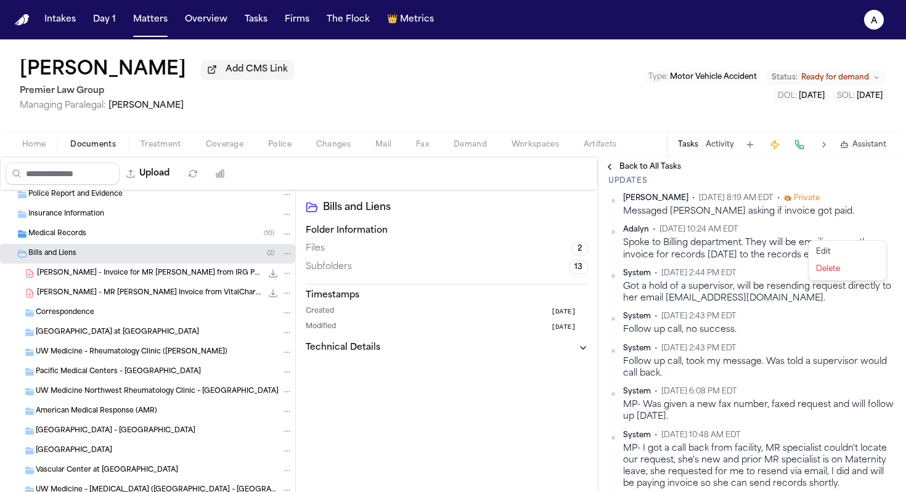
click at [670, 235] on html "Intakes Day 1 Matters Overview Tasks Firms The Flock 👑 Metrics A [PERSON_NAME] …" at bounding box center [453, 246] width 906 height 492
click at [670, 249] on div "Edit" at bounding box center [847, 251] width 73 height 17
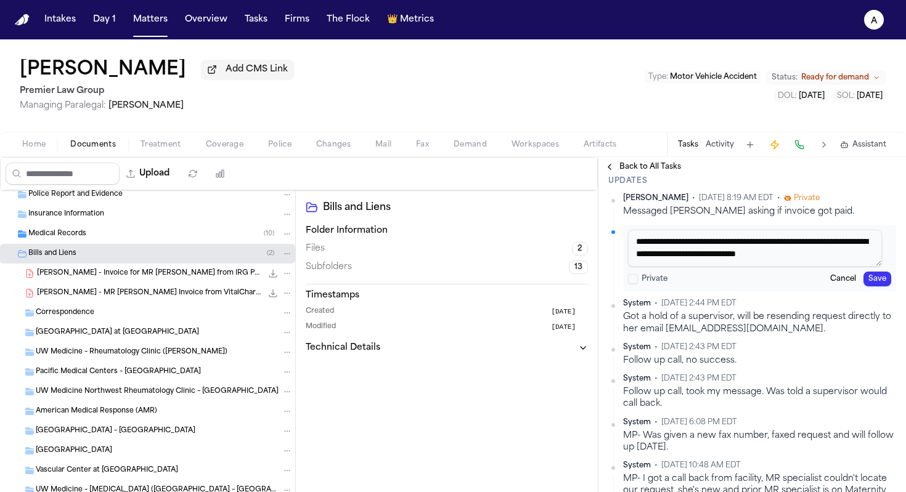
drag, startPoint x: 699, startPoint y: 248, endPoint x: 668, endPoint y: 248, distance: 30.8
click at [665, 248] on textarea "**********" at bounding box center [755, 248] width 254 height 37
click at [669, 248] on textarea "**********" at bounding box center [755, 248] width 254 height 37
drag, startPoint x: 678, startPoint y: 246, endPoint x: 700, endPoint y: 246, distance: 22.8
click at [670, 246] on textarea "**********" at bounding box center [755, 248] width 254 height 37
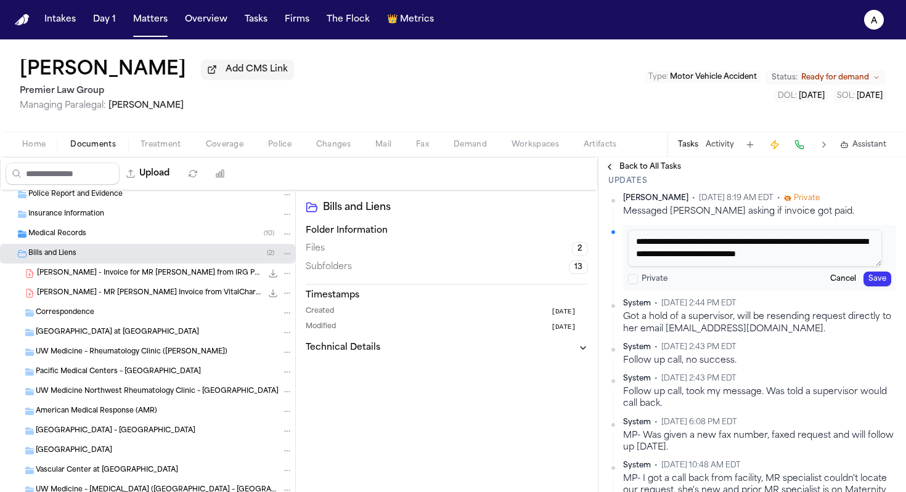
type textarea "**********"
click at [670, 279] on button "Save" at bounding box center [877, 279] width 28 height 15
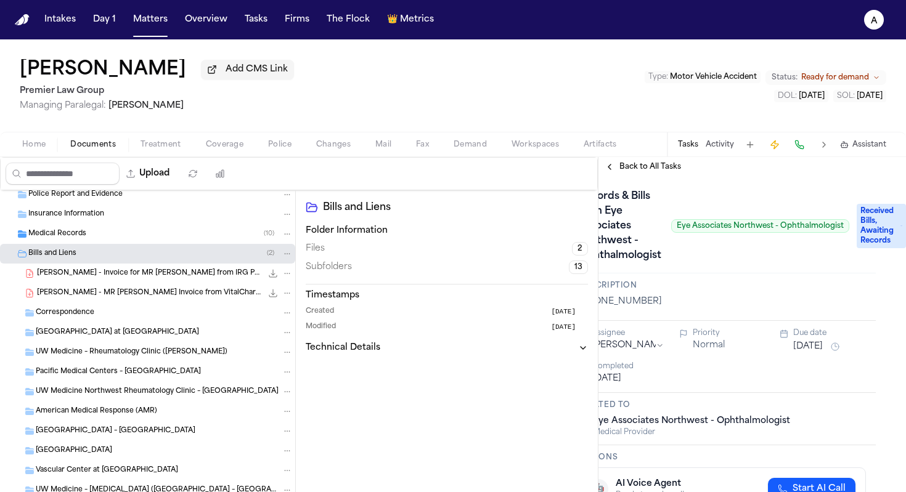
scroll to position [0, 38]
click at [670, 306] on p "[PHONE_NUMBER]" at bounding box center [722, 302] width 288 height 12
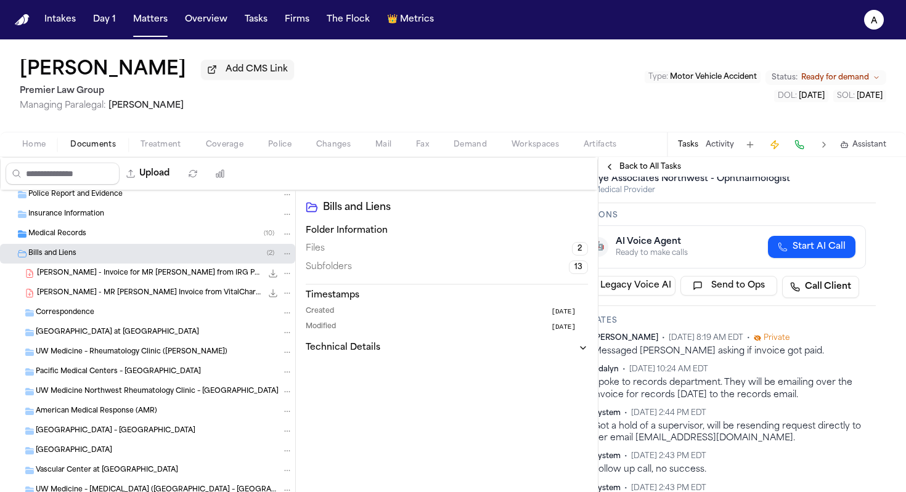
scroll to position [243, 38]
click at [670, 336] on span "[DATE] 8:19 AM EDT" at bounding box center [705, 338] width 75 height 10
click at [670, 374] on div "Adalyn • [DATE] 10:24 AM EDT" at bounding box center [729, 369] width 273 height 10
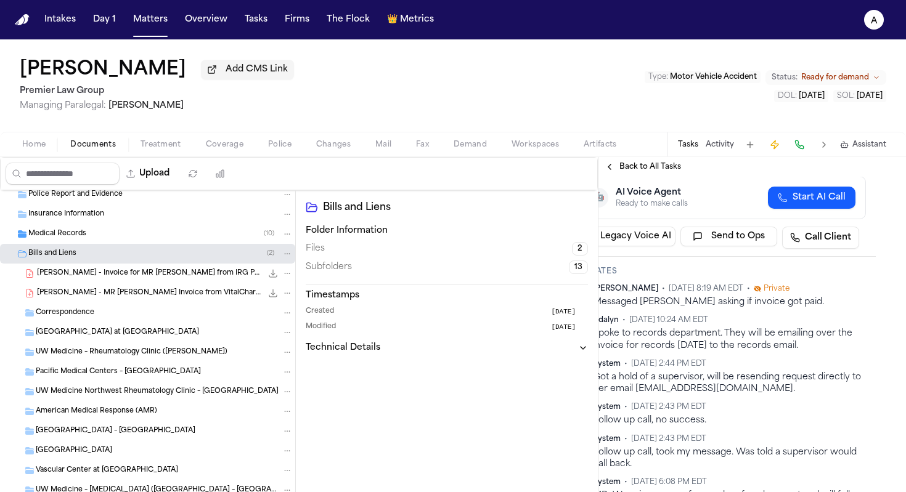
scroll to position [308, 38]
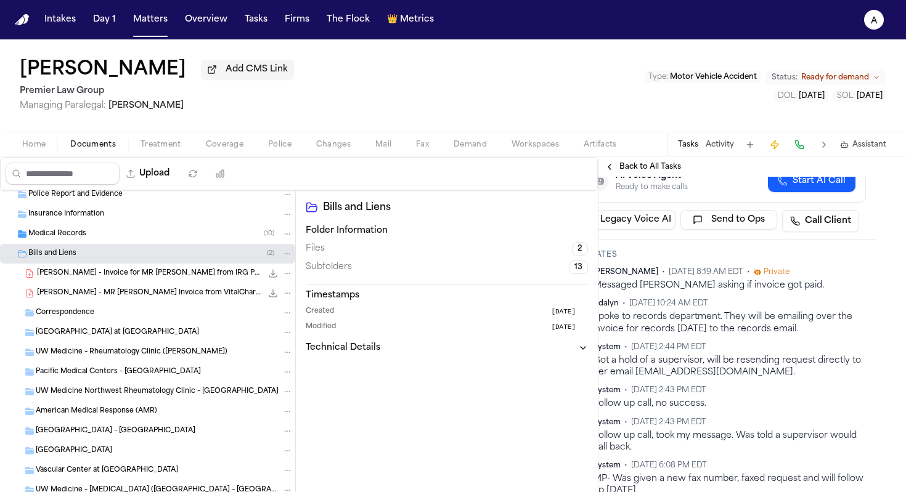
click at [670, 410] on div "Follow up call, no success." at bounding box center [729, 404] width 273 height 12
click at [574, 181] on div "Upload 0 files selected Move files Download files Delete files More actions Cle…" at bounding box center [299, 174] width 596 height 32
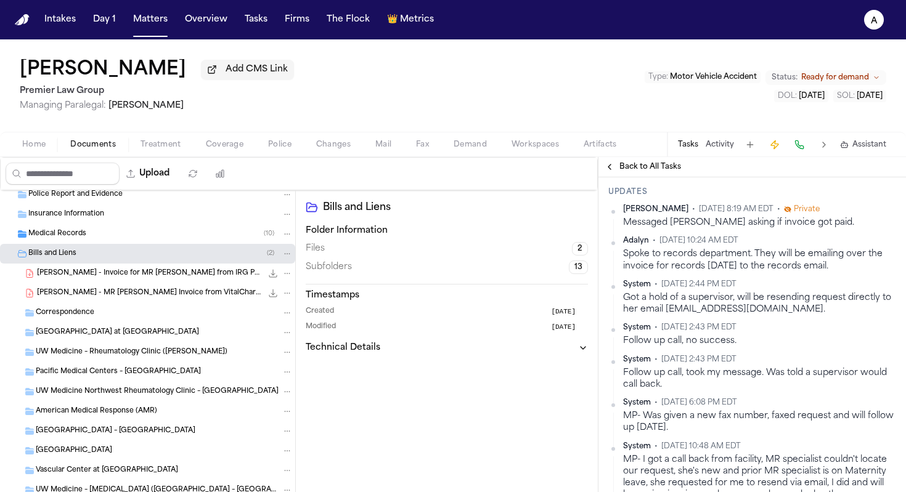
scroll to position [378, 0]
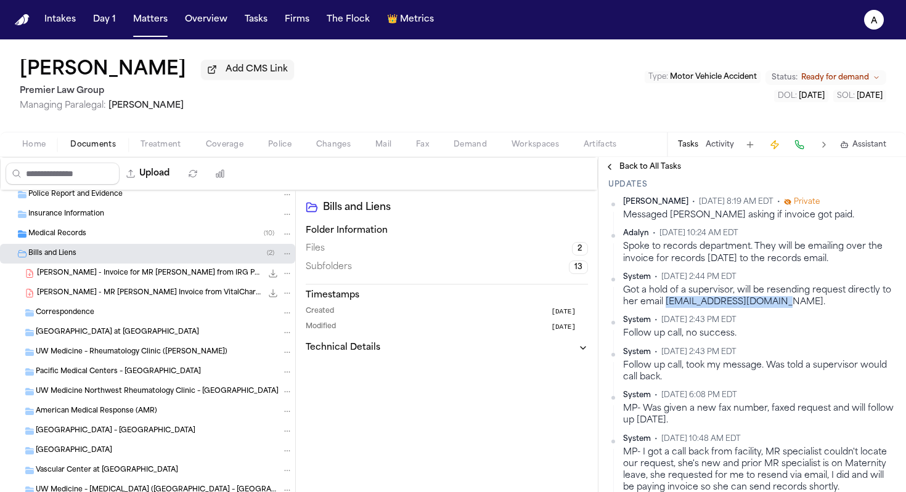
drag, startPoint x: 677, startPoint y: 306, endPoint x: 791, endPoint y: 307, distance: 114.0
click at [670, 307] on div "Got a hold of a supervisor, will be resending request directly to her email [EM…" at bounding box center [759, 297] width 273 height 24
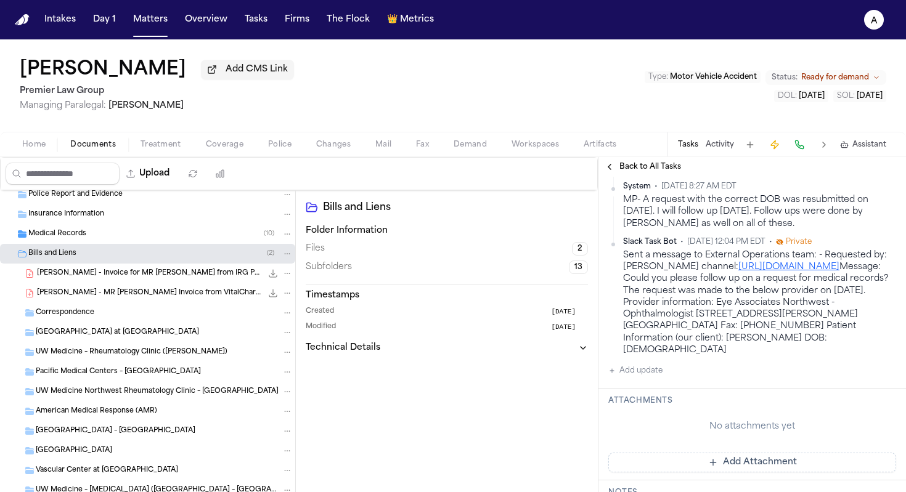
scroll to position [764, 0]
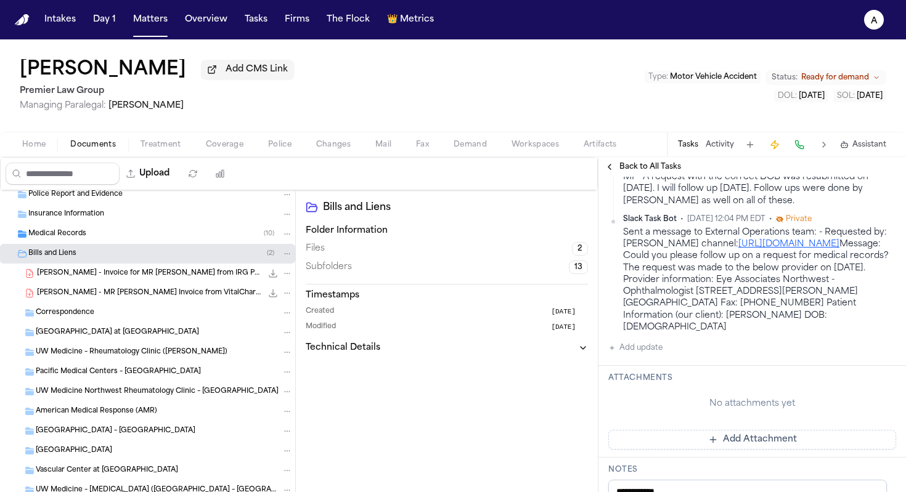
click at [665, 349] on div "[PERSON_NAME] • [DATE] 8:19 AM EDT • Private Messaged [PERSON_NAME] asking if i…" at bounding box center [752, 83] width 288 height 544
click at [641, 354] on button "Add update" at bounding box center [635, 348] width 54 height 15
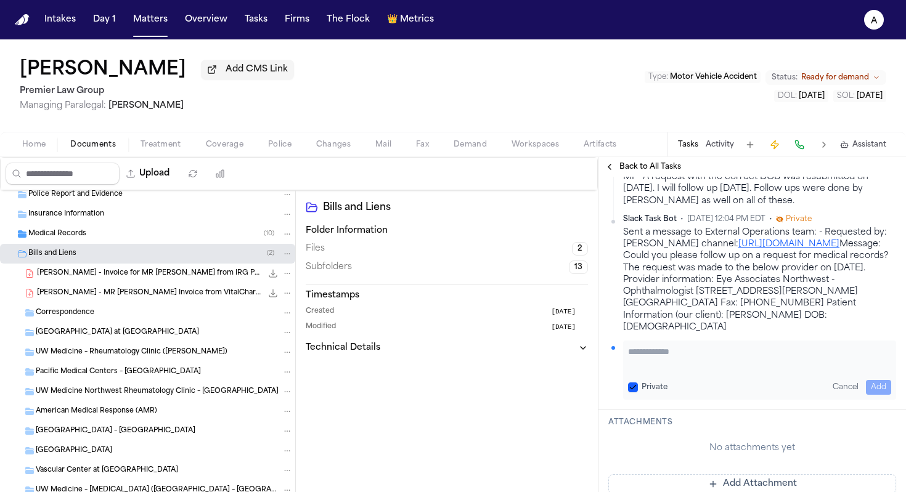
click at [656, 354] on textarea "Add your update" at bounding box center [759, 358] width 263 height 25
type textarea "**********"
click at [638, 388] on div "Private" at bounding box center [647, 388] width 39 height 10
click at [627, 388] on div "**********" at bounding box center [759, 370] width 273 height 59
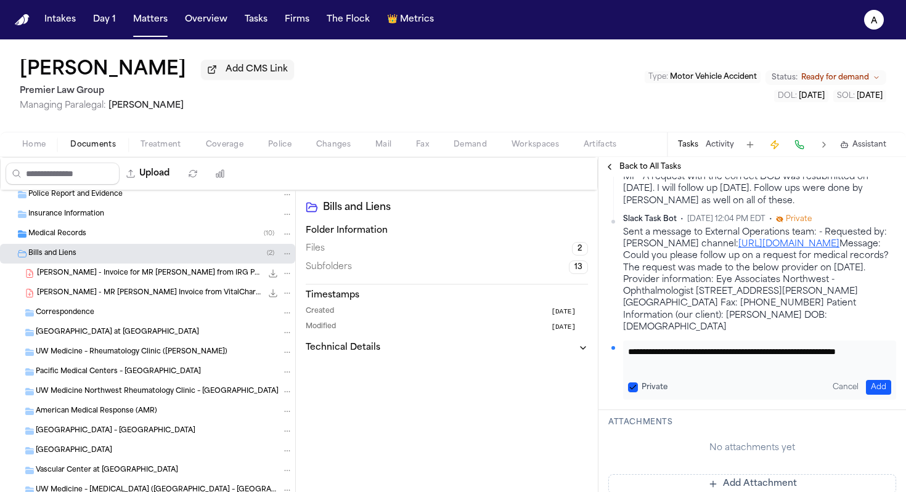
click at [633, 388] on button "Private" at bounding box center [633, 388] width 10 height 10
click at [670, 391] on button "Add" at bounding box center [878, 387] width 25 height 15
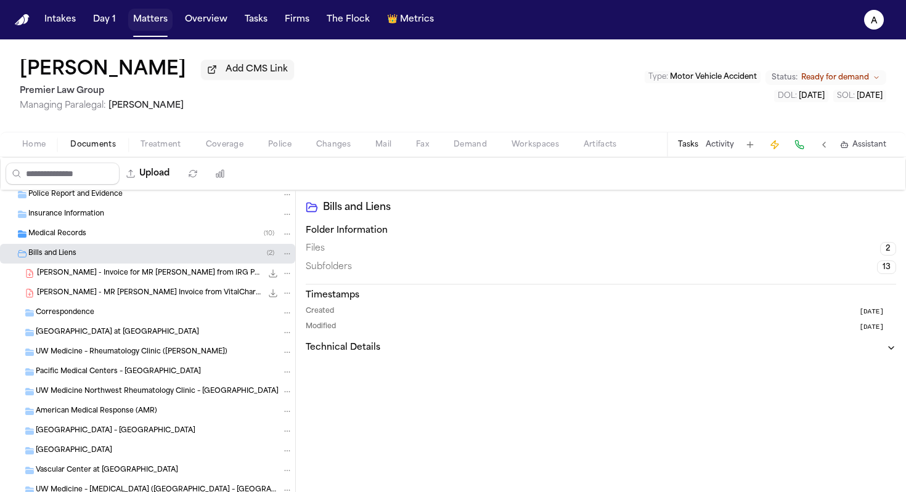
click at [150, 17] on button "Matters" at bounding box center [150, 20] width 44 height 22
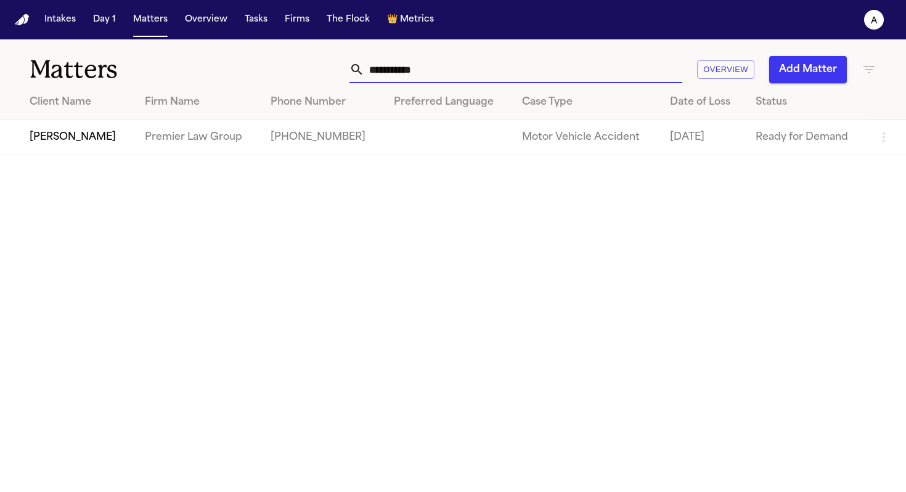
drag, startPoint x: 458, startPoint y: 66, endPoint x: 241, endPoint y: 78, distance: 217.8
click at [241, 78] on div "**********" at bounding box center [453, 62] width 906 height 46
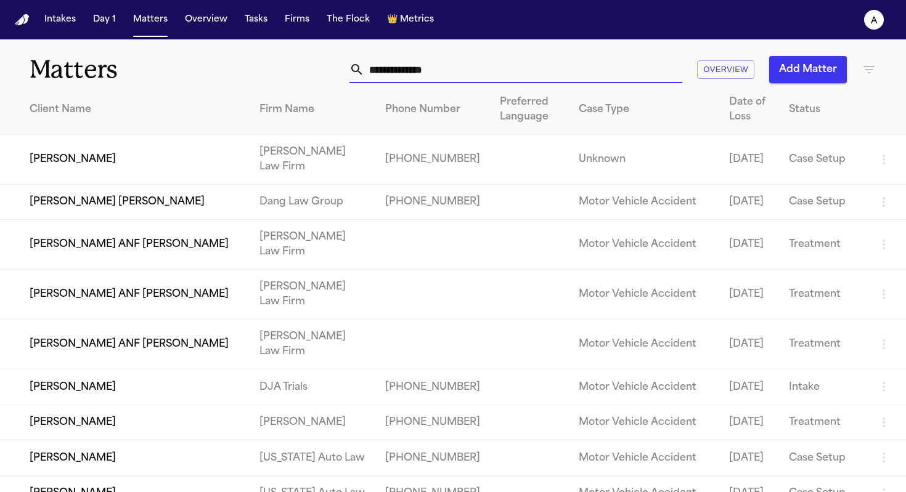
click at [452, 73] on input "text" at bounding box center [523, 69] width 318 height 27
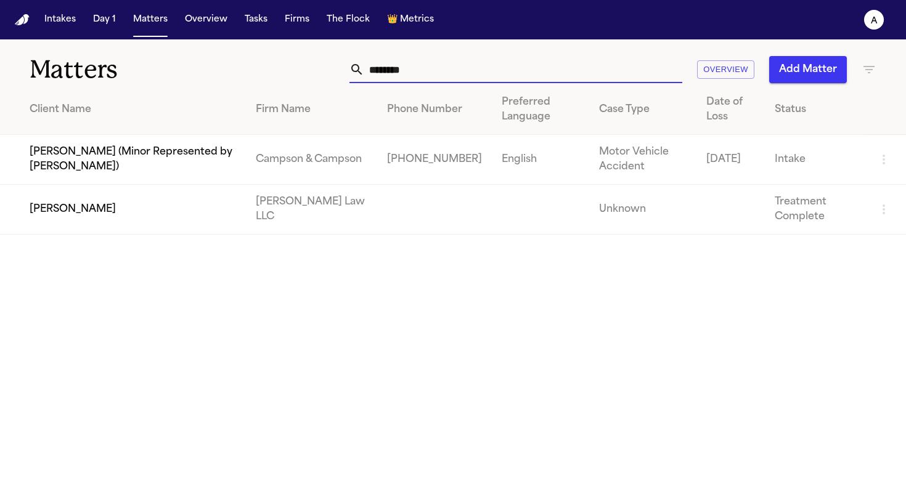
type input "********"
click at [182, 221] on td "[PERSON_NAME]" at bounding box center [123, 210] width 246 height 50
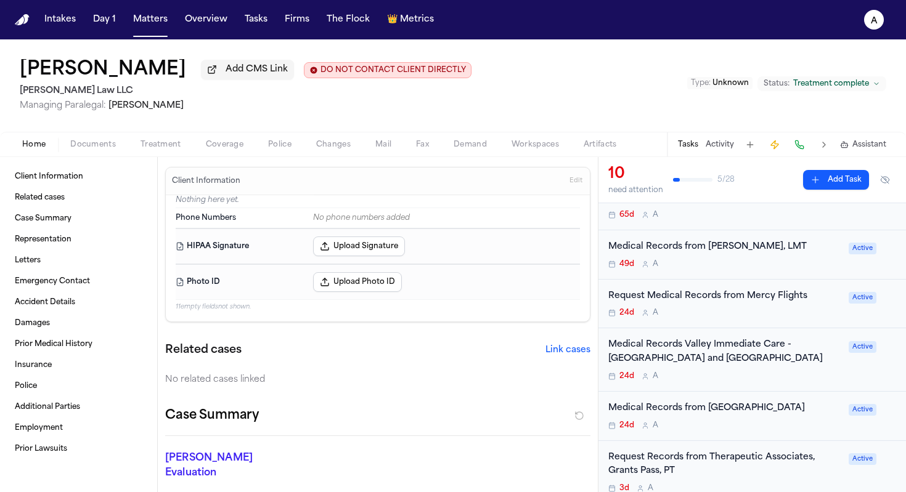
scroll to position [254, 0]
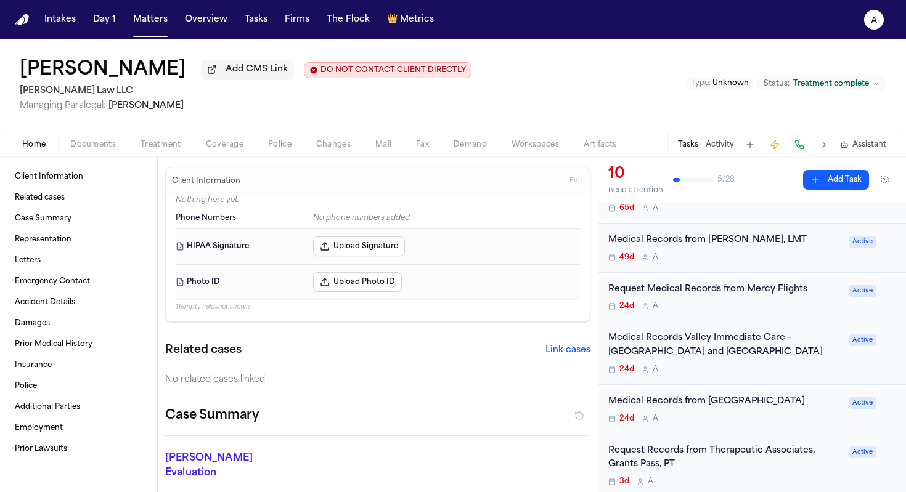
click at [670, 423] on div "24d A" at bounding box center [724, 419] width 233 height 10
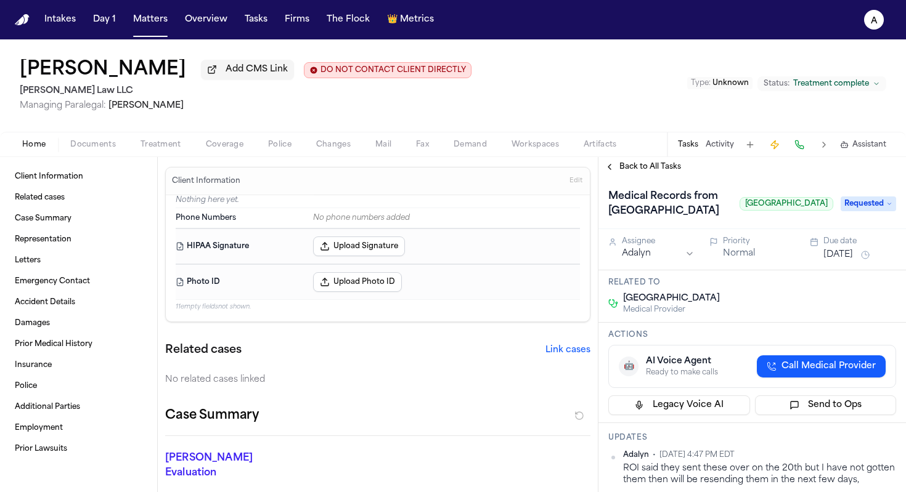
drag, startPoint x: 779, startPoint y: 376, endPoint x: 627, endPoint y: 379, distance: 152.2
click at [627, 305] on span "[GEOGRAPHIC_DATA]" at bounding box center [671, 299] width 97 height 12
click at [670, 315] on div "[GEOGRAPHIC_DATA] Medical Provider" at bounding box center [752, 304] width 288 height 22
drag, startPoint x: 791, startPoint y: 376, endPoint x: 621, endPoint y: 376, distance: 170.0
click at [621, 315] on div "[GEOGRAPHIC_DATA] Medical Provider" at bounding box center [752, 304] width 288 height 22
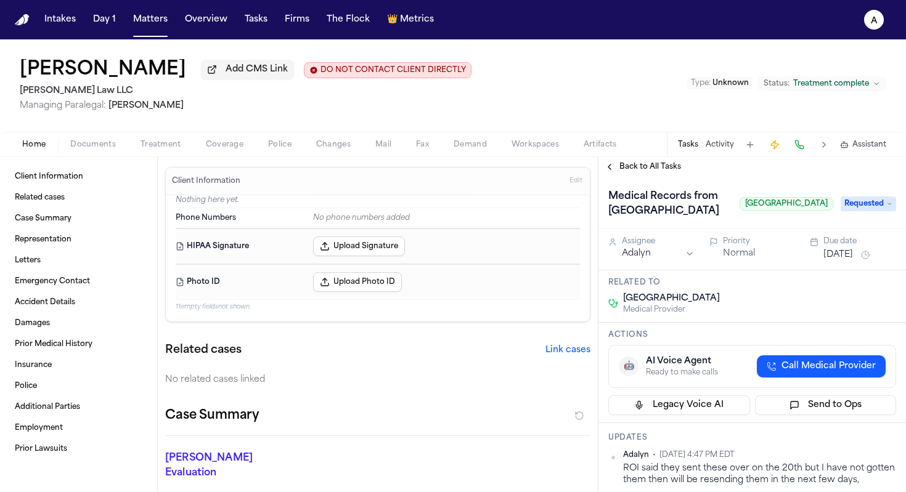
copy span "[GEOGRAPHIC_DATA]"
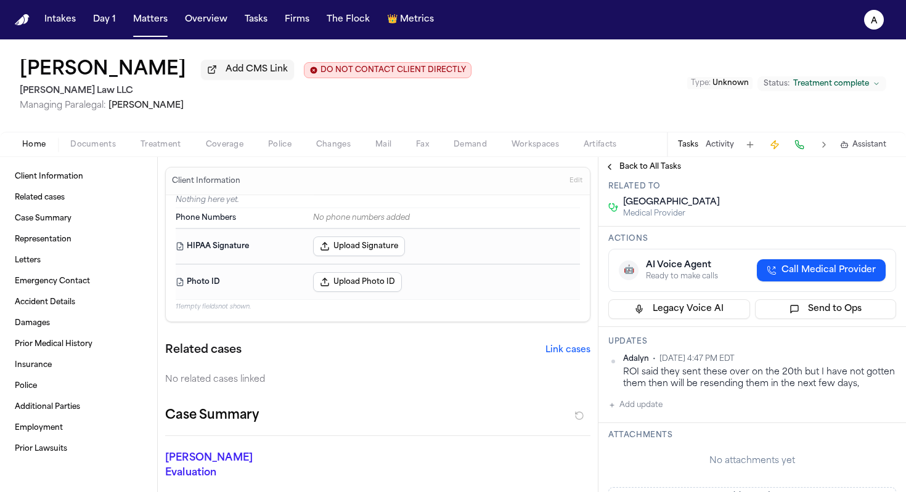
scroll to position [150, 0]
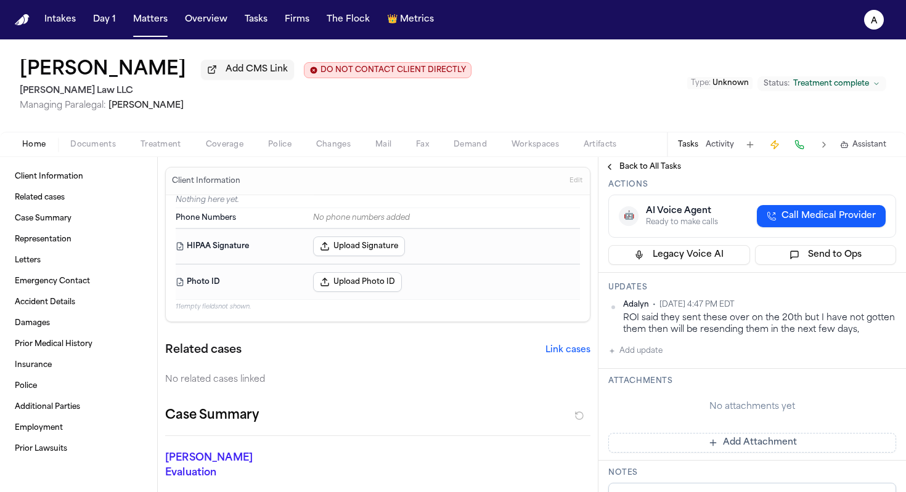
click at [655, 359] on button "Add update" at bounding box center [635, 351] width 54 height 15
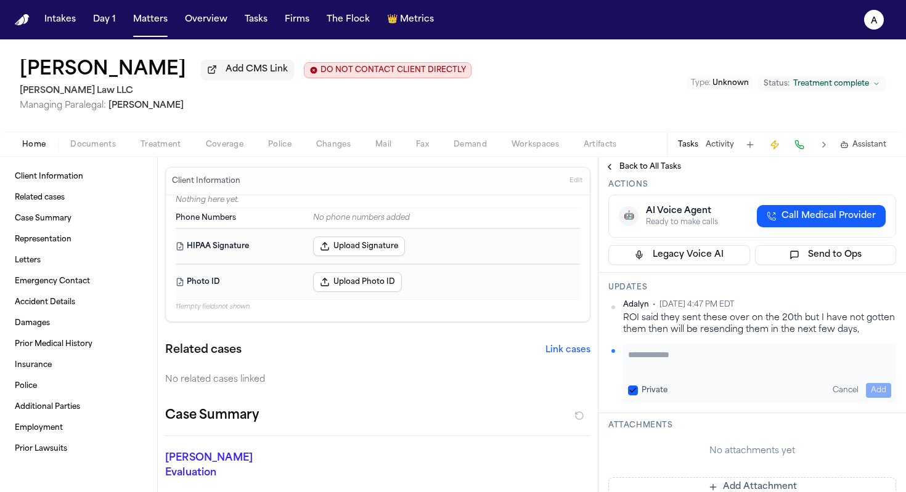
click at [652, 373] on textarea "Add your update" at bounding box center [759, 361] width 263 height 25
click at [670, 373] on textarea "**********" at bounding box center [755, 361] width 254 height 25
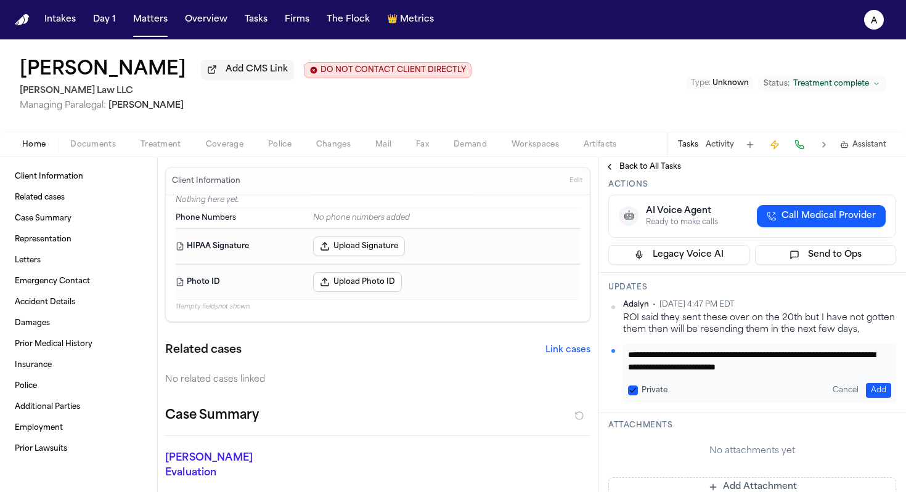
click at [670, 373] on textarea "**********" at bounding box center [755, 361] width 254 height 25
type textarea "**********"
click at [633, 396] on button "Private" at bounding box center [633, 391] width 10 height 10
click at [670, 398] on button "Add" at bounding box center [878, 390] width 25 height 15
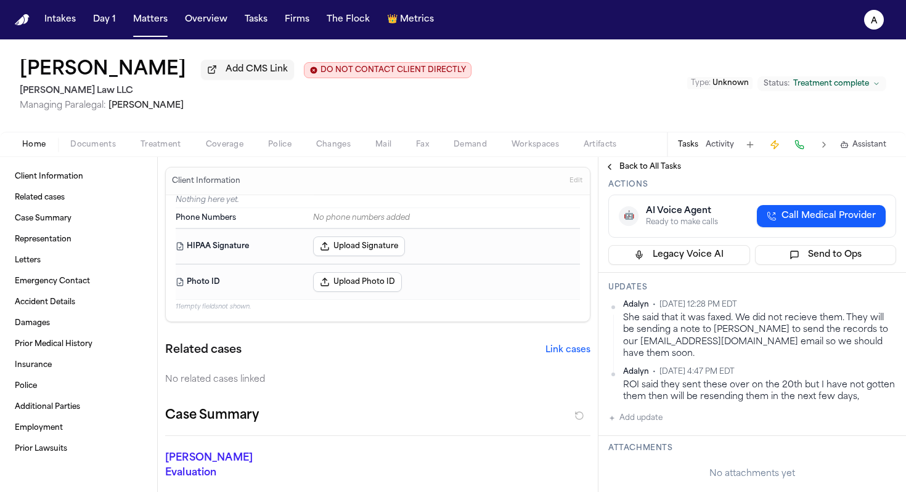
click at [670, 168] on span "Back to All Tasks" at bounding box center [650, 167] width 62 height 10
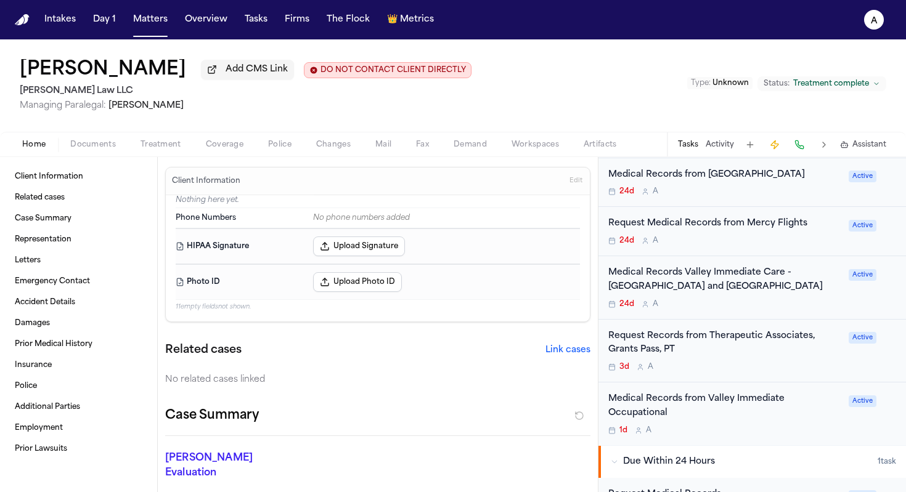
scroll to position [378, 0]
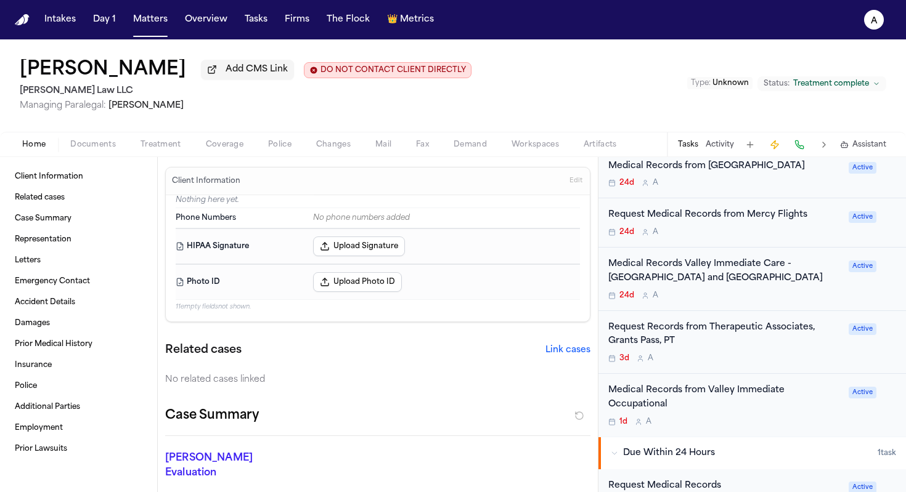
click at [670, 421] on div "1d A" at bounding box center [724, 422] width 233 height 10
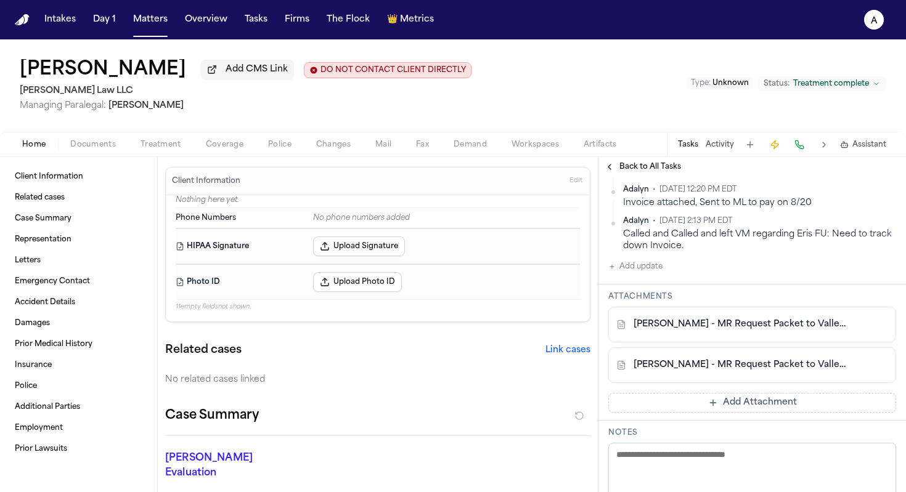
scroll to position [323, 0]
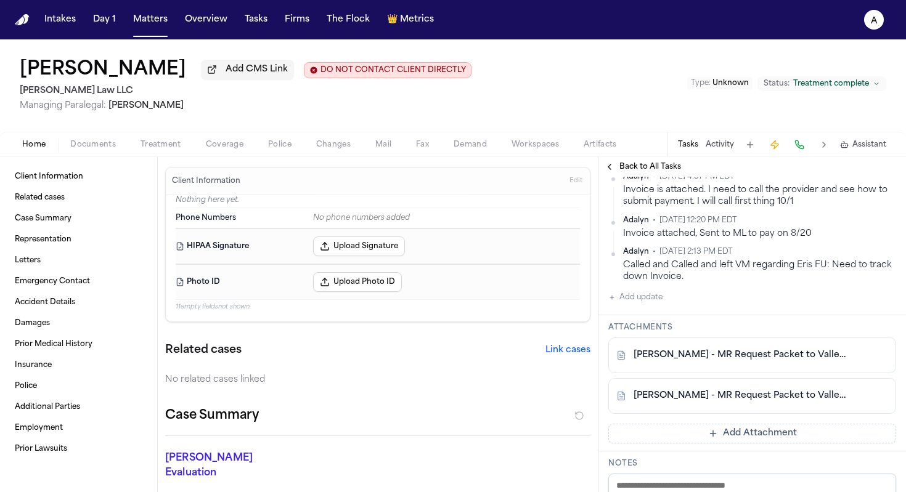
click at [670, 396] on link "[PERSON_NAME] - MR Request Packet to Valley Immediate Care - [DATE]" at bounding box center [739, 396] width 213 height 12
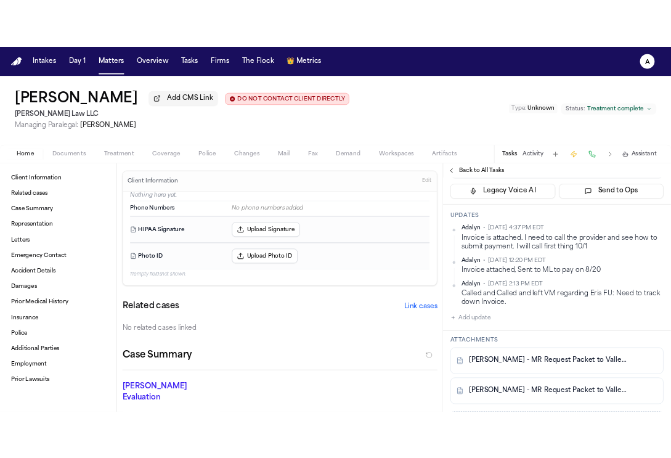
scroll to position [252, 0]
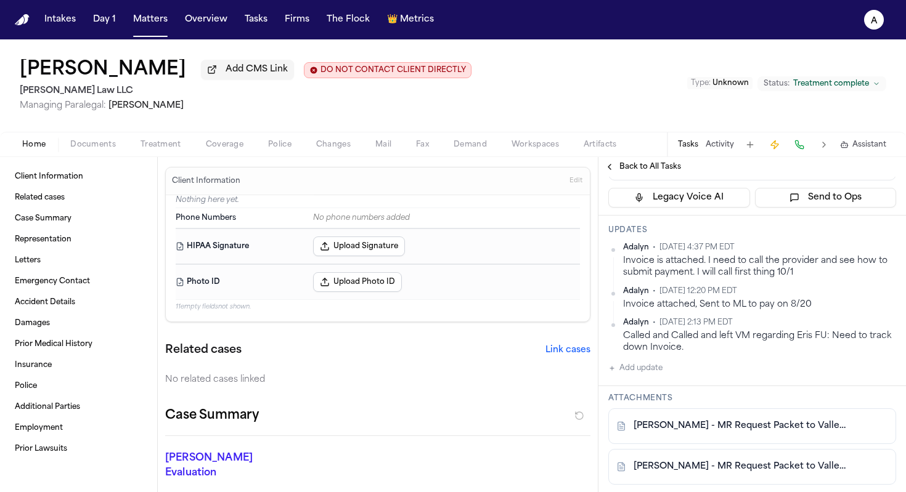
click at [670, 293] on html "Intakes Day 1 Matters Overview Tasks Firms The Flock 👑 Metrics A [PERSON_NAME] …" at bounding box center [453, 246] width 906 height 492
click at [670, 313] on div "Edit" at bounding box center [847, 312] width 73 height 17
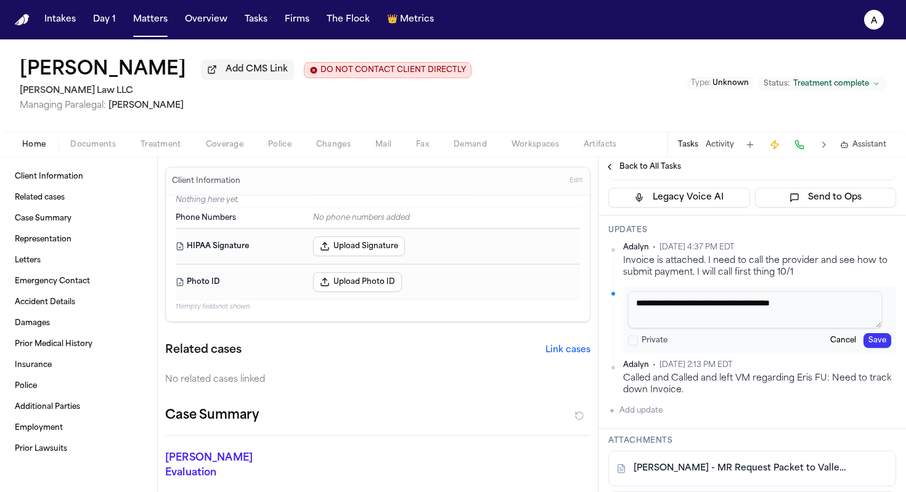
drag, startPoint x: 841, startPoint y: 307, endPoint x: 805, endPoint y: 307, distance: 36.3
click at [670, 307] on textarea "**********" at bounding box center [755, 309] width 254 height 37
click at [670, 357] on div "**********" at bounding box center [752, 319] width 288 height 153
click at [670, 348] on button "Cancel" at bounding box center [843, 340] width 36 height 15
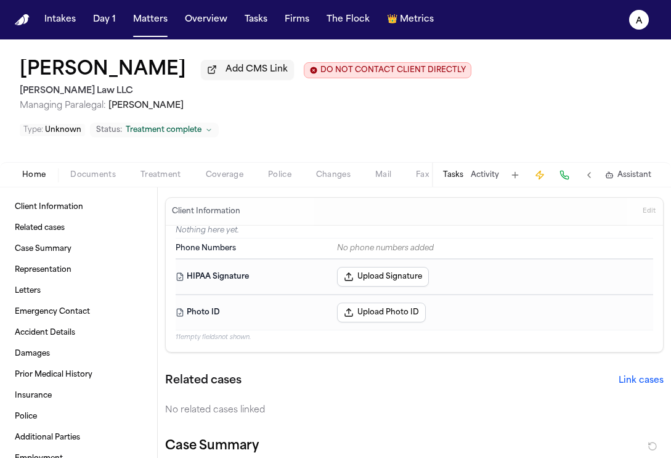
click at [455, 170] on button "Tasks" at bounding box center [453, 175] width 20 height 10
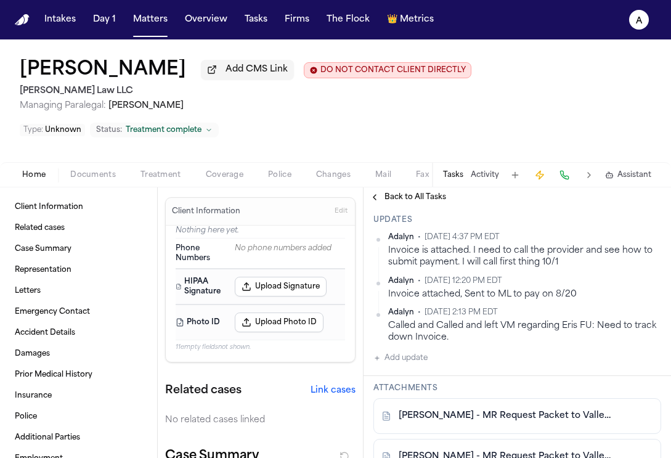
scroll to position [294, 0]
click at [421, 349] on button "Add update" at bounding box center [400, 356] width 54 height 15
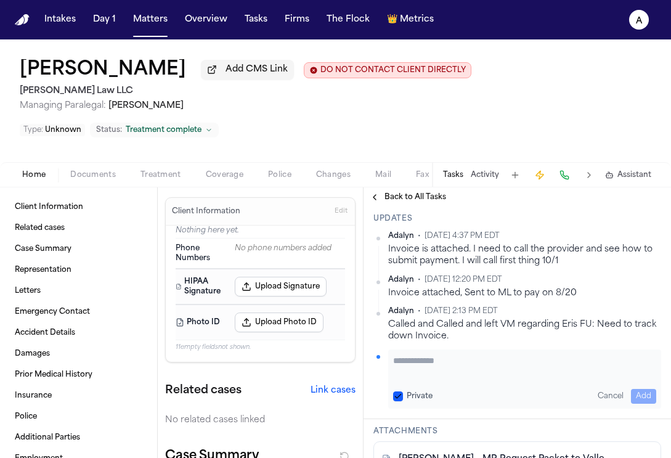
click at [437, 354] on textarea "Add your update" at bounding box center [524, 366] width 263 height 25
click at [615, 354] on textarea "**********" at bounding box center [520, 366] width 254 height 25
click at [549, 354] on textarea "**********" at bounding box center [520, 366] width 254 height 25
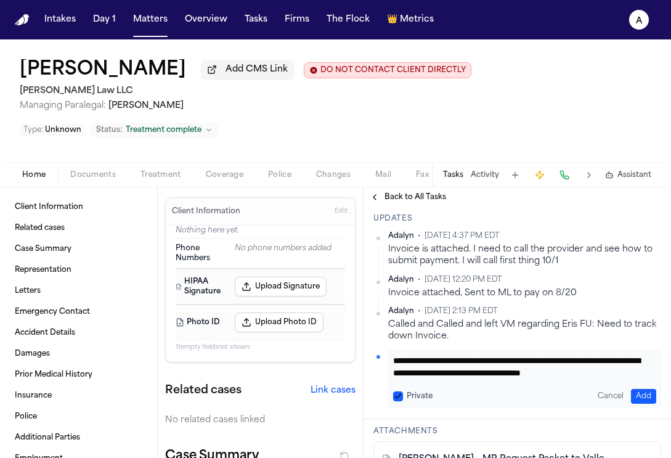
scroll to position [0, 0]
click at [437, 354] on textarea "**********" at bounding box center [520, 366] width 254 height 25
click at [492, 354] on textarea "**********" at bounding box center [520, 366] width 254 height 25
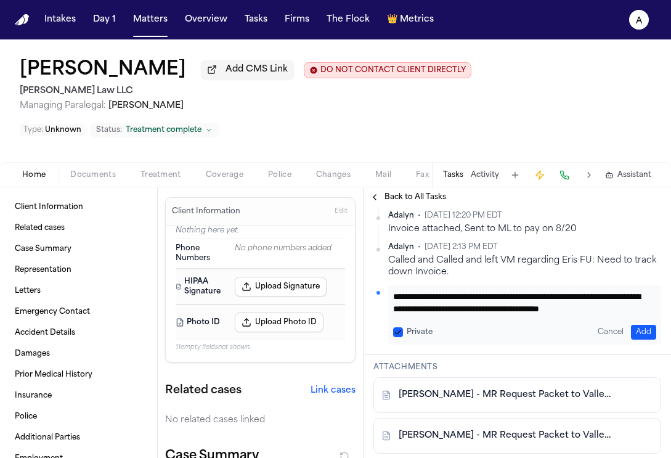
scroll to position [375, 0]
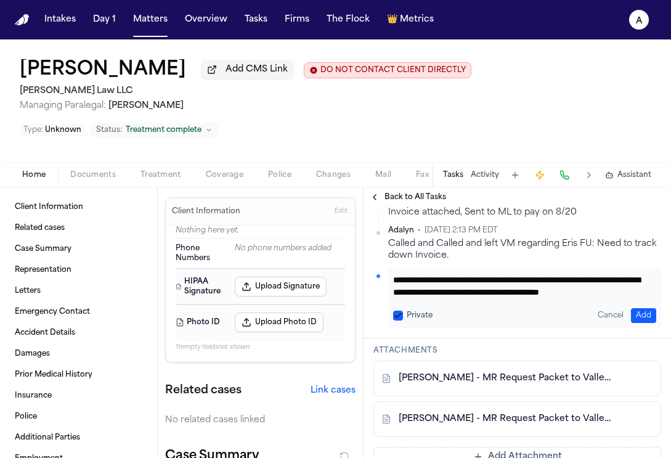
type textarea "**********"
click at [538, 372] on link "[PERSON_NAME] - MR Request Packet to Valley Immediate Care - [DATE]" at bounding box center [505, 378] width 213 height 12
click at [399, 311] on button "Private" at bounding box center [398, 316] width 10 height 10
click at [638, 308] on button "Add" at bounding box center [643, 315] width 25 height 15
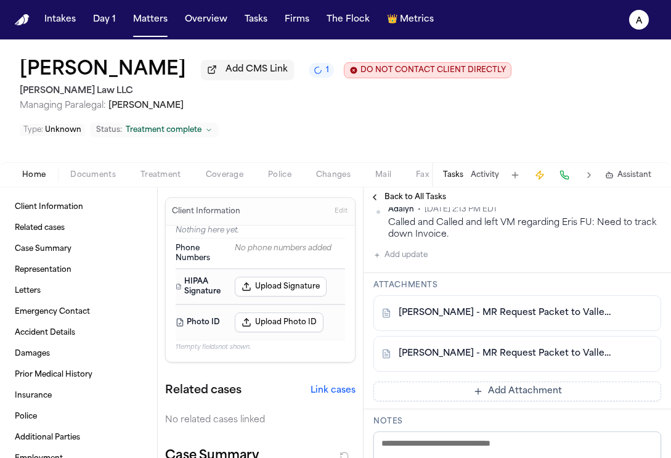
scroll to position [383, 0]
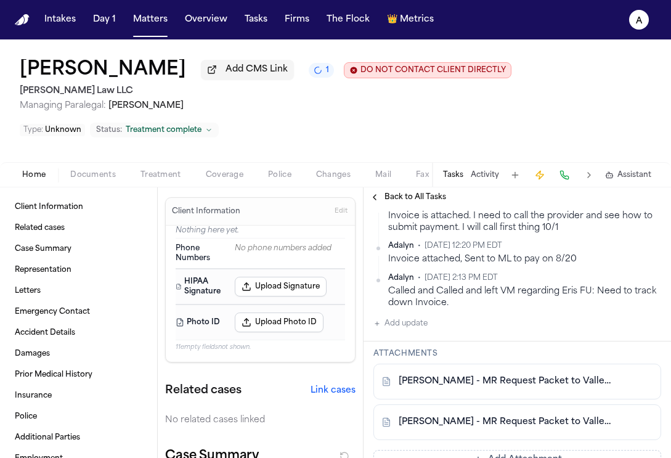
click at [407, 328] on button "Add update" at bounding box center [400, 323] width 54 height 15
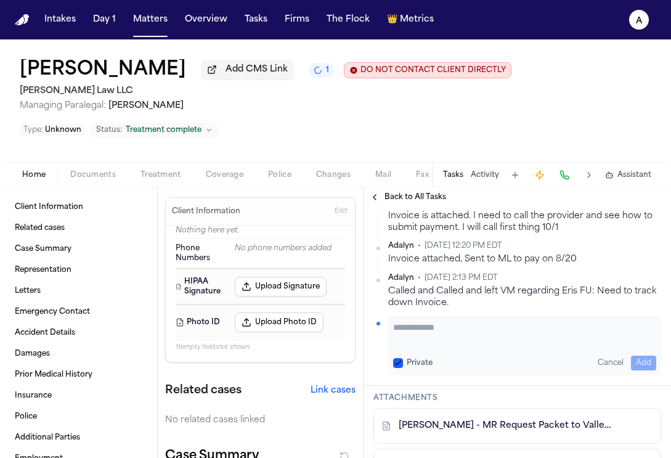
click at [413, 328] on textarea "Add your update" at bounding box center [524, 333] width 263 height 25
type textarea "**********"
click at [399, 362] on button "Private" at bounding box center [398, 363] width 10 height 10
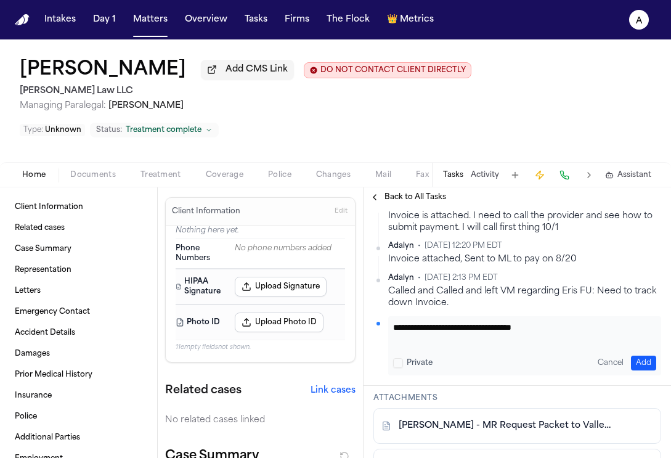
click at [641, 355] on button "Add" at bounding box center [643, 362] width 25 height 15
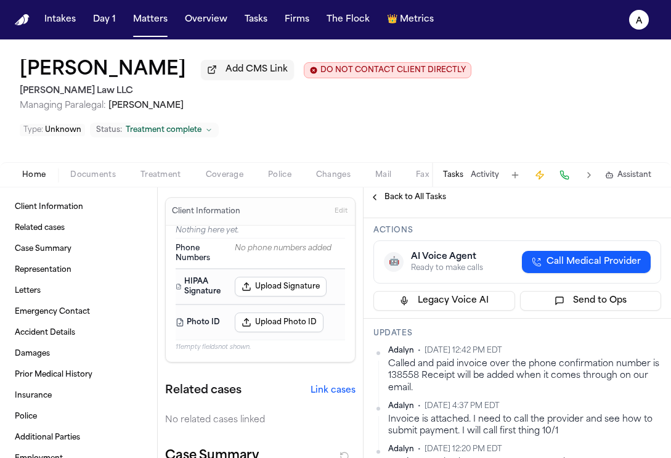
scroll to position [25, 0]
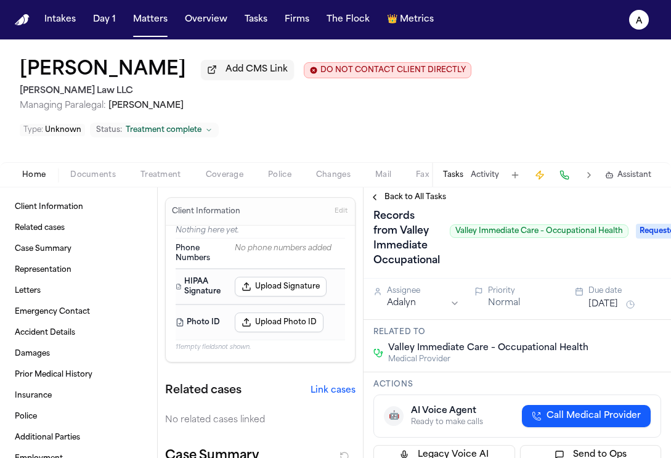
click at [618, 298] on button "[DATE]" at bounding box center [603, 304] width 30 height 12
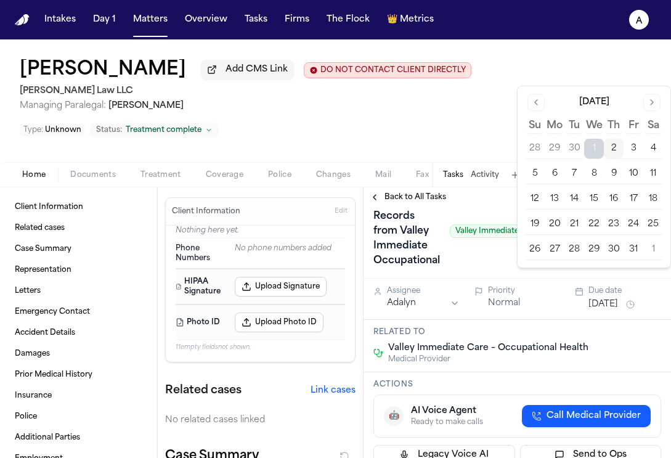
click at [573, 173] on button "7" at bounding box center [574, 174] width 20 height 20
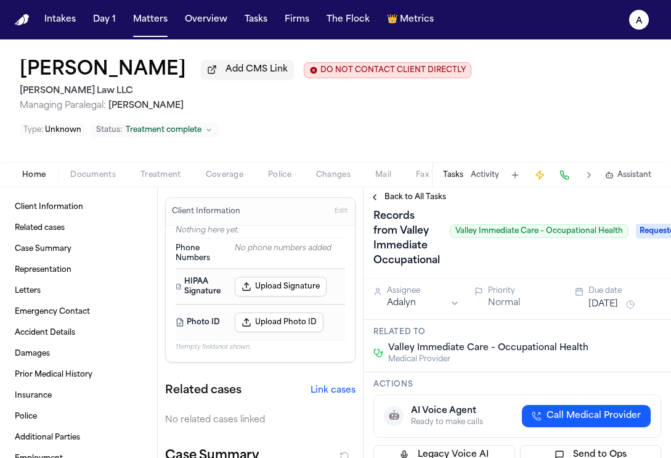
click at [486, 187] on div "Back to All Tasks" at bounding box center [516, 197] width 307 height 20
click at [432, 197] on span "Back to All Tasks" at bounding box center [415, 197] width 62 height 10
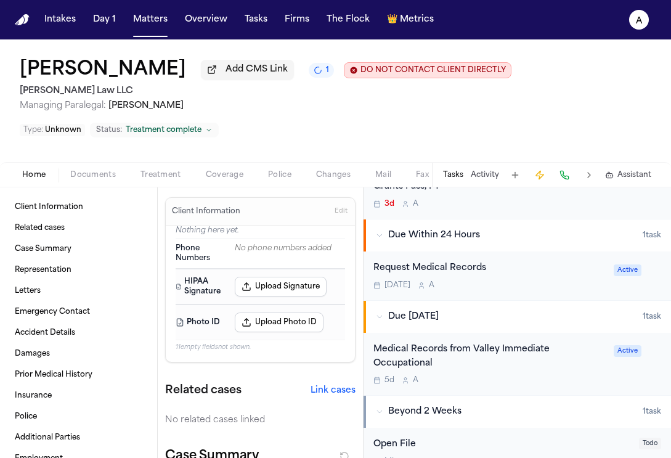
scroll to position [569, 0]
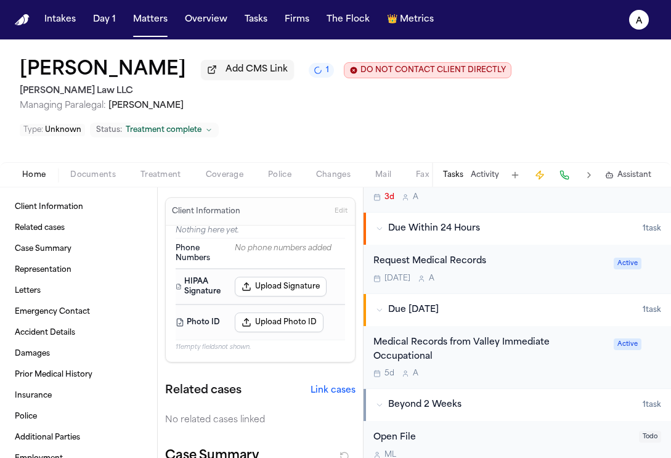
click at [514, 362] on div "Medical Records from Valley Immediate Occupational" at bounding box center [489, 350] width 233 height 28
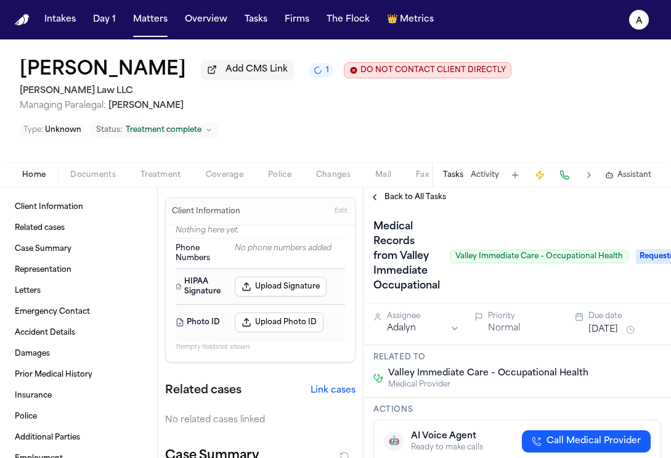
click at [420, 195] on span "Back to All Tasks" at bounding box center [415, 197] width 62 height 10
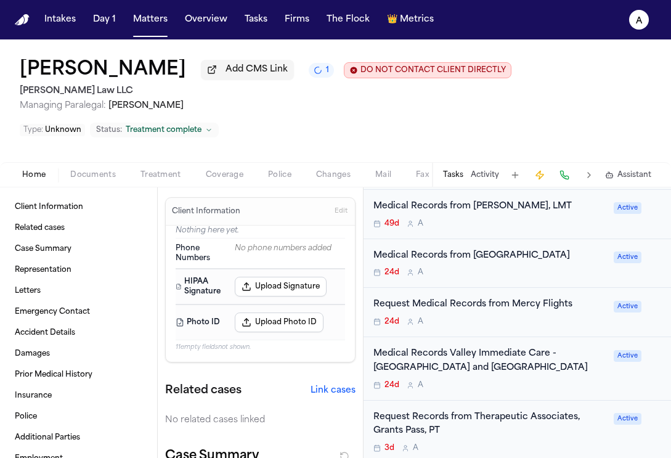
scroll to position [351, 0]
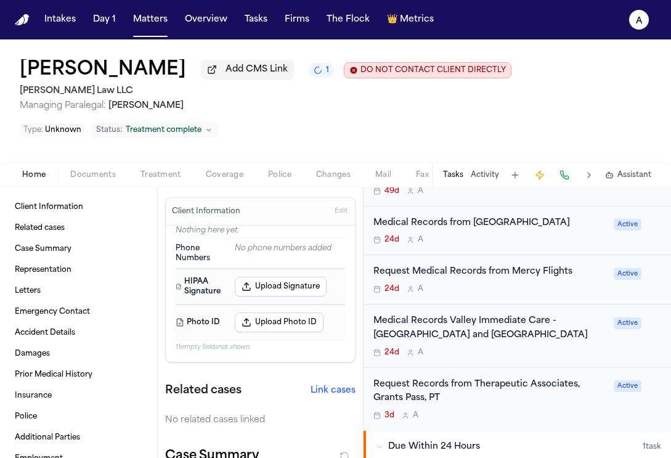
click at [535, 348] on div "Medical Records Valley Immediate Care - Central Point and Medford 24d A" at bounding box center [489, 335] width 233 height 43
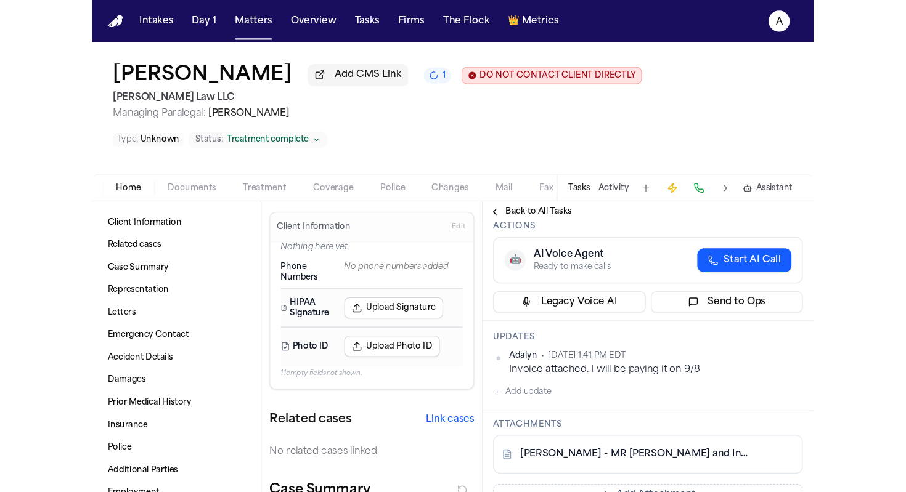
scroll to position [143, 0]
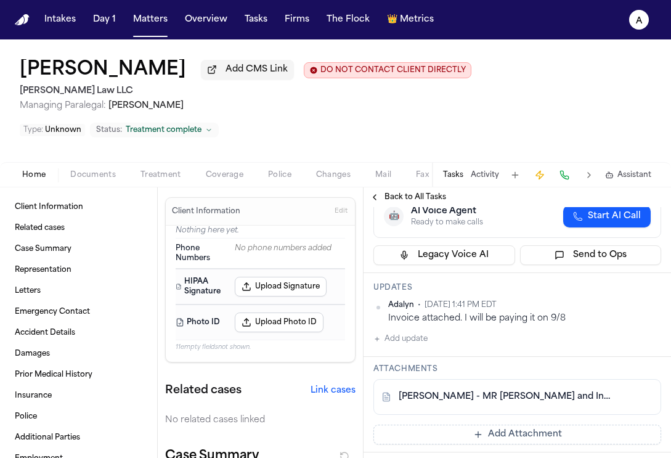
click at [564, 379] on div "N. Ptacek - MR Request and Invoice from Valley Immediate Care - 7.25.25" at bounding box center [517, 397] width 288 height 36
click at [564, 391] on link "N. Ptacek - MR Request and Invoice from Valley Immediate Care - 7.25.25" at bounding box center [505, 397] width 213 height 12
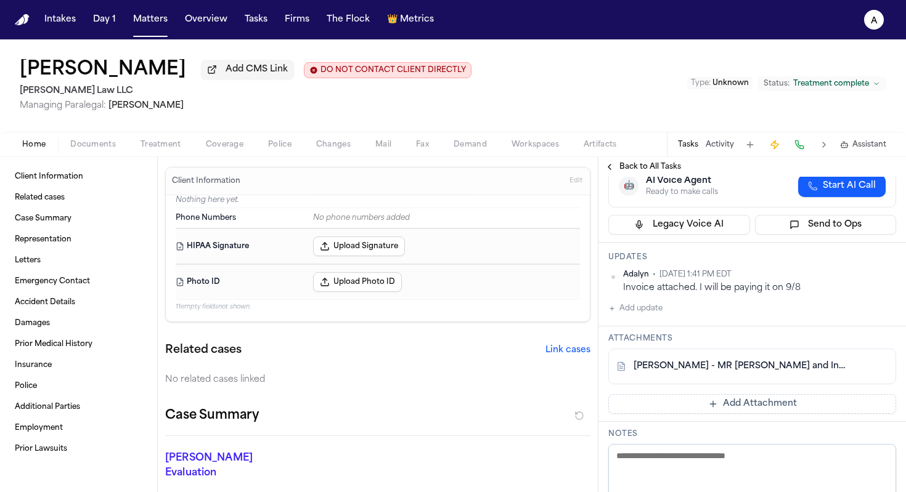
click at [670, 298] on div "Adalyn • Sep 6, 2025 1:41 PM EDT Invoice attached. I will be paying it on 9/8 A…" at bounding box center [752, 293] width 288 height 46
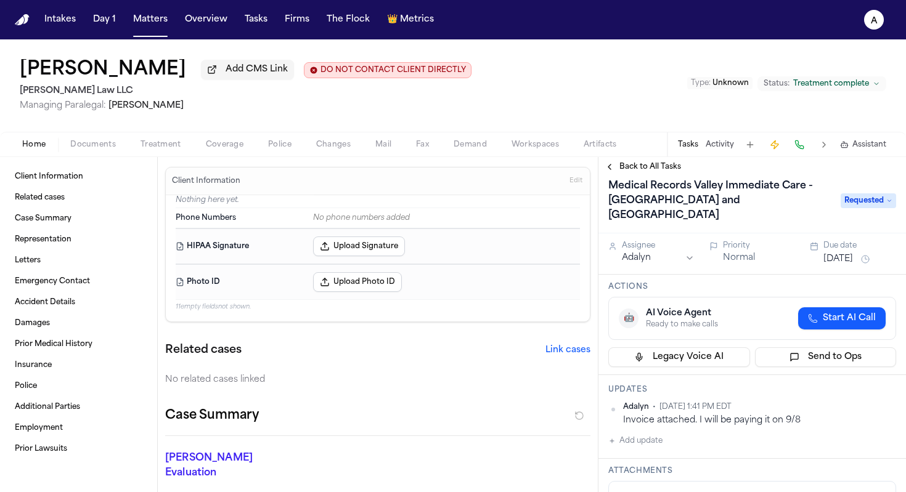
scroll to position [12, 0]
click at [652, 432] on button "Add update" at bounding box center [635, 439] width 54 height 15
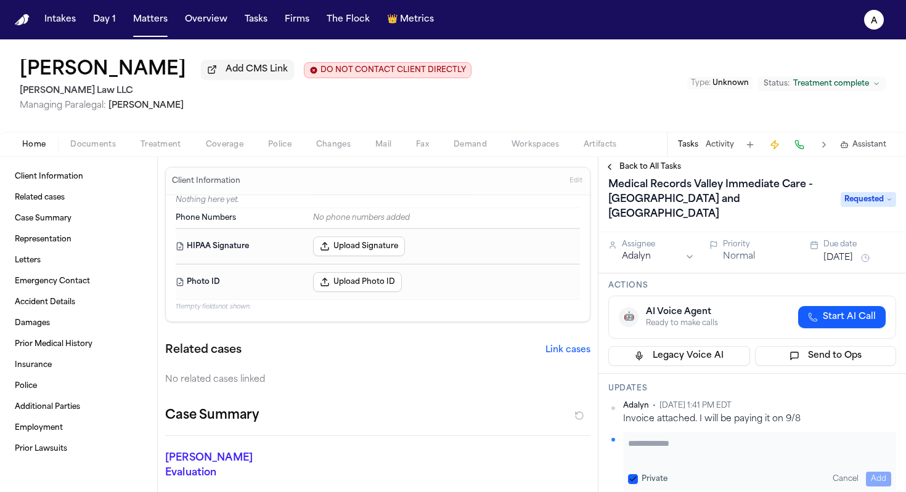
click at [659, 437] on textarea "Add your update" at bounding box center [759, 449] width 263 height 25
type textarea "*"
type textarea "**********"
click at [631, 457] on button "Private" at bounding box center [633, 479] width 10 height 10
click at [670, 457] on button "Add" at bounding box center [878, 479] width 25 height 15
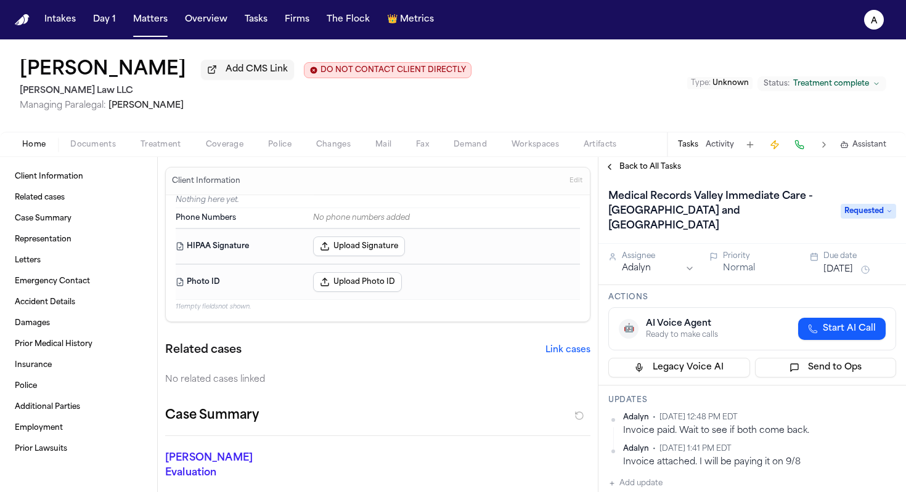
scroll to position [1, 0]
click at [670, 263] on button "Sep 8, 2025" at bounding box center [838, 269] width 30 height 12
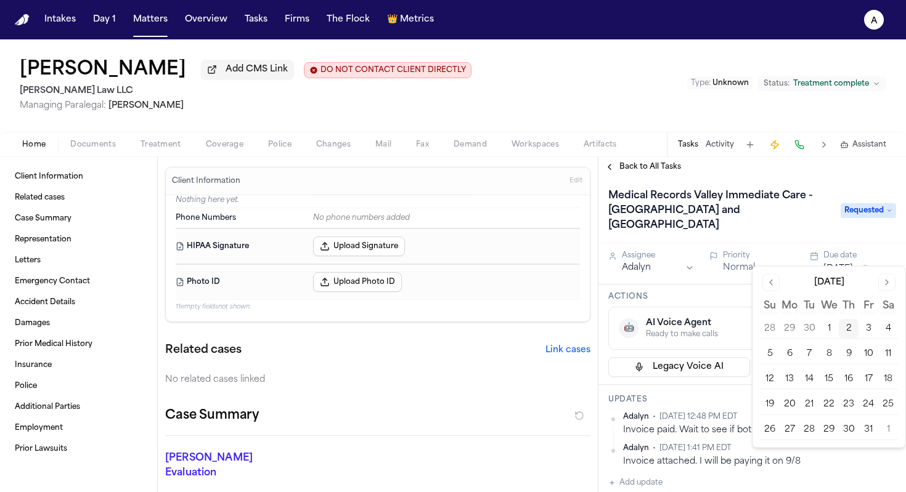
click at [670, 325] on button "3" at bounding box center [868, 329] width 20 height 20
click at [670, 211] on h1 "Medical Records Valley Immediate Care - [GEOGRAPHIC_DATA] and [GEOGRAPHIC_DATA]" at bounding box center [718, 210] width 230 height 49
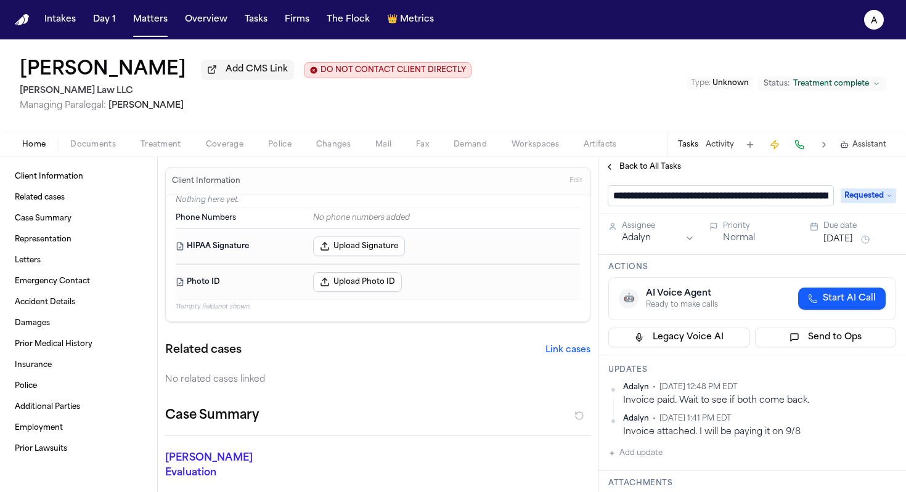
scroll to position [0, 136]
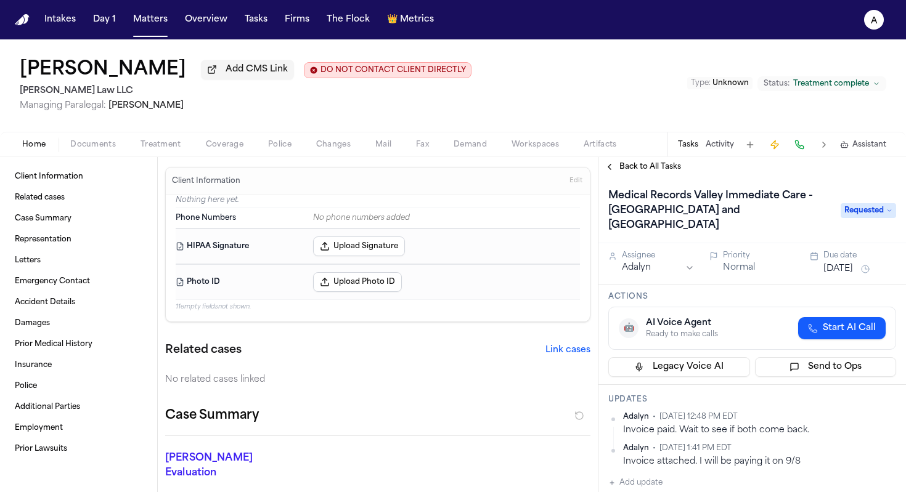
click at [630, 168] on span "Back to All Tasks" at bounding box center [650, 167] width 62 height 10
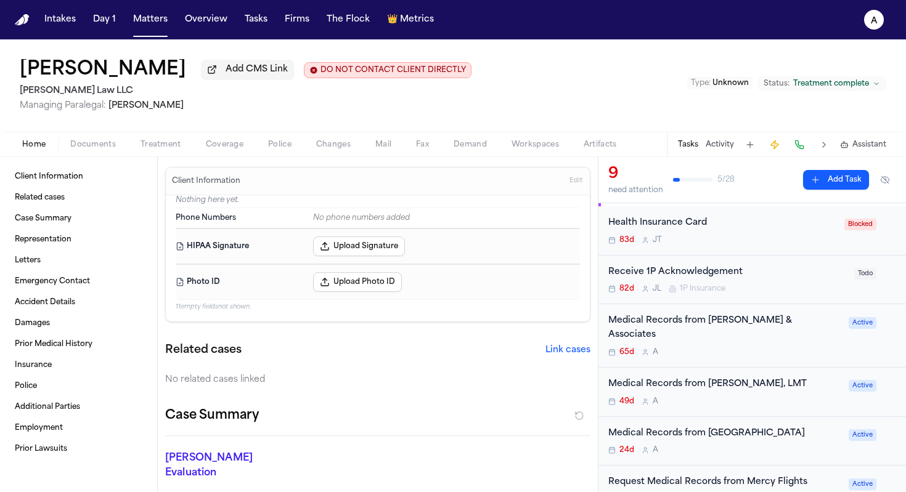
scroll to position [112, 0]
click at [670, 346] on div "Medical Records from Barnes & Associates 65d A Active" at bounding box center [751, 333] width 307 height 63
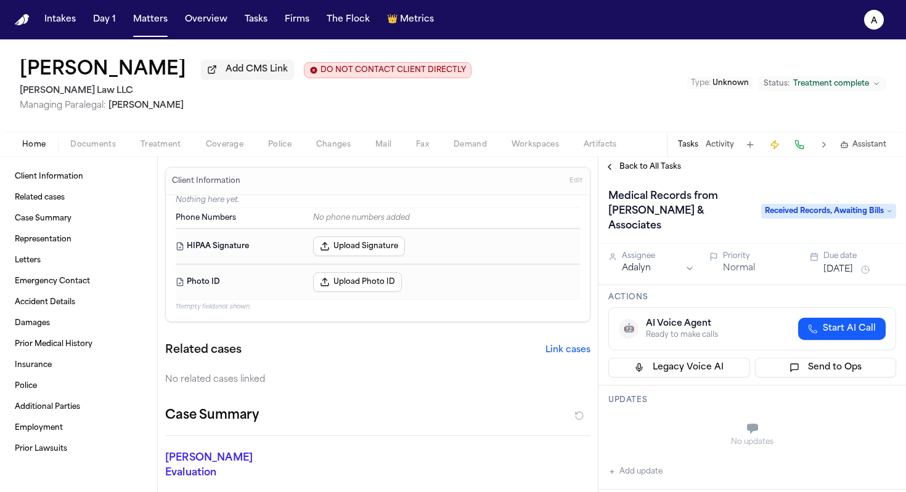
click at [670, 218] on h1 "Medical Records from [PERSON_NAME] & Associates" at bounding box center [678, 211] width 150 height 49
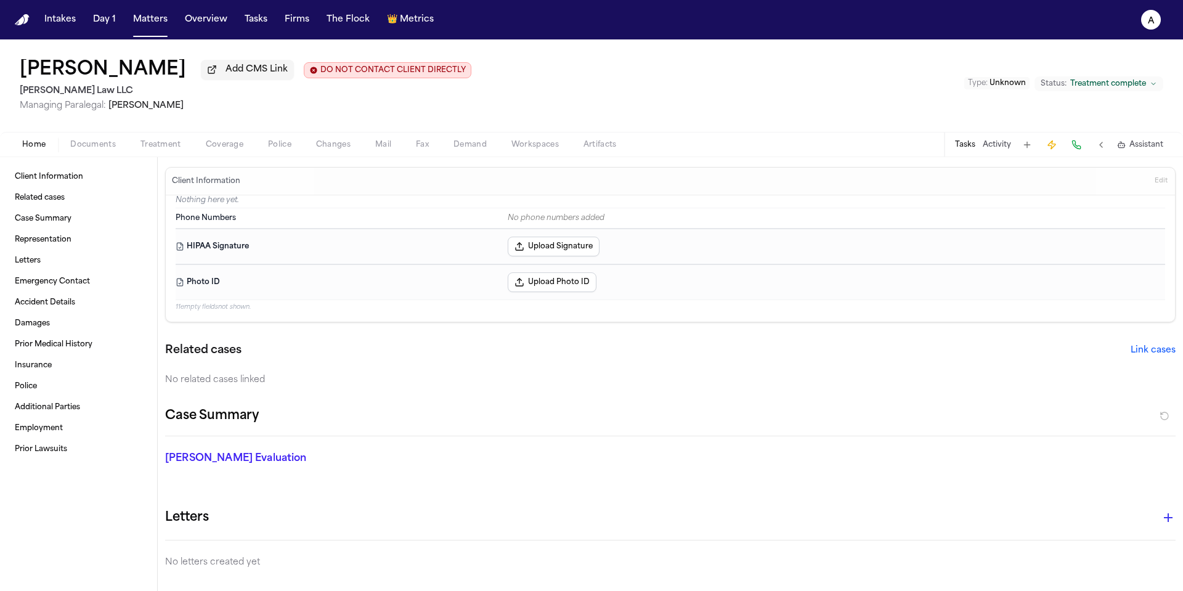
click at [670, 150] on button "Tasks" at bounding box center [965, 145] width 20 height 10
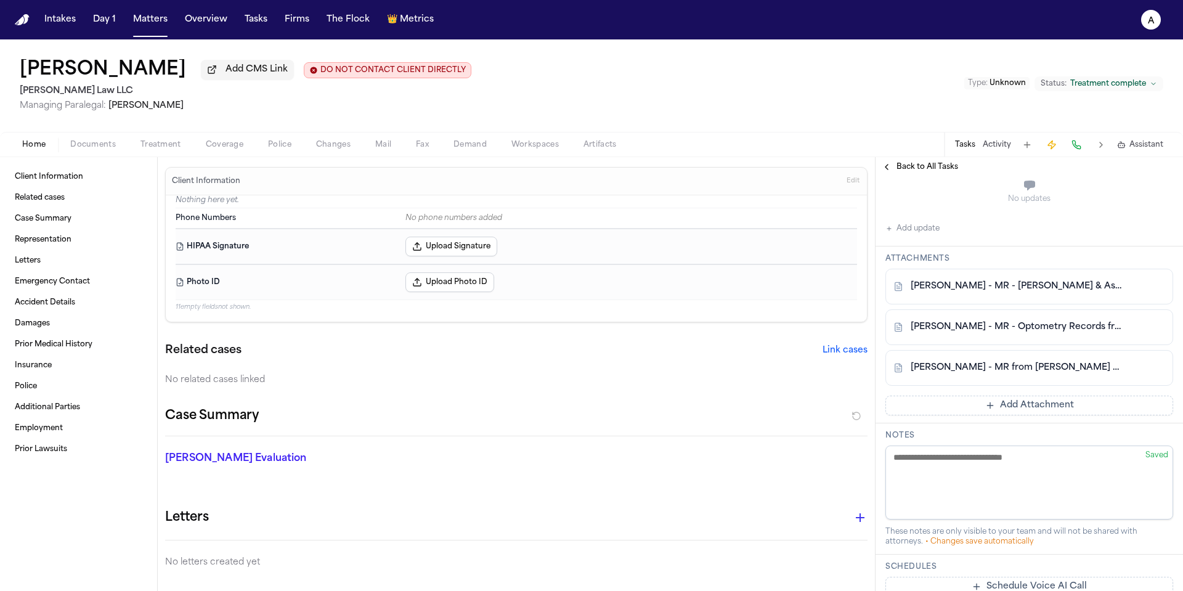
scroll to position [235, 0]
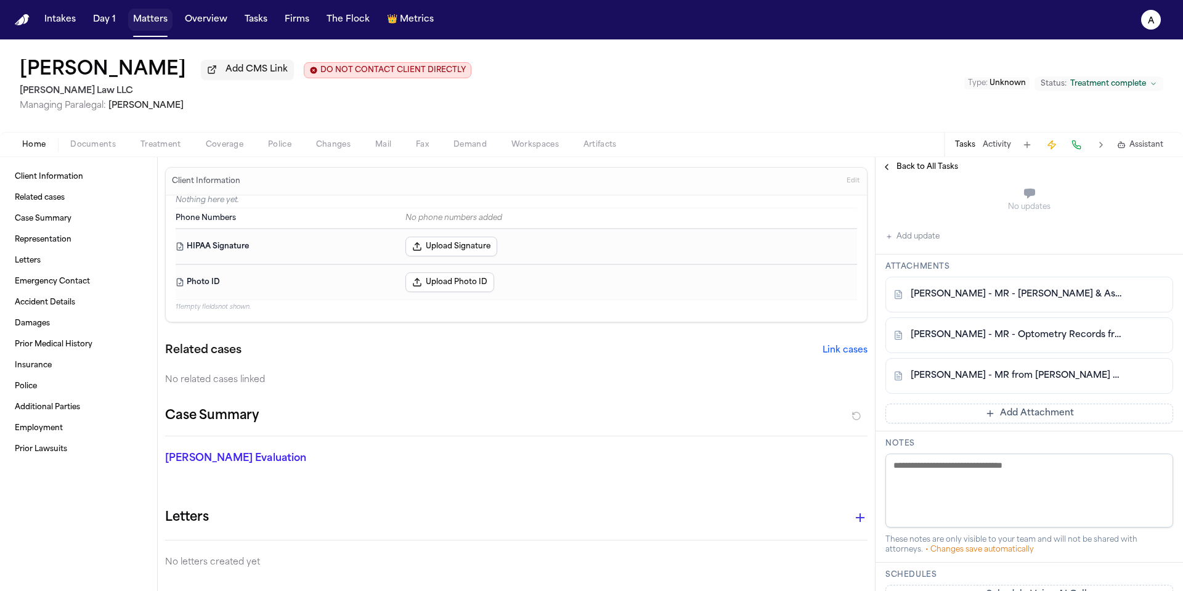
click at [156, 25] on button "Matters" at bounding box center [150, 20] width 44 height 22
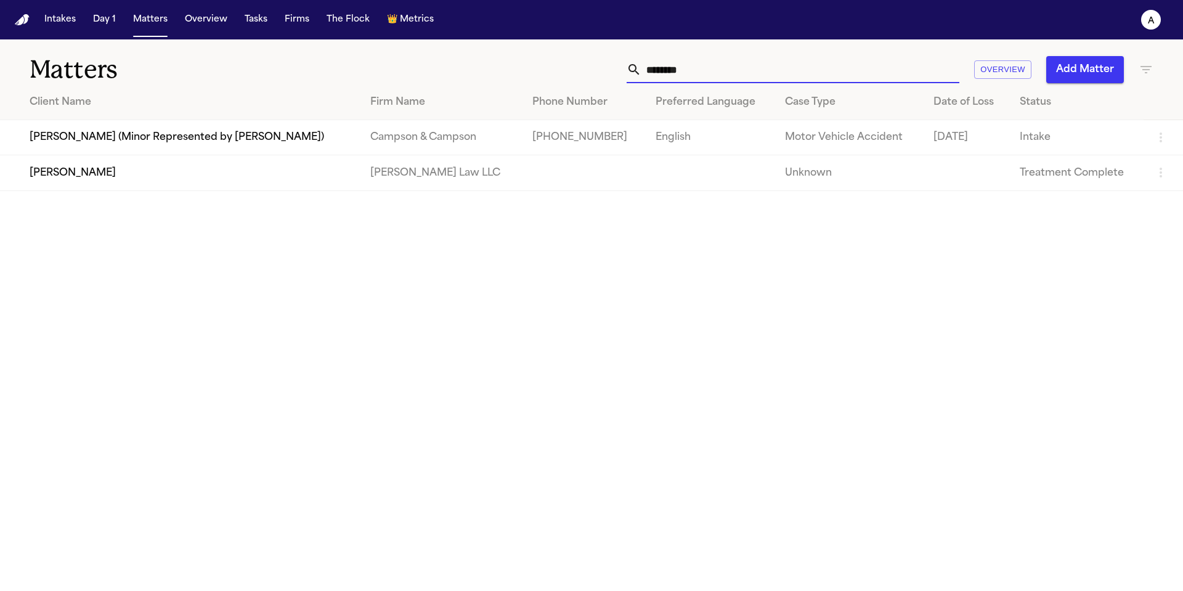
drag, startPoint x: 760, startPoint y: 64, endPoint x: 542, endPoint y: 63, distance: 218.7
click at [542, 63] on div "******** Overview Add Matter" at bounding box center [755, 69] width 797 height 27
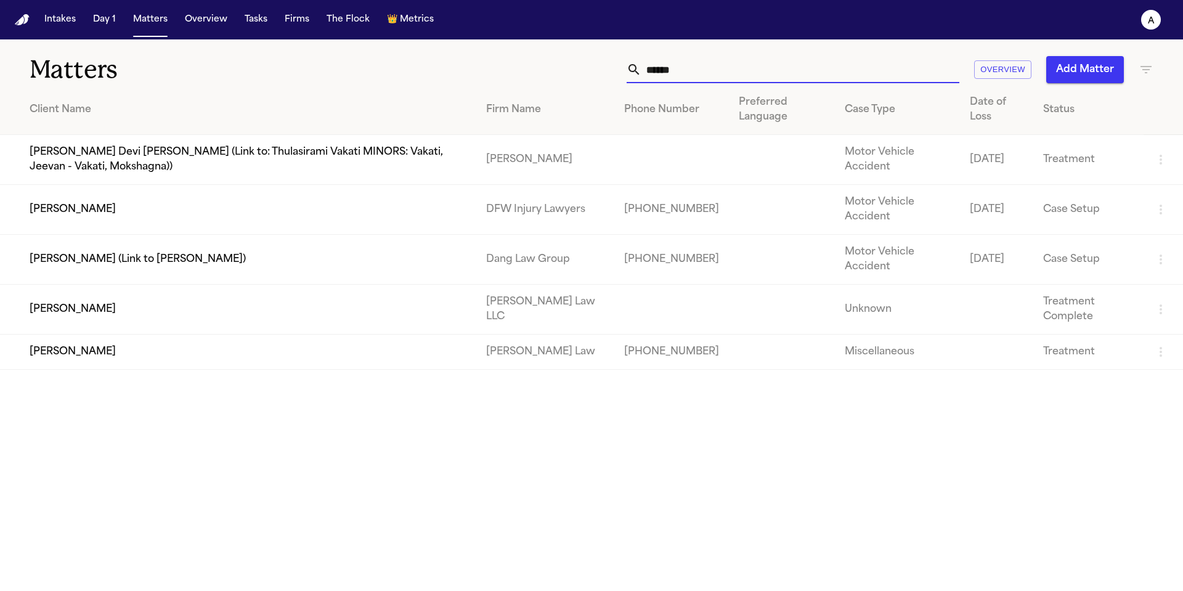
type input "******"
click at [96, 325] on td "[PERSON_NAME]" at bounding box center [238, 310] width 476 height 50
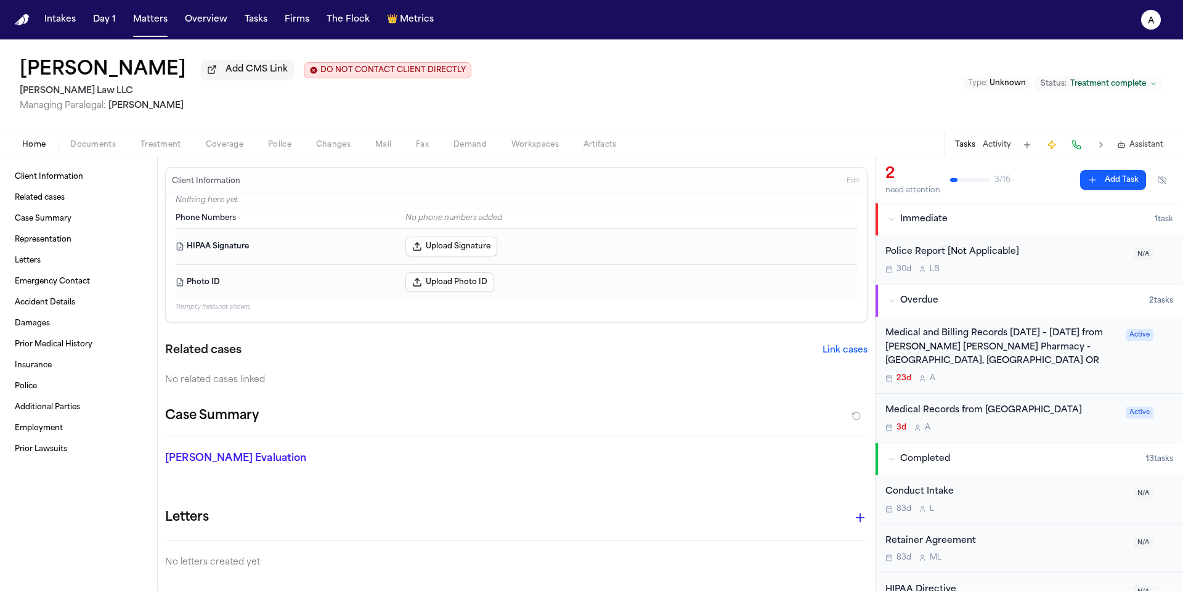
click at [670, 371] on div "Medical and Billing Records 8/1/2023 – 6/6/2024 from Fred Meyer Pharmacy - Port…" at bounding box center [1001, 355] width 233 height 57
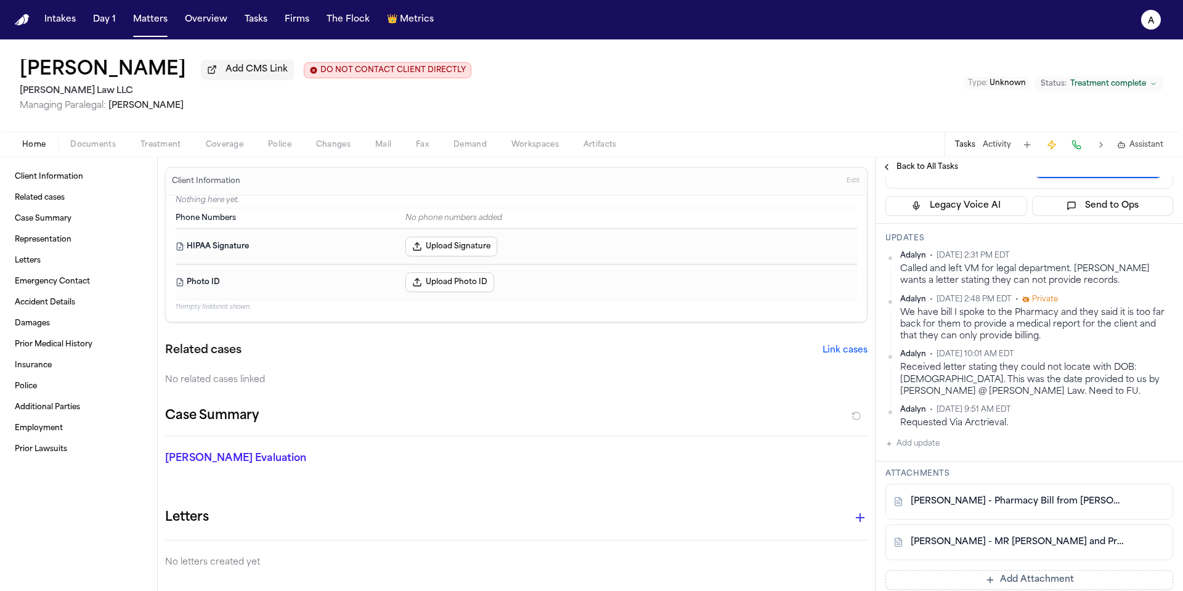
scroll to position [313, 0]
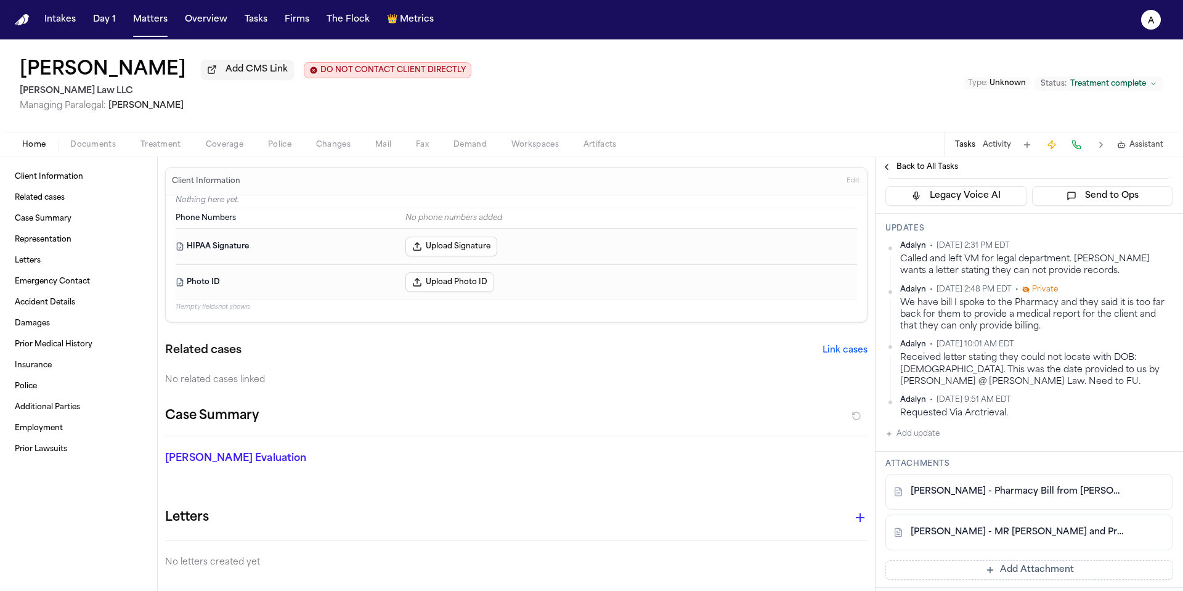
click at [670, 441] on button "Add update" at bounding box center [912, 433] width 54 height 15
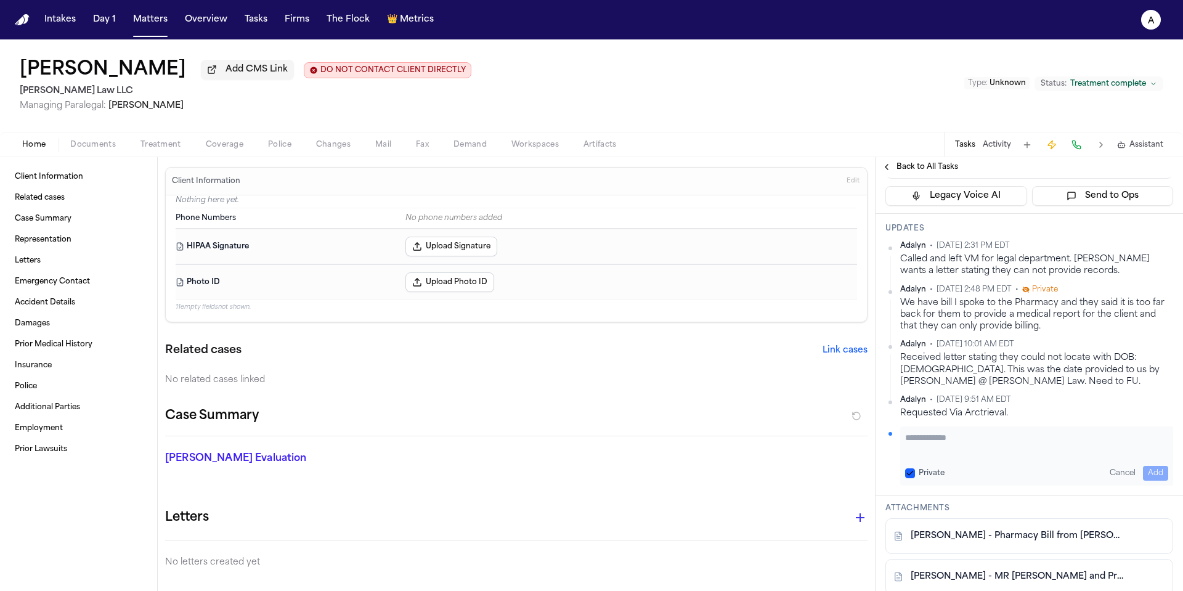
click at [670, 456] on textarea "Add your update" at bounding box center [1036, 443] width 263 height 25
click at [670, 457] on button "Private" at bounding box center [910, 473] width 10 height 10
click at [670, 456] on textarea "******" at bounding box center [1032, 443] width 254 height 25
type textarea "**********"
click at [670, 457] on button "Add" at bounding box center [1155, 473] width 25 height 15
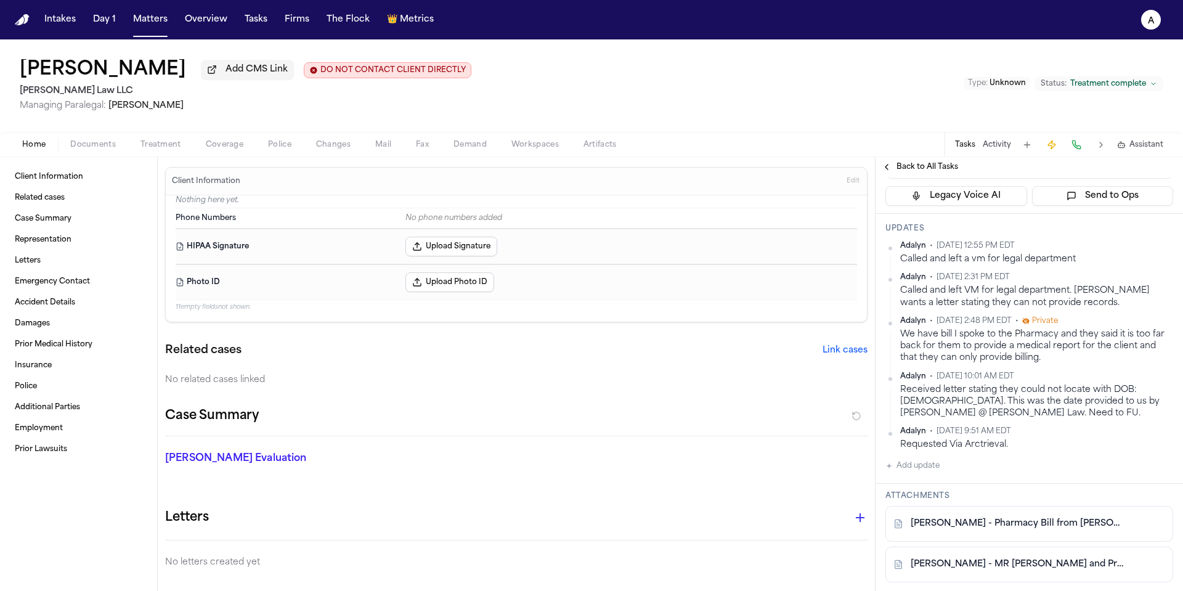
click at [670, 450] on div "Requested Via Arctrieval." at bounding box center [1036, 445] width 273 height 12
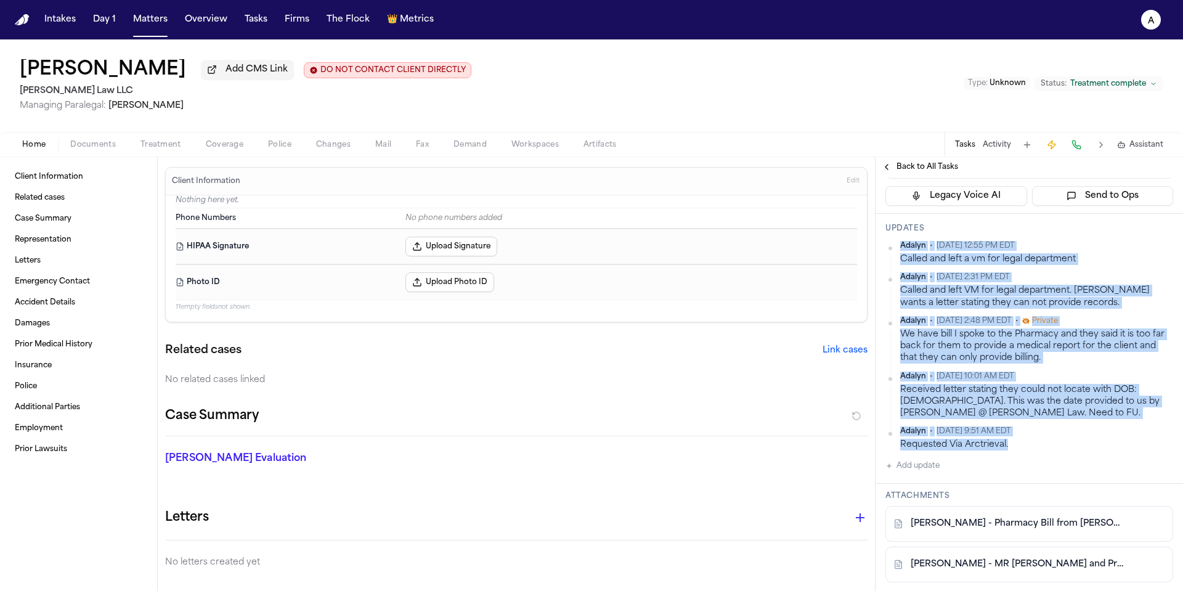
drag, startPoint x: 1037, startPoint y: 522, endPoint x: 895, endPoint y: 320, distance: 247.2
click at [670, 320] on div "Adalyn • Oct 2, 2025 12:55 PM EDT Called and left a vm for legal department Ada…" at bounding box center [1029, 346] width 288 height 210
copy div "Adalyn • Oct 2, 2025 12:55 PM EDT Called and left a vm for legal department Ada…"
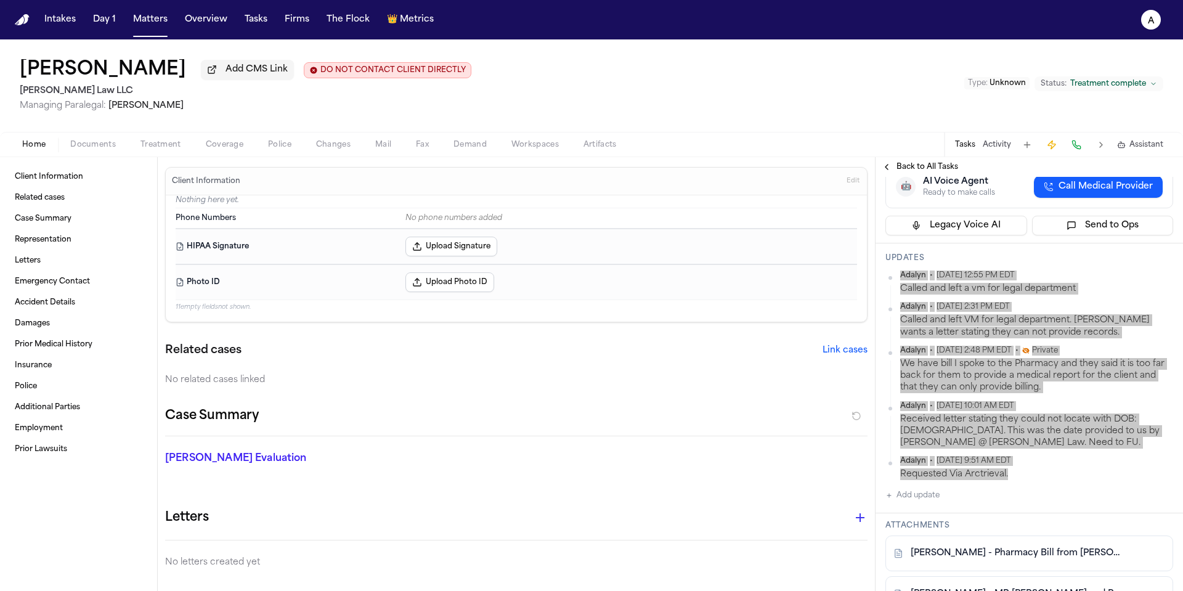
scroll to position [335, 0]
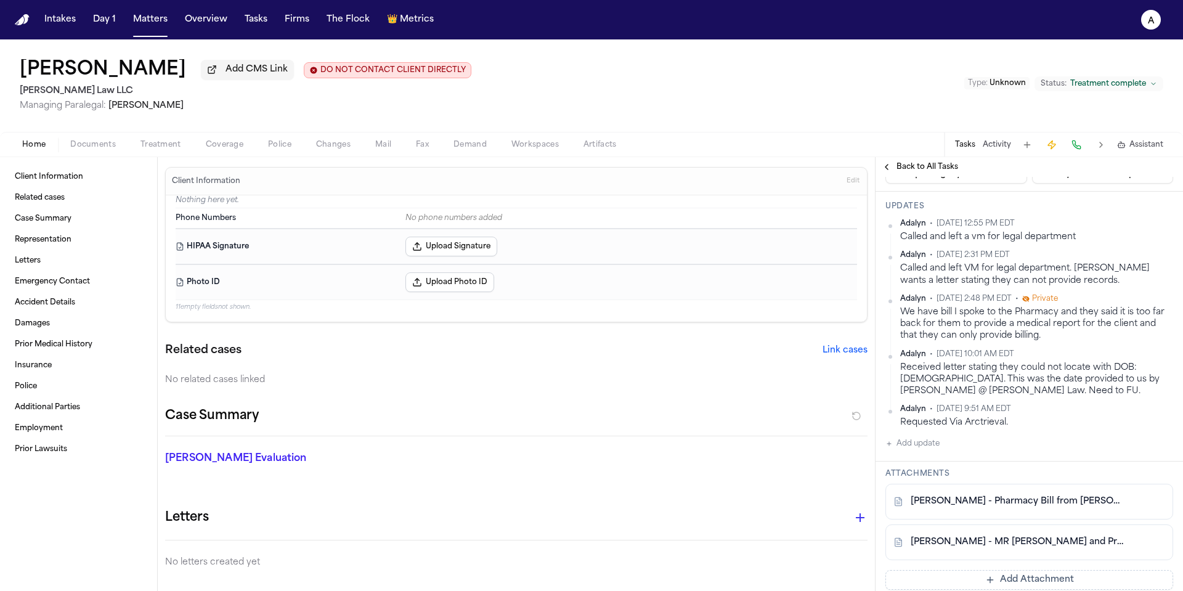
click at [670, 457] on div "Updates Adalyn • Oct 2, 2025 12:55 PM EDT Called and left a vm for legal depart…" at bounding box center [1028, 327] width 307 height 270
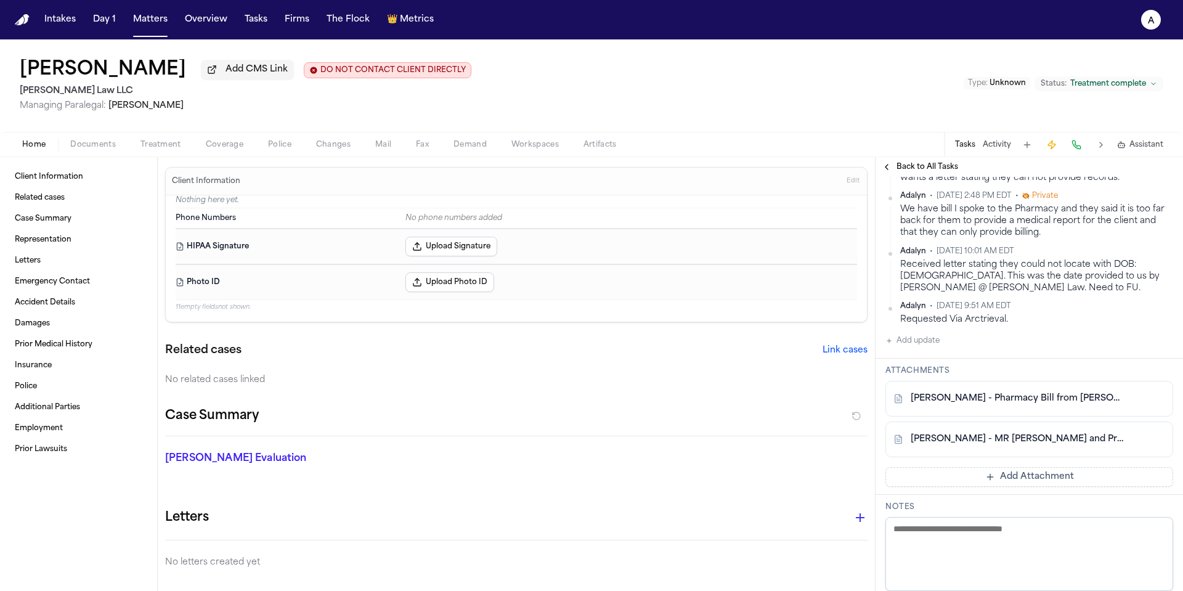
scroll to position [440, 0]
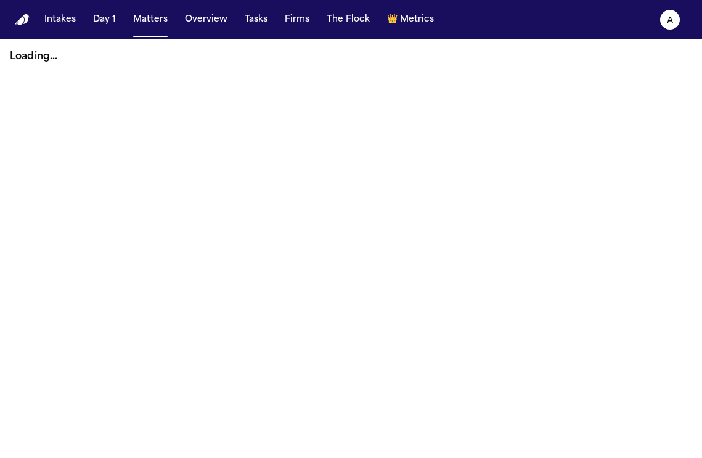
click at [154, 28] on button "Matters" at bounding box center [150, 20] width 44 height 22
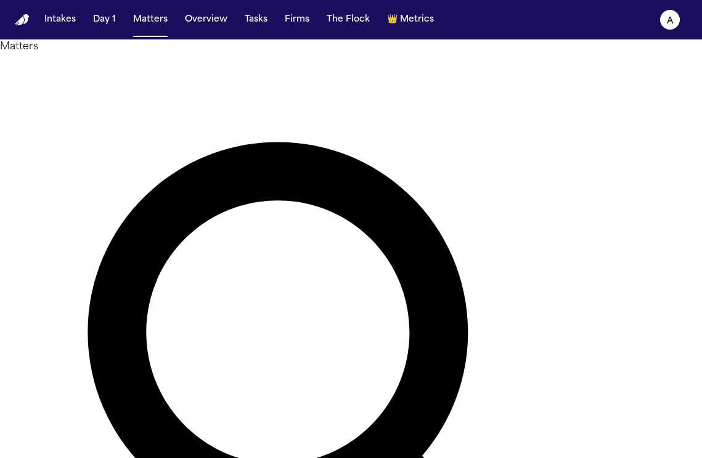
drag, startPoint x: 273, startPoint y: 75, endPoint x: 166, endPoint y: 74, distance: 106.6
click at [166, 74] on div "Matters ****** Overview Add Matter" at bounding box center [351, 412] width 702 height 746
type input "*******"
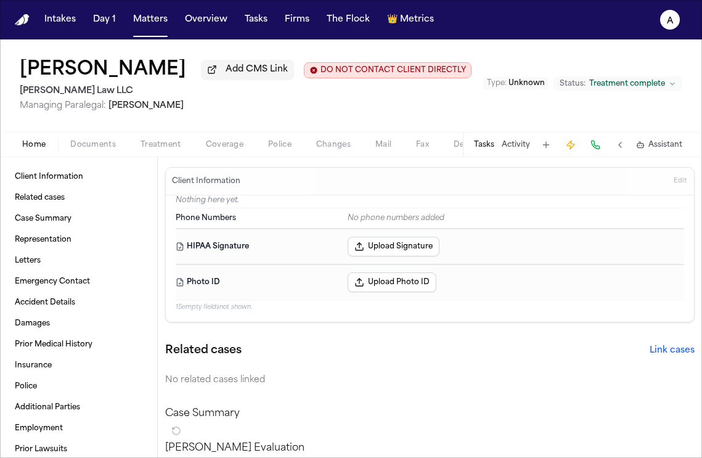
click at [484, 145] on button "Tasks" at bounding box center [484, 145] width 20 height 10
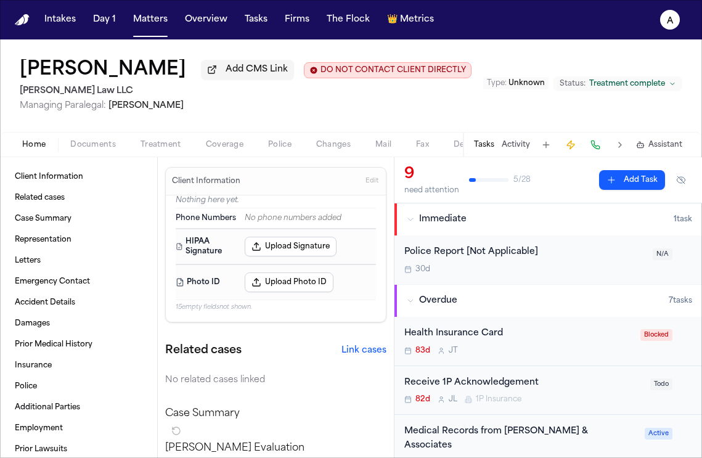
click at [488, 148] on button "Tasks" at bounding box center [484, 145] width 20 height 10
click at [485, 147] on button "Tasks" at bounding box center [484, 145] width 20 height 10
click at [616, 188] on button "Add Task" at bounding box center [632, 180] width 66 height 20
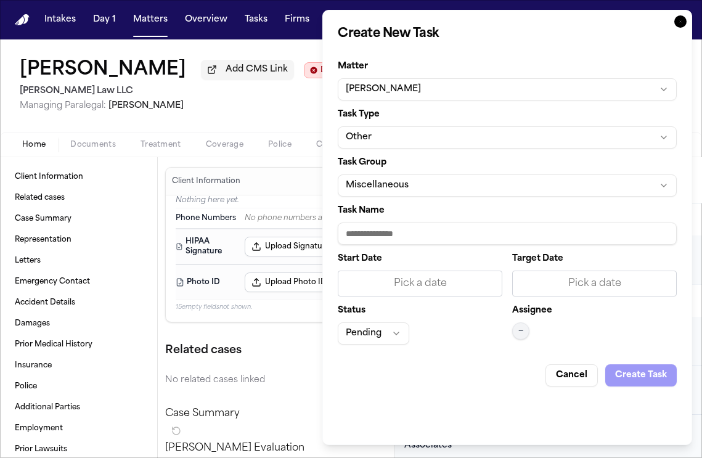
click at [399, 227] on input "Task Name" at bounding box center [507, 233] width 339 height 22
paste input "**********"
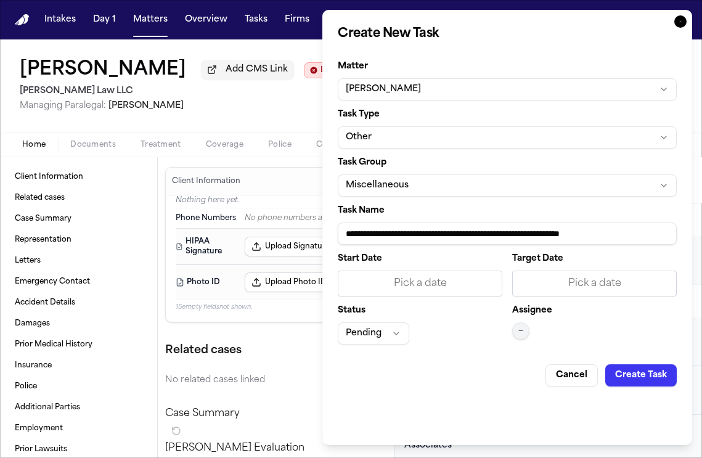
click at [433, 240] on input "**********" at bounding box center [507, 233] width 339 height 22
type input "**********"
click at [437, 294] on div "Pick a date" at bounding box center [420, 283] width 164 height 26
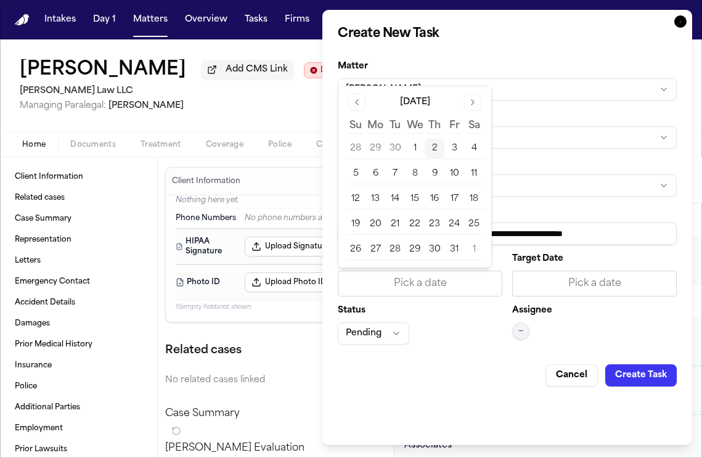
click at [436, 151] on button "2" at bounding box center [434, 149] width 20 height 20
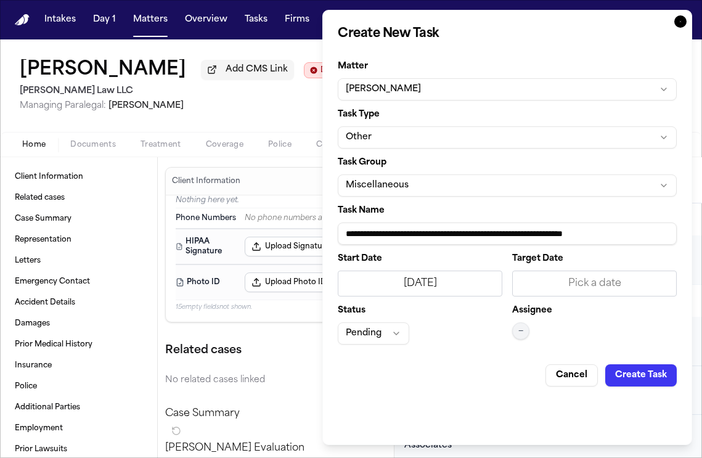
click at [557, 271] on div "Pick a date" at bounding box center [594, 283] width 164 height 26
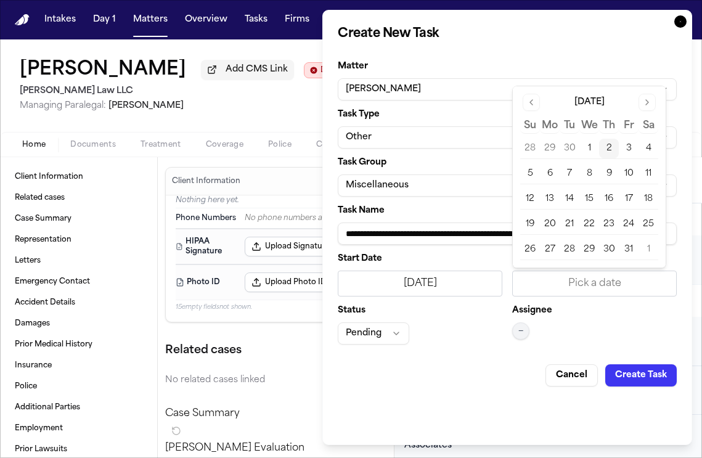
click at [608, 149] on button "2" at bounding box center [609, 149] width 20 height 20
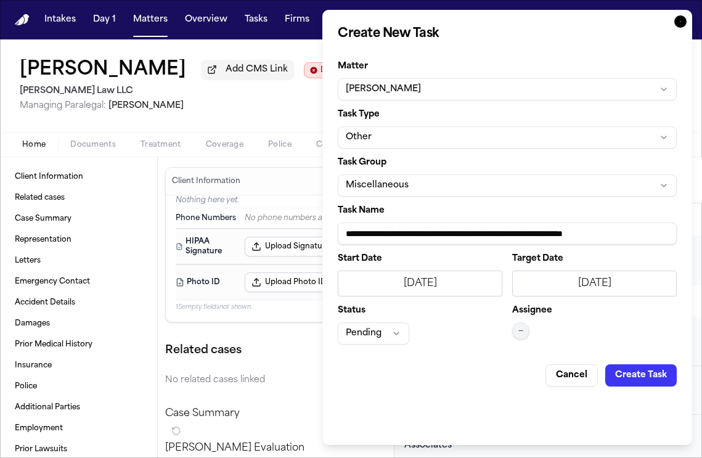
click at [378, 338] on button "Pending" at bounding box center [373, 333] width 71 height 22
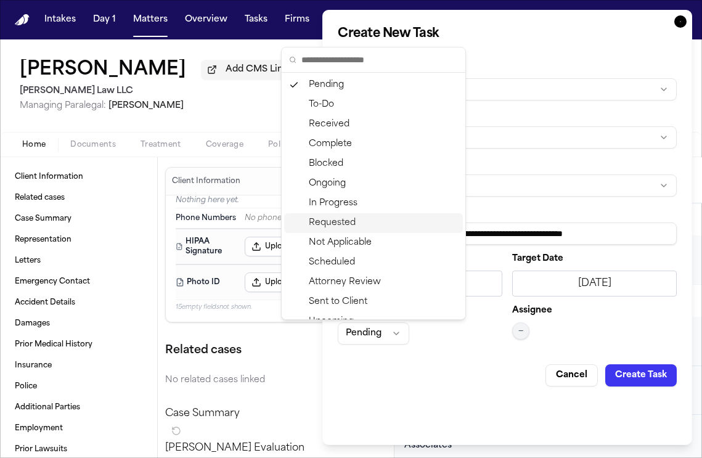
click at [357, 229] on div "Requested" at bounding box center [373, 223] width 179 height 20
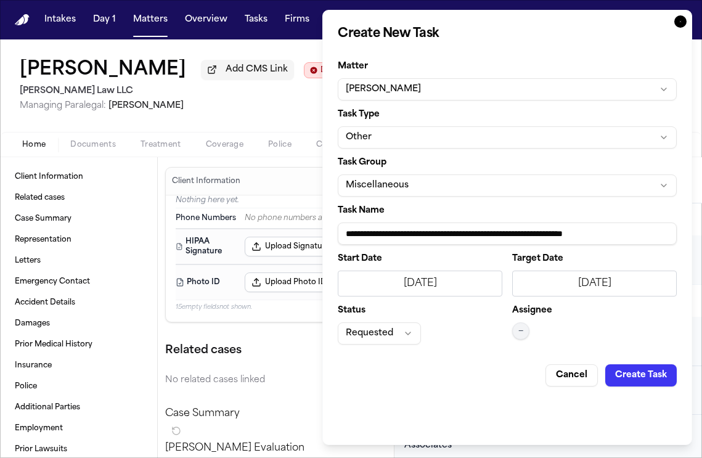
click at [516, 337] on button "—" at bounding box center [520, 330] width 17 height 17
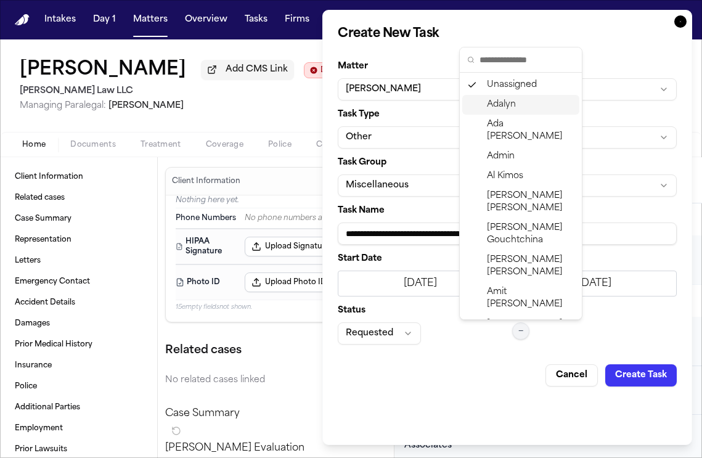
click at [512, 110] on span "Adalyn" at bounding box center [501, 105] width 29 height 12
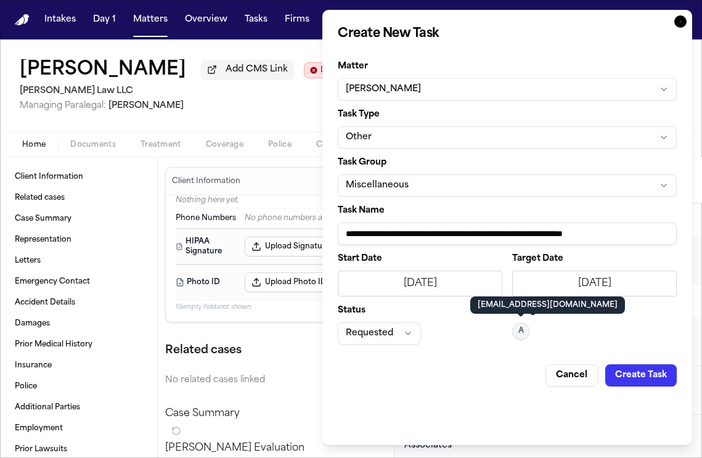
click at [641, 373] on button "Create Task" at bounding box center [640, 375] width 71 height 22
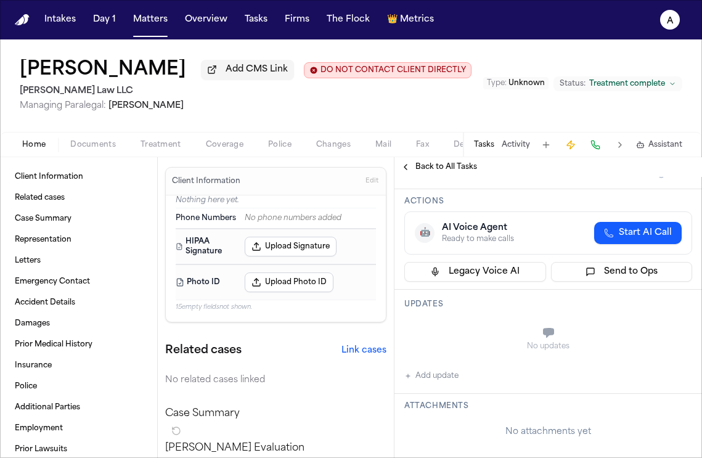
scroll to position [86, 0]
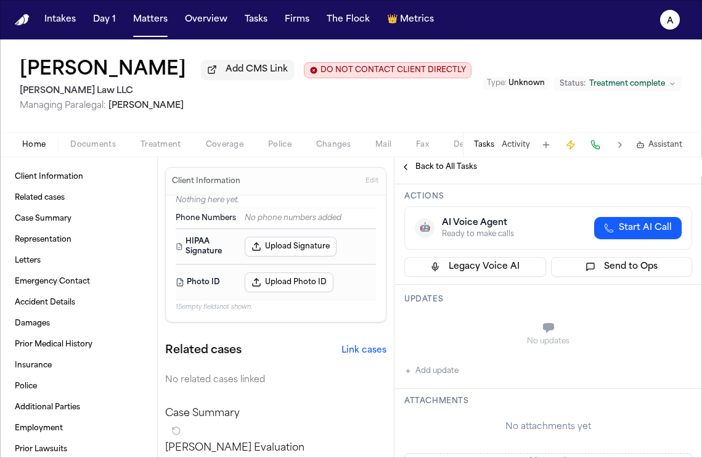
click at [447, 375] on button "Add update" at bounding box center [431, 370] width 54 height 15
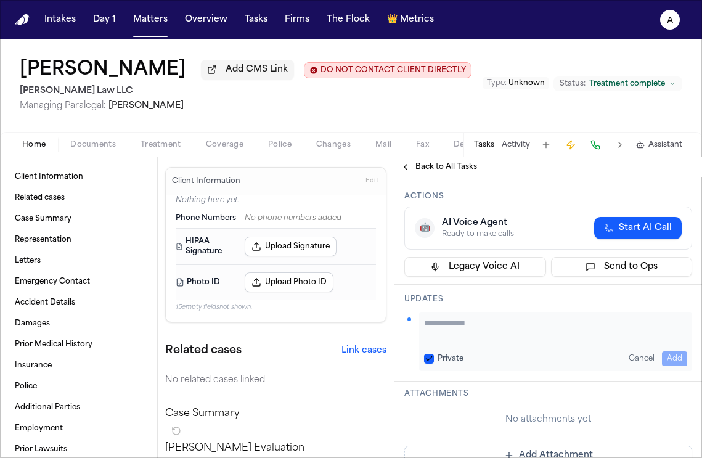
click at [455, 315] on div "Private Cancel Add" at bounding box center [555, 341] width 273 height 59
click at [445, 330] on textarea "Add your update" at bounding box center [555, 329] width 263 height 25
type textarea "********"
click at [439, 352] on div "Private Cancel Add" at bounding box center [555, 358] width 263 height 15
click at [431, 359] on button "Private" at bounding box center [429, 359] width 10 height 10
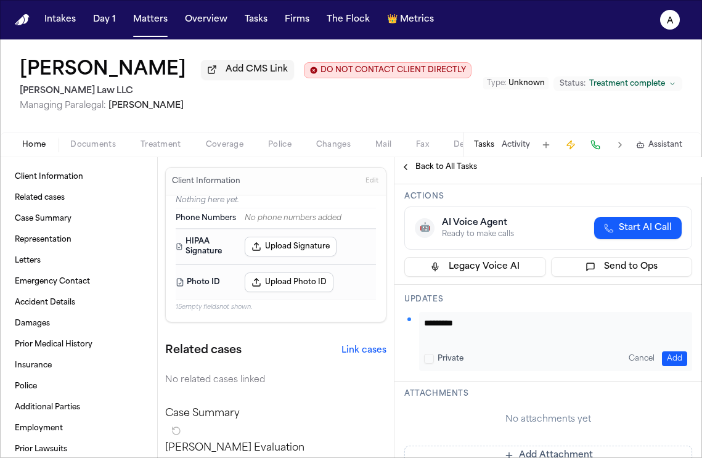
click at [667, 371] on div "******** Private Cancel Add" at bounding box center [555, 341] width 273 height 59
click at [667, 363] on button "Add" at bounding box center [674, 358] width 25 height 15
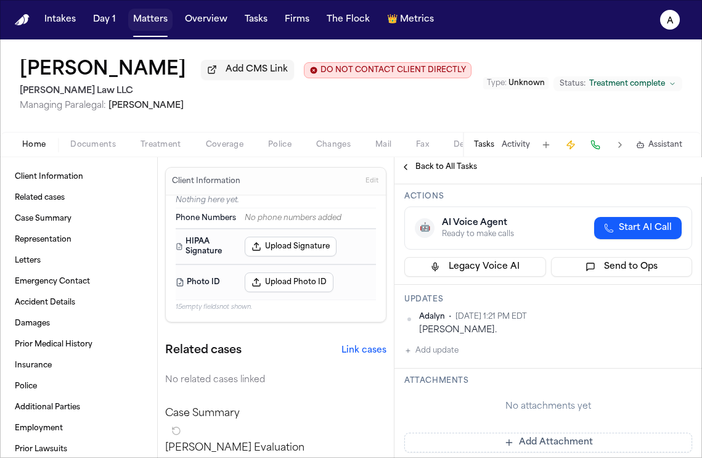
click at [146, 25] on button "Matters" at bounding box center [150, 20] width 44 height 22
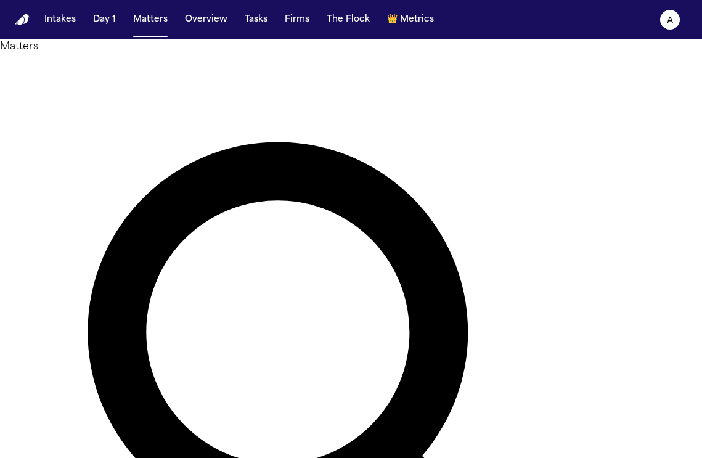
drag, startPoint x: 258, startPoint y: 77, endPoint x: 158, endPoint y: 77, distance: 99.8
click at [158, 77] on div "Matters ******* Overview Add Matter" at bounding box center [351, 412] width 702 height 746
type input "**********"
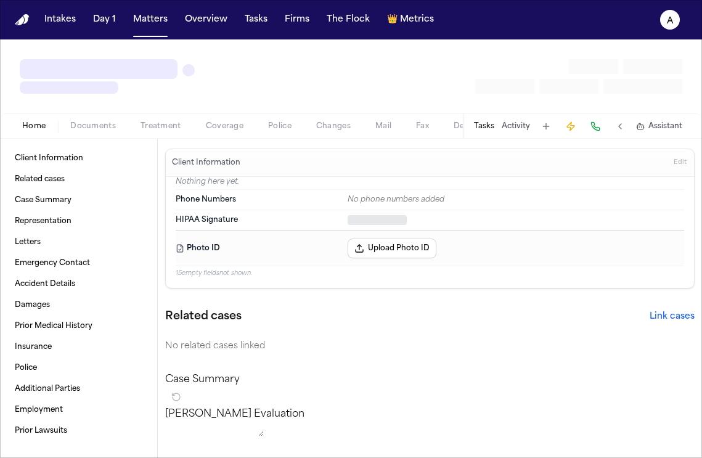
click at [487, 130] on button "Tasks" at bounding box center [484, 126] width 20 height 10
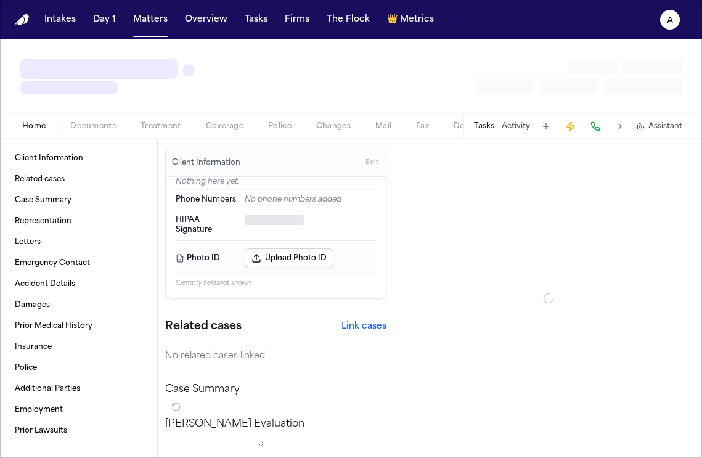
click at [484, 121] on button "Tasks" at bounding box center [484, 126] width 20 height 10
click at [487, 132] on div "Tasks Activity Assistant" at bounding box center [577, 126] width 229 height 24
click at [490, 136] on div "Tasks Activity Assistant" at bounding box center [577, 126] width 229 height 24
click at [484, 132] on div "Tasks Activity Assistant" at bounding box center [577, 126] width 229 height 24
click at [487, 128] on button "Tasks" at bounding box center [484, 126] width 20 height 10
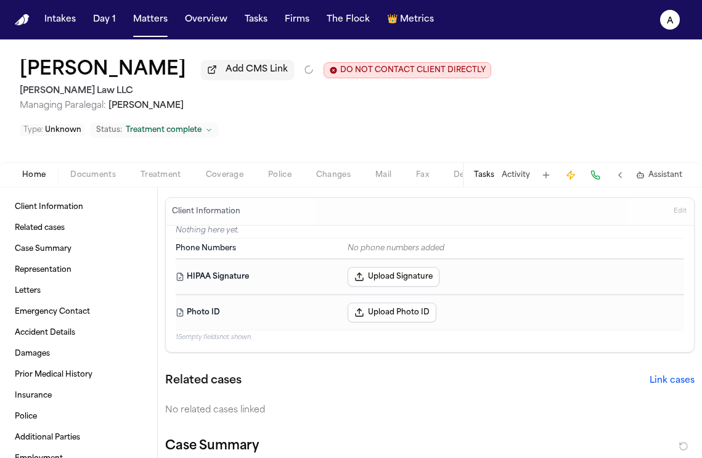
click at [481, 178] on button "Tasks" at bounding box center [484, 175] width 20 height 10
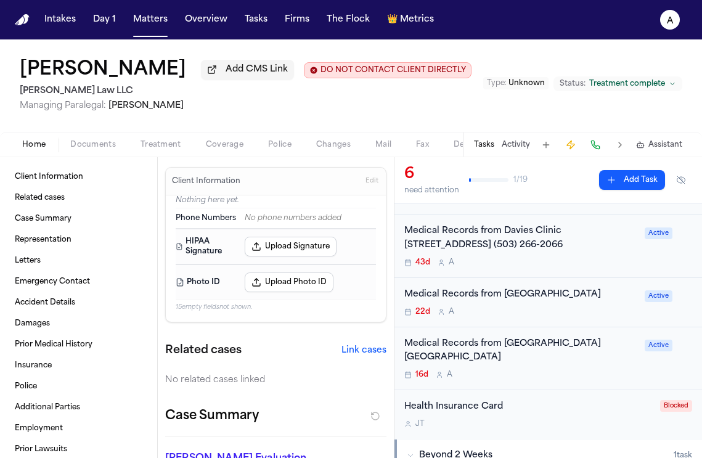
scroll to position [153, 0]
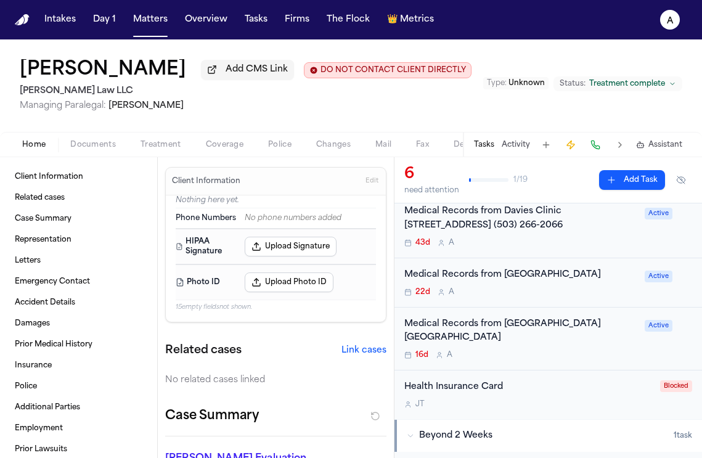
click at [554, 350] on div "16d A" at bounding box center [520, 355] width 233 height 10
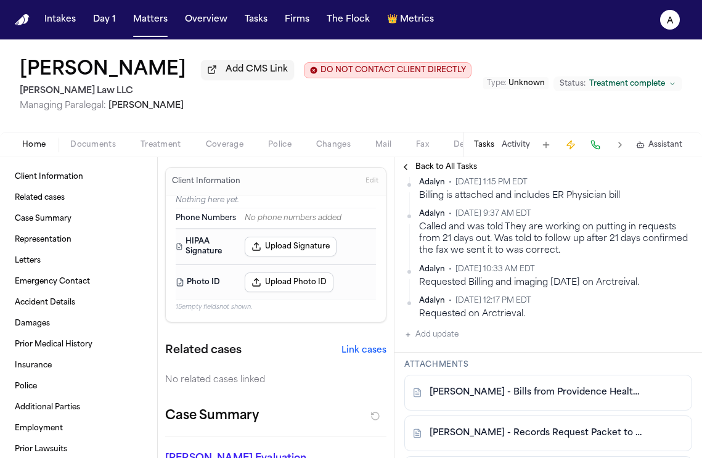
scroll to position [471, 0]
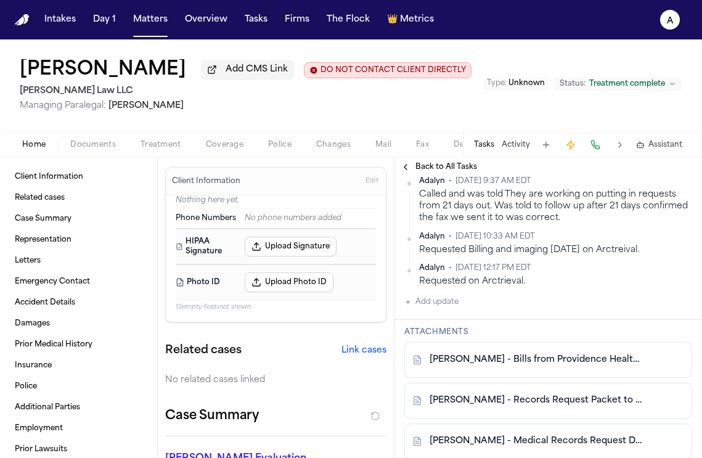
click at [447, 309] on button "Add update" at bounding box center [431, 301] width 54 height 15
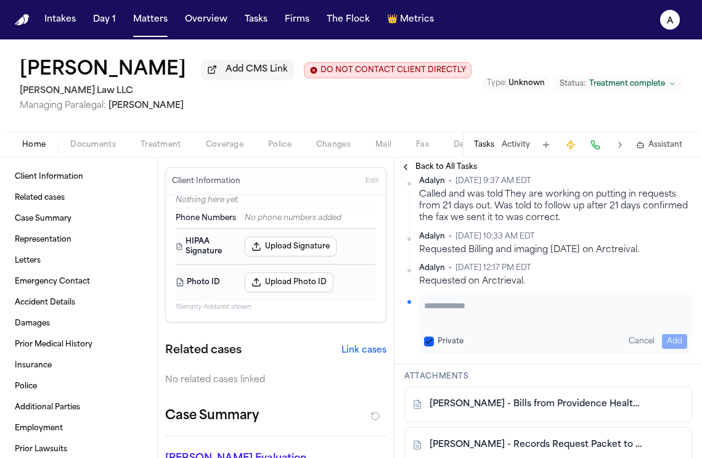
click at [452, 324] on textarea "Add your update" at bounding box center [555, 311] width 263 height 25
type textarea "**********"
click at [428, 346] on button "Private" at bounding box center [429, 341] width 10 height 10
click at [662, 349] on button "Add" at bounding box center [674, 341] width 25 height 15
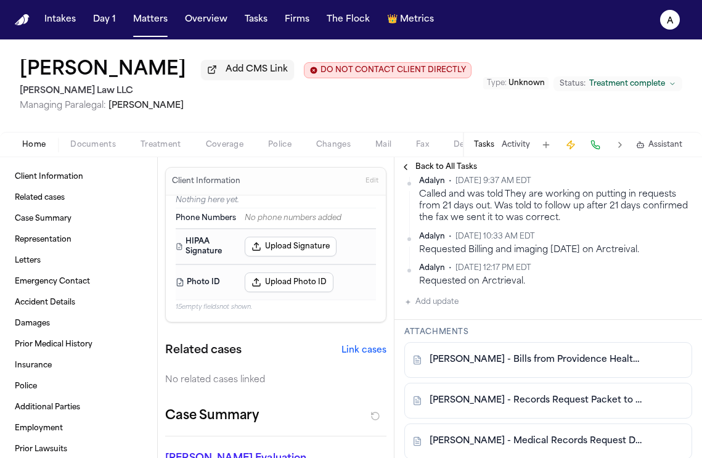
scroll to position [502, 0]
click at [150, 25] on button "Matters" at bounding box center [150, 20] width 44 height 22
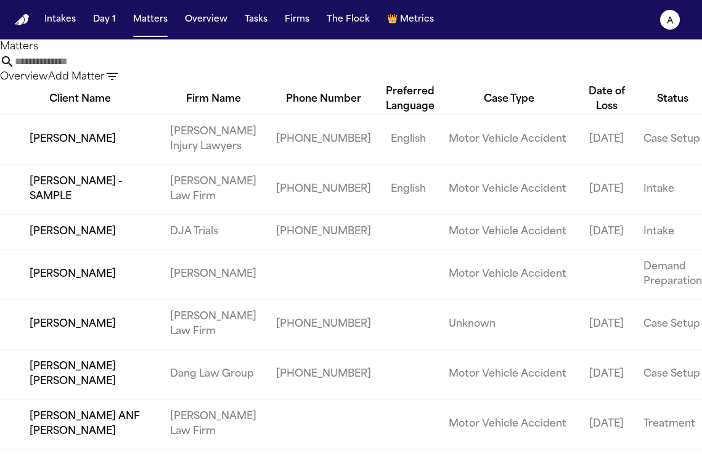
drag, startPoint x: 316, startPoint y: 78, endPoint x: 76, endPoint y: 75, distance: 240.3
click at [76, 75] on div "Matters Overview Add Matter" at bounding box center [351, 61] width 702 height 45
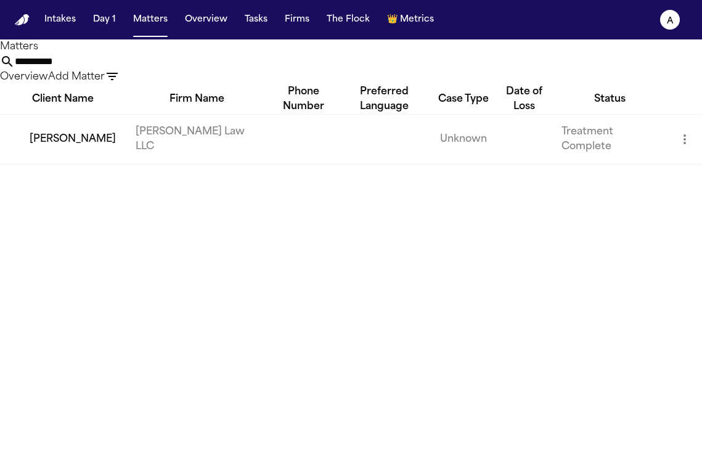
type input "**********"
click at [51, 164] on td "[PERSON_NAME]" at bounding box center [63, 139] width 126 height 50
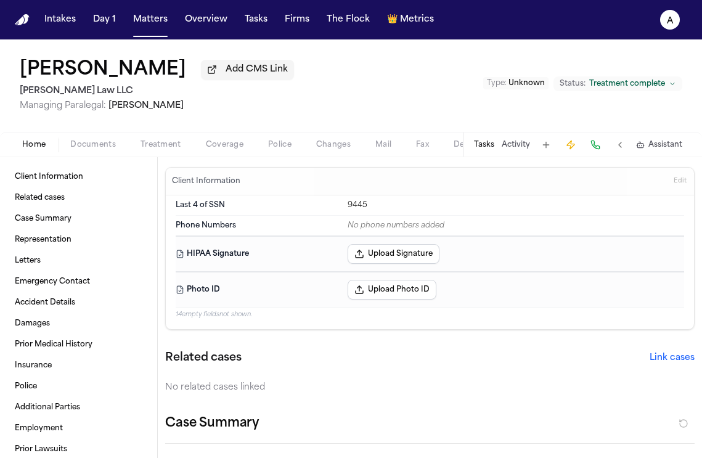
click at [488, 148] on button "Tasks" at bounding box center [484, 145] width 20 height 10
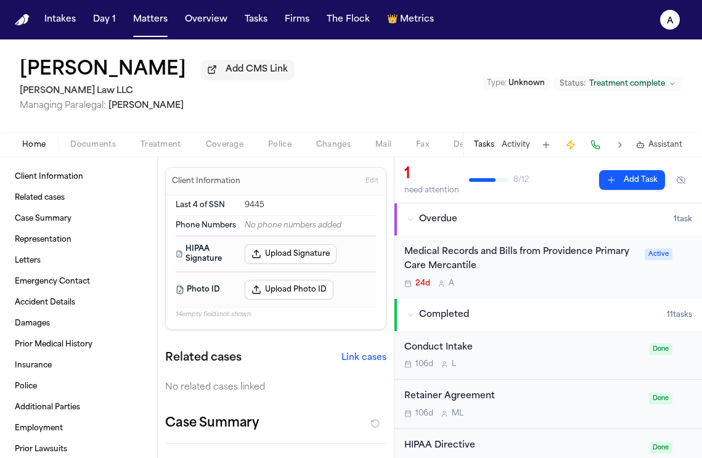
click at [548, 282] on div "24d A" at bounding box center [520, 283] width 233 height 10
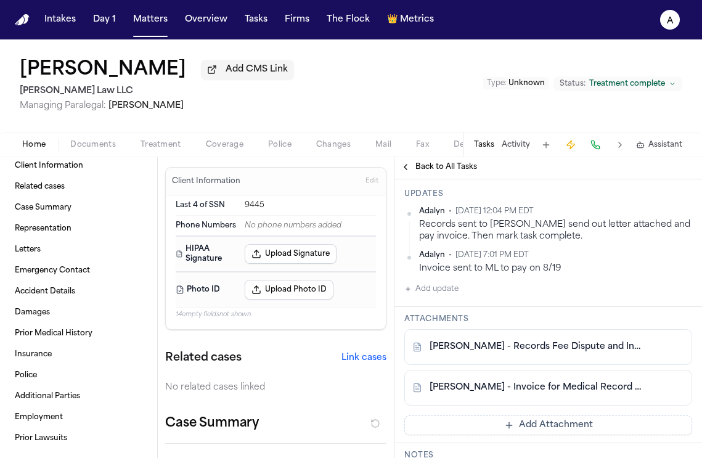
scroll to position [348, 0]
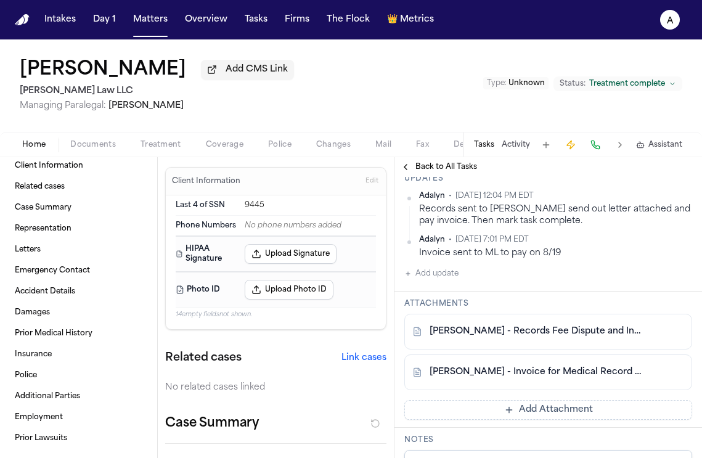
click at [556, 371] on link "[PERSON_NAME] - Invoice for Medical Record Copying from Providence Health & Ser…" at bounding box center [535, 372] width 213 height 12
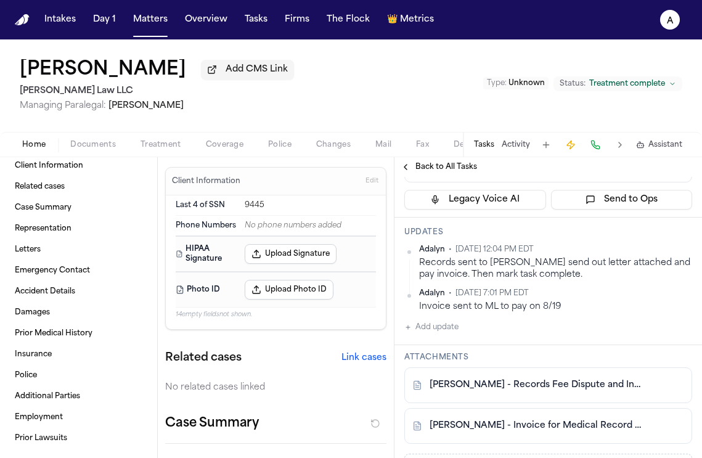
scroll to position [282, 0]
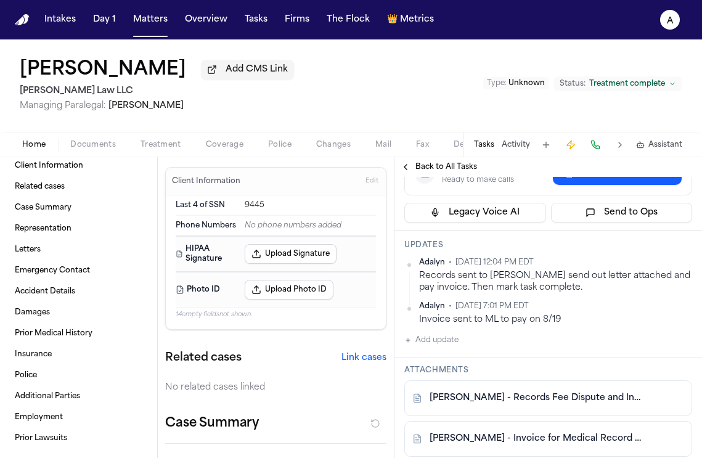
click at [447, 342] on button "Add update" at bounding box center [431, 340] width 54 height 15
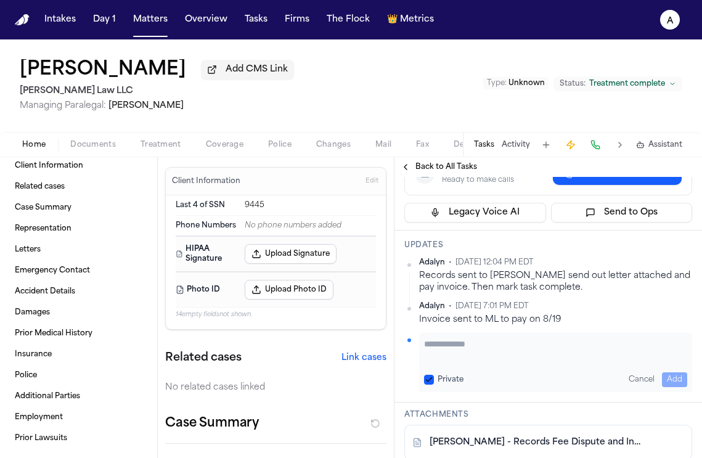
click at [463, 346] on textarea "Add your update" at bounding box center [555, 350] width 263 height 25
click at [432, 378] on button "Private" at bounding box center [429, 380] width 10 height 10
click at [656, 349] on textarea "**********" at bounding box center [551, 350] width 254 height 25
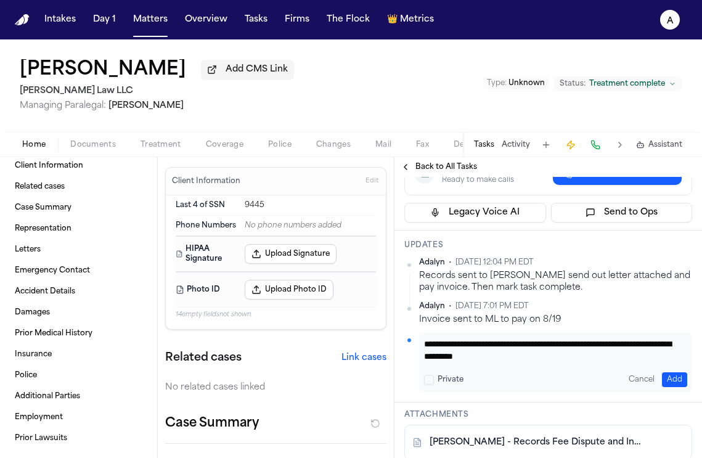
type textarea "**********"
click at [662, 383] on button "Add" at bounding box center [674, 379] width 25 height 15
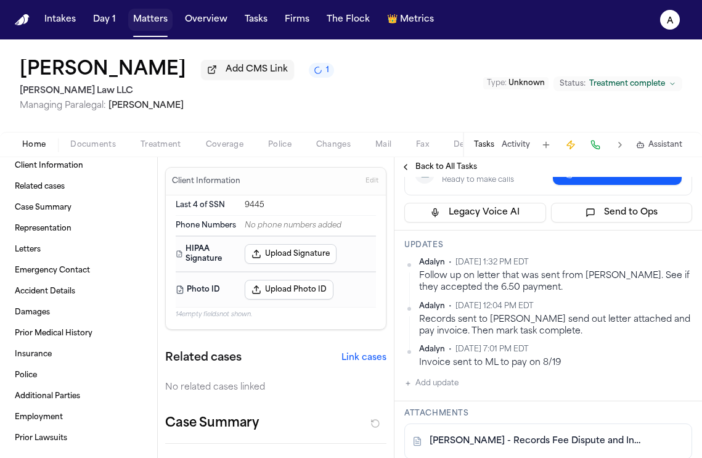
click at [153, 22] on button "Matters" at bounding box center [150, 20] width 44 height 22
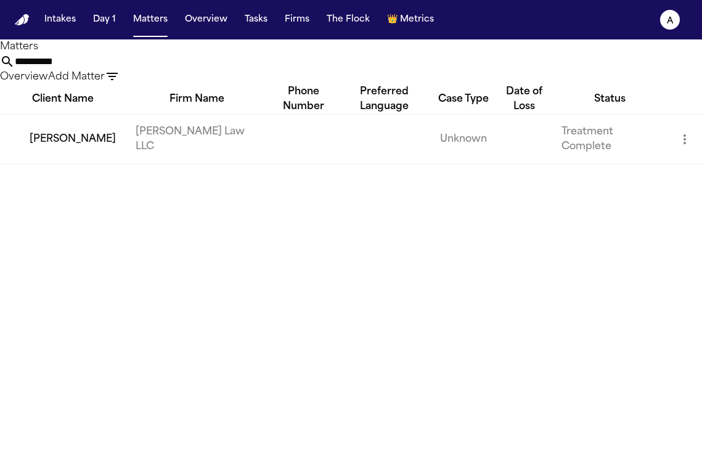
drag, startPoint x: 296, startPoint y: 73, endPoint x: 140, endPoint y: 75, distance: 156.5
click at [140, 75] on div "**********" at bounding box center [351, 61] width 702 height 45
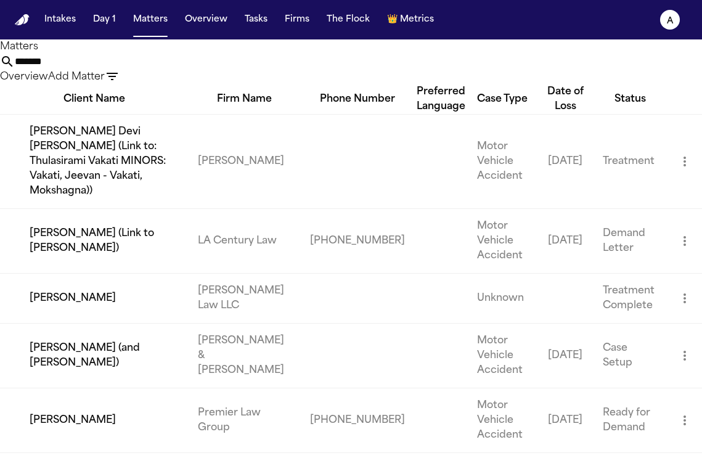
click at [113, 68] on input "******" at bounding box center [64, 61] width 99 height 15
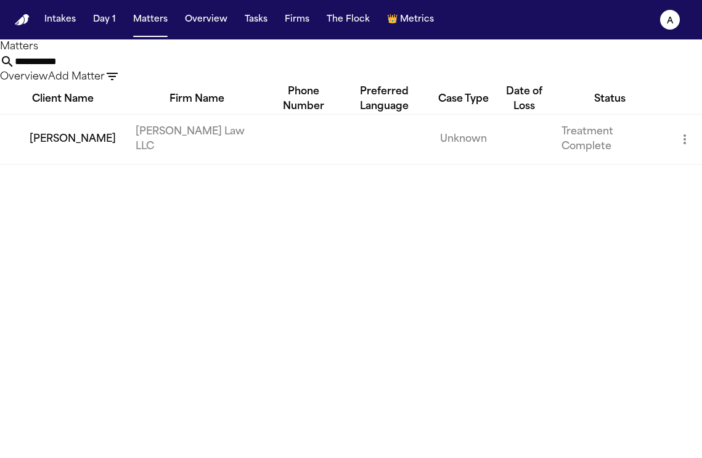
type input "**********"
click at [95, 164] on td "[PERSON_NAME]" at bounding box center [63, 139] width 126 height 50
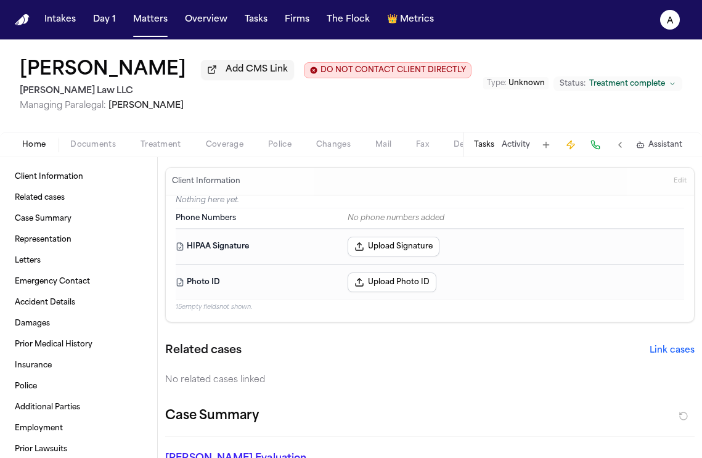
click at [485, 148] on button "Tasks" at bounding box center [484, 145] width 20 height 10
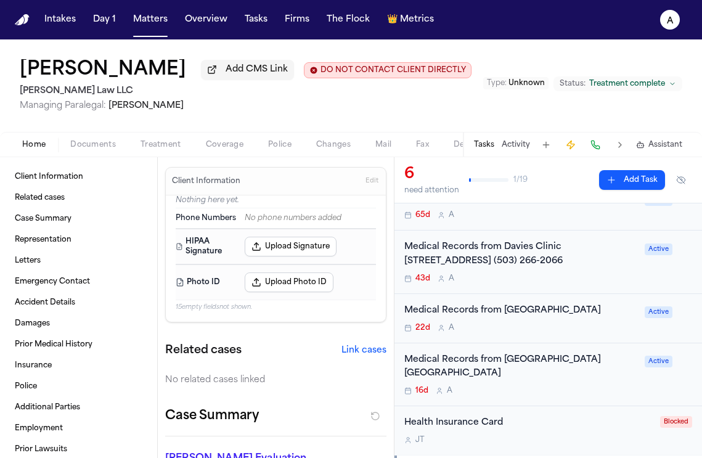
scroll to position [133, 0]
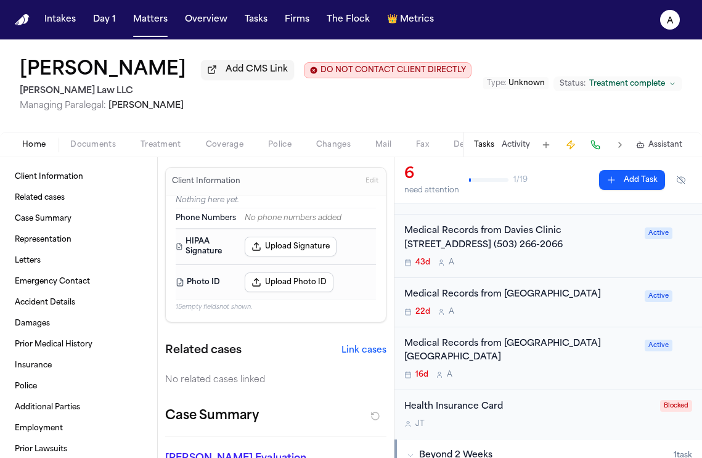
click at [536, 370] on div "16d A" at bounding box center [520, 375] width 233 height 10
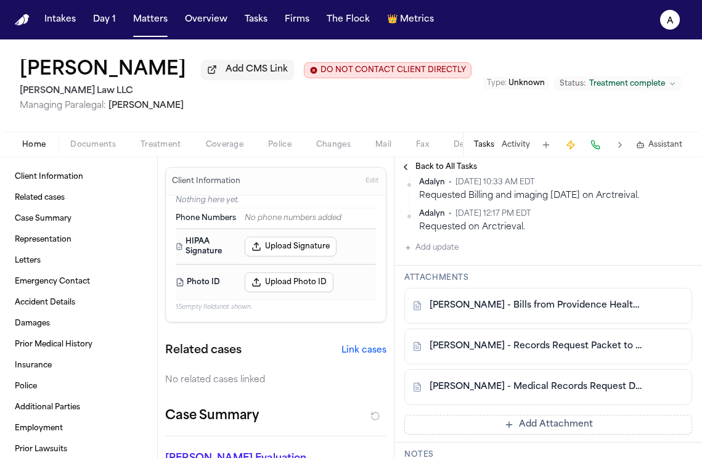
scroll to position [582, 0]
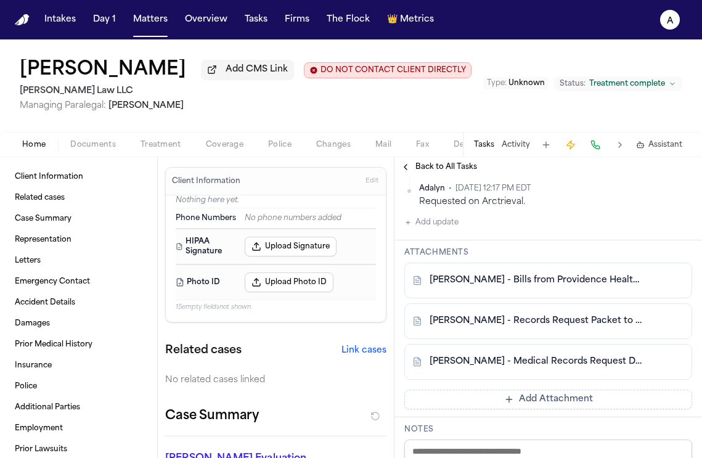
click at [573, 327] on link "[PERSON_NAME] - Records Request Packet to [GEOGRAPHIC_DATA] - Undated" at bounding box center [535, 321] width 213 height 12
